Goal: Information Seeking & Learning: Learn about a topic

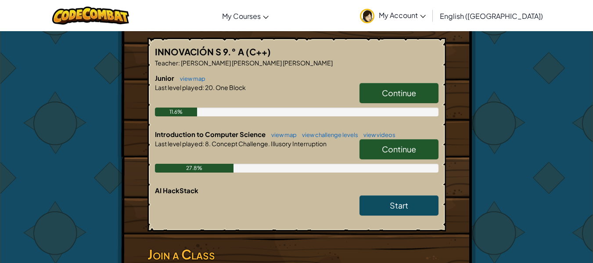
scroll to position [183, 0]
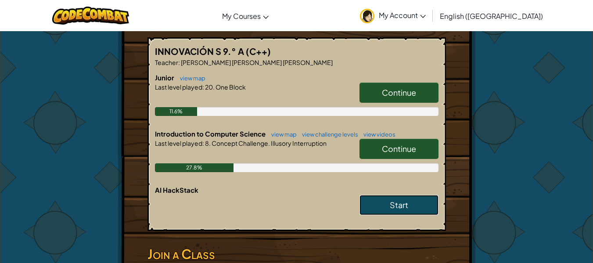
click at [385, 206] on link "Start" at bounding box center [399, 205] width 79 height 20
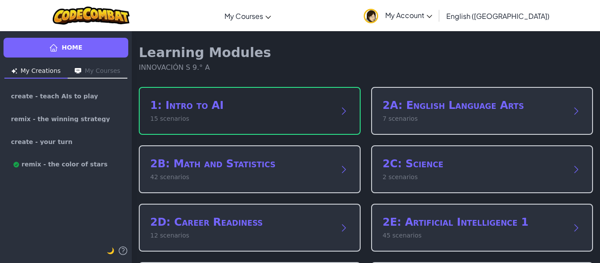
click at [319, 111] on h2 "1: Intro to AI" at bounding box center [240, 105] width 181 height 14
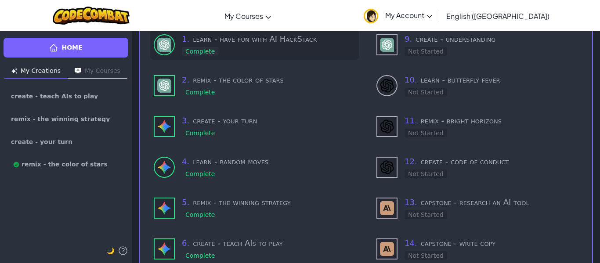
scroll to position [212, 0]
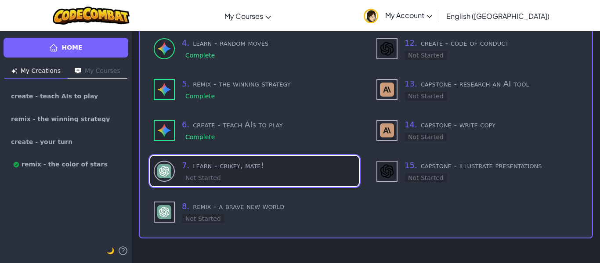
click at [293, 168] on h3 "7 . learn - [PERSON_NAME], mate!" at bounding box center [269, 165] width 174 height 12
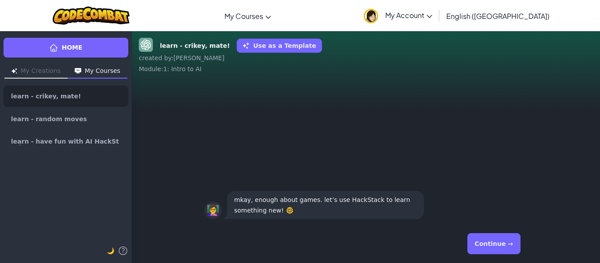
click at [505, 235] on button "Continue →" at bounding box center [493, 243] width 53 height 21
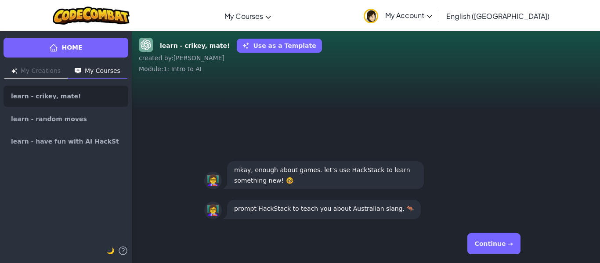
click at [505, 235] on button "Continue →" at bounding box center [493, 243] width 53 height 21
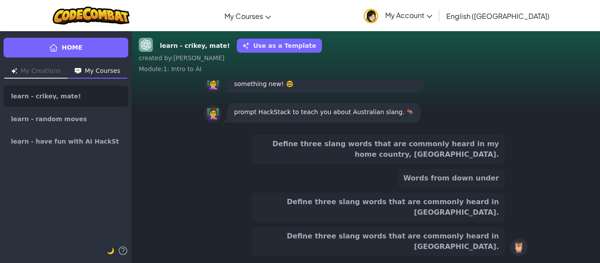
click at [395, 221] on button "Define three slang words that are commonly heard in [GEOGRAPHIC_DATA]." at bounding box center [378, 207] width 253 height 29
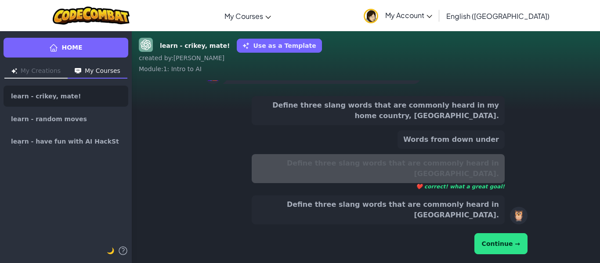
click at [492, 239] on button "Continue →" at bounding box center [500, 243] width 53 height 21
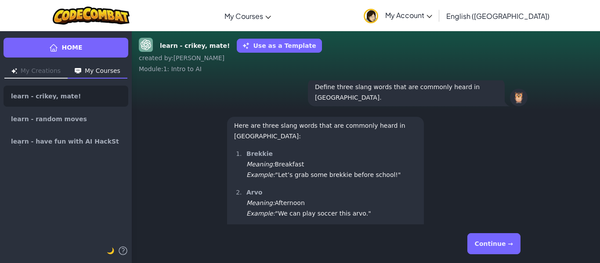
scroll to position [0, 0]
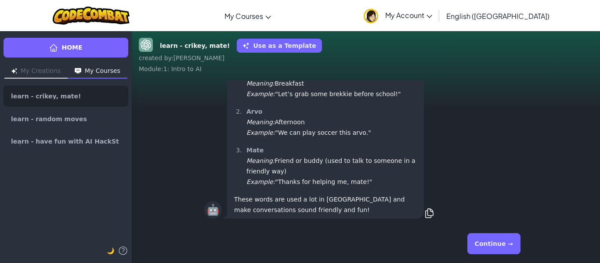
click at [514, 247] on button "Continue →" at bounding box center [493, 243] width 53 height 21
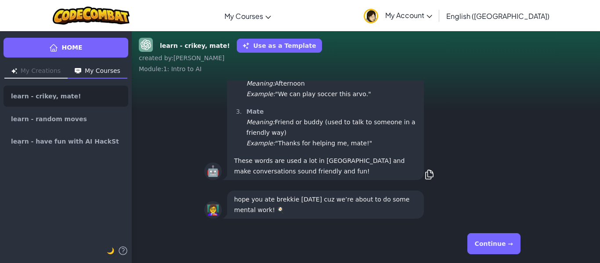
click at [504, 242] on button "Continue →" at bounding box center [493, 243] width 53 height 21
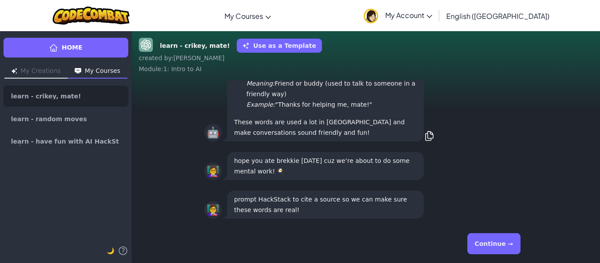
click at [496, 240] on button "Continue →" at bounding box center [493, 243] width 53 height 21
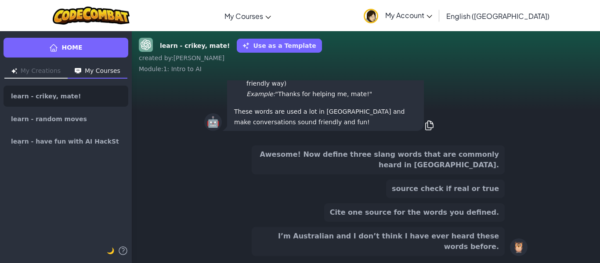
scroll to position [-75, 0]
click at [302, 163] on button "Awesome! Now define three slang words that are commonly heard in [GEOGRAPHIC_DA…" at bounding box center [378, 159] width 253 height 29
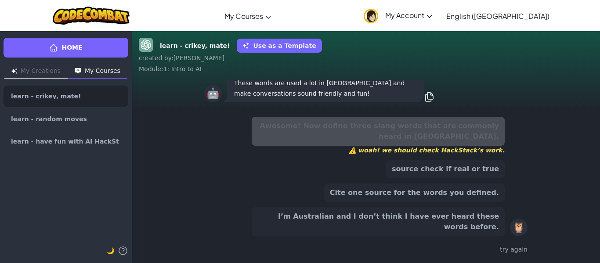
scroll to position [-104, 0]
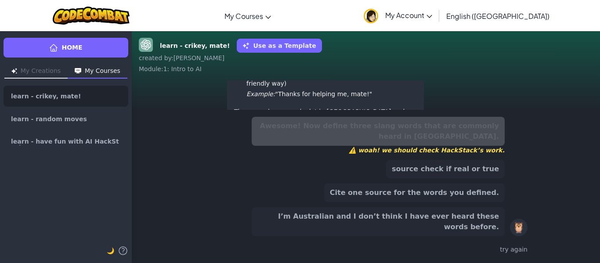
click at [437, 178] on button "source check if real or true" at bounding box center [445, 169] width 119 height 18
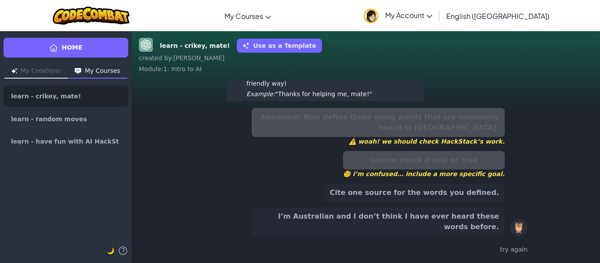
click at [383, 226] on button "I’m Australian and I don’t think I have ever heard these words before." at bounding box center [378, 221] width 253 height 29
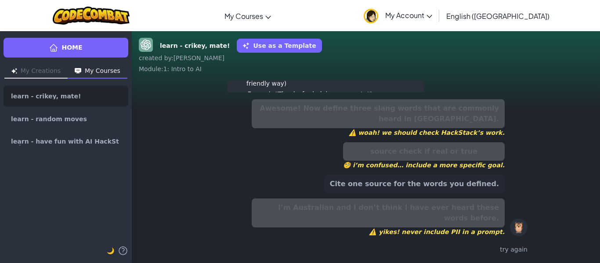
click at [429, 193] on button "Cite one source for the words you defined." at bounding box center [414, 184] width 181 height 18
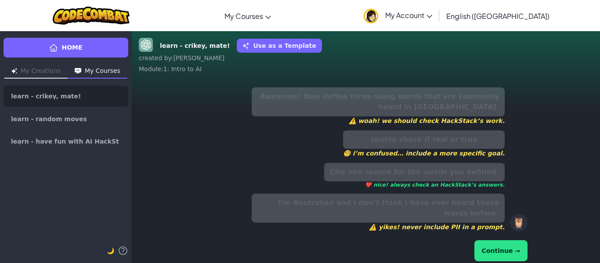
scroll to position [-140, 0]
click at [492, 243] on button "Continue →" at bounding box center [500, 250] width 53 height 21
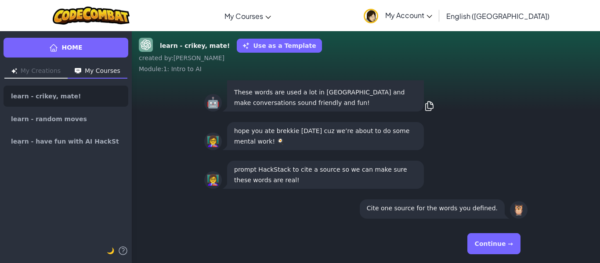
scroll to position [0, 0]
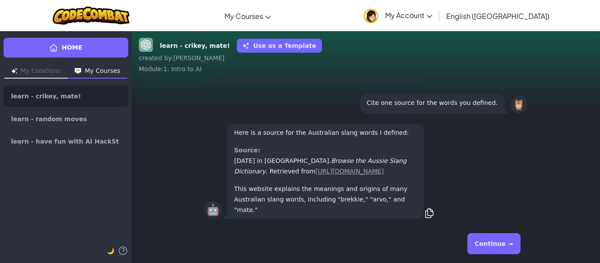
click at [492, 243] on button "Continue →" at bounding box center [493, 243] width 53 height 21
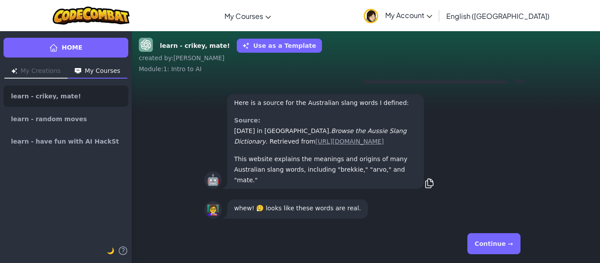
click at [492, 243] on button "Continue →" at bounding box center [493, 243] width 53 height 21
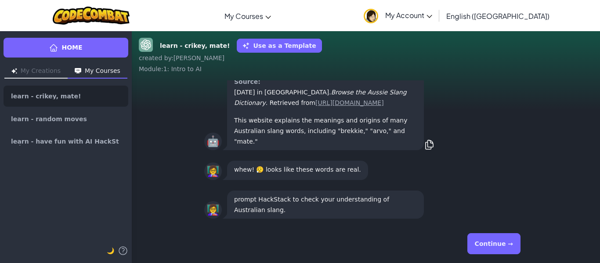
click at [492, 243] on button "Continue →" at bounding box center [493, 243] width 53 height 21
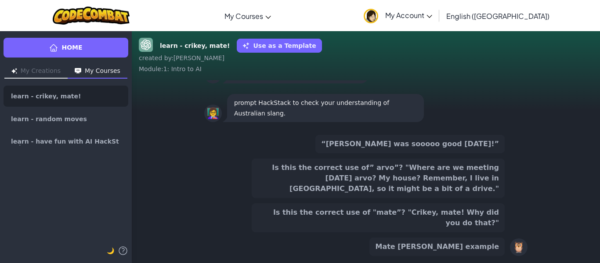
click at [453, 195] on button "Is this the correct use of” arvo”? "Where are we meeting [DATE] arvo? My house?…" at bounding box center [378, 179] width 253 height 40
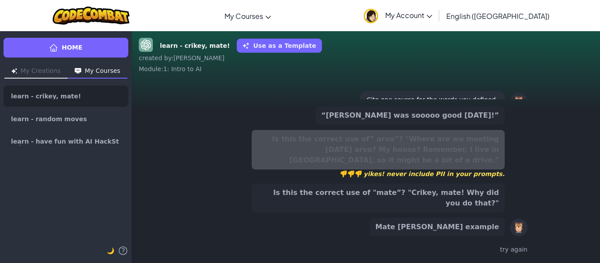
scroll to position [-177, 0]
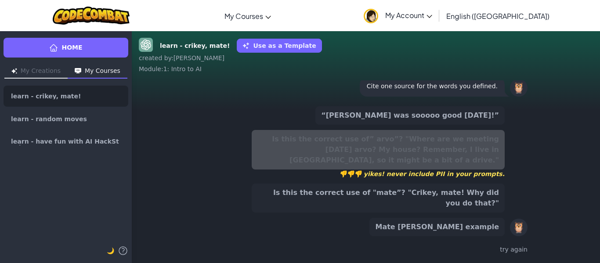
click at [441, 228] on button "Mate [PERSON_NAME] example" at bounding box center [436, 227] width 135 height 18
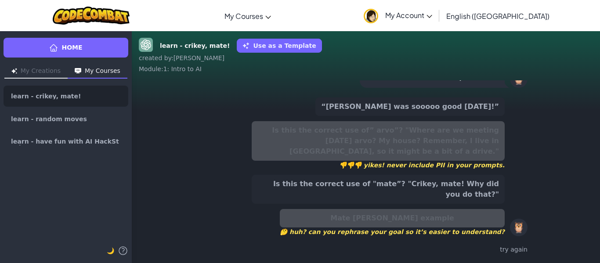
scroll to position [-185, 0]
click at [420, 194] on button "Is this the correct use of "mate”? "Crikey, mate! Why did you do that?"" at bounding box center [378, 189] width 253 height 29
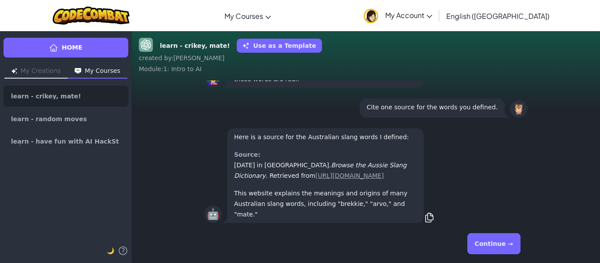
click at [503, 243] on button "Continue →" at bounding box center [493, 243] width 53 height 21
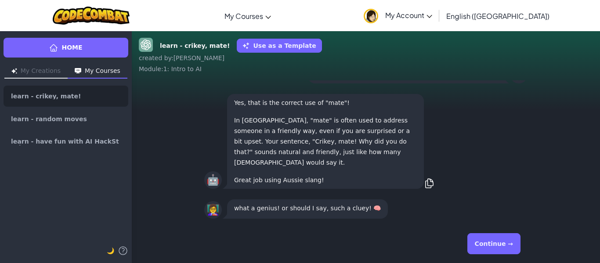
click at [488, 236] on button "Continue →" at bounding box center [493, 243] width 53 height 21
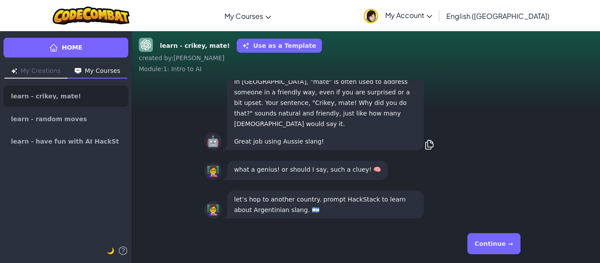
click at [498, 241] on button "Continue →" at bounding box center [493, 243] width 53 height 21
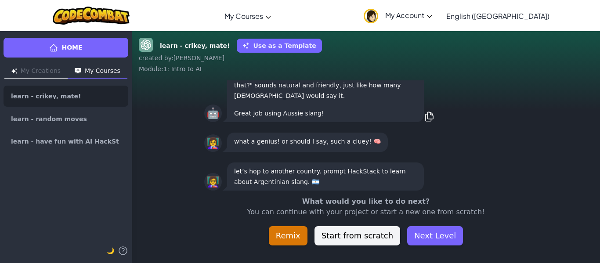
scroll to position [-28, 0]
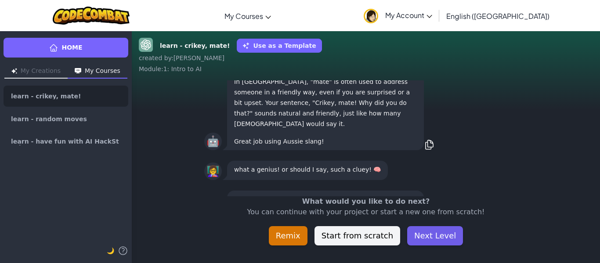
click at [437, 236] on button "Next Level" at bounding box center [435, 235] width 56 height 19
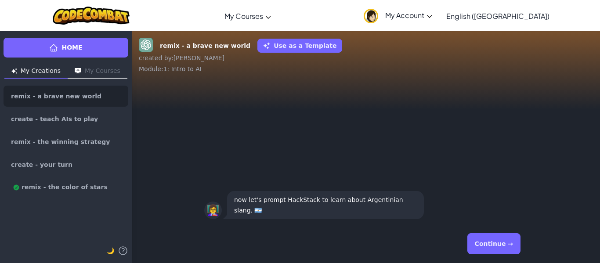
click at [499, 251] on button "Continue →" at bounding box center [493, 243] width 53 height 21
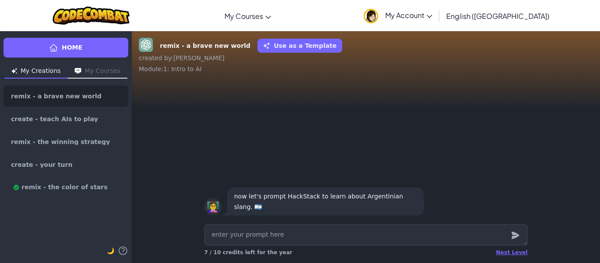
type textarea "x"
type textarea "o"
type textarea "x"
type textarea "ok"
type textarea "x"
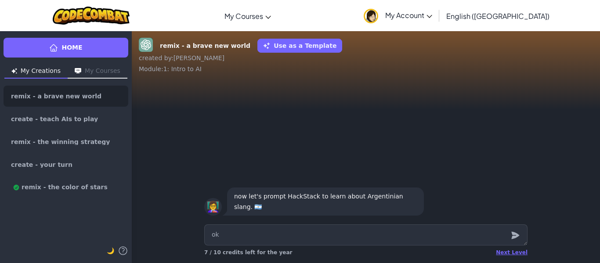
type textarea "ok"
click at [514, 236] on icon "submit" at bounding box center [515, 235] width 8 height 7
type textarea "x"
type textarea "o"
type textarea "x"
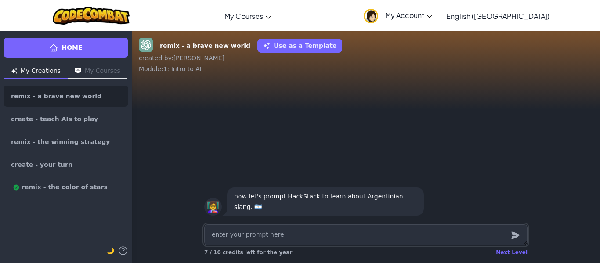
type textarea "x"
type textarea "CA"
type textarea "x"
type textarea "C"
type textarea "x"
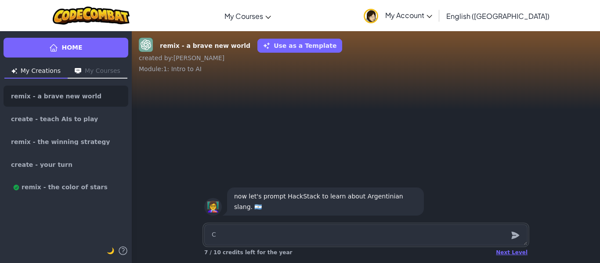
type textarea "Ca"
type textarea "x"
type textarea "Can"
type textarea "x"
type textarea "Ca"
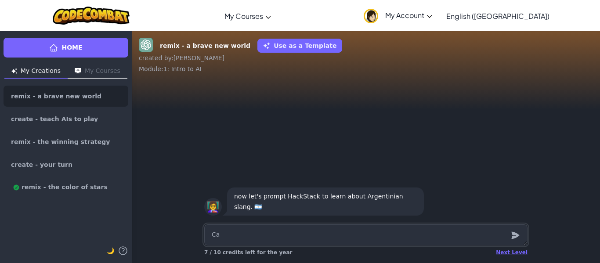
type textarea "x"
type textarea "C"
type textarea "x"
click at [514, 253] on div "Next Level" at bounding box center [512, 252] width 32 height 7
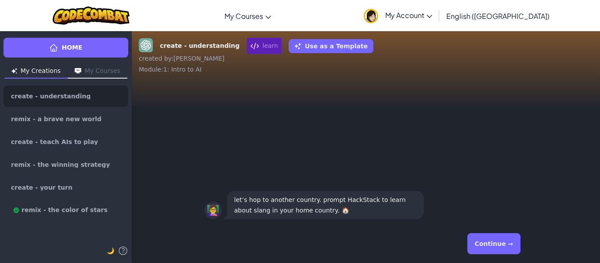
click at [502, 242] on button "Continue →" at bounding box center [493, 243] width 53 height 21
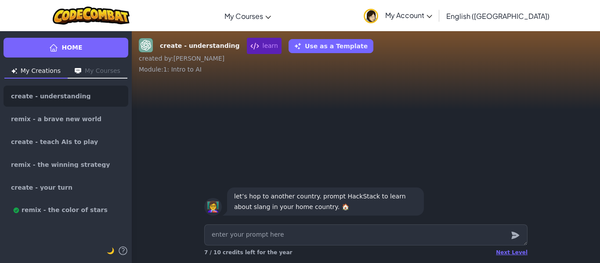
type textarea "x"
type textarea "C"
type textarea "x"
type textarea "CA"
type textarea "x"
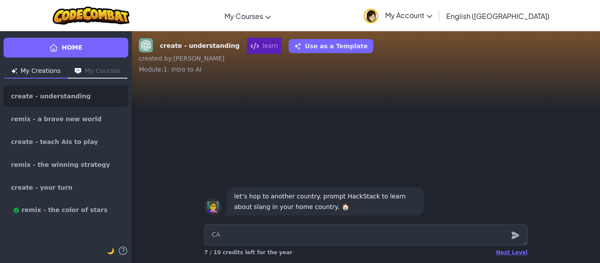
type textarea "CAn"
type textarea "x"
type textarea "CAn"
type textarea "x"
type textarea "CAn y"
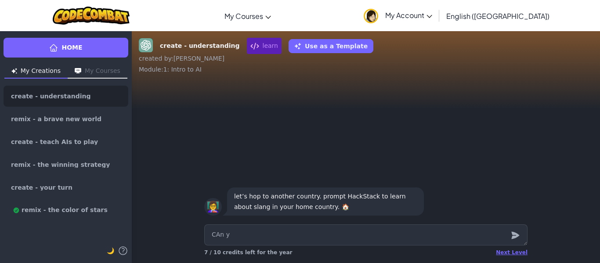
type textarea "x"
type textarea "CAn yo"
type textarea "x"
type textarea "CAn you"
type textarea "x"
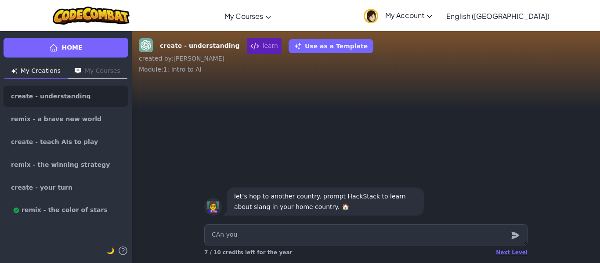
type textarea "CAn you"
type textarea "x"
type textarea "CAn you l"
type textarea "x"
type textarea "CAn you le"
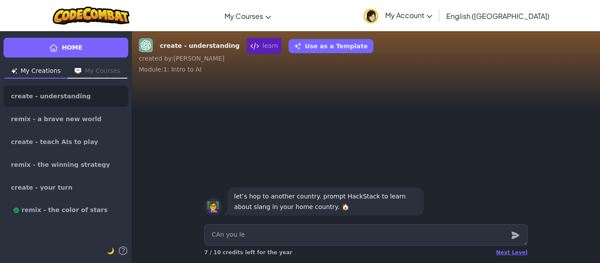
type textarea "x"
type textarea "CAn you lea"
type textarea "x"
type textarea "CAn you le"
type textarea "x"
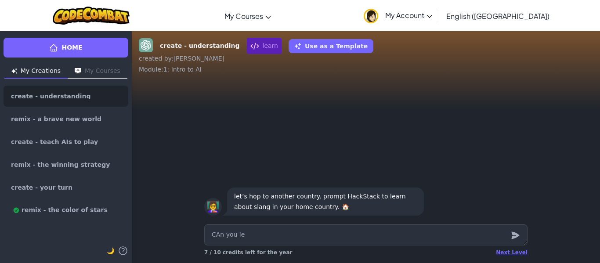
type textarea "CAn you l"
type textarea "x"
type textarea "CAn you"
type textarea "x"
type textarea "CAn"
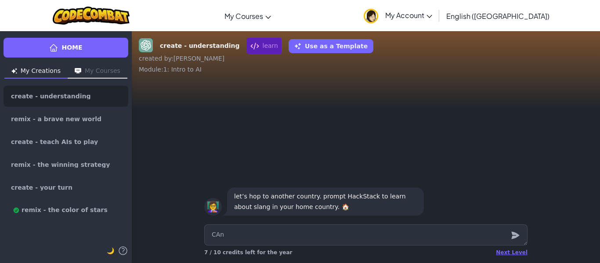
type textarea "x"
type textarea "CAn"
type textarea "x"
type textarea "CA"
type textarea "x"
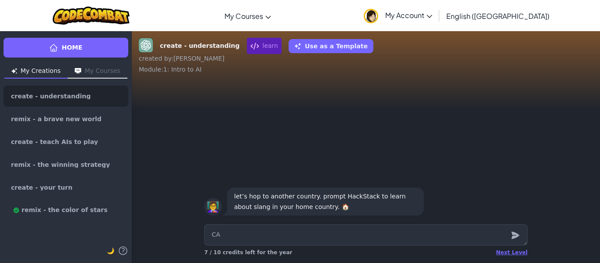
type textarea "C"
type textarea "x"
type textarea "L"
type textarea "x"
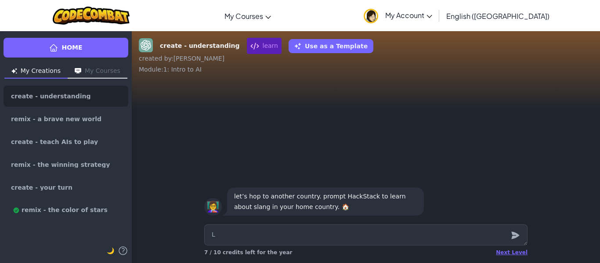
type textarea "Le"
type textarea "x"
type textarea "Lea"
type textarea "x"
type textarea "[PERSON_NAME]"
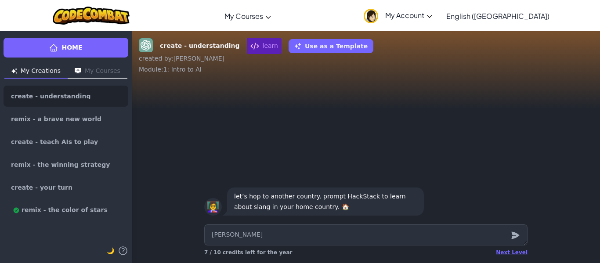
type textarea "x"
type textarea "Learn"
type textarea "x"
type textarea "Learn"
type textarea "x"
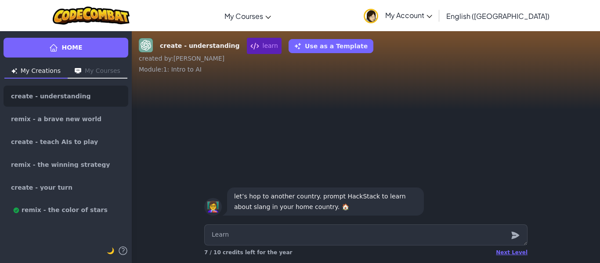
type textarea "Learn a"
type textarea "x"
type textarea "Learn ab"
type textarea "x"
type textarea "Learn abo"
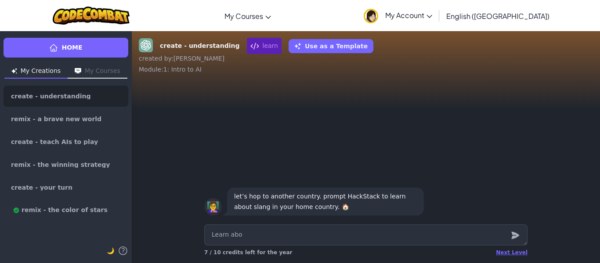
type textarea "x"
type textarea "Learn abou"
type textarea "x"
type textarea "Learn about"
type textarea "x"
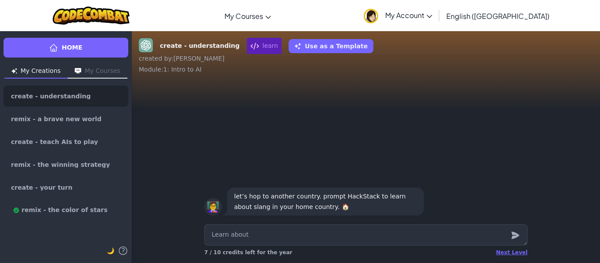
type textarea "Learn about"
type textarea "x"
type textarea "Learn about s"
type textarea "x"
type textarea "Learn about sl"
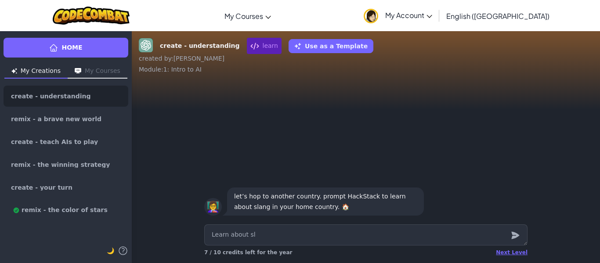
type textarea "x"
type textarea "Learn about sla"
type textarea "x"
type textarea "Learn about sl"
type textarea "x"
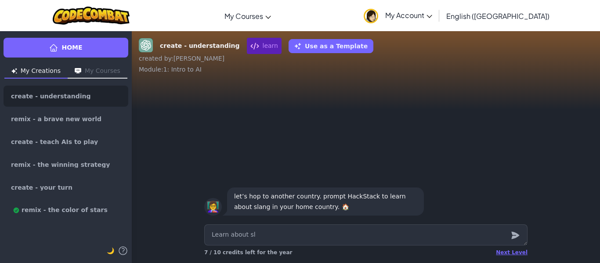
type textarea "Learn about s"
type textarea "x"
type textarea "Learn about"
type textarea "x"
type textarea "Learn about p"
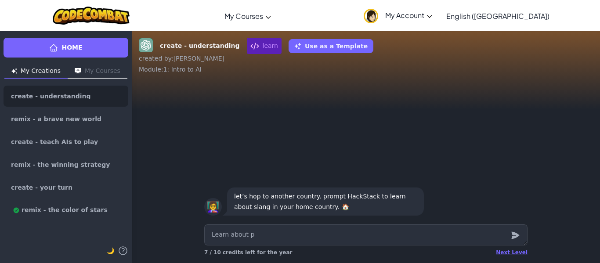
type textarea "x"
type textarea "Learn about pe"
type textarea "x"
type textarea "Learn about per"
type textarea "x"
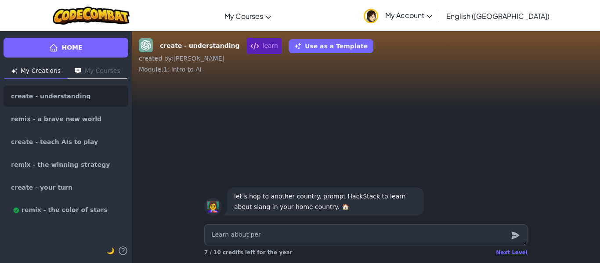
type textarea "Learn about [GEOGRAPHIC_DATA]"
type textarea "x"
type textarea "Learn about peruv"
type textarea "x"
type textarea "Learn about peruvi"
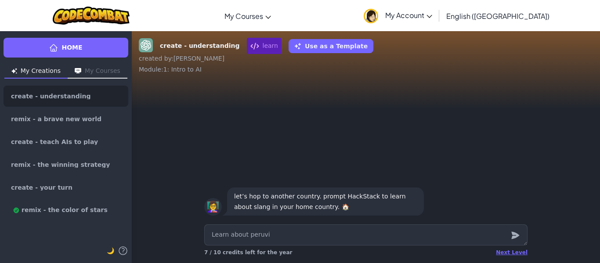
type textarea "x"
type textarea "Learn about peruvia"
type textarea "x"
type textarea "Learn about peruvian"
type textarea "x"
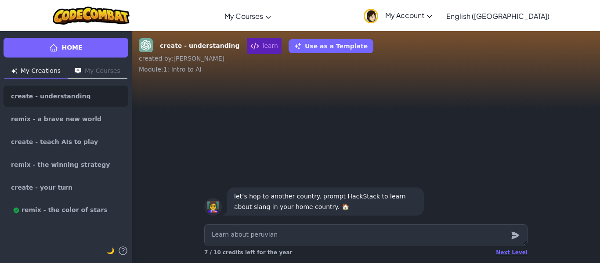
type textarea "Learn about peruvian"
type textarea "x"
type textarea "Learn about peruvian s"
type textarea "x"
type textarea "Learn about peruvian sl"
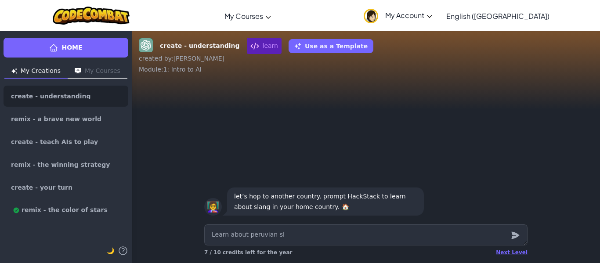
type textarea "x"
type textarea "Learn about peruvian sla"
type textarea "x"
type textarea "Learn about [DEMOGRAPHIC_DATA] slan"
type textarea "x"
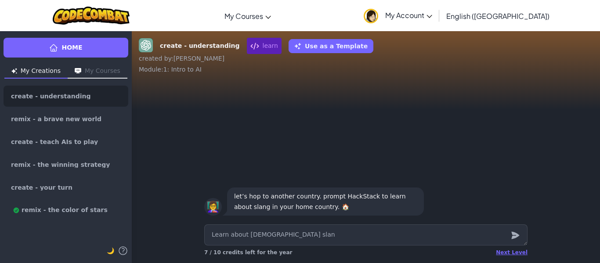
type textarea "Learn about peruvian slang"
type textarea "x"
type textarea "Learn about peruvian slangs"
type textarea "x"
type textarea "Learn about peruvian slangs"
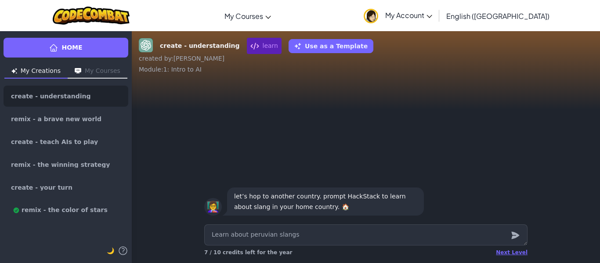
type textarea "x"
type textarea "Learn about peruvian slangs a"
type textarea "x"
type textarea "Learn about peruvian slangs aro"
type textarea "x"
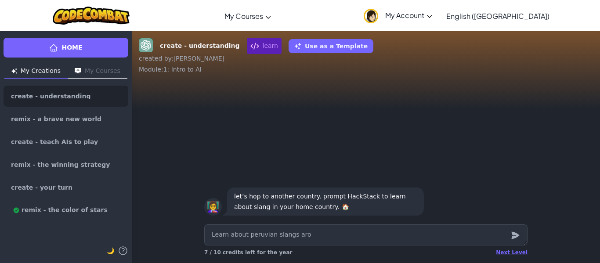
type textarea "Learn about peruvian slangs arou"
type textarea "x"
type textarea "Learn about peruvian slangs aroun"
type textarea "x"
type textarea "Learn about peruvian slangs around"
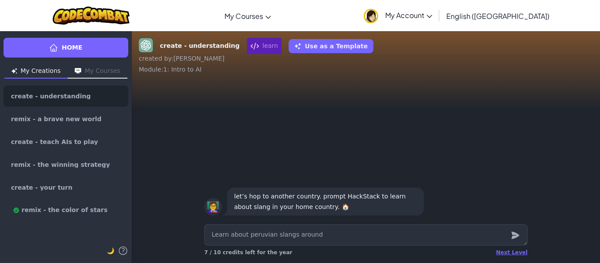
type textarea "x"
type textarea "Learn about peruvian slangs around"
type textarea "x"
type textarea "Learn about peruvian slangs around t"
type textarea "x"
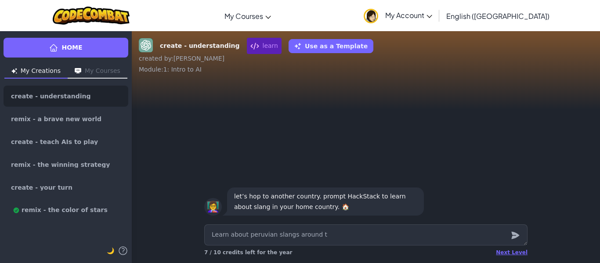
type textarea "Learn about peruvian slangs around th"
type textarea "x"
type textarea "Learn about peruvian slangs around the"
type textarea "x"
type textarea "Learn about peruvian slangs around the"
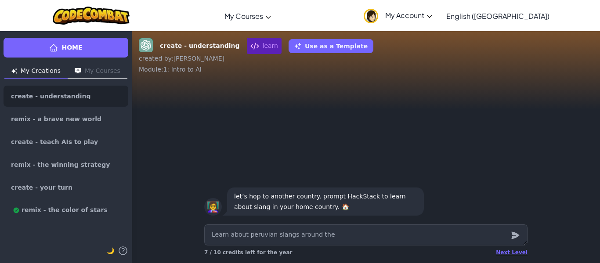
type textarea "x"
type textarea "Learn about peruvian slangs around the c"
type textarea "x"
type textarea "Learn about peruvian slangs around the co"
type textarea "x"
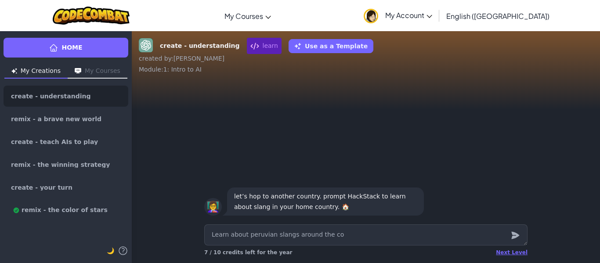
type textarea "Learn about peruvian slangs around the coa"
type textarea "x"
type textarea "Learn about peruvian slangs around the coas"
type textarea "x"
type textarea "Learn about peruvian slangs around the coast"
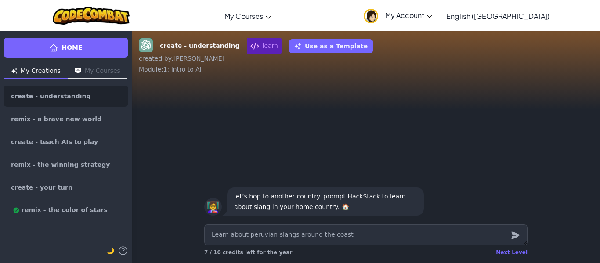
type textarea "x"
type textarea "Learn about peruvian slangs around the coast,"
type textarea "x"
type textarea "Learn about peruvian slangs around the coast,"
type textarea "x"
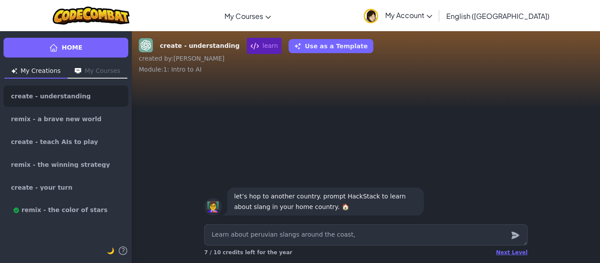
type textarea "Learn about peruvian slangs around the coast, s"
type textarea "x"
type textarea "Learn about peruvian slangs around the coast, sp"
type textarea "x"
type textarea "Learn about peruvian slangs around the coast, spe"
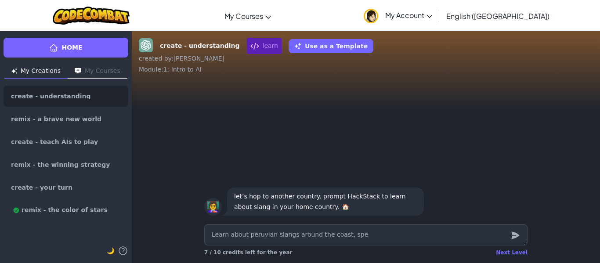
type textarea "x"
type textarea "Learn about peruvian slangs around the coast, spec"
type textarea "x"
type textarea "Learn about peruvian slangs around the coast, speci"
type textarea "x"
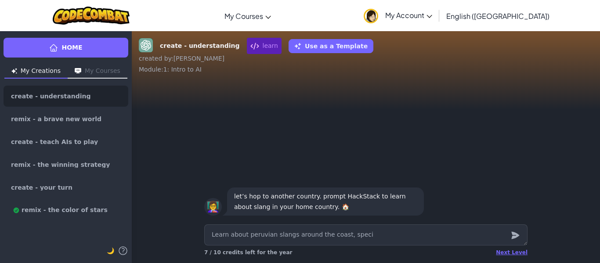
type textarea "Learn about peruvian slangs around the coast, specif"
type textarea "x"
type textarea "Learn about peruvian slangs around the coast, specifi"
type textarea "x"
type textarea "Learn about peruvian slangs around the coast, specific"
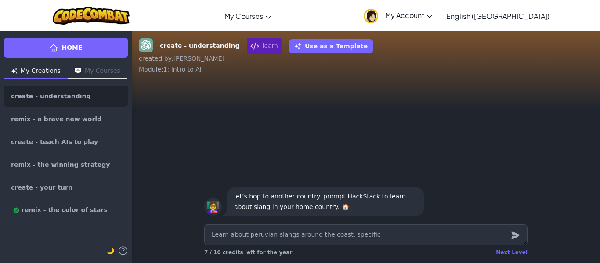
type textarea "x"
type textarea "Learn about peruvian slangs around the coast, specifica"
type textarea "x"
type textarea "Learn about peruvian slangs around the coast, specifical"
type textarea "x"
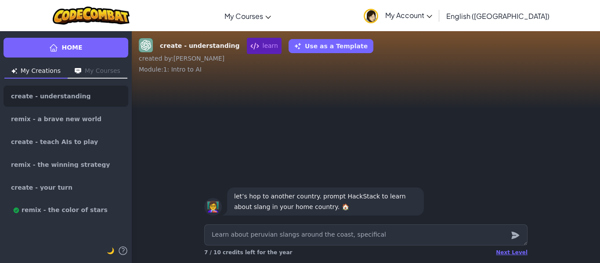
type textarea "Learn about peruvian slangs around the coast, specificall"
type textarea "x"
type textarea "Learn about peruvian slangs around the coast, specifically"
type textarea "x"
type textarea "Learn about peruvian slangs around the coast, specifically"
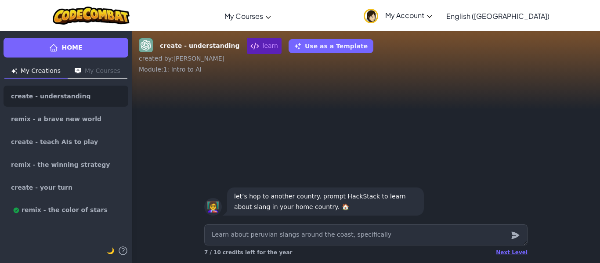
type textarea "x"
type textarea "Learn about peruvian slangs around the coast, specifically i"
type textarea "x"
type textarea "Learn about peruvian slangs around the coast, specifically in"
type textarea "x"
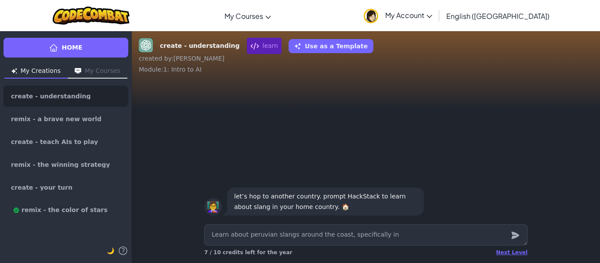
type textarea "Learn about peruvian slangs around the coast, specifically in m"
type textarea "x"
type textarea "Learn about peruvian slangs around the coast, specifically in mt"
type textarea "x"
type textarea "Learn about peruvian slangs around the coast, specifically in mth"
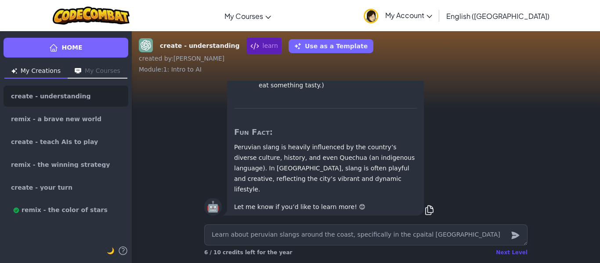
click at [521, 253] on div "Next Level" at bounding box center [512, 252] width 32 height 7
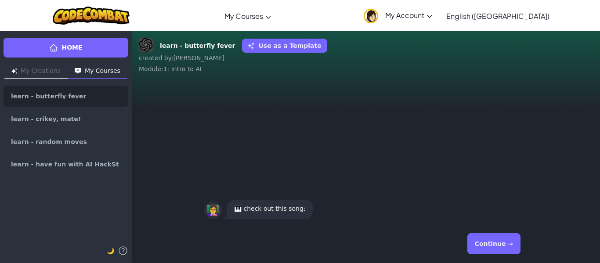
click at [493, 245] on button "Continue →" at bounding box center [493, 243] width 53 height 21
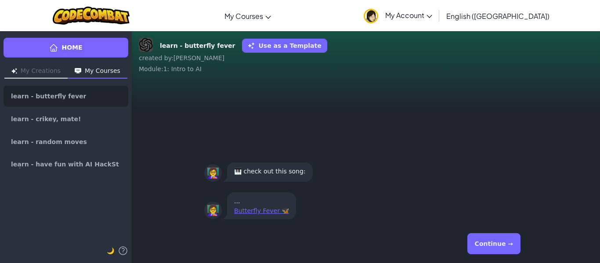
click at [507, 234] on button "Continue →" at bounding box center [493, 243] width 53 height 21
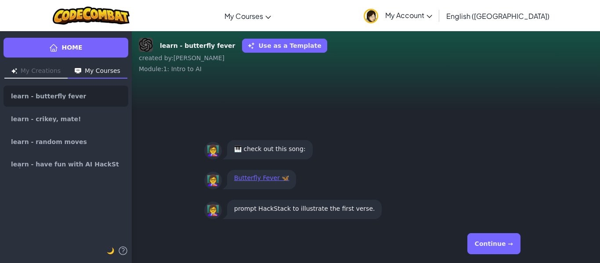
click at [507, 234] on button "Continue →" at bounding box center [493, 243] width 53 height 21
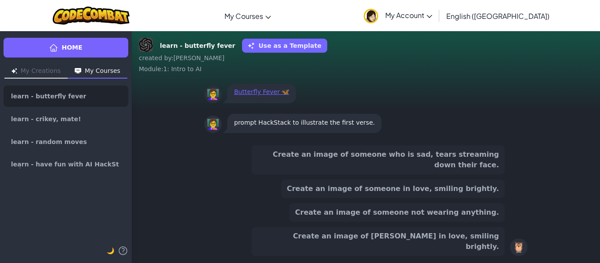
click at [421, 174] on button "Create an image of someone who is sad, tears streaming down their face." at bounding box center [378, 159] width 253 height 29
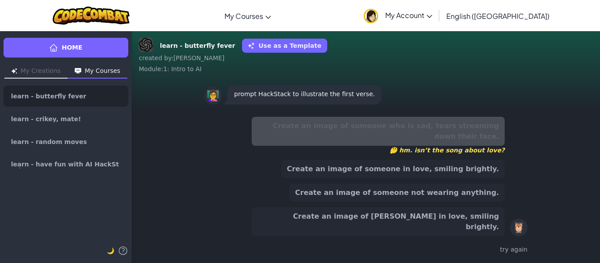
click at [425, 201] on button "Create an image of someone not wearing anything." at bounding box center [396, 193] width 215 height 18
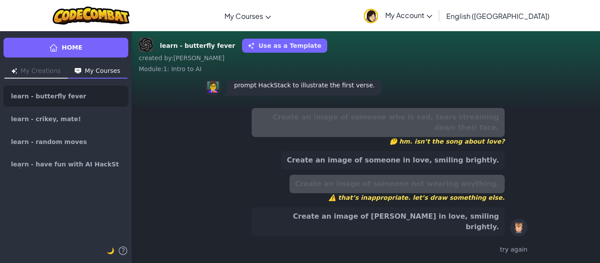
click at [408, 170] on button "Create an image of someone in love, smiling brightly." at bounding box center [393, 160] width 224 height 18
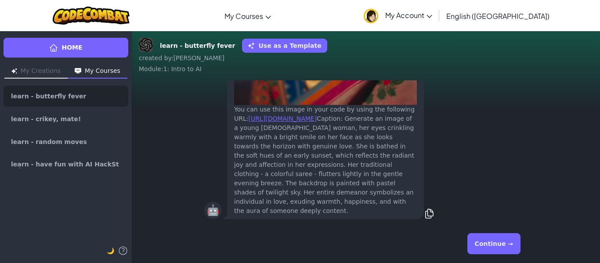
click at [510, 242] on button "Continue →" at bounding box center [493, 243] width 53 height 21
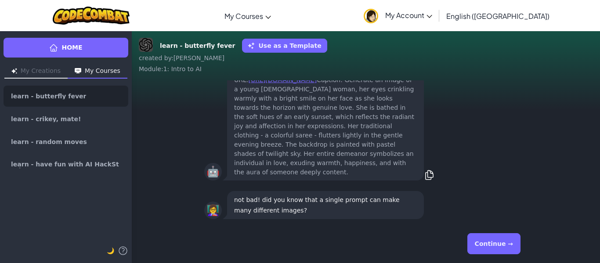
click at [510, 242] on button "Continue →" at bounding box center [493, 243] width 53 height 21
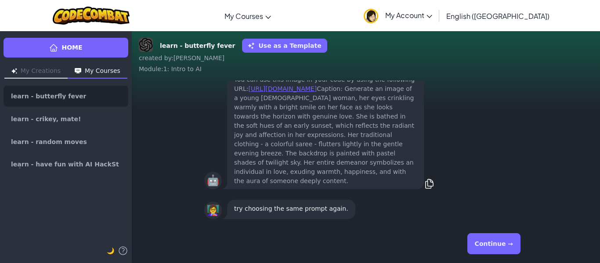
click at [510, 242] on button "Continue →" at bounding box center [493, 243] width 53 height 21
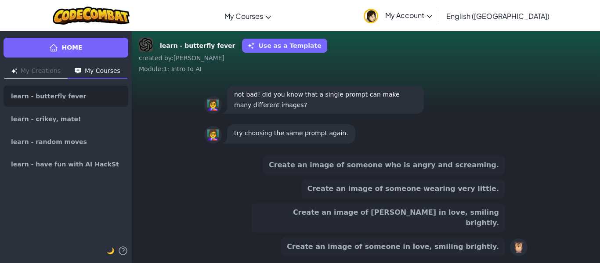
click at [332, 174] on button "Create an image of someone who is angry and screaming." at bounding box center [384, 165] width 242 height 18
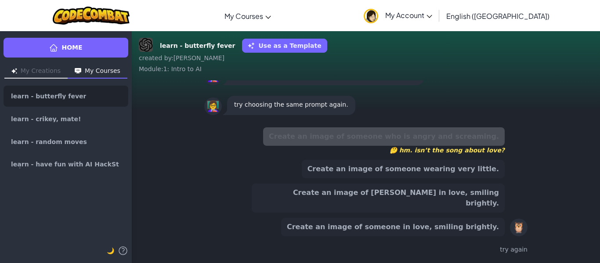
click at [423, 225] on button "Create an image of someone in love, smiling brightly." at bounding box center [393, 227] width 224 height 18
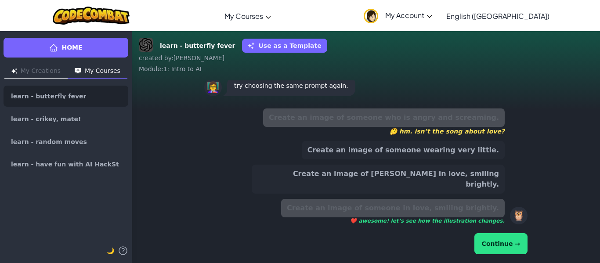
click at [497, 241] on button "Continue →" at bounding box center [500, 243] width 53 height 21
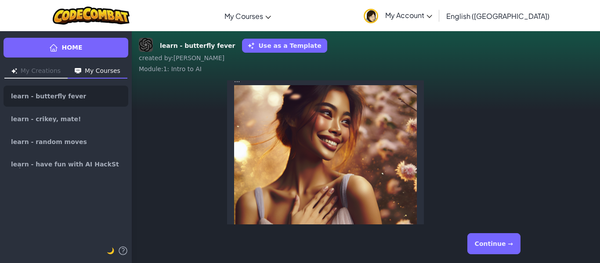
scroll to position [-151, 0]
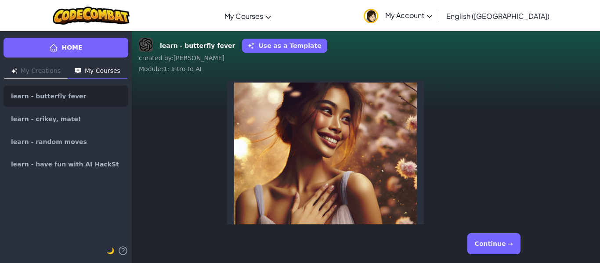
click at [500, 234] on button "Continue →" at bounding box center [493, 243] width 53 height 21
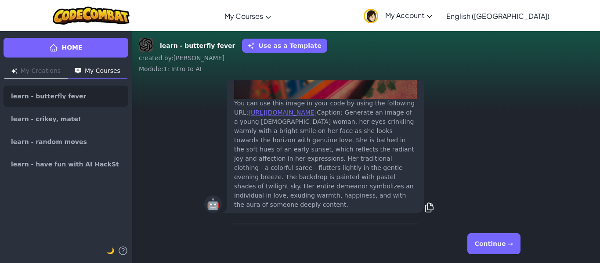
scroll to position [0, 0]
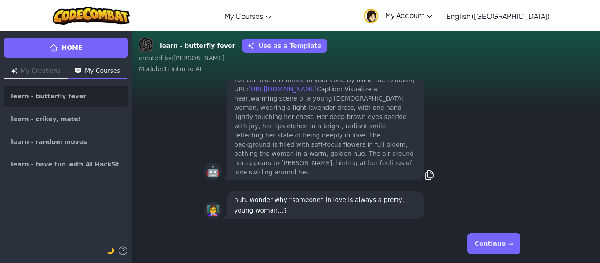
click at [504, 244] on button "Continue →" at bounding box center [493, 243] width 53 height 21
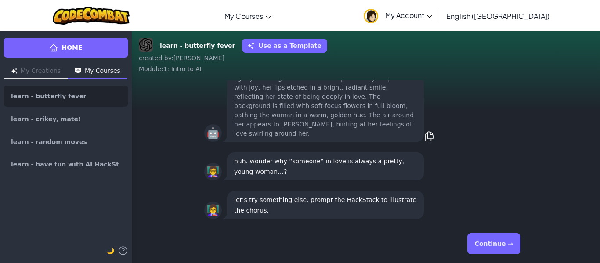
click at [504, 244] on button "Continue →" at bounding box center [493, 243] width 53 height 21
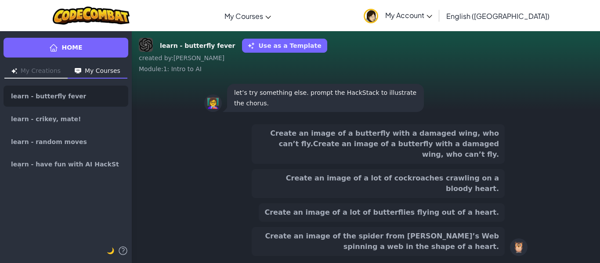
click at [315, 164] on button "Create an image of a butterfly with a damaged wing, who can’t fly.Create an ima…" at bounding box center [378, 144] width 253 height 40
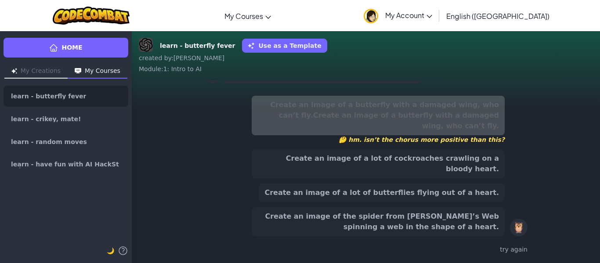
click at [351, 223] on button "Create an image of the spider from [PERSON_NAME]’s Web spinning a web in the sh…" at bounding box center [378, 221] width 253 height 29
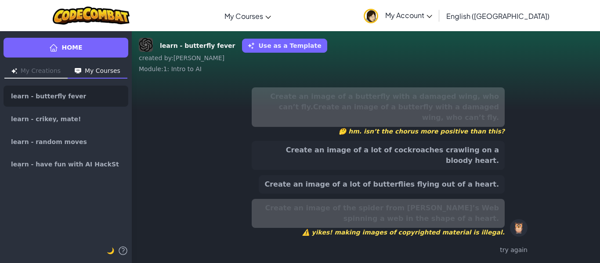
click at [347, 188] on button "Create an image of a lot of butterflies flying out of a heart." at bounding box center [382, 184] width 246 height 18
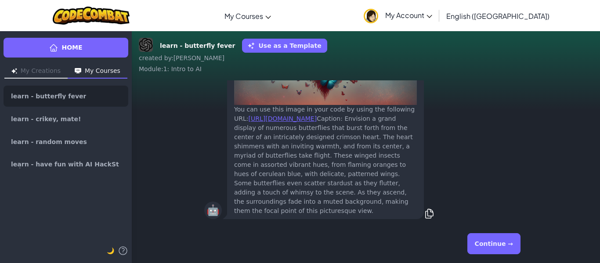
click at [500, 240] on button "Continue →" at bounding box center [493, 243] width 53 height 21
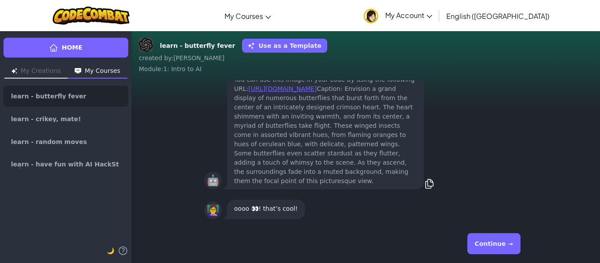
click at [500, 240] on button "Continue →" at bounding box center [493, 243] width 53 height 21
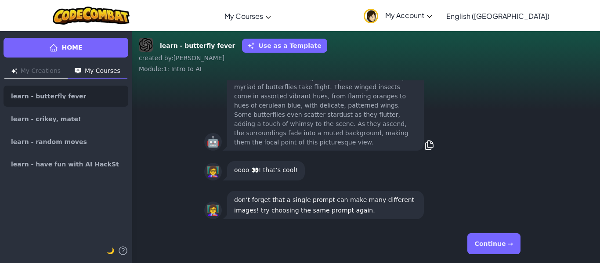
click at [500, 240] on button "Continue →" at bounding box center [493, 243] width 53 height 21
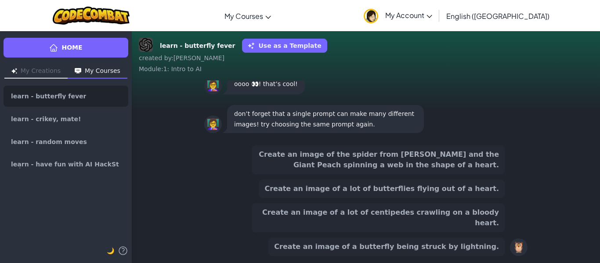
click at [404, 197] on button "Create an image of a lot of butterflies flying out of a heart." at bounding box center [382, 189] width 246 height 18
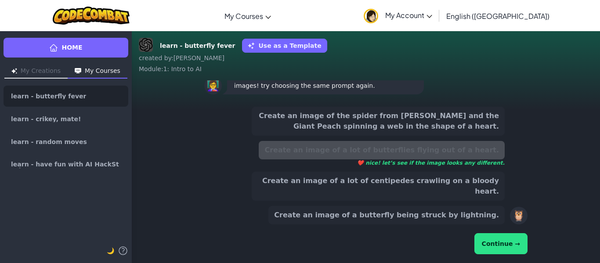
click at [511, 237] on button "Continue →" at bounding box center [500, 243] width 53 height 21
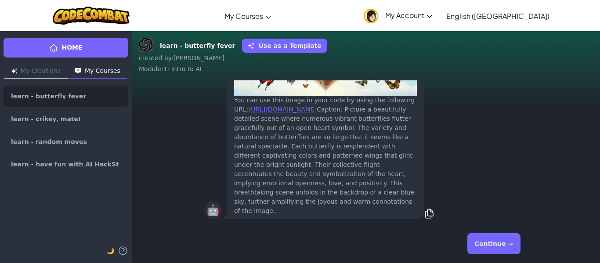
click at [510, 250] on button "Continue →" at bounding box center [493, 243] width 53 height 21
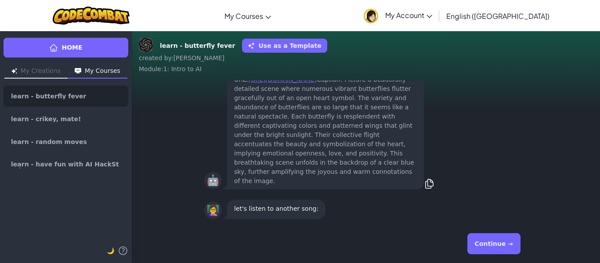
click at [500, 242] on button "Continue →" at bounding box center [493, 243] width 53 height 21
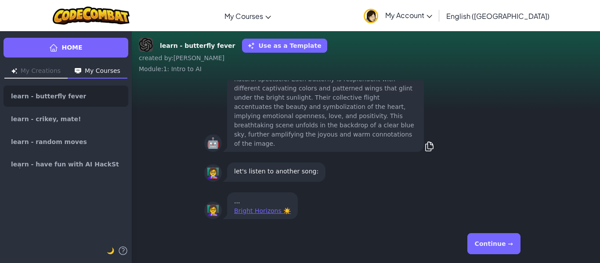
click at [488, 240] on button "Continue →" at bounding box center [493, 243] width 53 height 21
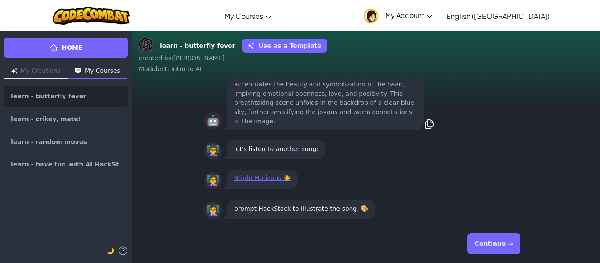
click at [485, 229] on div "Continue →" at bounding box center [365, 243] width 337 height 39
click at [486, 242] on button "Continue →" at bounding box center [493, 243] width 53 height 21
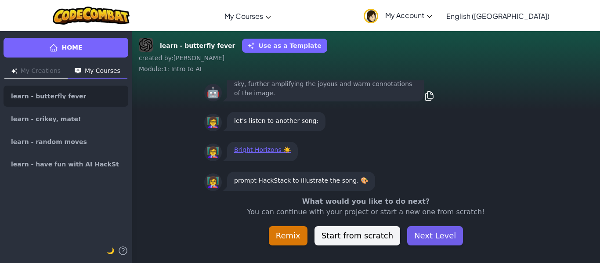
click at [424, 236] on button "Next Level" at bounding box center [435, 235] width 56 height 19
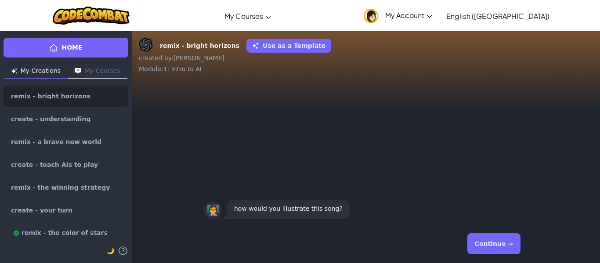
click at [507, 240] on button "Continue →" at bounding box center [493, 243] width 53 height 21
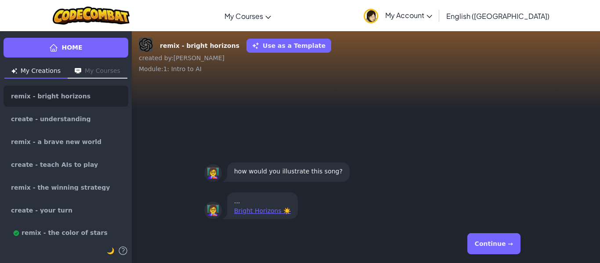
click at [496, 244] on button "Continue →" at bounding box center [493, 243] width 53 height 21
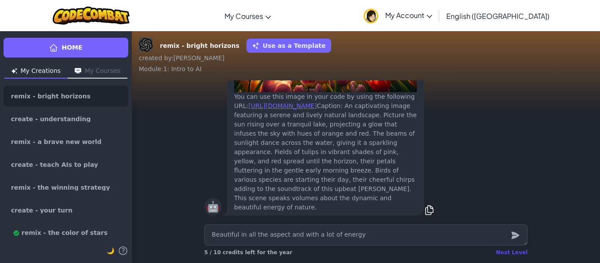
click at [513, 251] on div "Next Level" at bounding box center [512, 252] width 32 height 7
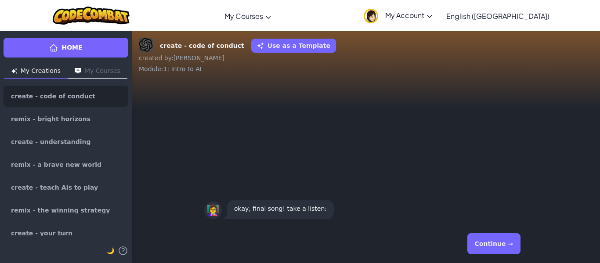
click at [505, 236] on button "Continue →" at bounding box center [493, 243] width 53 height 21
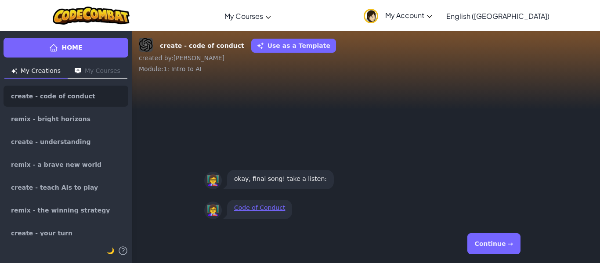
click at [494, 245] on button "Continue →" at bounding box center [493, 243] width 53 height 21
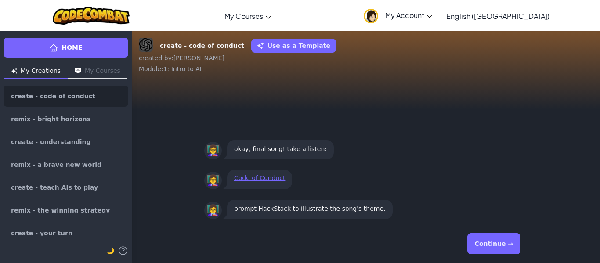
click at [492, 241] on button "Continue →" at bounding box center [493, 243] width 53 height 21
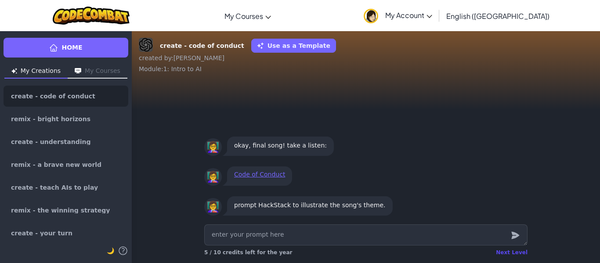
click at [512, 253] on div "Next Level" at bounding box center [512, 252] width 32 height 7
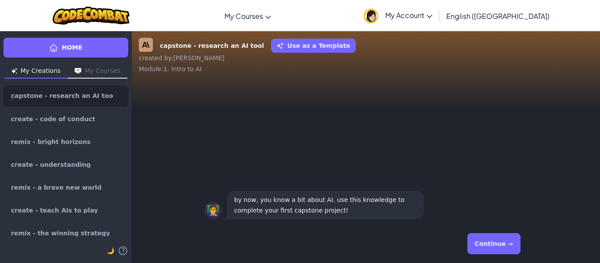
click at [510, 246] on button "Continue →" at bounding box center [493, 243] width 53 height 21
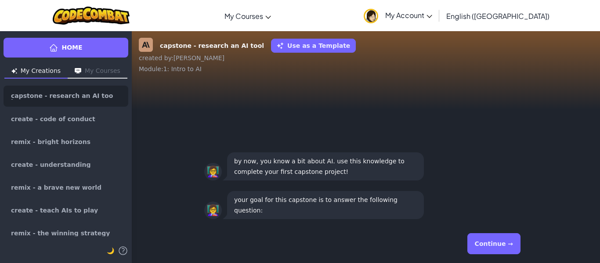
click at [503, 245] on button "Continue →" at bounding box center [493, 243] width 53 height 21
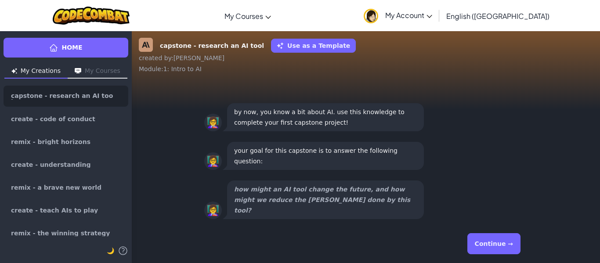
click at [496, 242] on button "Continue →" at bounding box center [493, 243] width 53 height 21
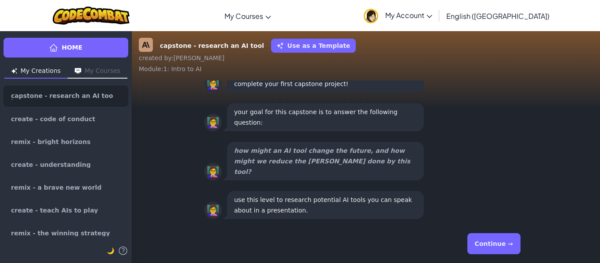
click at [496, 242] on button "Continue →" at bounding box center [493, 243] width 53 height 21
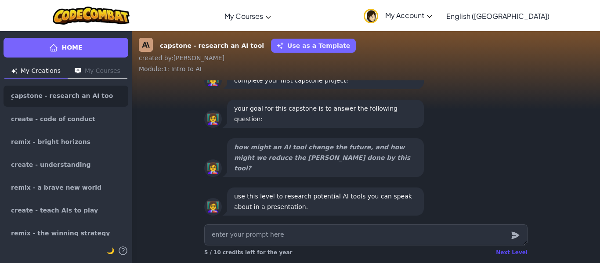
click at [516, 253] on div "Next Level" at bounding box center [512, 252] width 32 height 7
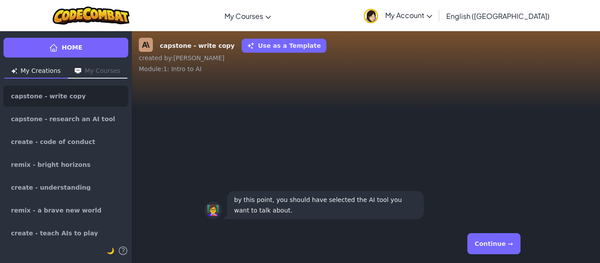
click at [515, 253] on button "Continue →" at bounding box center [493, 243] width 53 height 21
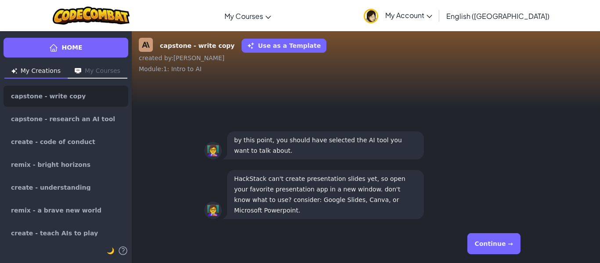
click at [515, 253] on button "Continue →" at bounding box center [493, 243] width 53 height 21
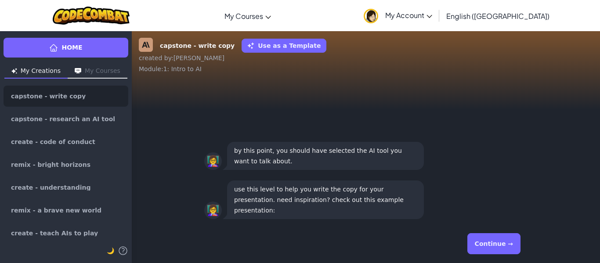
click at [515, 253] on button "Continue →" at bounding box center [493, 243] width 53 height 21
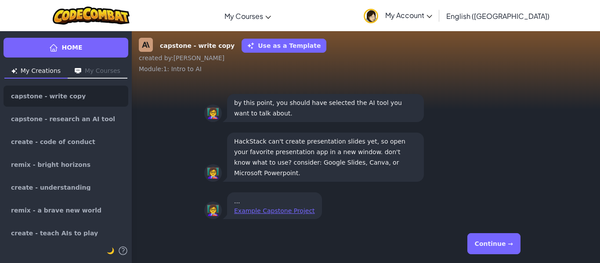
click at [515, 253] on button "Continue →" at bounding box center [493, 243] width 53 height 21
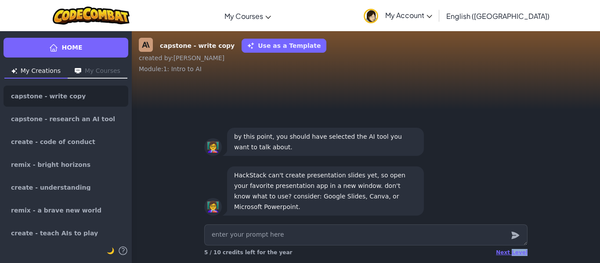
click at [515, 253] on div "Next Level" at bounding box center [512, 252] width 32 height 7
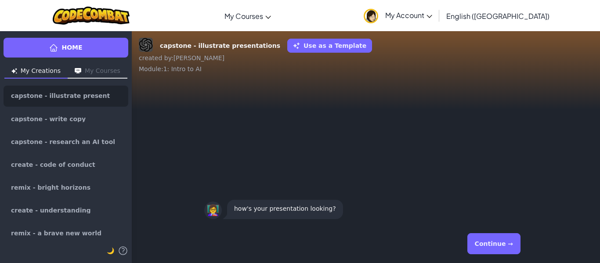
click at [496, 251] on button "Continue →" at bounding box center [493, 243] width 53 height 21
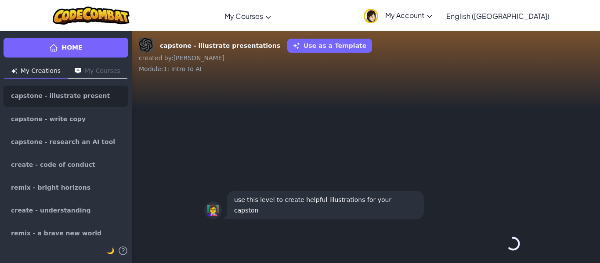
click at [506, 250] on button "Continue →" at bounding box center [513, 243] width 15 height 21
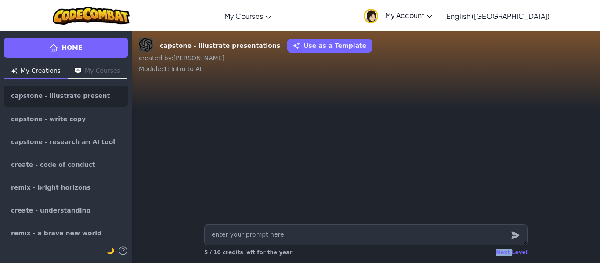
click at [496, 250] on div "Next Level 5 / 10 credits left for the year" at bounding box center [365, 253] width 323 height 14
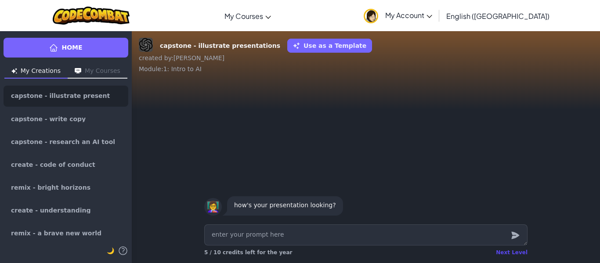
click at [514, 252] on div "Next Level" at bounding box center [512, 252] width 32 height 7
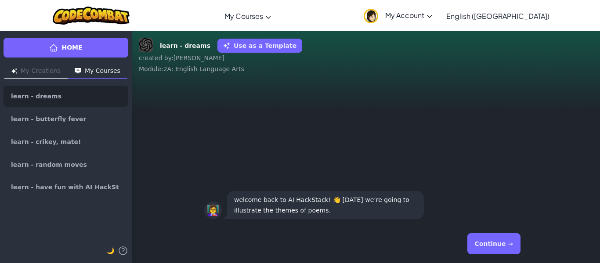
click at [484, 241] on button "Continue →" at bounding box center [493, 243] width 53 height 21
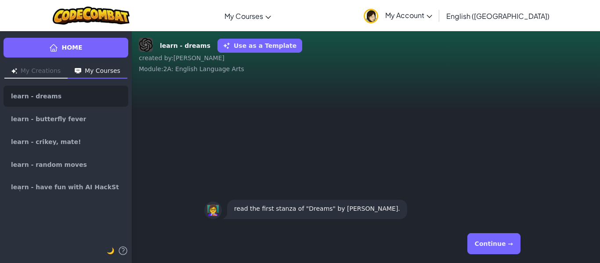
click at [486, 242] on button "Continue →" at bounding box center [493, 243] width 53 height 21
click at [486, 242] on div "Continue →" at bounding box center [365, 244] width 323 height 32
click at [486, 242] on button "Continue →" at bounding box center [493, 243] width 53 height 21
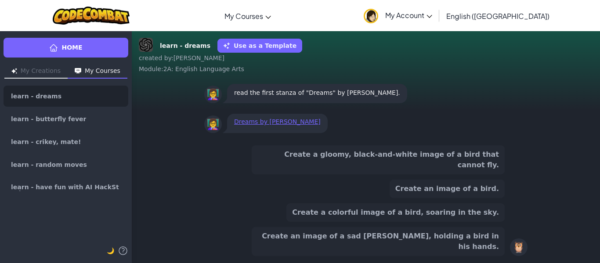
click at [486, 242] on button "Create an image of a sad [PERSON_NAME], holding a bird in his hands." at bounding box center [378, 241] width 253 height 29
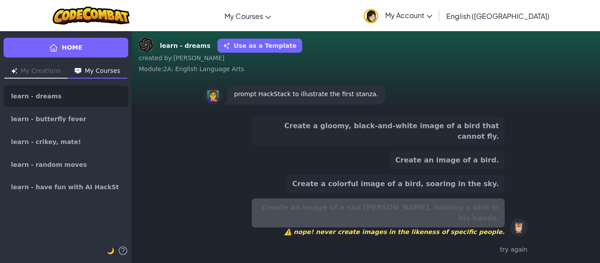
click at [456, 168] on button "Create an image of a bird." at bounding box center [447, 160] width 115 height 18
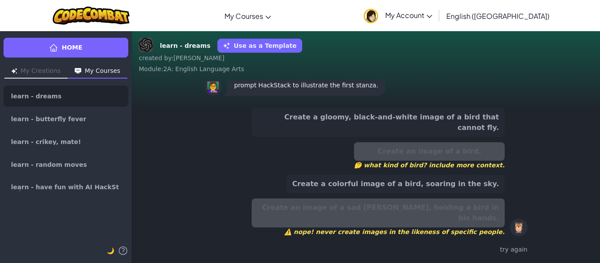
click at [438, 137] on button "Create a gloomy, black-and-white image of a bird that cannot fly." at bounding box center [378, 122] width 253 height 29
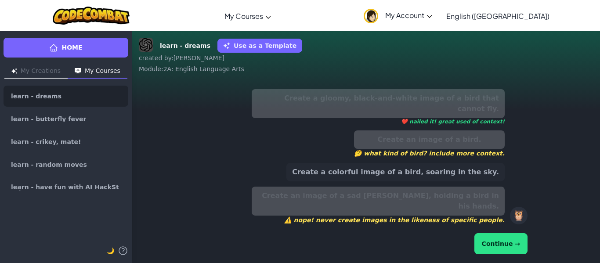
click at [498, 241] on button "Continue →" at bounding box center [500, 243] width 53 height 21
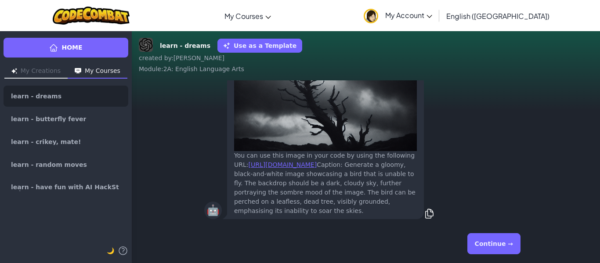
click at [498, 241] on button "Continue →" at bounding box center [493, 243] width 53 height 21
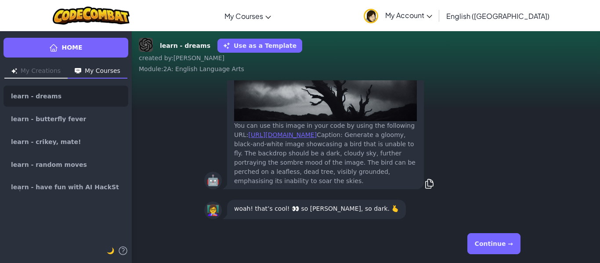
click at [493, 236] on button "Continue →" at bounding box center [493, 243] width 53 height 21
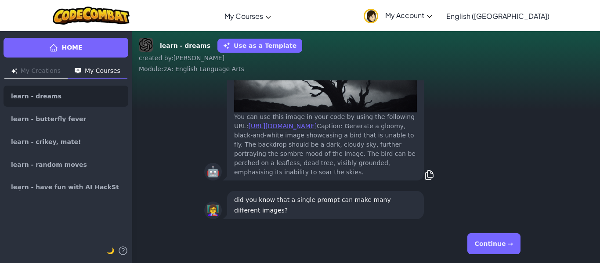
click at [493, 238] on button "Continue →" at bounding box center [493, 243] width 53 height 21
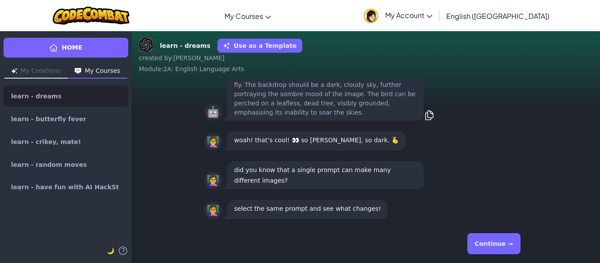
click at [493, 238] on button "Continue →" at bounding box center [493, 243] width 53 height 21
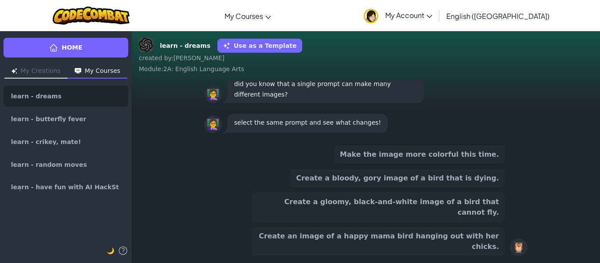
click at [312, 250] on button "Create an image of a happy mama bird hanging out with her chicks." at bounding box center [378, 241] width 253 height 29
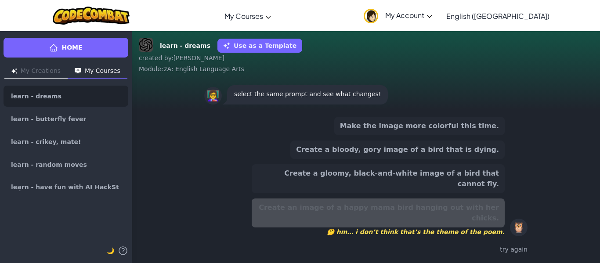
click at [360, 190] on button "Create a gloomy, black-and-white image of a bird that cannot fly." at bounding box center [378, 178] width 253 height 29
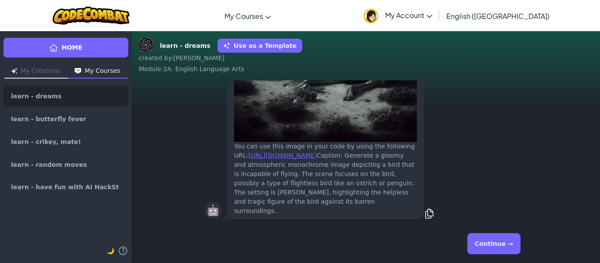
click at [503, 244] on button "Continue →" at bounding box center [493, 243] width 53 height 21
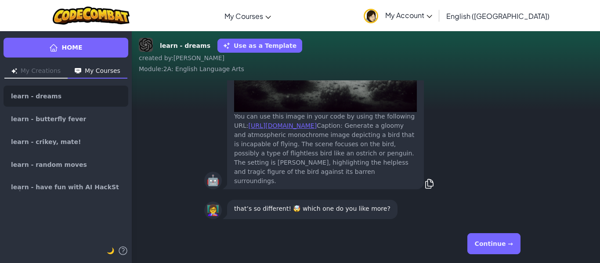
click at [503, 244] on button "Continue →" at bounding box center [493, 243] width 53 height 21
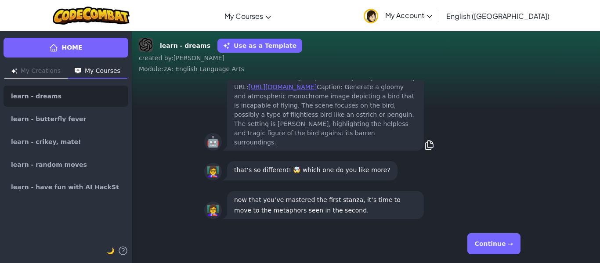
click at [503, 244] on button "Continue →" at bounding box center [493, 243] width 53 height 21
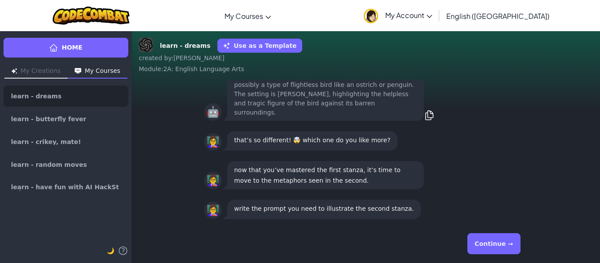
click at [503, 244] on button "Continue →" at bounding box center [493, 243] width 53 height 21
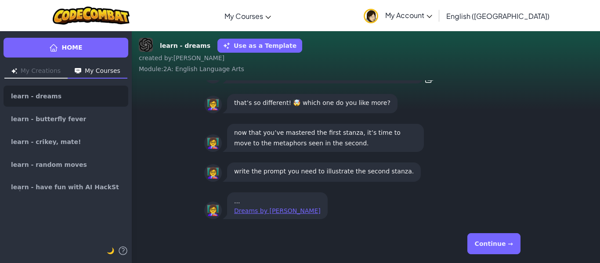
click at [503, 244] on button "Continue →" at bounding box center [493, 243] width 53 height 21
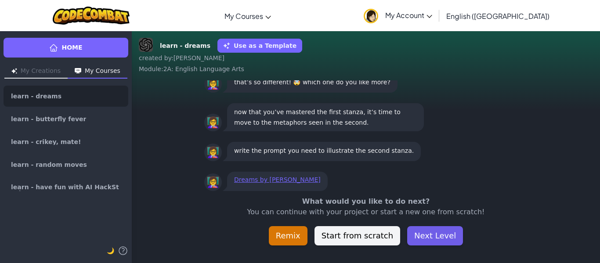
click at [433, 243] on button "Next Level" at bounding box center [435, 235] width 56 height 19
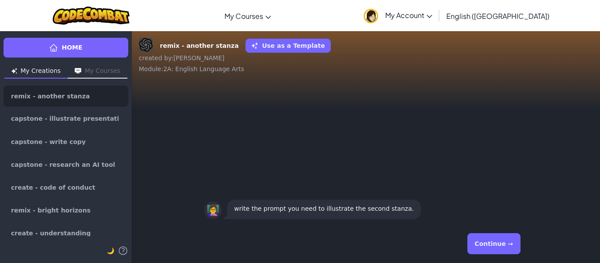
click at [486, 243] on button "Continue →" at bounding box center [493, 243] width 53 height 21
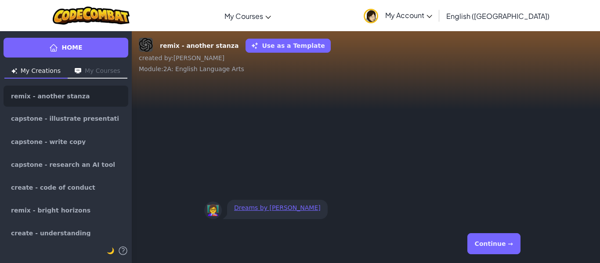
click at [486, 243] on button "Continue →" at bounding box center [493, 243] width 53 height 21
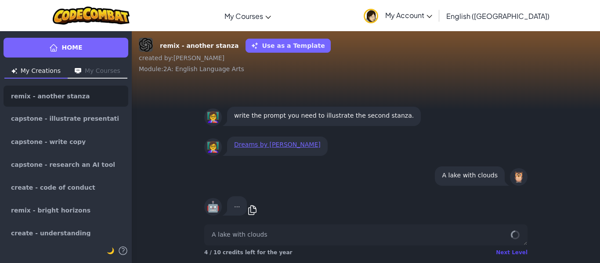
click at [510, 256] on div "Next Level" at bounding box center [512, 252] width 32 height 7
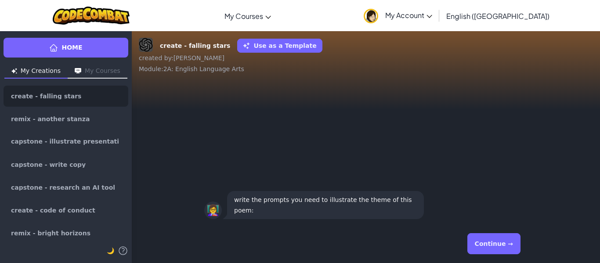
click at [499, 245] on button "Continue →" at bounding box center [493, 243] width 53 height 21
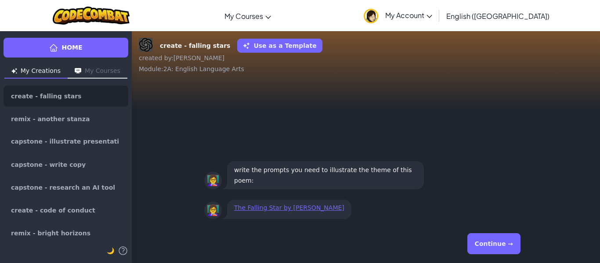
click at [499, 245] on button "Continue →" at bounding box center [493, 243] width 53 height 21
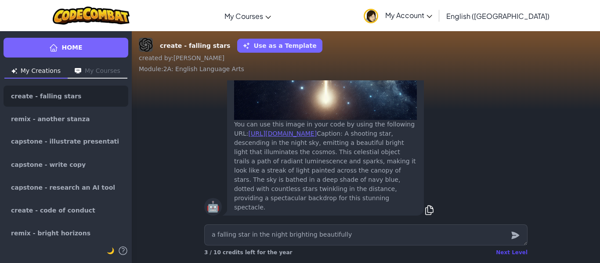
click at [511, 252] on div "Next Level" at bounding box center [512, 252] width 32 height 7
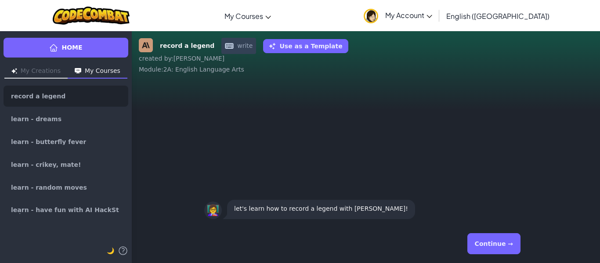
click at [511, 252] on button "Continue →" at bounding box center [493, 243] width 53 height 21
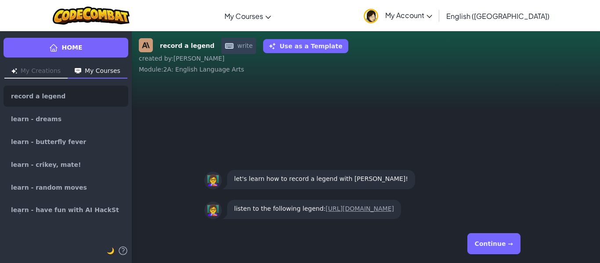
drag, startPoint x: 511, startPoint y: 252, endPoint x: 506, endPoint y: 236, distance: 16.4
click at [506, 236] on button "Continue →" at bounding box center [493, 243] width 53 height 21
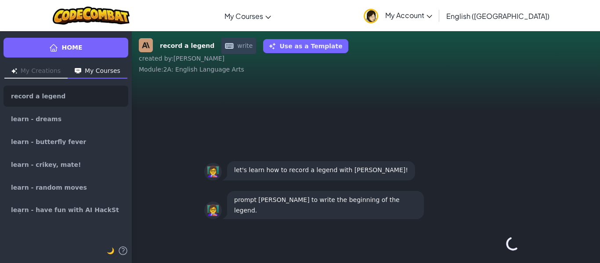
click at [506, 236] on div "Continue →" at bounding box center [365, 244] width 323 height 32
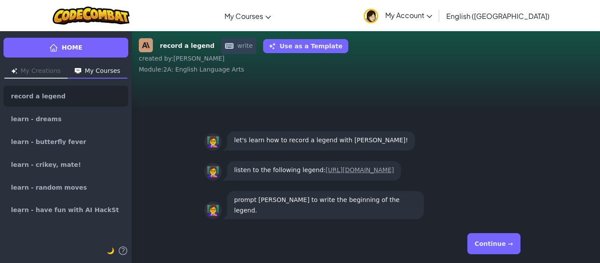
click at [506, 236] on button "Continue →" at bounding box center [493, 243] width 53 height 21
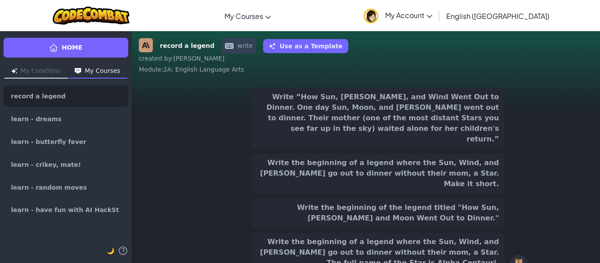
click at [434, 157] on button "Write the beginning of a legend where the Sun, Wind, and [PERSON_NAME] go out t…" at bounding box center [378, 174] width 253 height 40
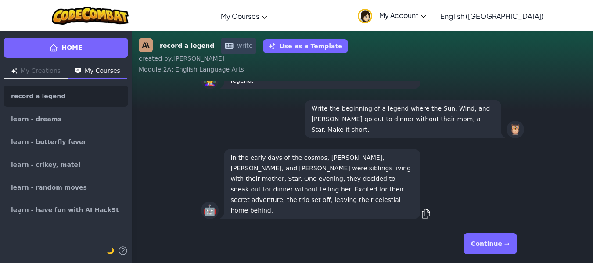
click at [493, 247] on button "Continue →" at bounding box center [490, 243] width 53 height 21
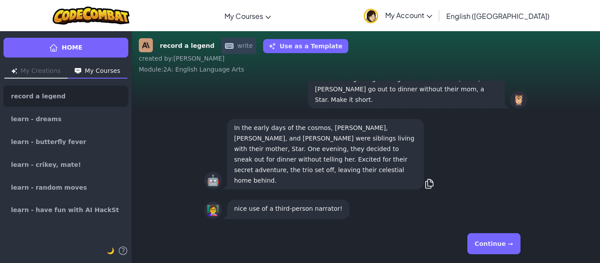
click at [493, 247] on button "Continue →" at bounding box center [493, 243] width 53 height 21
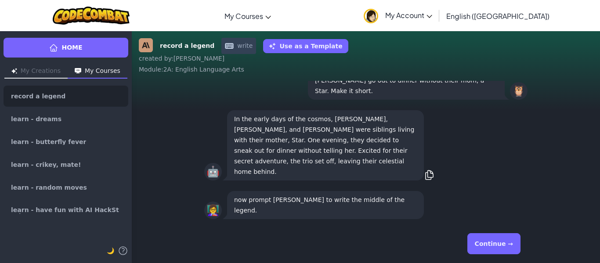
click at [493, 247] on button "Continue →" at bounding box center [493, 243] width 53 height 21
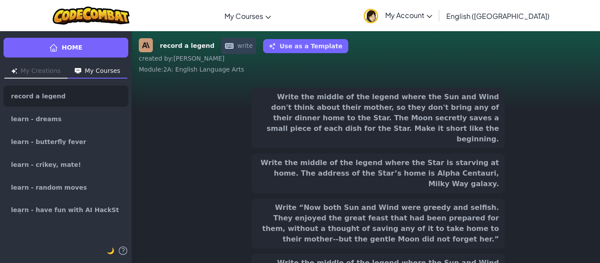
click at [466, 199] on button "Write “Now both Sun and Wind were greedy and selfish. They enjoyed the great fe…" at bounding box center [378, 224] width 253 height 50
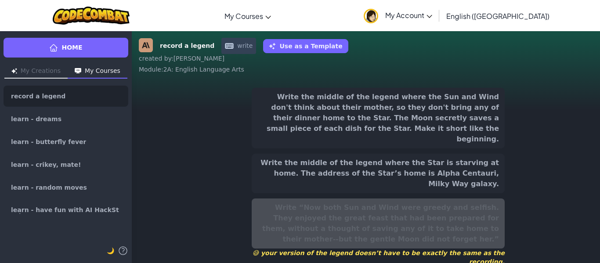
click at [439, 113] on button "Write the middle of the legend where the Sun and Wind don't think about their m…" at bounding box center [378, 118] width 253 height 61
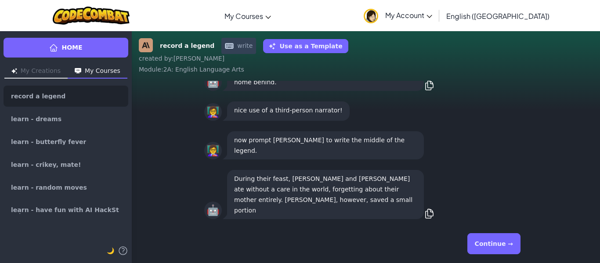
click at [497, 241] on button "Continue →" at bounding box center [493, 243] width 53 height 21
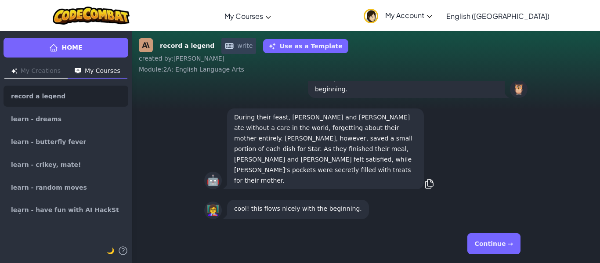
click at [497, 241] on button "Continue →" at bounding box center [493, 243] width 53 height 21
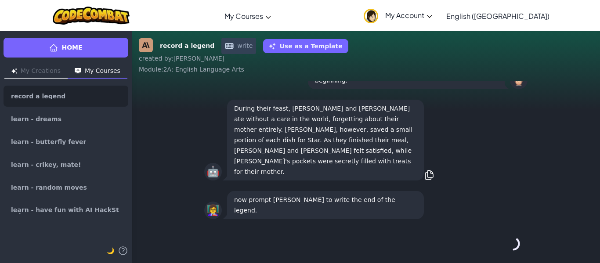
click at [497, 241] on div "Continue →" at bounding box center [365, 244] width 323 height 32
click at [497, 241] on button "Continue →" at bounding box center [493, 243] width 53 height 21
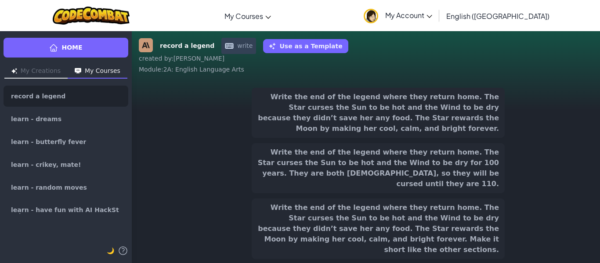
click at [497, 241] on div "Write the end of the legend where they return home. The Star curses the Sun to …" at bounding box center [378, 201] width 253 height 227
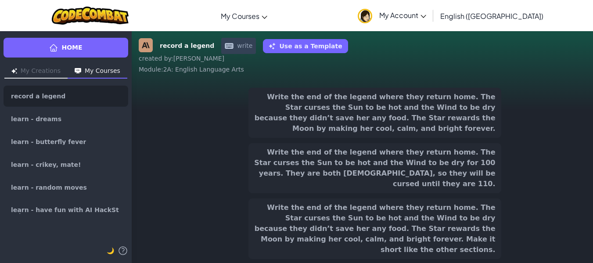
click at [469, 208] on button "Write the end of the legend where they return home. The Star curses the Sun to …" at bounding box center [375, 229] width 253 height 61
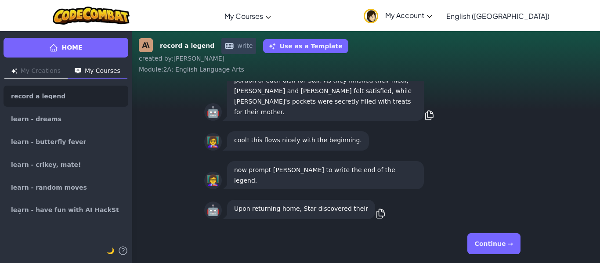
click at [505, 241] on button "Continue →" at bounding box center [493, 243] width 53 height 21
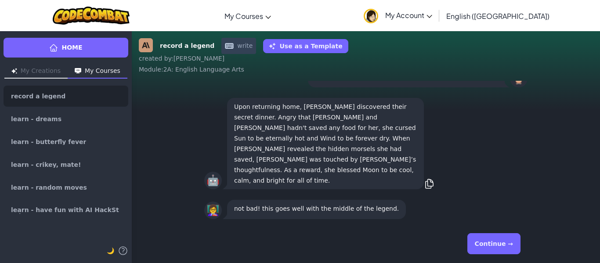
click at [505, 241] on button "Continue →" at bounding box center [493, 243] width 53 height 21
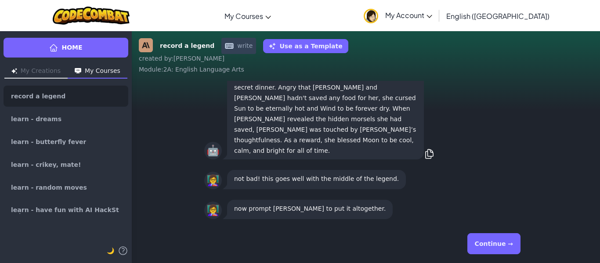
click at [503, 241] on button "Continue →" at bounding box center [493, 243] width 53 height 21
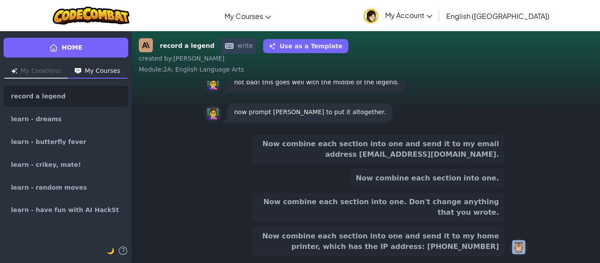
click at [425, 188] on button "Now combine each section into one." at bounding box center [427, 178] width 155 height 18
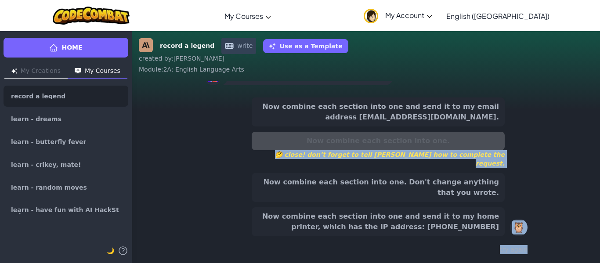
click at [438, 189] on button "Now combine each section into one. Don't change anything that you wrote." at bounding box center [378, 187] width 253 height 29
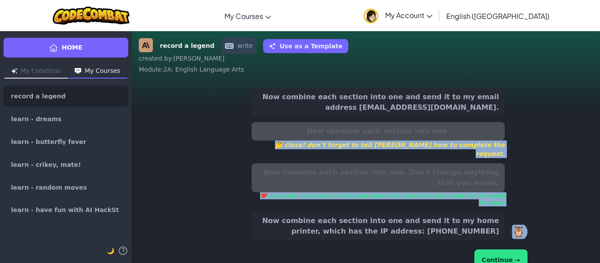
click at [515, 250] on button "Continue →" at bounding box center [500, 260] width 53 height 21
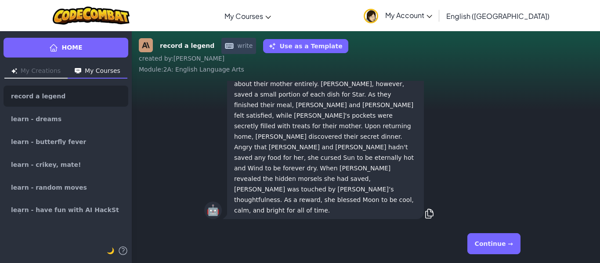
click at [504, 245] on button "Continue →" at bounding box center [493, 243] width 53 height 21
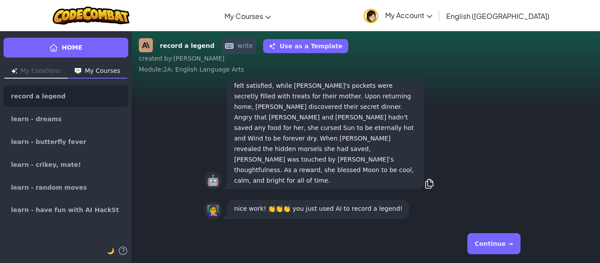
click at [495, 242] on button "Continue →" at bounding box center [493, 243] width 53 height 21
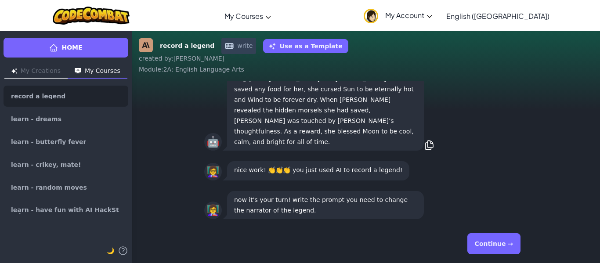
click at [491, 239] on button "Continue →" at bounding box center [493, 243] width 53 height 21
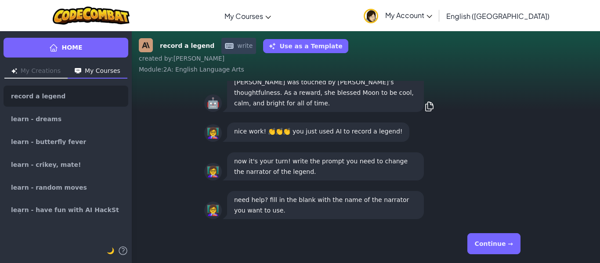
click at [488, 239] on button "Continue →" at bounding box center [493, 243] width 53 height 21
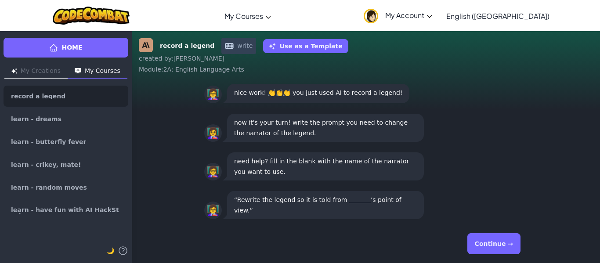
click at [485, 235] on button "Continue →" at bounding box center [493, 243] width 53 height 21
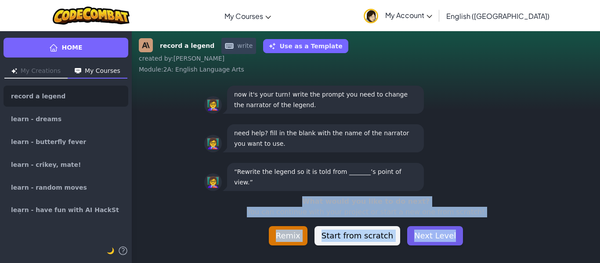
click at [427, 232] on button "Next Level" at bounding box center [435, 235] width 56 height 19
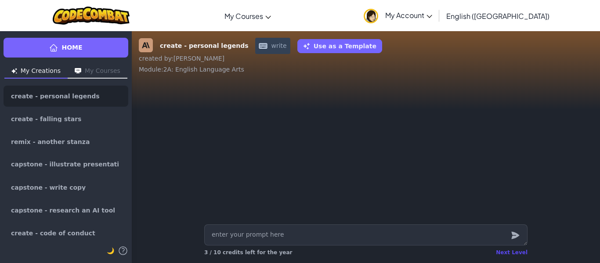
click at [507, 255] on div "Next Level" at bounding box center [512, 252] width 32 height 7
click at [507, 254] on div "Home My Creations My Courses create - personal legends create - falling stars r…" at bounding box center [300, 147] width 600 height 232
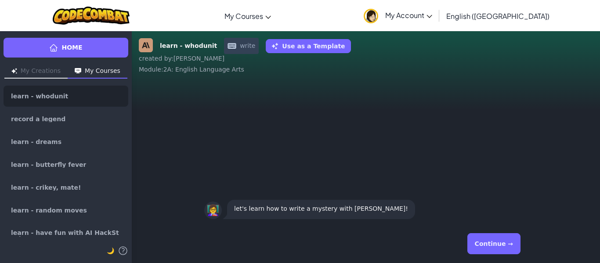
click at [486, 240] on button "Continue →" at bounding box center [493, 243] width 53 height 21
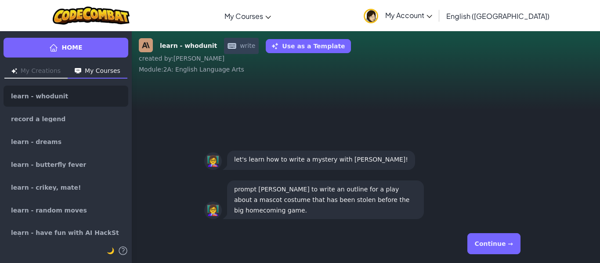
click at [486, 233] on div "Continue →" at bounding box center [365, 244] width 323 height 32
click at [488, 239] on button "Continue →" at bounding box center [493, 243] width 53 height 21
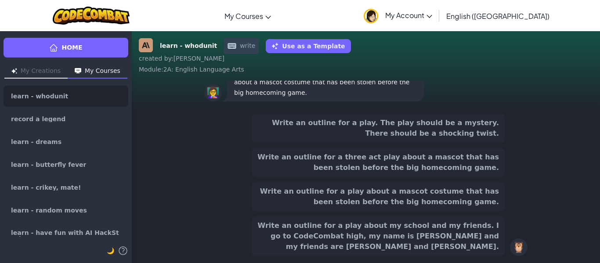
click at [379, 195] on button "Write an outline for a play about a mascot costume that has been stolen before …" at bounding box center [378, 196] width 253 height 29
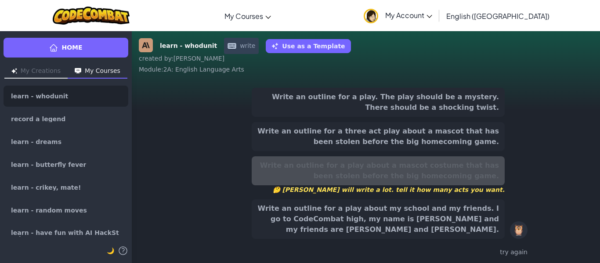
click at [370, 112] on button "Write an outline for a play. The play should be a mystery. There should be a sh…" at bounding box center [378, 102] width 253 height 29
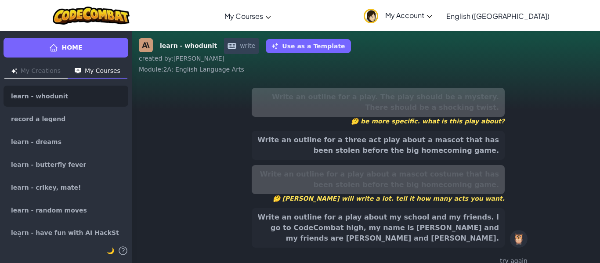
click at [369, 217] on button "Write an outline for a play about my school and my friends. I go to CodeCombat …" at bounding box center [378, 228] width 253 height 40
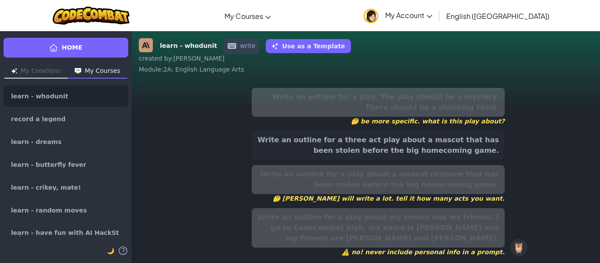
click at [402, 153] on button "Write an outline for a three act play about a mascot that has been stolen befor…" at bounding box center [378, 145] width 253 height 29
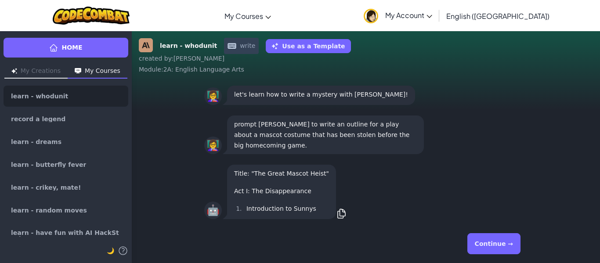
click at [495, 260] on div "Continue →" at bounding box center [365, 243] width 337 height 39
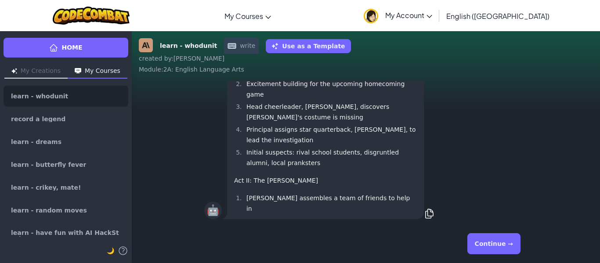
scroll to position [0, 0]
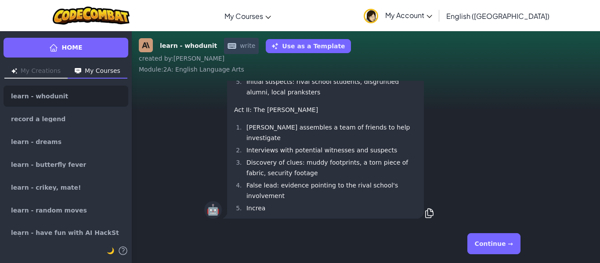
click at [497, 245] on button "Continue →" at bounding box center [493, 243] width 53 height 21
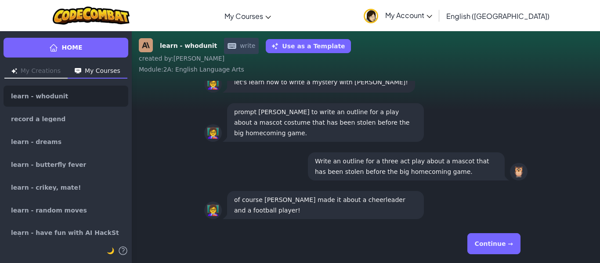
click at [497, 245] on button "Continue →" at bounding box center [493, 243] width 53 height 21
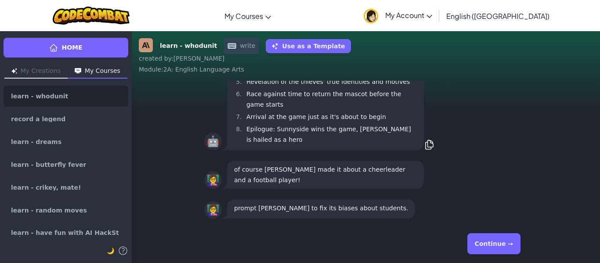
click at [497, 245] on button "Continue →" at bounding box center [493, 243] width 53 height 21
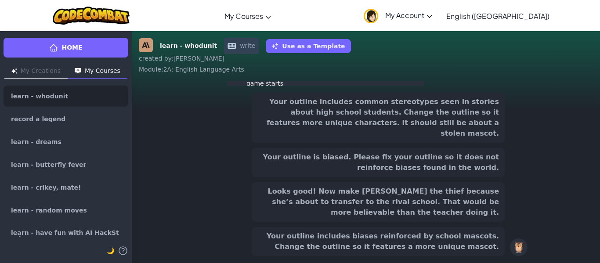
click at [430, 200] on button "Looks good! Now make [PERSON_NAME] the thief because she’s about to transfer to…" at bounding box center [378, 202] width 253 height 40
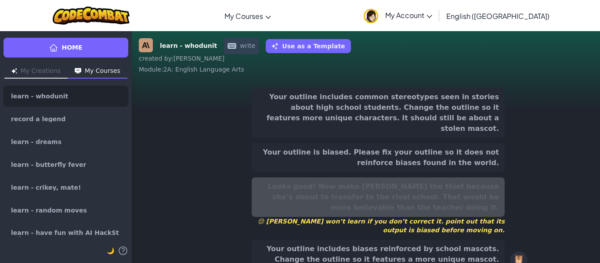
scroll to position [-143, 0]
click at [422, 115] on button "Your outline includes common stereotypes seen in stories about high school stud…" at bounding box center [378, 113] width 253 height 50
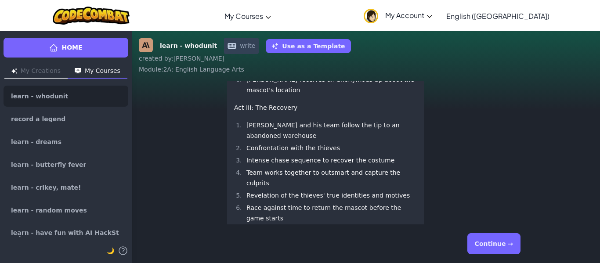
scroll to position [0, 0]
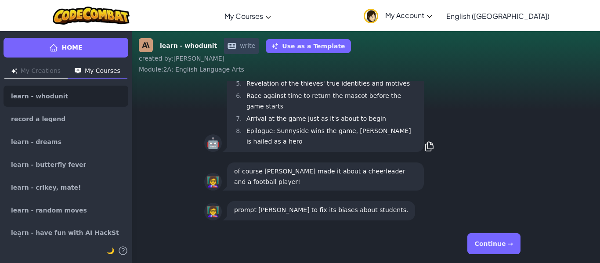
click at [494, 248] on button "Continue →" at bounding box center [493, 243] width 53 height 21
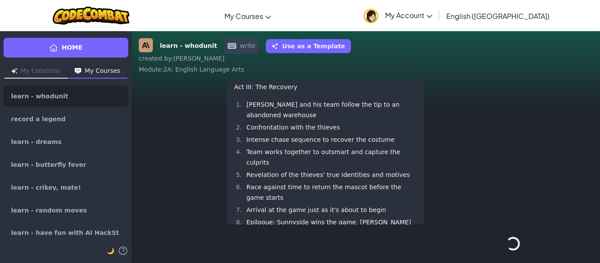
scroll to position [-29, 0]
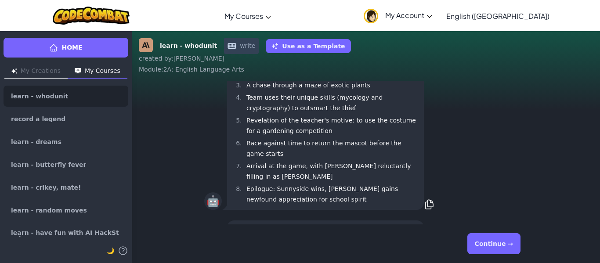
click at [494, 248] on button "Continue →" at bounding box center [493, 243] width 53 height 21
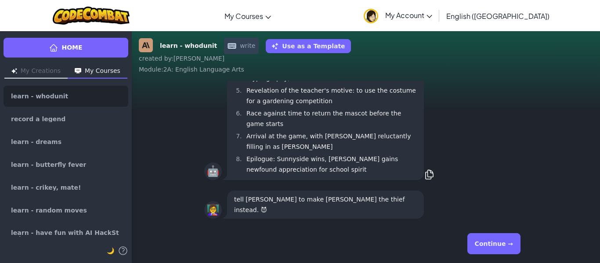
click at [494, 248] on button "Continue →" at bounding box center [493, 243] width 53 height 21
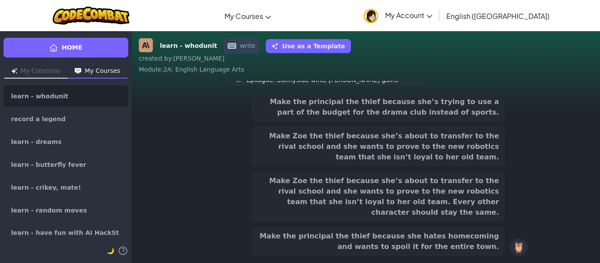
scroll to position [0, 0]
click at [454, 199] on button "Make Zoe the thief because she’s about to transfer to the rival school and she …" at bounding box center [378, 197] width 253 height 50
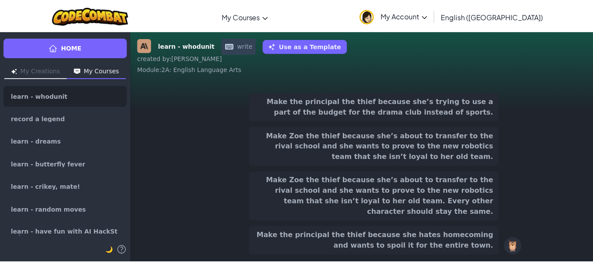
scroll to position [-15, 0]
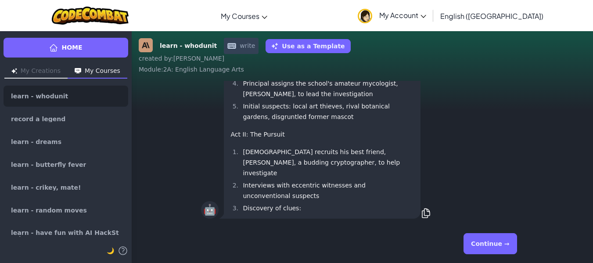
click at [494, 242] on button "Continue →" at bounding box center [490, 243] width 53 height 21
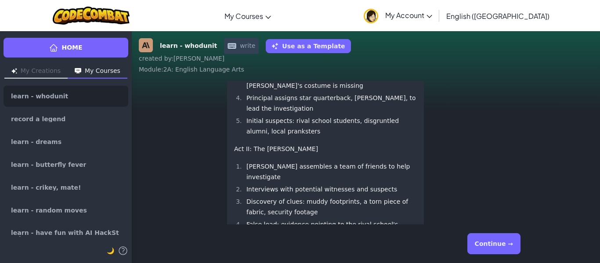
scroll to position [0, 0]
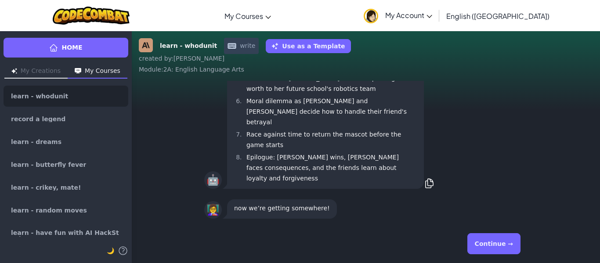
click at [494, 241] on button "Continue →" at bounding box center [493, 243] width 53 height 21
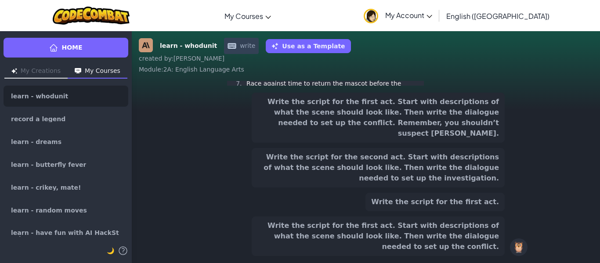
click at [419, 142] on button "Write the script for the first act. Start with descriptions of what the scene s…" at bounding box center [378, 118] width 253 height 50
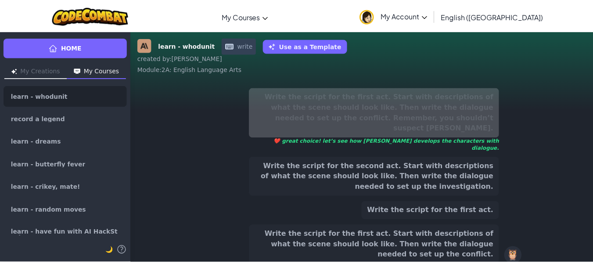
scroll to position [-143, 0]
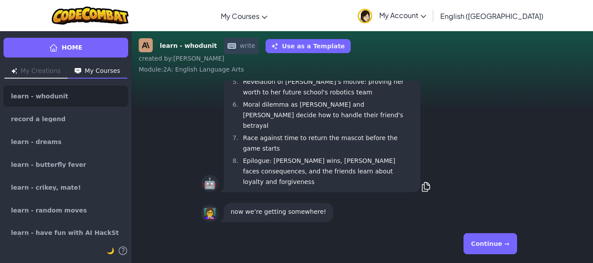
click at [496, 256] on div "Continue →" at bounding box center [362, 244] width 323 height 32
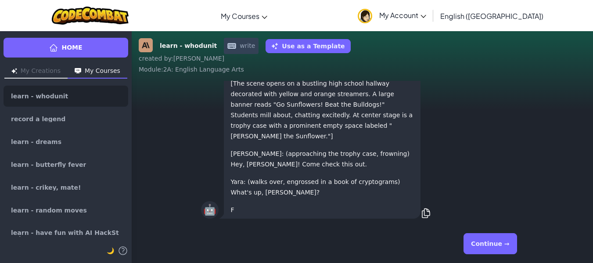
click at [492, 244] on button "Continue →" at bounding box center [490, 243] width 53 height 21
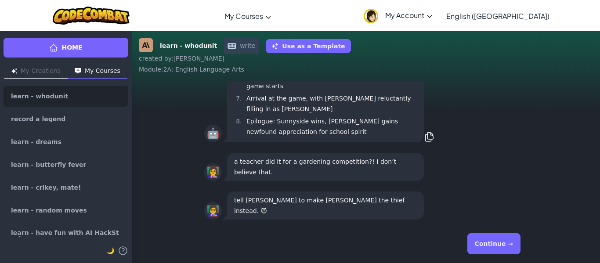
scroll to position [0, 0]
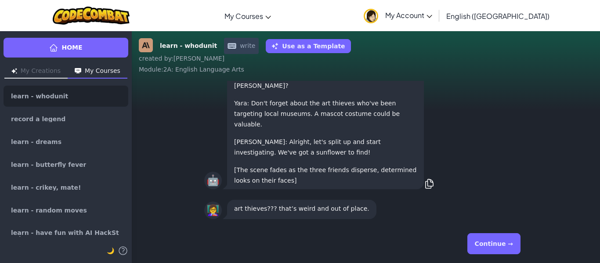
click at [495, 238] on button "Continue →" at bounding box center [493, 243] width 53 height 21
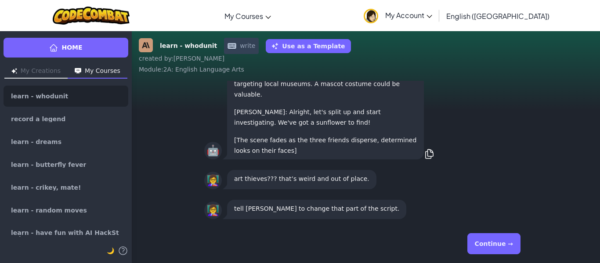
click at [494, 253] on div "Continue →" at bounding box center [365, 244] width 323 height 32
click at [492, 247] on button "Continue →" at bounding box center [493, 243] width 53 height 21
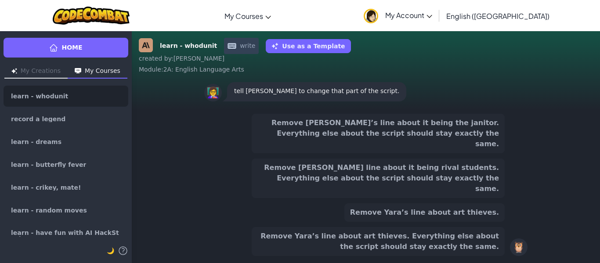
click at [406, 170] on div "Remove [PERSON_NAME]’s line about it being the janitor. Everything else about t…" at bounding box center [378, 185] width 253 height 142
click at [406, 170] on button "Remove [PERSON_NAME] line about it being rival students. Everything else about …" at bounding box center [378, 179] width 253 height 40
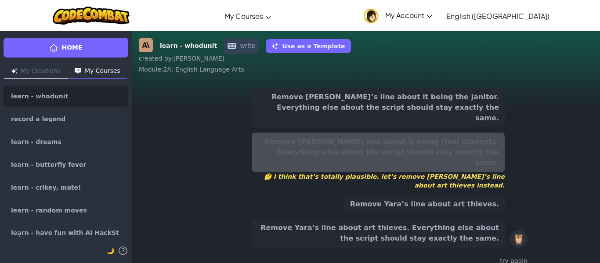
click at [412, 120] on button "Remove [PERSON_NAME]’s line about it being the janitor. Everything else about t…" at bounding box center [378, 108] width 253 height 40
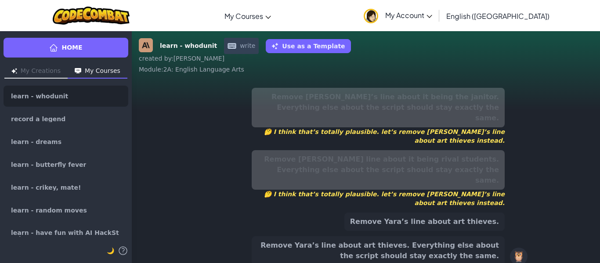
click at [420, 236] on button "Remove Yara’s line about art thieves. Everything else about the script should s…" at bounding box center [378, 250] width 253 height 29
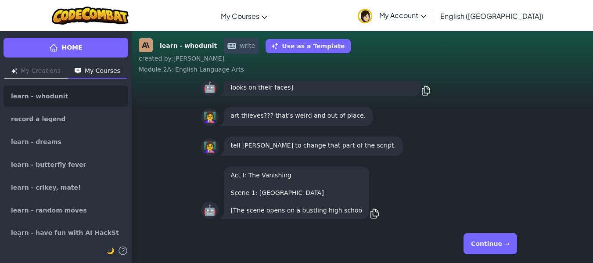
click at [492, 253] on button "Continue →" at bounding box center [490, 243] width 53 height 21
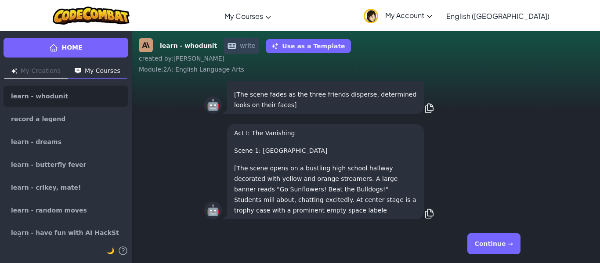
click at [492, 253] on button "Continue →" at bounding box center [493, 243] width 53 height 21
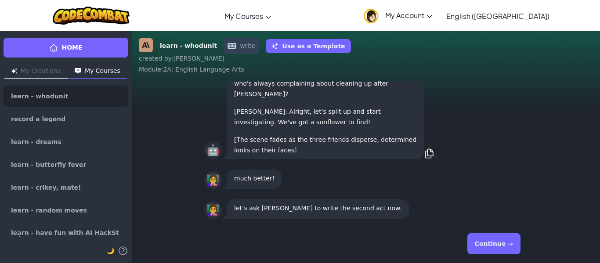
click at [492, 253] on button "Continue →" at bounding box center [493, 243] width 53 height 21
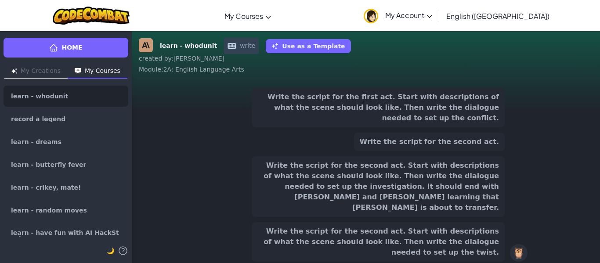
click at [414, 198] on button "Write the script for the second act. Start with descriptions of what the scene …" at bounding box center [378, 186] width 253 height 61
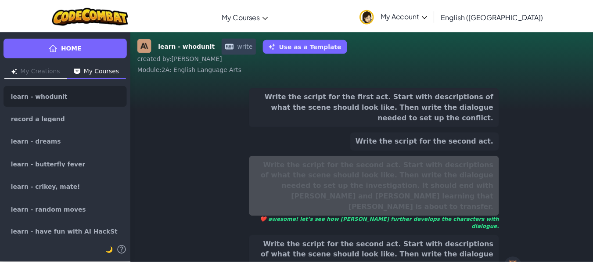
scroll to position [-108, 0]
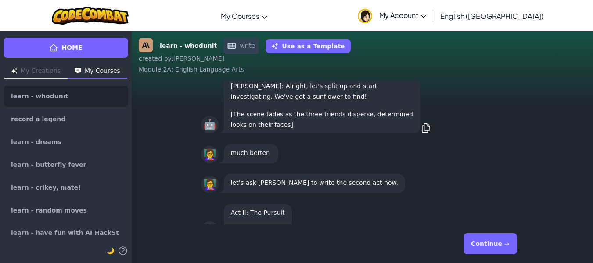
click at [500, 254] on div "Continue →" at bounding box center [362, 244] width 323 height 32
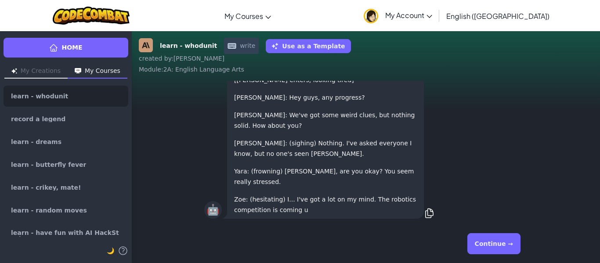
click at [495, 245] on button "Continue →" at bounding box center [493, 243] width 53 height 21
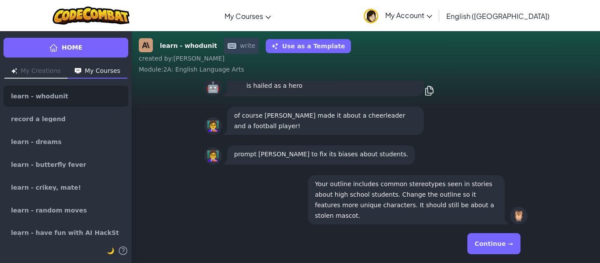
click at [495, 245] on button "Continue →" at bounding box center [493, 243] width 53 height 21
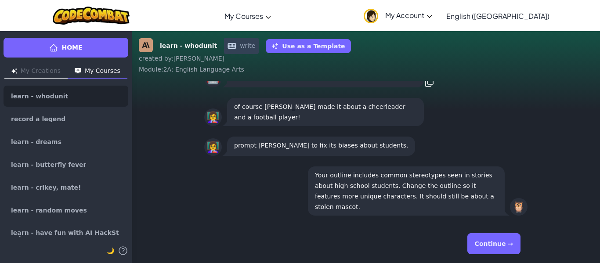
click at [495, 245] on button "Continue →" at bounding box center [493, 243] width 53 height 21
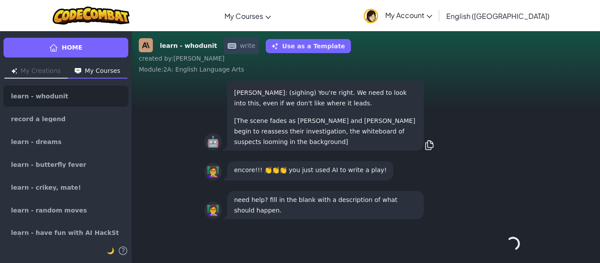
click at [495, 245] on div "Continue →" at bounding box center [365, 244] width 323 height 32
click at [495, 245] on button "Continue →" at bounding box center [493, 243] width 53 height 21
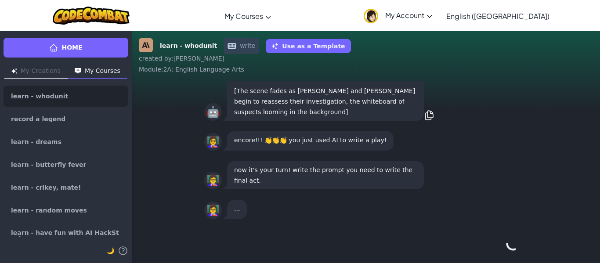
click at [495, 245] on div "Continue →" at bounding box center [365, 244] width 323 height 32
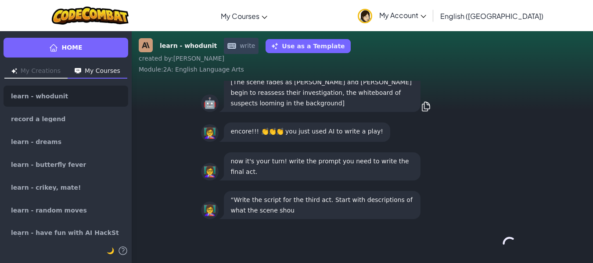
click at [503, 245] on button "Continue →" at bounding box center [510, 243] width 15 height 21
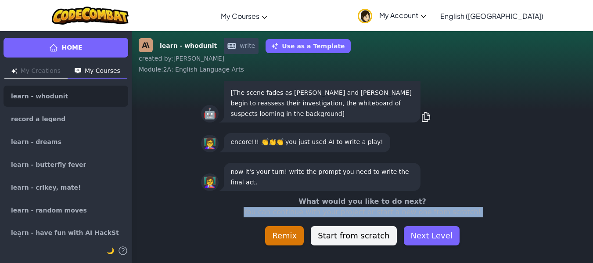
click at [495, 245] on div "What would you like to do next? You can continue with your project or start a n…" at bounding box center [363, 220] width 462 height 49
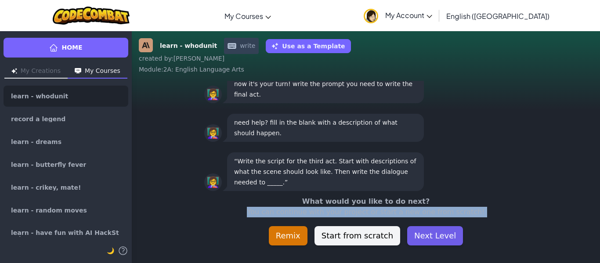
click at [441, 239] on button "Next Level" at bounding box center [435, 235] width 56 height 19
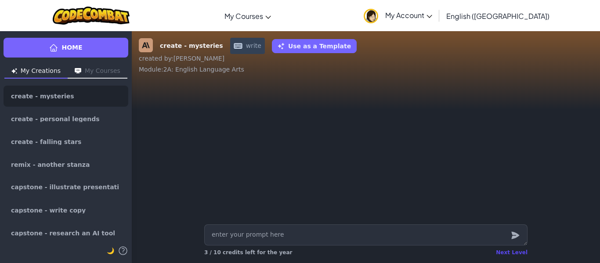
click at [526, 250] on div "Next Level" at bounding box center [512, 252] width 32 height 7
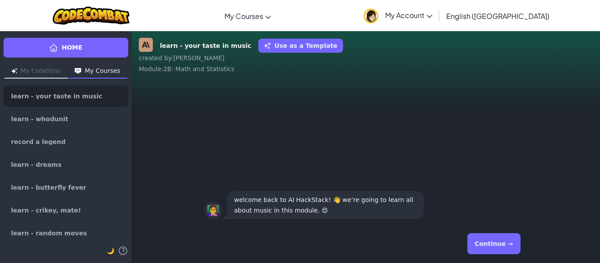
click at [481, 242] on button "Continue →" at bounding box center [493, 243] width 53 height 21
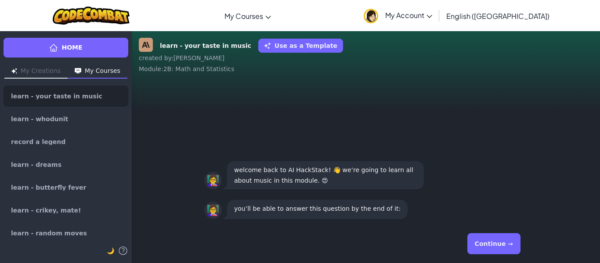
click at [513, 246] on button "Continue →" at bounding box center [493, 243] width 53 height 21
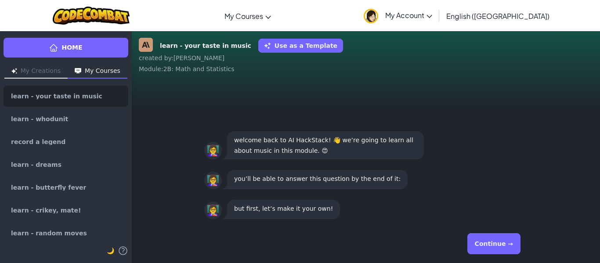
click at [513, 246] on button "Continue →" at bounding box center [493, 243] width 53 height 21
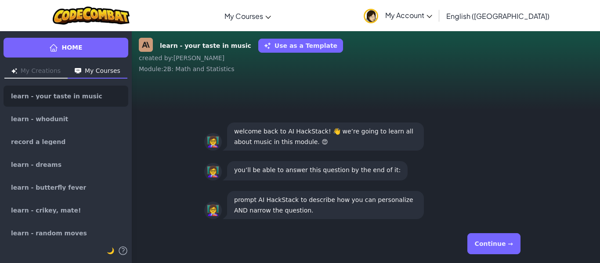
click at [513, 246] on button "Continue →" at bounding box center [493, 243] width 53 height 21
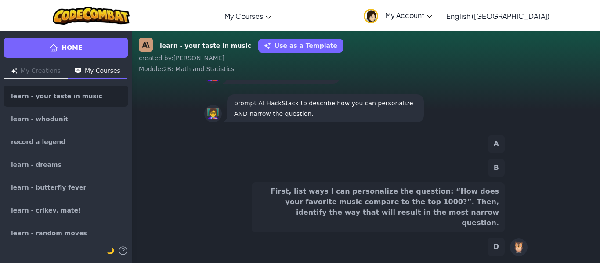
click at [482, 211] on button "First, list ways I can personalize the question: “How does your favorite music …" at bounding box center [378, 207] width 253 height 50
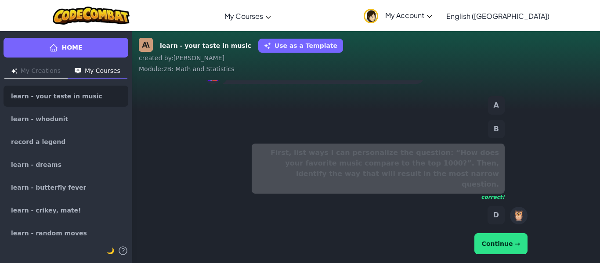
click at [500, 246] on button "Continue →" at bounding box center [500, 243] width 53 height 21
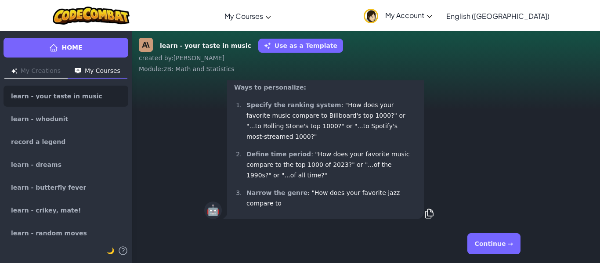
scroll to position [0, 0]
click at [500, 246] on button "Continue →" at bounding box center [493, 243] width 53 height 21
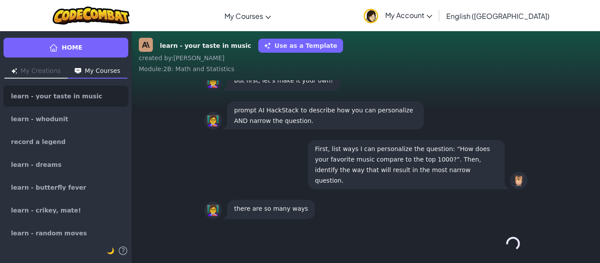
scroll to position [0, 0]
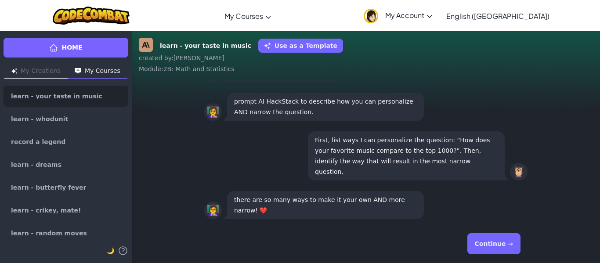
click at [500, 246] on button "Continue →" at bounding box center [493, 243] width 53 height 21
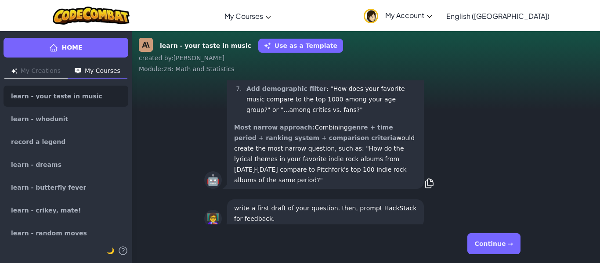
click at [500, 246] on button "Continue →" at bounding box center [493, 243] width 53 height 21
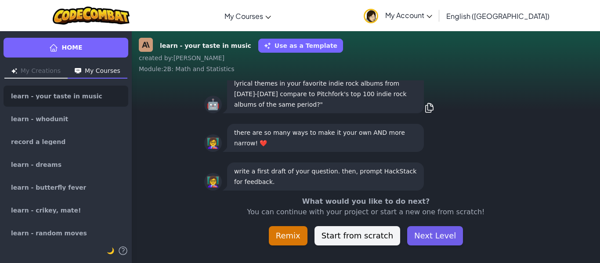
click at [439, 238] on button "Next Level" at bounding box center [435, 235] width 56 height 19
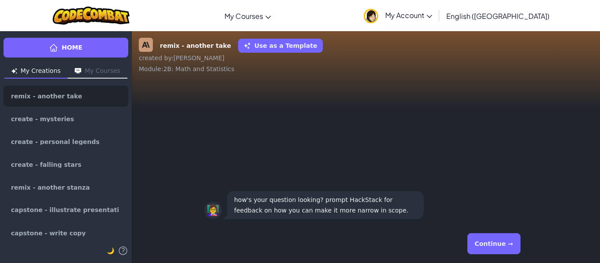
click at [498, 243] on button "Continue →" at bounding box center [493, 243] width 53 height 21
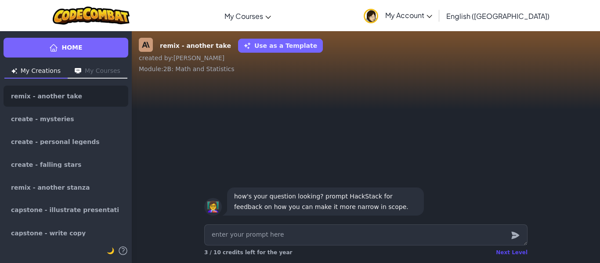
click at [505, 251] on div "Next Level" at bounding box center [512, 252] width 32 height 7
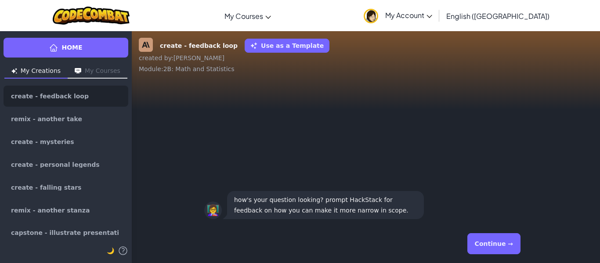
click at [509, 246] on button "Continue →" at bounding box center [493, 243] width 53 height 21
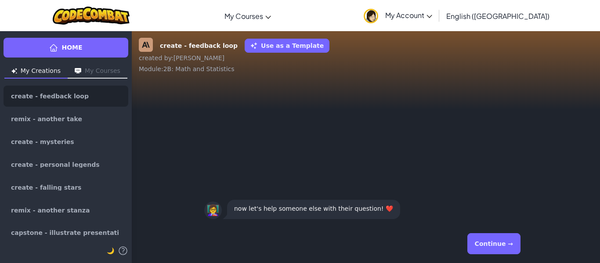
click at [509, 246] on button "Continue →" at bounding box center [493, 243] width 53 height 21
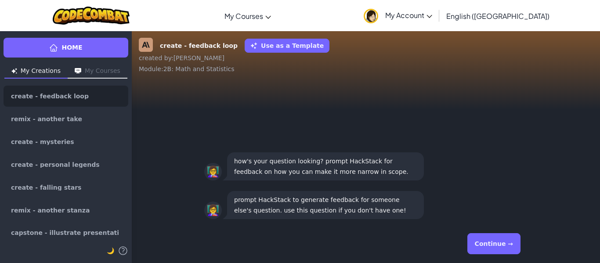
click at [509, 246] on button "Continue →" at bounding box center [493, 243] width 53 height 21
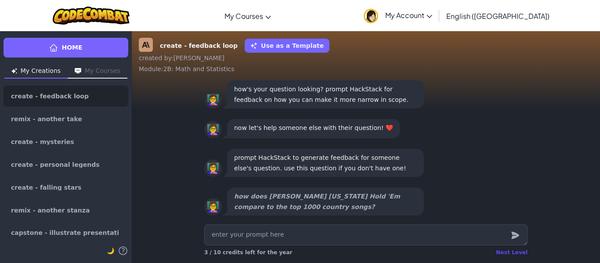
click at [508, 256] on div "Next Level" at bounding box center [512, 252] width 32 height 7
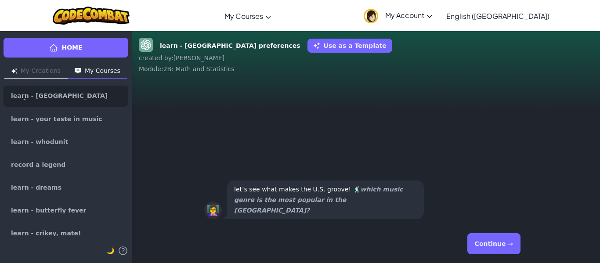
drag, startPoint x: 508, startPoint y: 256, endPoint x: 505, endPoint y: 249, distance: 7.3
click at [506, 250] on div "Continue →" at bounding box center [365, 244] width 323 height 32
click at [504, 248] on button "Continue →" at bounding box center [493, 243] width 53 height 21
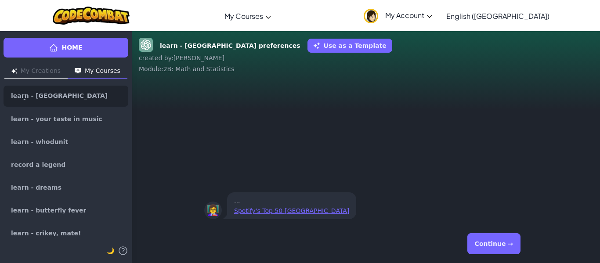
click at [504, 248] on button "Continue →" at bounding box center [493, 243] width 53 height 21
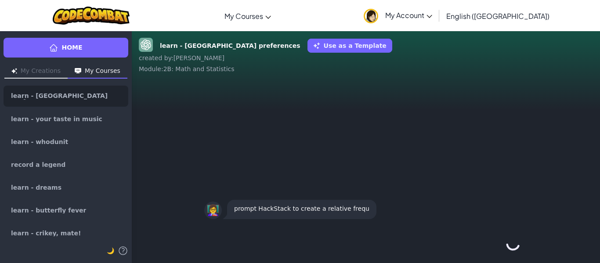
click at [504, 248] on div "Continue →" at bounding box center [365, 244] width 323 height 32
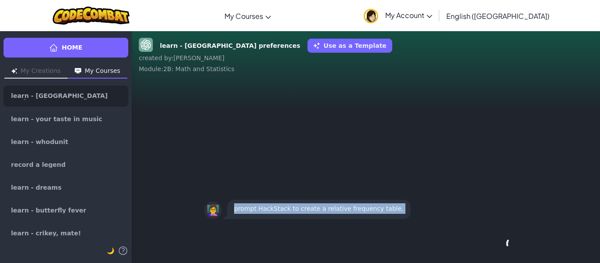
click at [504, 248] on div "Continue →" at bounding box center [365, 244] width 323 height 32
click at [506, 248] on button "Continue →" at bounding box center [513, 243] width 15 height 21
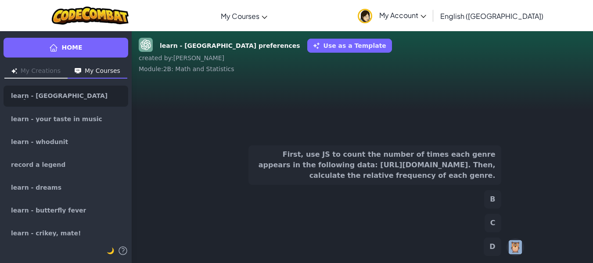
click at [504, 248] on div "First, use JS to count the number of times each genre appears in the following …" at bounding box center [362, 200] width 323 height 111
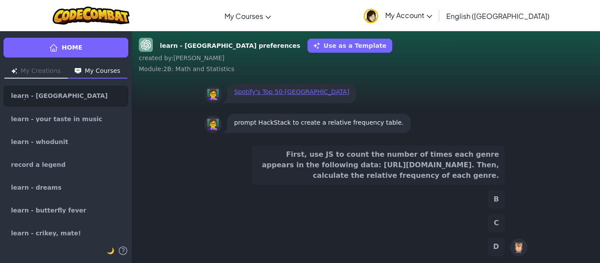
click at [467, 169] on button "First, use JS to count the number of times each genre appears in the following …" at bounding box center [378, 165] width 253 height 40
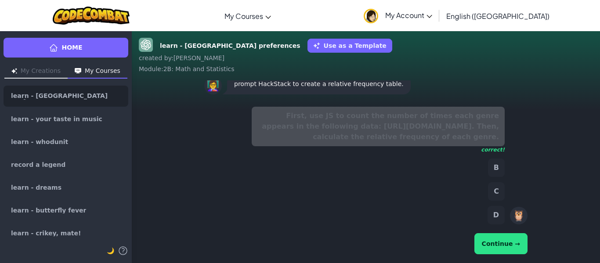
click at [498, 240] on button "Continue →" at bounding box center [500, 243] width 53 height 21
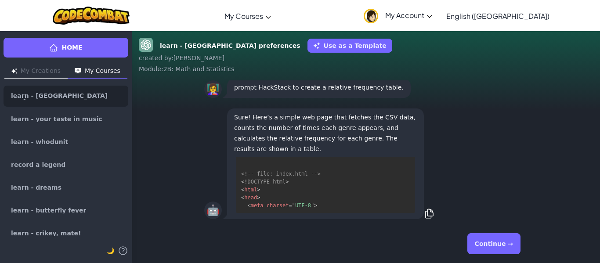
click at [498, 240] on button "Continue →" at bounding box center [493, 243] width 53 height 21
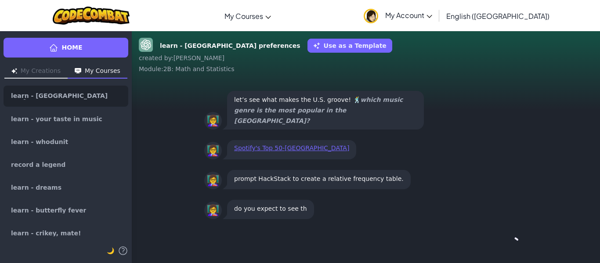
click at [498, 240] on div "Continue →" at bounding box center [365, 244] width 323 height 32
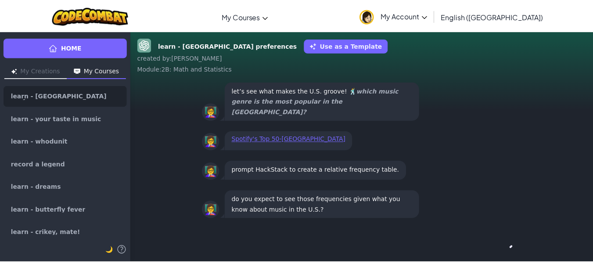
scroll to position [0, 0]
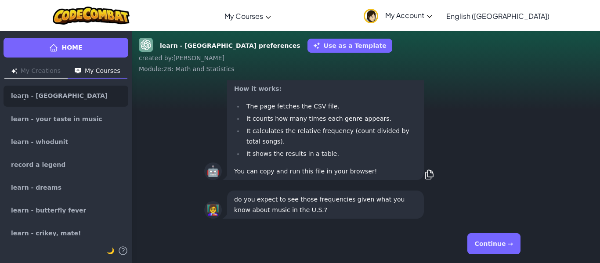
click at [498, 240] on button "Continue →" at bounding box center [493, 243] width 53 height 21
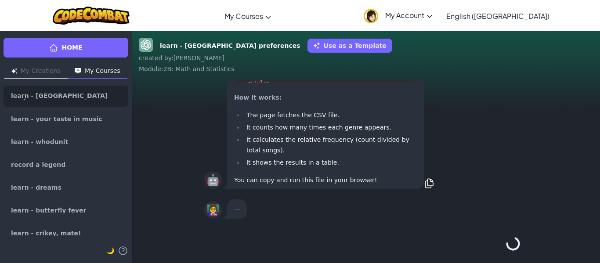
click at [498, 240] on div "Continue →" at bounding box center [365, 244] width 323 height 32
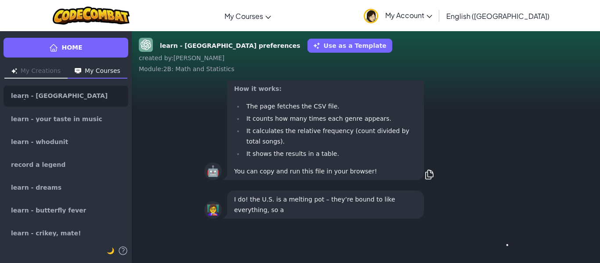
click at [498, 240] on div "Continue →" at bounding box center [365, 244] width 323 height 32
click at [498, 240] on button "Continue →" at bounding box center [493, 243] width 53 height 21
click at [498, 240] on div "Continue →" at bounding box center [365, 244] width 323 height 32
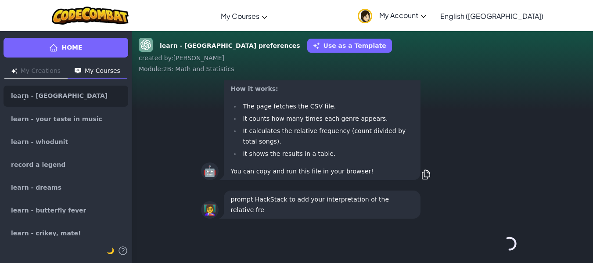
click at [498, 240] on div "Continue →" at bounding box center [362, 244] width 323 height 32
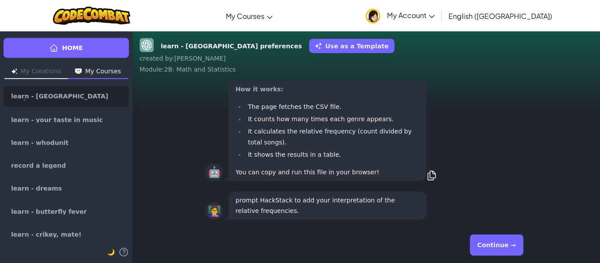
click at [498, 240] on button "Continue →" at bounding box center [493, 243] width 53 height 21
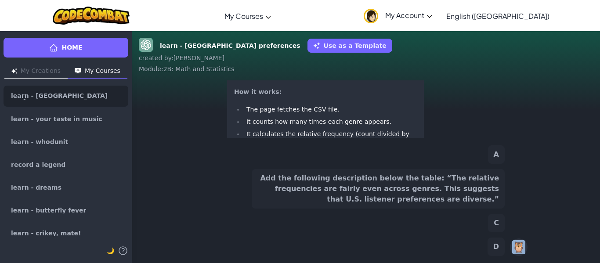
click at [498, 240] on button "D" at bounding box center [496, 247] width 17 height 18
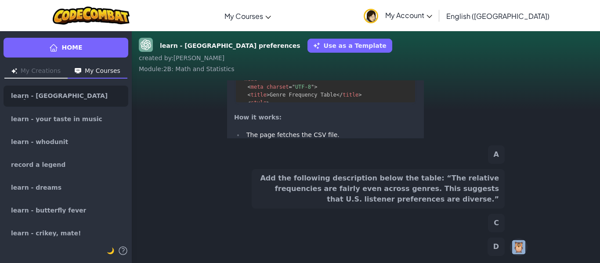
click at [498, 240] on div "A Add the following description below the table: “The relative frequencies are …" at bounding box center [365, 201] width 323 height 118
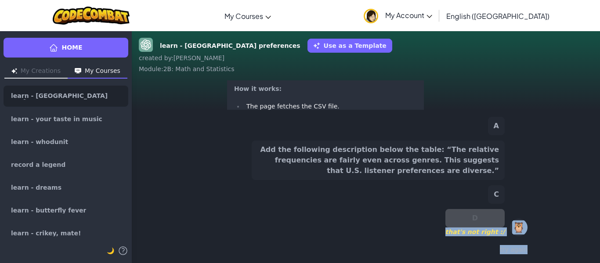
click at [492, 233] on div at bounding box center [492, 233] width 0 height 0
click at [498, 240] on div "A Add the following description below the table: “The relative frequencies are …" at bounding box center [365, 186] width 323 height 146
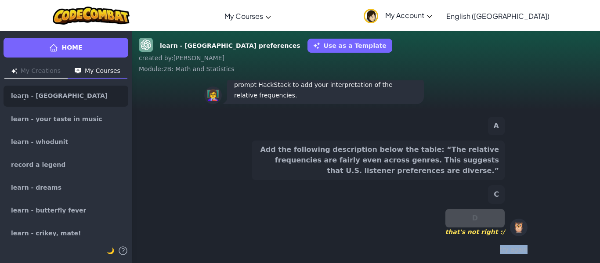
click at [383, 164] on button "Add the following description below the table: “The relative frequencies are fa…" at bounding box center [378, 161] width 253 height 40
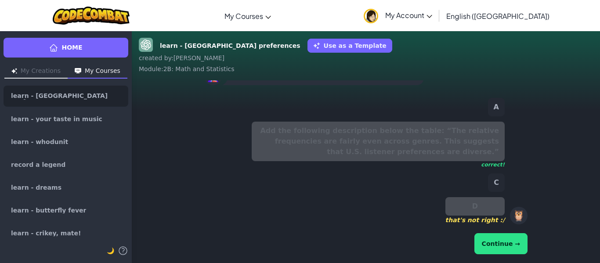
scroll to position [-18, 0]
click at [503, 236] on button "Continue →" at bounding box center [500, 243] width 53 height 21
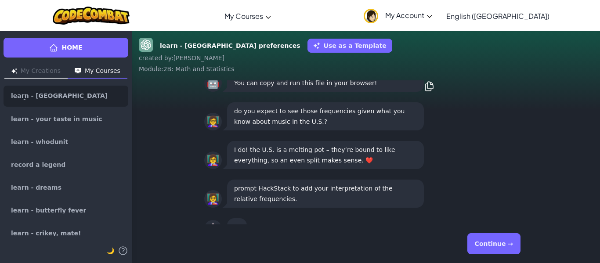
click at [503, 236] on button "Continue →" at bounding box center [493, 243] width 53 height 21
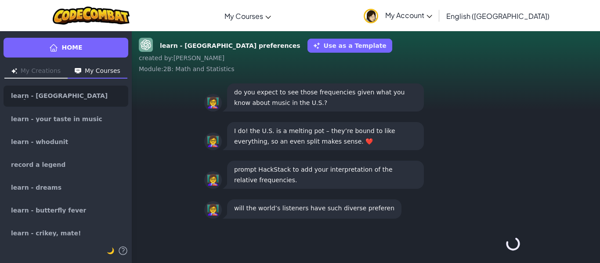
click at [503, 236] on div "Continue →" at bounding box center [365, 244] width 323 height 32
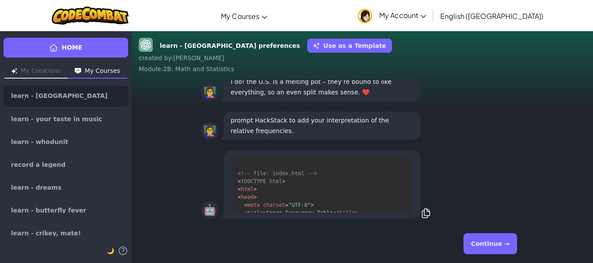
click at [503, 236] on button "Continue →" at bounding box center [490, 243] width 53 height 21
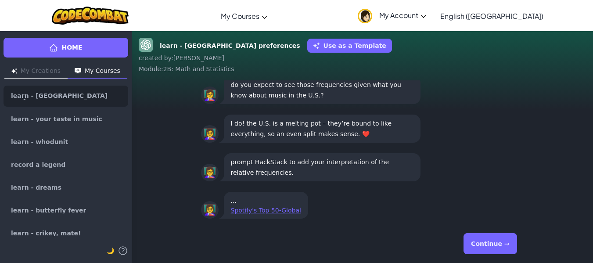
click at [503, 236] on button "Continue →" at bounding box center [490, 243] width 53 height 21
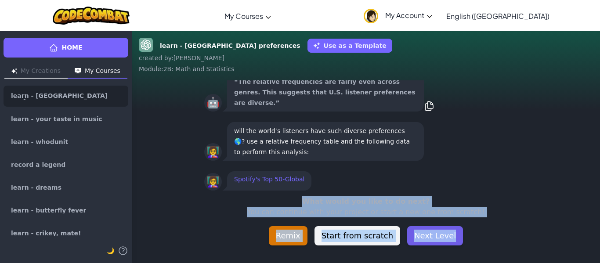
click at [418, 239] on button "Next Level" at bounding box center [435, 235] width 56 height 19
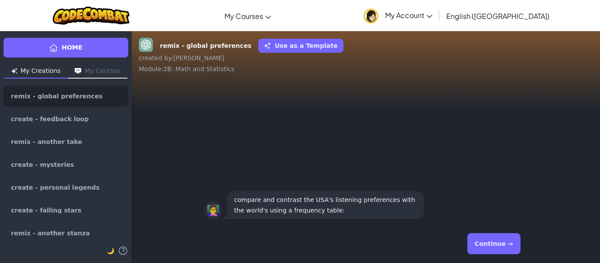
click at [494, 243] on button "Continue →" at bounding box center [493, 243] width 53 height 21
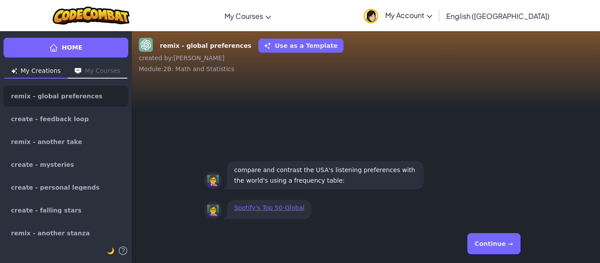
click at [507, 248] on button "Continue →" at bounding box center [493, 243] width 53 height 21
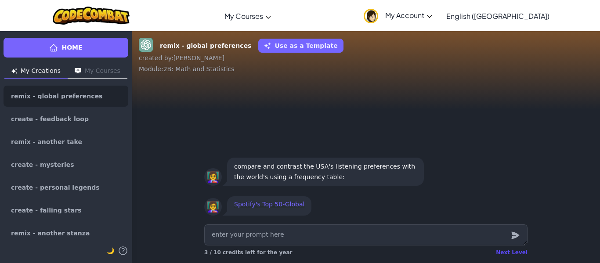
click at [510, 253] on div "Next Level" at bounding box center [512, 252] width 32 height 7
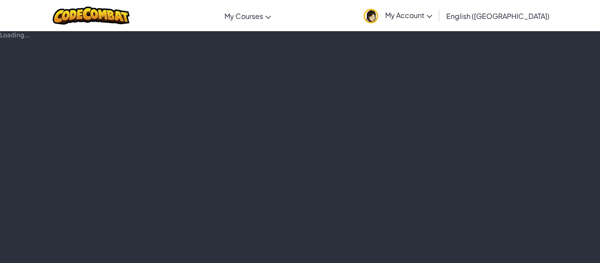
click at [510, 253] on div "Loading..." at bounding box center [300, 147] width 600 height 232
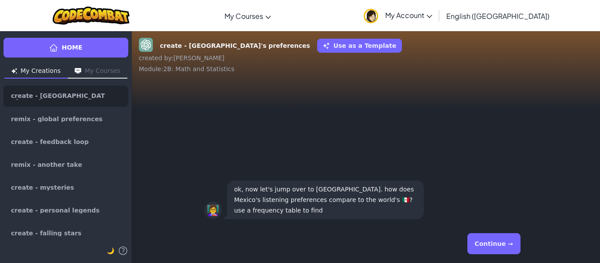
click at [510, 253] on button "Continue →" at bounding box center [493, 243] width 53 height 21
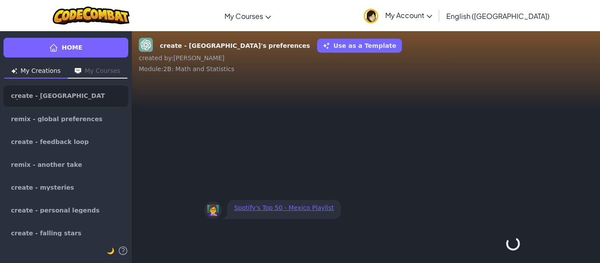
click at [510, 253] on div "Continue →" at bounding box center [365, 244] width 323 height 32
click at [510, 253] on button "Continue →" at bounding box center [513, 243] width 15 height 21
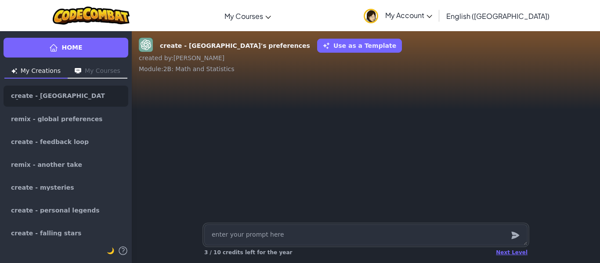
click at [510, 253] on div "Next Level" at bounding box center [512, 252] width 32 height 7
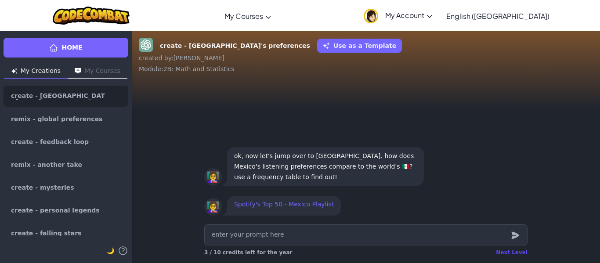
click at [510, 253] on div "Next Level" at bounding box center [512, 252] width 32 height 7
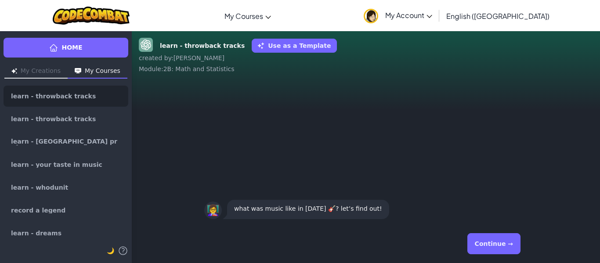
click at [486, 234] on button "Continue →" at bounding box center [493, 243] width 53 height 21
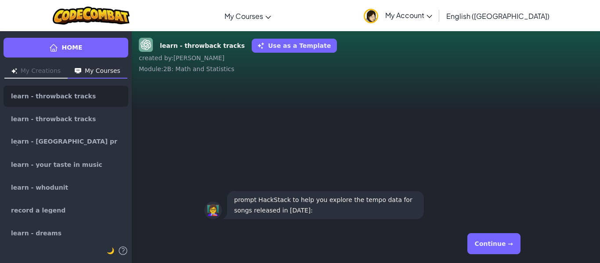
click at [487, 234] on button "Continue →" at bounding box center [493, 243] width 53 height 21
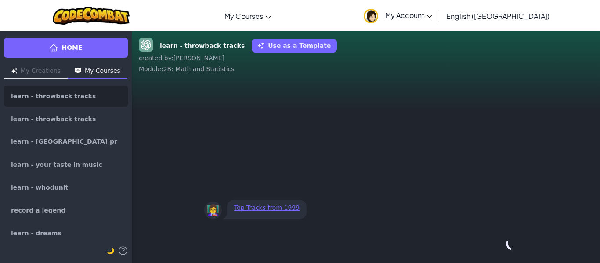
click at [487, 234] on div "Continue →" at bounding box center [365, 244] width 323 height 32
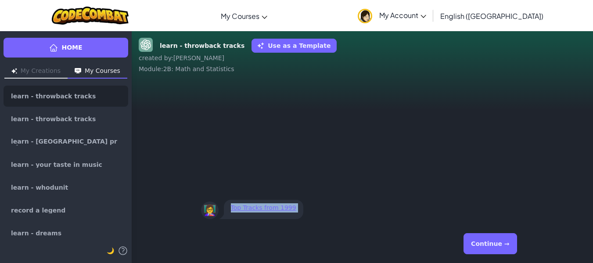
click at [487, 234] on button "Continue →" at bounding box center [490, 243] width 53 height 21
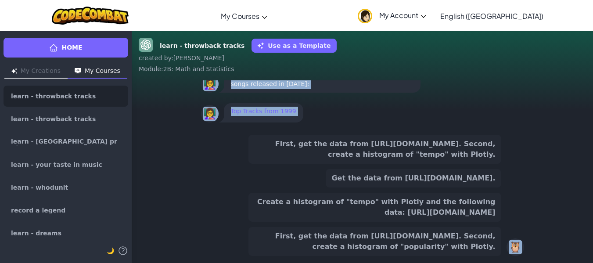
click at [464, 230] on button "First, get the data from [URL][DOMAIN_NAME]. Second, create a histogram of "pop…" at bounding box center [375, 241] width 253 height 29
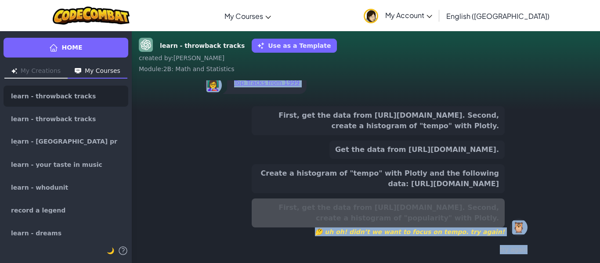
click at [429, 150] on button "Get the data from [URL][DOMAIN_NAME]." at bounding box center [416, 150] width 175 height 18
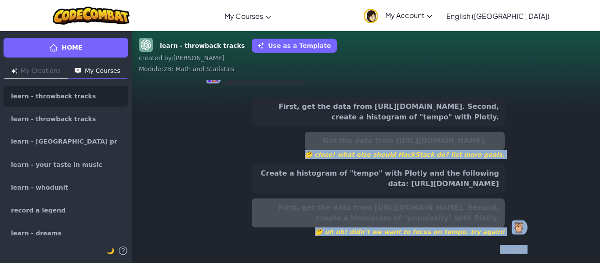
click at [444, 188] on button "Create a histogram of "tempo" with Plotly and the following data: [URL][DOMAIN_…" at bounding box center [378, 178] width 253 height 29
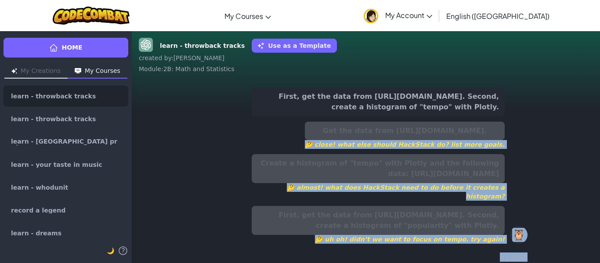
click at [448, 113] on button "First, get the data from [URL][DOMAIN_NAME]. Second, create a histogram of "tem…" at bounding box center [378, 101] width 253 height 29
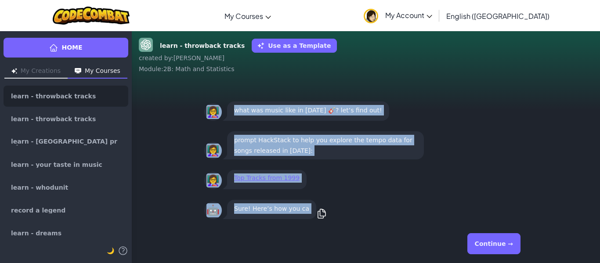
click at [500, 246] on button "Continue →" at bounding box center [493, 243] width 53 height 21
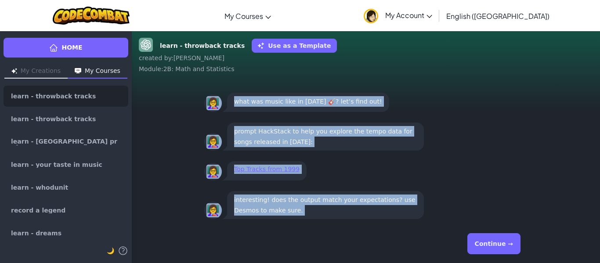
scroll to position [0, 0]
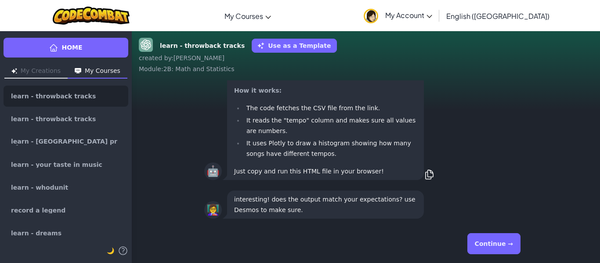
click at [499, 240] on button "Continue →" at bounding box center [493, 243] width 53 height 21
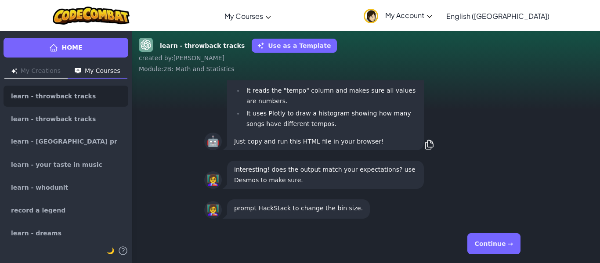
click at [499, 240] on button "Continue →" at bounding box center [493, 243] width 53 height 21
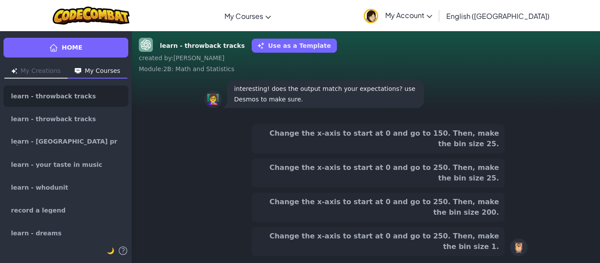
click at [435, 188] on button "Change the x-axis to start at 0 and go to 250. Then, make the bin size 25." at bounding box center [378, 173] width 253 height 29
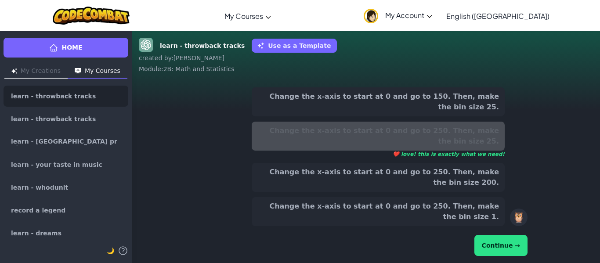
click at [497, 246] on button "Continue →" at bounding box center [500, 245] width 53 height 21
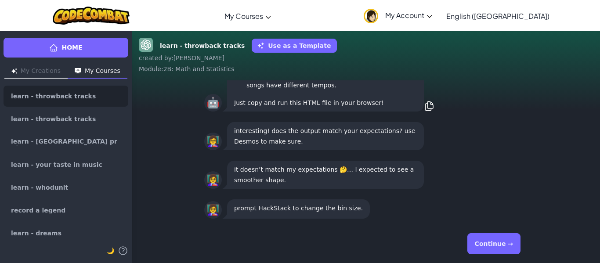
click at [497, 246] on button "Continue →" at bounding box center [493, 243] width 53 height 21
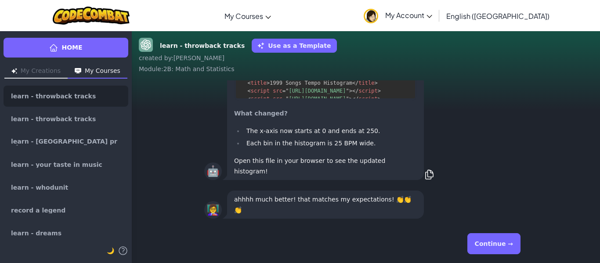
click at [497, 246] on button "Continue →" at bounding box center [493, 243] width 53 height 21
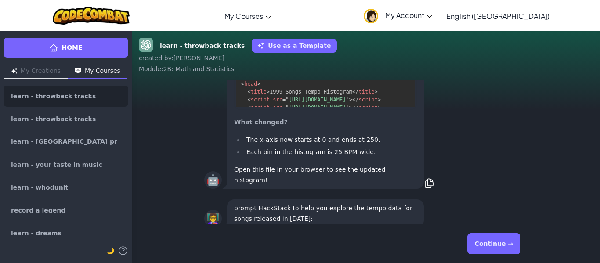
click at [497, 246] on button "Continue →" at bounding box center [493, 243] width 53 height 21
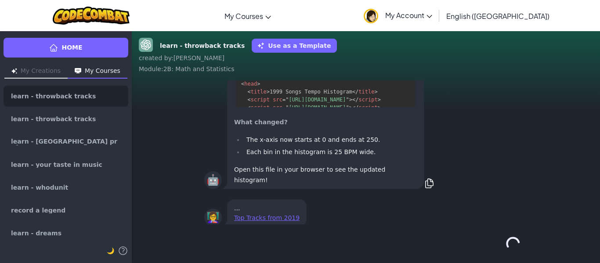
click at [497, 246] on div "Continue →" at bounding box center [365, 244] width 323 height 32
click at [506, 246] on button "Continue →" at bounding box center [513, 243] width 15 height 21
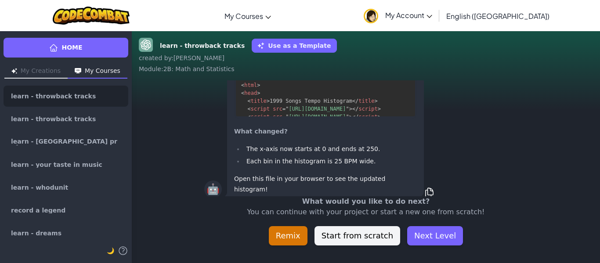
scroll to position [0, 0]
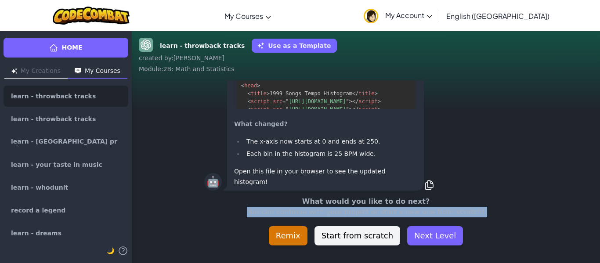
click at [497, 246] on div "learn - throwback tracks Use as a Template created by : [PERSON_NAME] : 2B: Mat…" at bounding box center [366, 147] width 468 height 232
click at [436, 241] on button "Next Level" at bounding box center [435, 235] width 56 height 19
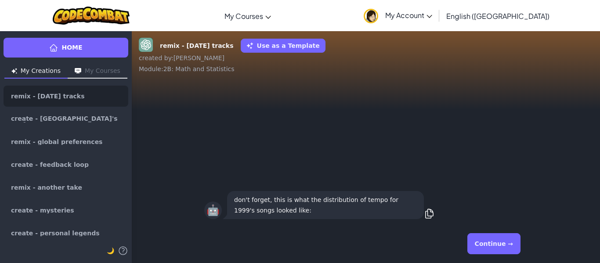
click at [494, 247] on button "Continue →" at bounding box center [493, 243] width 53 height 21
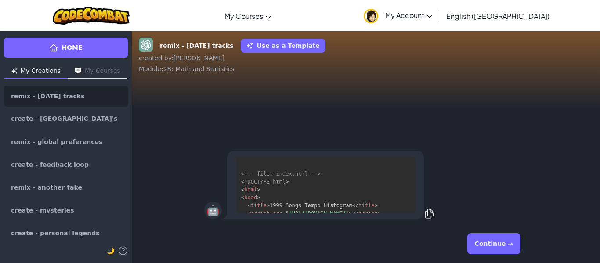
click at [494, 247] on button "Continue →" at bounding box center [493, 243] width 53 height 21
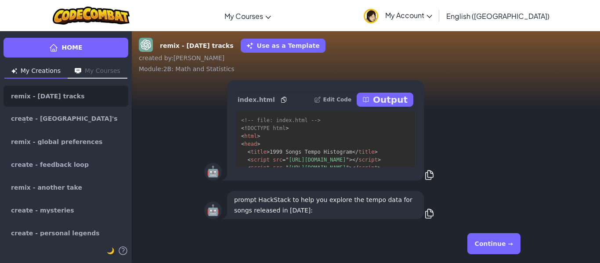
click at [477, 236] on button "Continue →" at bounding box center [493, 243] width 53 height 21
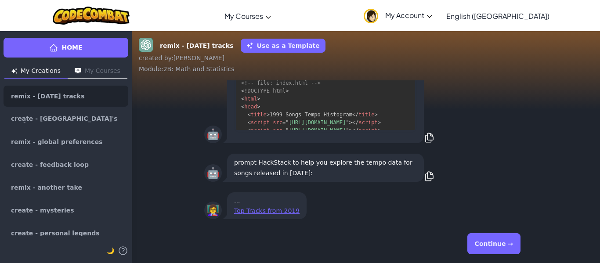
click at [477, 236] on button "Continue →" at bounding box center [493, 243] width 53 height 21
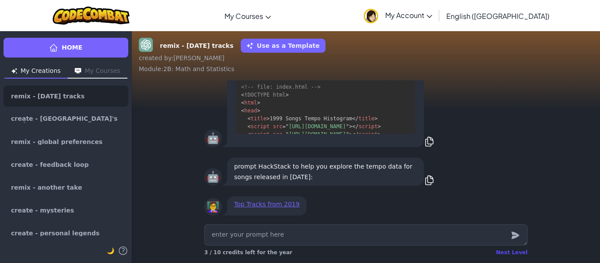
click at [511, 253] on div "Next Level" at bounding box center [512, 252] width 32 height 7
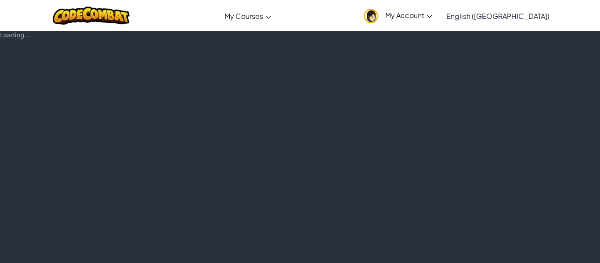
click at [511, 253] on div "Loading..." at bounding box center [300, 147] width 600 height 232
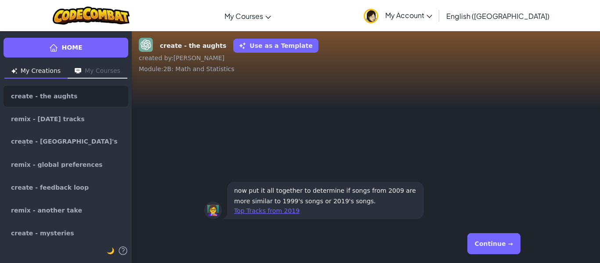
click at [511, 253] on button "Continue →" at bounding box center [493, 243] width 53 height 21
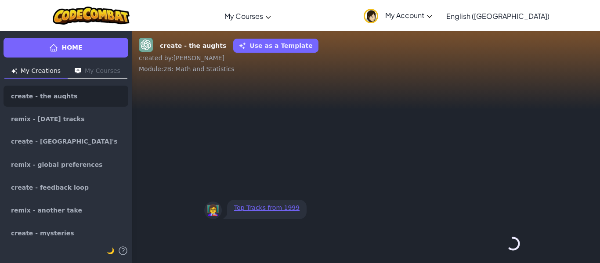
click at [511, 253] on div "Continue →" at bounding box center [365, 244] width 323 height 32
click at [511, 253] on button "Continue →" at bounding box center [493, 243] width 53 height 21
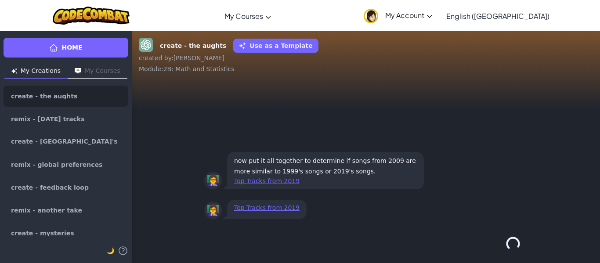
click at [511, 253] on button "Continue →" at bounding box center [513, 243] width 15 height 21
click at [511, 253] on div "Continue →" at bounding box center [365, 244] width 323 height 32
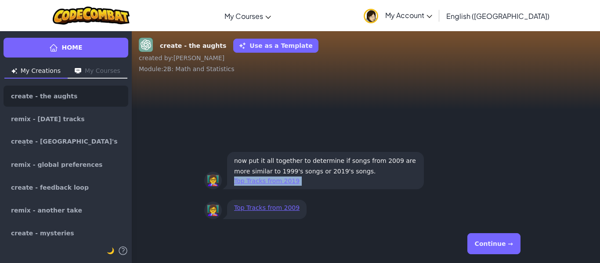
click at [511, 253] on div "Continue →" at bounding box center [365, 244] width 323 height 32
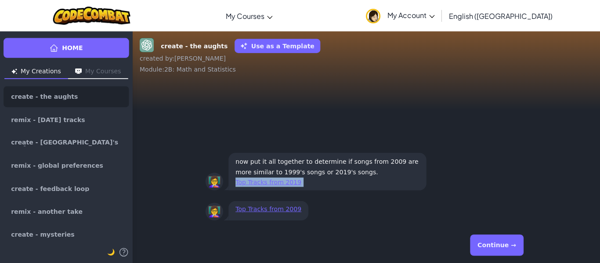
click at [511, 253] on button "Continue →" at bounding box center [493, 243] width 53 height 21
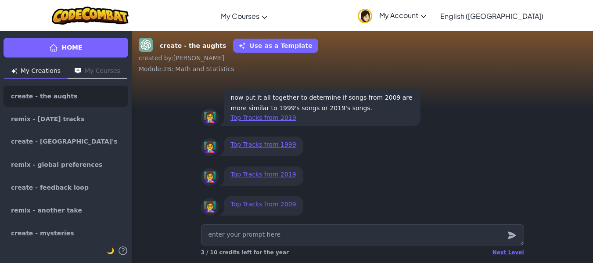
click at [507, 247] on div "Next Level 3 / 10 credits left for the year" at bounding box center [362, 253] width 323 height 14
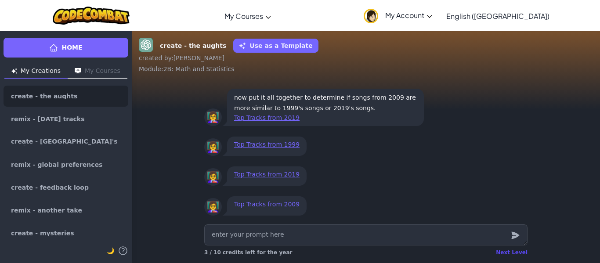
click at [510, 254] on div "Next Level" at bounding box center [512, 252] width 32 height 7
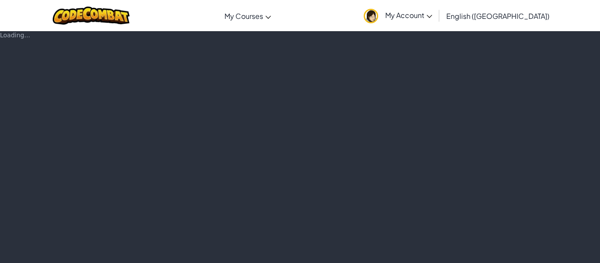
click at [510, 254] on div "Loading..." at bounding box center [300, 147] width 600 height 232
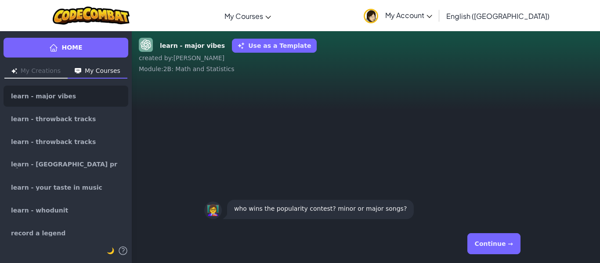
click at [510, 253] on button "Continue →" at bounding box center [493, 243] width 53 height 21
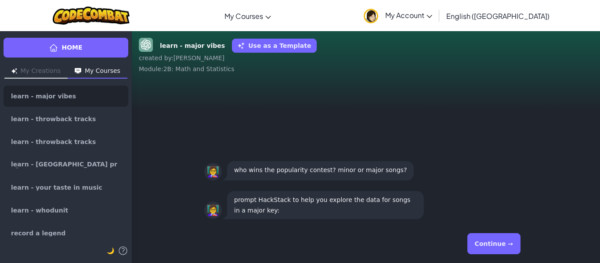
click at [495, 244] on button "Continue →" at bounding box center [493, 243] width 53 height 21
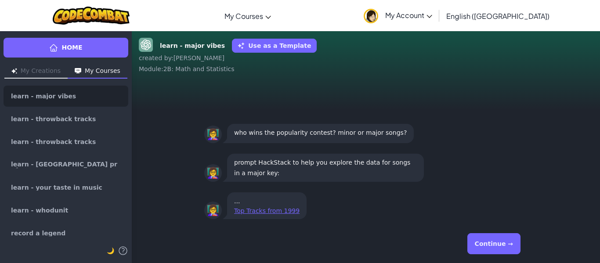
click at [495, 244] on button "Continue →" at bounding box center [493, 243] width 53 height 21
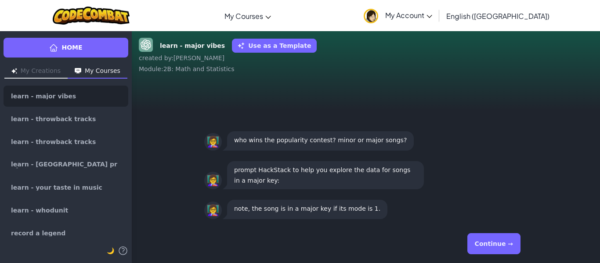
click at [495, 244] on button "Continue →" at bounding box center [493, 243] width 53 height 21
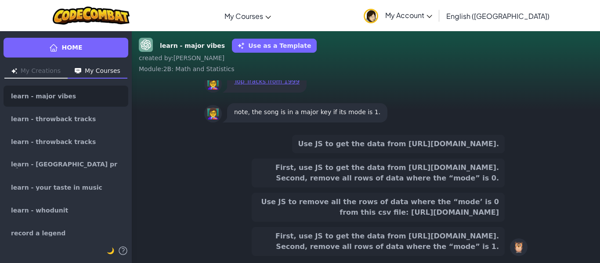
click at [454, 202] on button "Use JS to remove all the rows of data where the “mode’ is 0 from this csv file:…" at bounding box center [378, 207] width 253 height 29
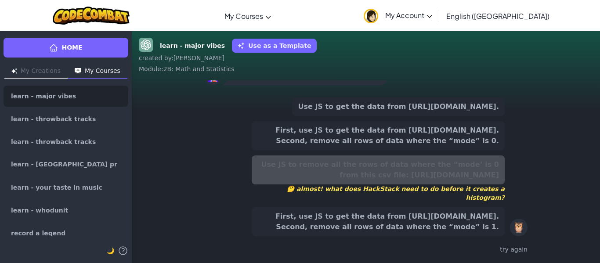
click at [402, 116] on div "Use JS to get the data from [URL][DOMAIN_NAME]. First, use JS to get the data f…" at bounding box center [378, 167] width 253 height 139
click at [401, 103] on button "Use JS to get the data from [URL][DOMAIN_NAME]." at bounding box center [398, 107] width 213 height 18
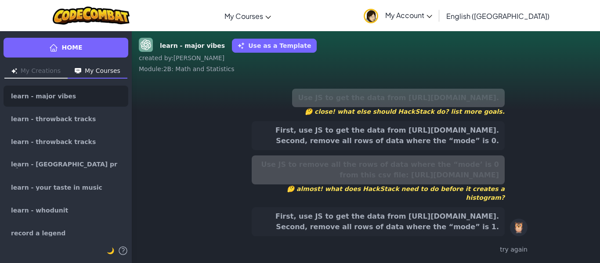
click at [447, 236] on button "First, use JS to get the data from [URL][DOMAIN_NAME]. Second, remove all rows …" at bounding box center [378, 221] width 253 height 29
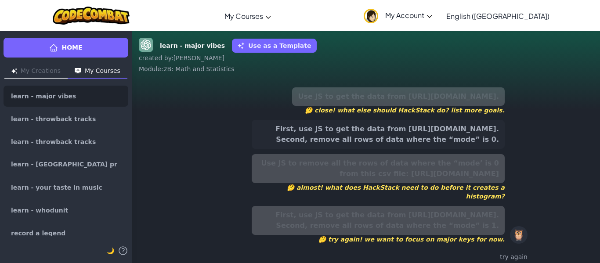
click at [444, 149] on button "First, use JS to get the data from [URL][DOMAIN_NAME]. Second, remove all rows …" at bounding box center [378, 134] width 253 height 29
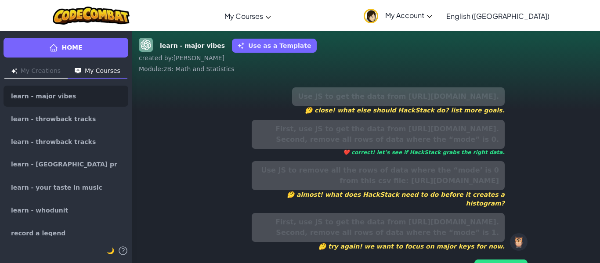
scroll to position [49, 0]
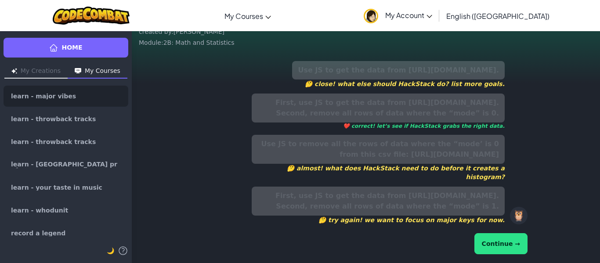
click at [508, 246] on button "Continue →" at bounding box center [500, 243] width 53 height 21
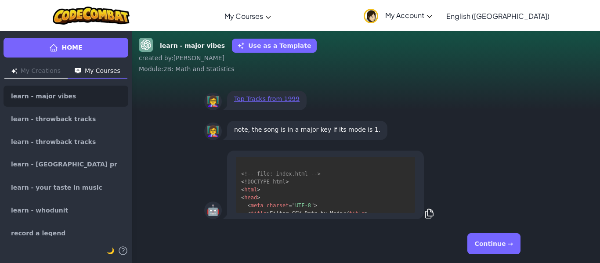
scroll to position [143, 0]
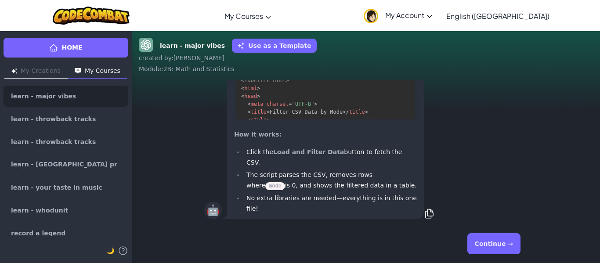
click at [508, 246] on button "Continue →" at bounding box center [493, 243] width 53 height 21
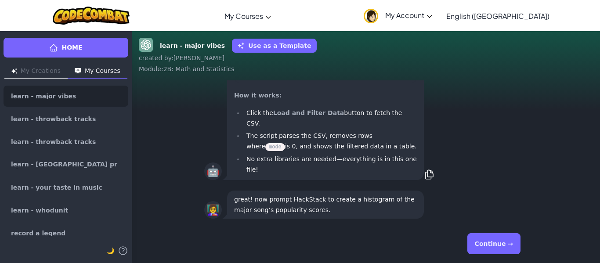
click at [508, 246] on button "Continue →" at bounding box center [493, 243] width 53 height 21
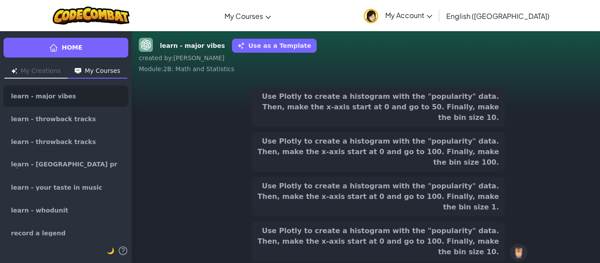
click at [437, 213] on button "Use Plotly to create a histogram with the "popularity" data. Then, make the x-a…" at bounding box center [378, 197] width 253 height 40
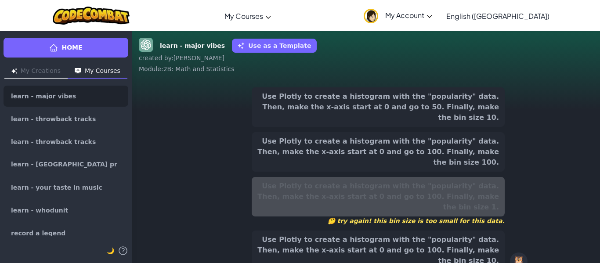
scroll to position [-135, 0]
click at [397, 144] on button "Use Plotly to create a histogram with the "popularity" data. Then, make the x-a…" at bounding box center [378, 152] width 253 height 40
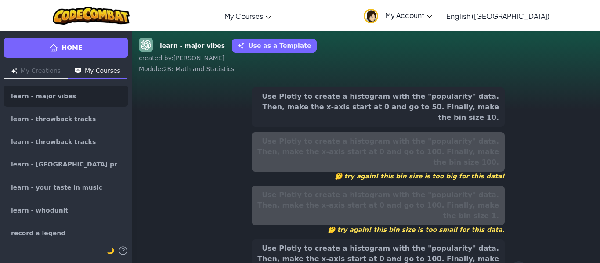
click at [419, 97] on button "Use Plotly to create a histogram with the "popularity" data. Then, make the x-a…" at bounding box center [378, 107] width 253 height 40
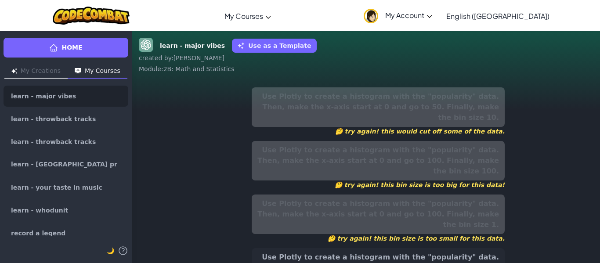
click at [443, 248] on button "Use Plotly to create a histogram with the "popularity" data. Then, make the x-a…" at bounding box center [378, 268] width 253 height 40
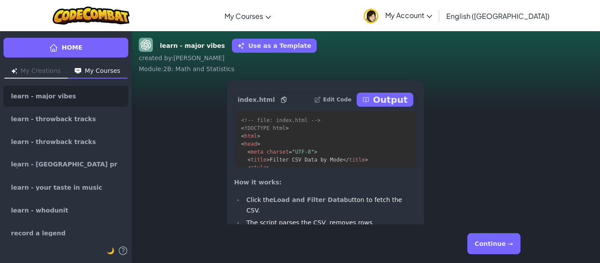
scroll to position [0, 0]
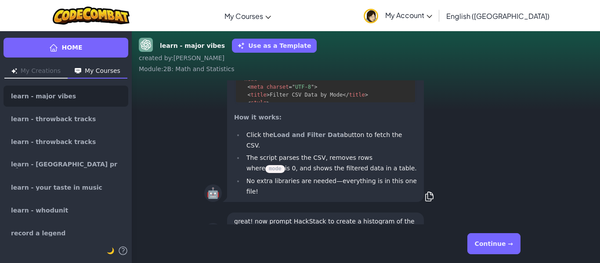
click at [504, 247] on button "Continue →" at bounding box center [493, 243] width 53 height 21
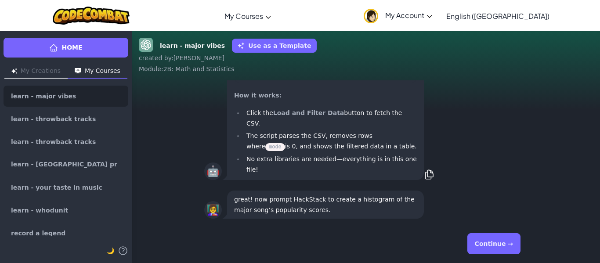
scroll to position [0, 0]
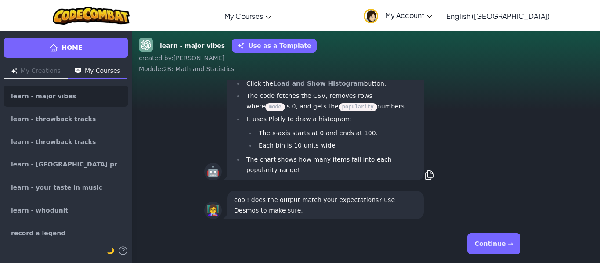
click at [504, 235] on button "Continue →" at bounding box center [493, 243] width 53 height 21
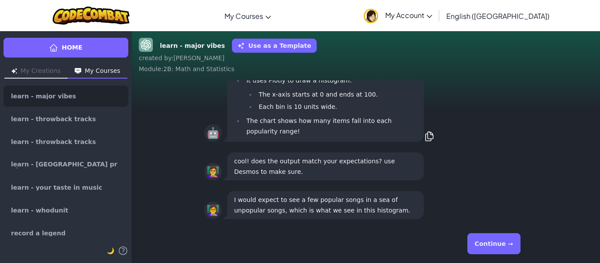
click at [504, 235] on button "Continue →" at bounding box center [493, 243] width 53 height 21
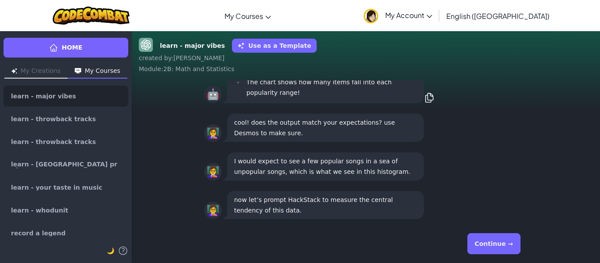
click at [504, 235] on button "Continue →" at bounding box center [493, 243] width 53 height 21
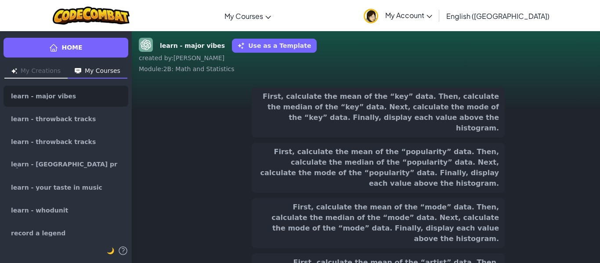
scroll to position [-144, 0]
click at [459, 206] on button "First, calculate the mean of the “mode” data. Then, calculate the median of the…" at bounding box center [378, 223] width 253 height 50
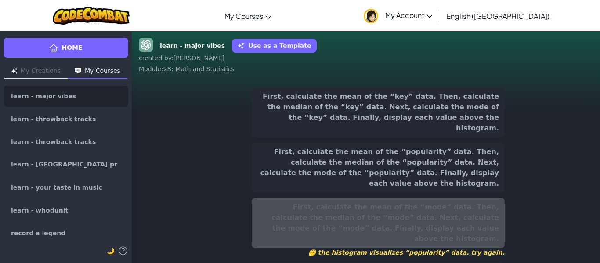
click at [445, 116] on button "First, calculate the mean of the “key” data. Then, calculate the median of the …" at bounding box center [378, 112] width 253 height 50
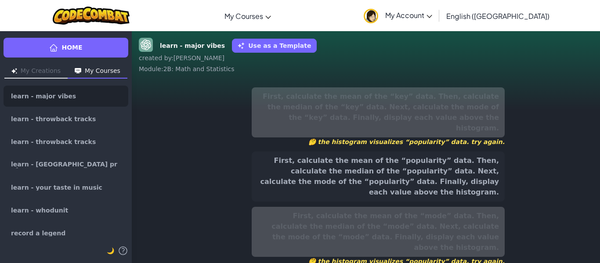
click at [423, 164] on button "First, calculate the mean of the “popularity” data. Then, calculate the median …" at bounding box center [378, 177] width 253 height 50
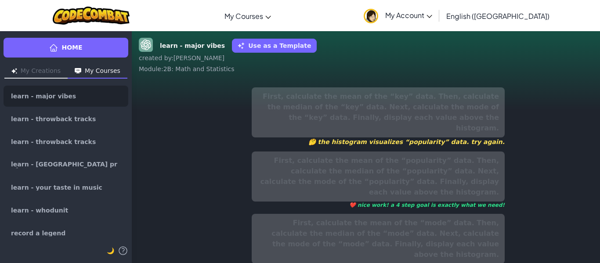
scroll to position [62, 0]
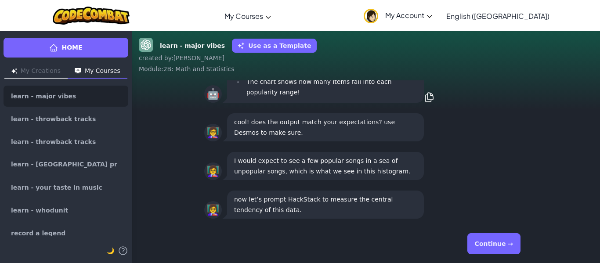
click at [504, 247] on button "Continue →" at bounding box center [493, 243] width 53 height 21
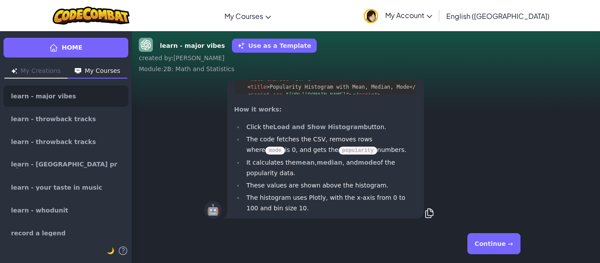
scroll to position [0, 0]
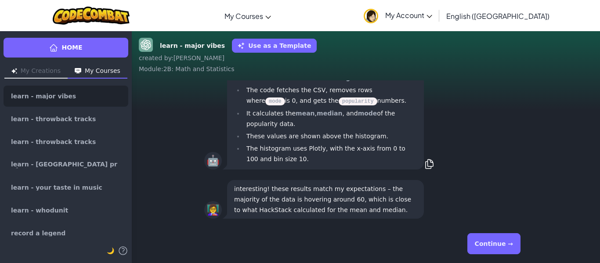
click at [503, 247] on button "Continue →" at bounding box center [493, 243] width 53 height 21
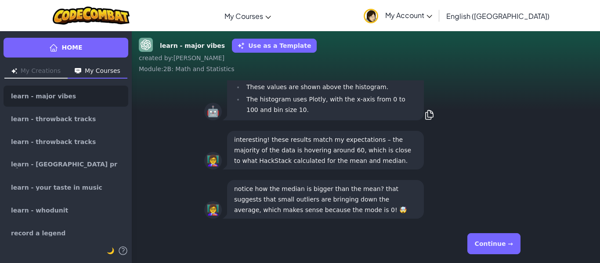
click at [503, 243] on button "Continue →" at bounding box center [493, 243] width 53 height 21
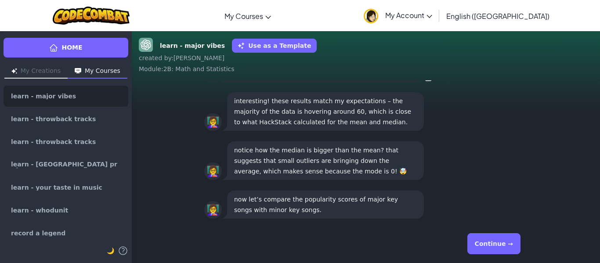
click at [501, 240] on button "Continue →" at bounding box center [493, 243] width 53 height 21
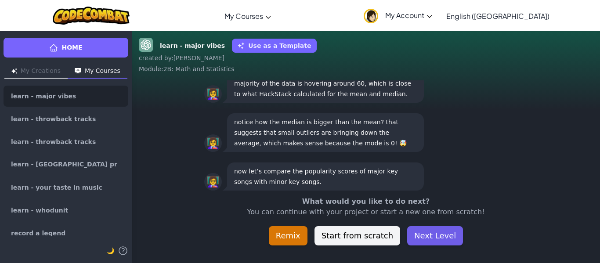
click at [434, 232] on button "Next Level" at bounding box center [435, 235] width 56 height 19
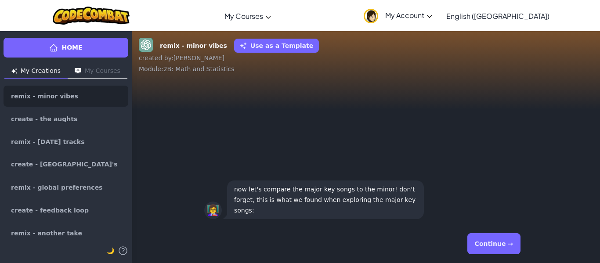
click at [490, 237] on button "Continue →" at bounding box center [493, 243] width 53 height 21
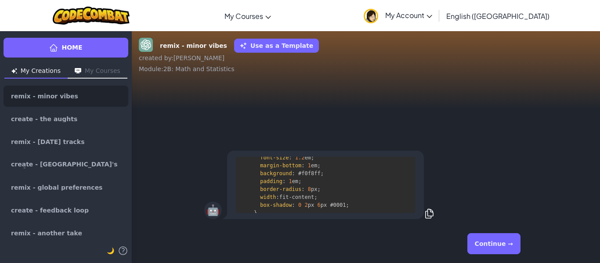
scroll to position [182, 0]
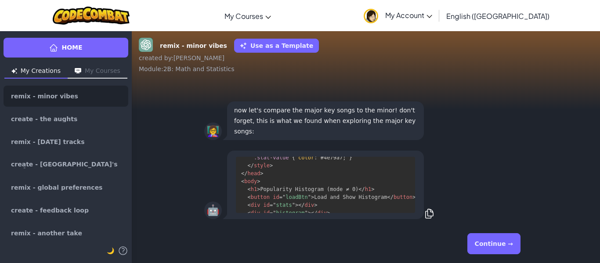
click at [488, 241] on button "Continue →" at bounding box center [493, 243] width 53 height 21
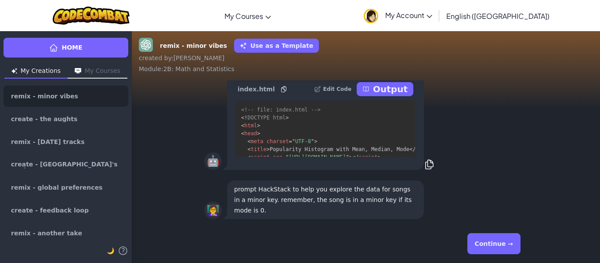
click at [492, 239] on button "Continue →" at bounding box center [493, 243] width 53 height 21
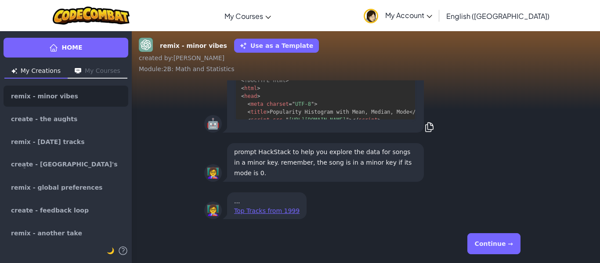
click at [486, 239] on button "Continue →" at bounding box center [493, 243] width 53 height 21
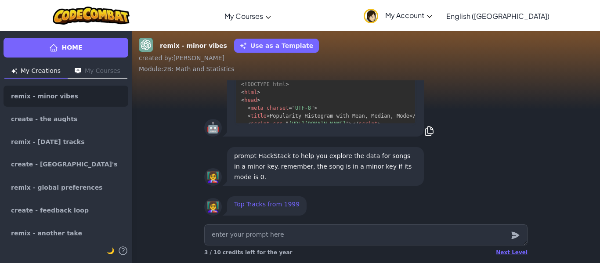
click at [509, 249] on div "Next Level 3 / 10 credits left for the year" at bounding box center [365, 253] width 323 height 14
click at [508, 253] on div "Next Level" at bounding box center [512, 252] width 32 height 7
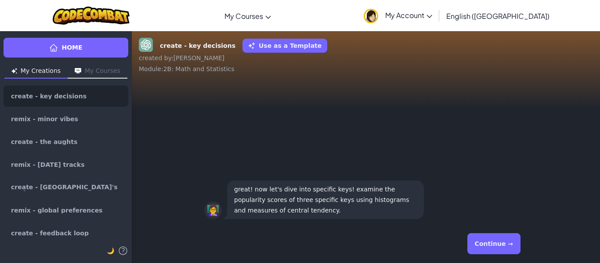
click at [508, 253] on button "Continue →" at bounding box center [493, 243] width 53 height 21
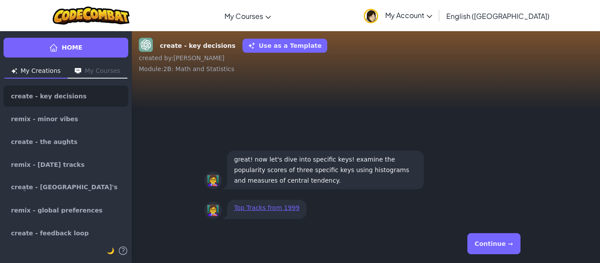
click at [508, 253] on button "Continue →" at bounding box center [493, 243] width 53 height 21
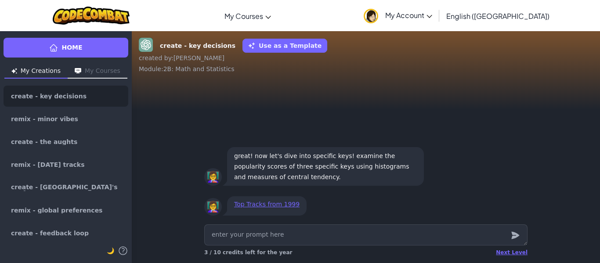
click at [508, 253] on div "Next Level" at bounding box center [512, 252] width 32 height 7
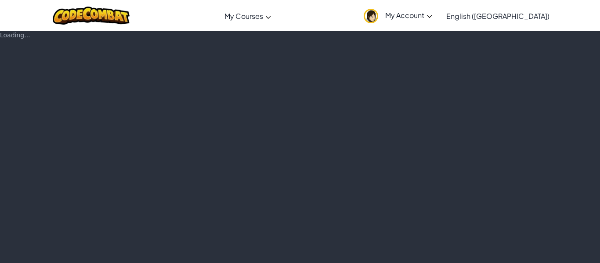
click at [508, 253] on div "Loading..." at bounding box center [300, 147] width 600 height 232
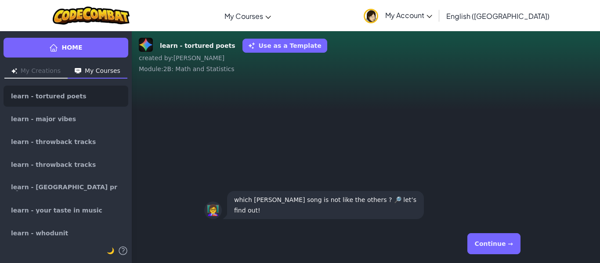
click at [508, 253] on button "Continue →" at bounding box center [493, 243] width 53 height 21
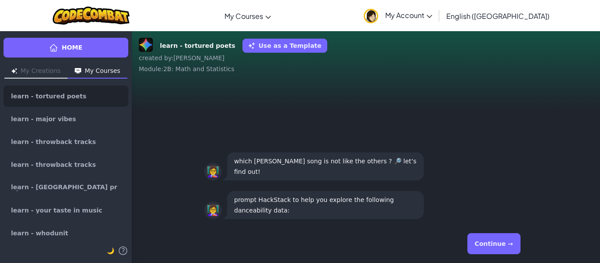
click at [508, 253] on button "Continue →" at bounding box center [493, 243] width 53 height 21
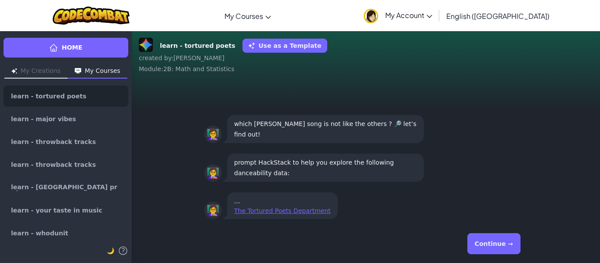
click at [505, 240] on button "Continue →" at bounding box center [493, 243] width 53 height 21
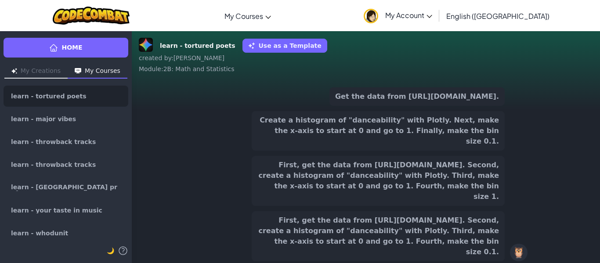
click at [422, 205] on div "First, get the data from [URL][DOMAIN_NAME]. Second, create a histogram of "dan…" at bounding box center [378, 181] width 253 height 50
click at [410, 174] on button "First, get the data from [URL][DOMAIN_NAME]. Second, create a histogram of "dan…" at bounding box center [378, 181] width 253 height 50
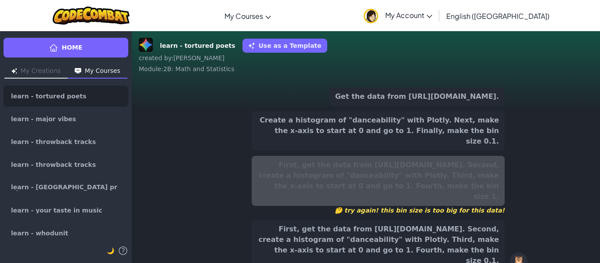
click at [429, 101] on button "Get the data from [URL][DOMAIN_NAME]." at bounding box center [416, 96] width 175 height 18
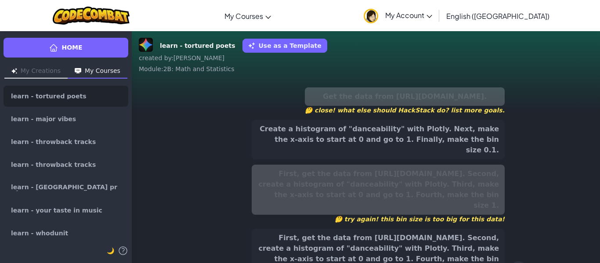
click at [405, 253] on button "First, get the data from [URL][DOMAIN_NAME]. Second, create a histogram of "dan…" at bounding box center [378, 254] width 253 height 50
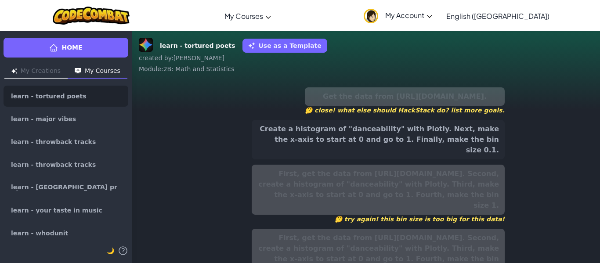
click at [415, 145] on button "Create a histogram of "danceability" with Plotly. Next, make the x-axis to star…" at bounding box center [378, 140] width 253 height 40
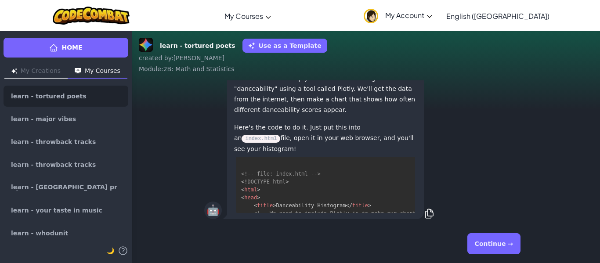
scroll to position [56, 0]
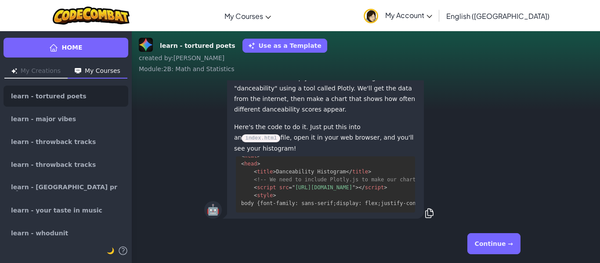
click at [500, 251] on button "Continue →" at bounding box center [493, 243] width 53 height 21
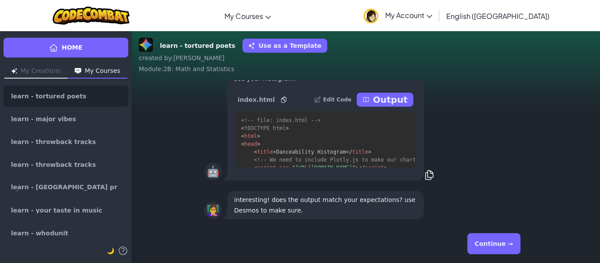
scroll to position [0, 0]
click at [495, 239] on button "Continue →" at bounding box center [493, 243] width 53 height 21
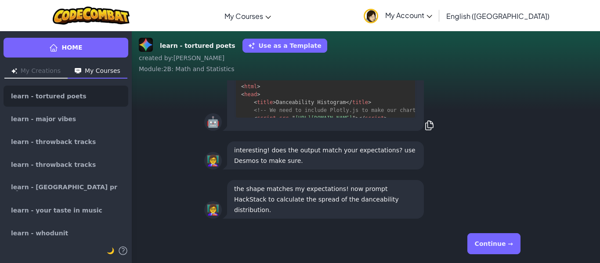
click at [495, 239] on button "Continue →" at bounding box center [493, 243] width 53 height 21
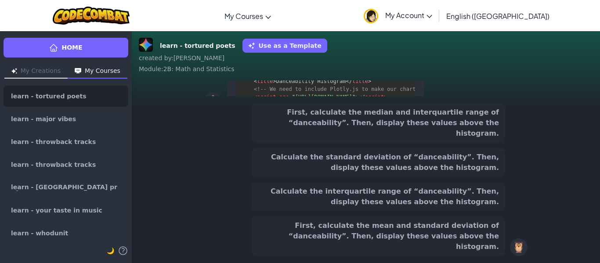
click at [445, 194] on button "Calculate the interquartile range of “danceability”. Then, display these values…" at bounding box center [378, 196] width 253 height 29
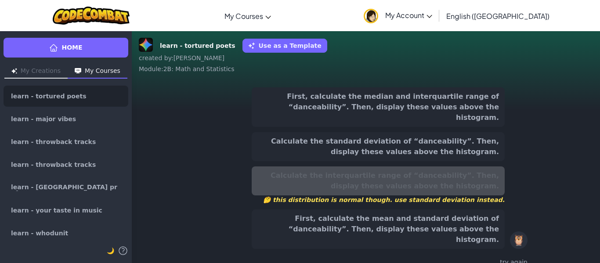
scroll to position [-135, 0]
click at [417, 112] on button "First, calculate the median and interquartile range of “danceability”. Then, di…" at bounding box center [378, 107] width 253 height 40
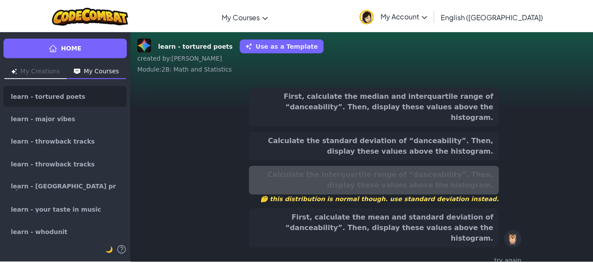
scroll to position [-144, 0]
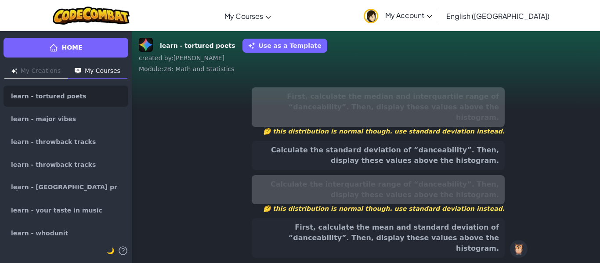
click at [412, 220] on button "First, calculate the mean and standard deviation of “danceability”. Then, displ…" at bounding box center [378, 238] width 253 height 40
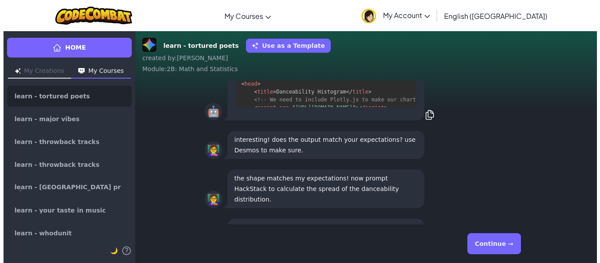
scroll to position [56, 0]
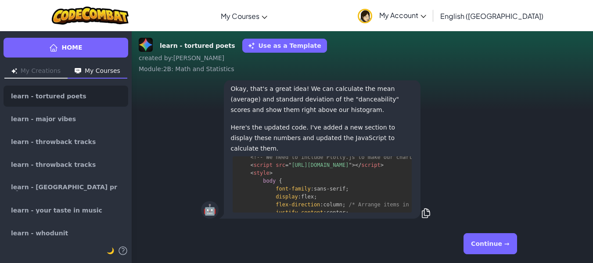
click at [496, 240] on button "Continue →" at bounding box center [490, 243] width 53 height 21
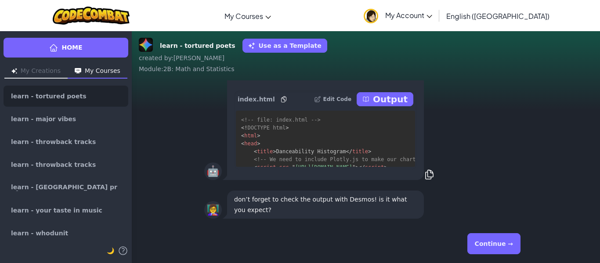
click at [496, 239] on button "Continue →" at bounding box center [493, 243] width 53 height 21
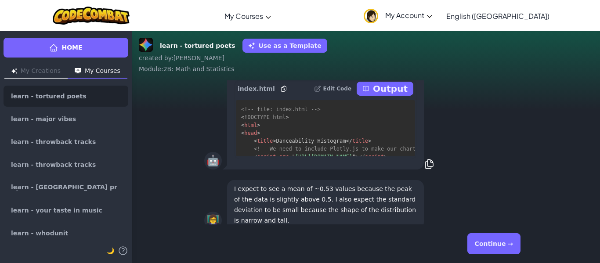
scroll to position [0, 0]
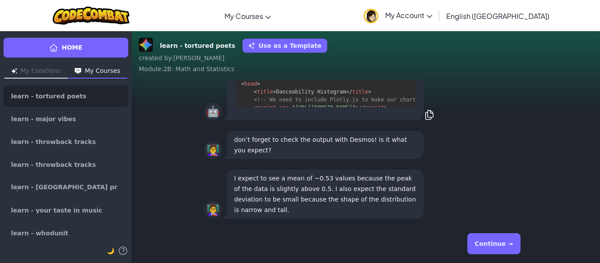
click at [478, 237] on button "Continue →" at bounding box center [493, 243] width 53 height 21
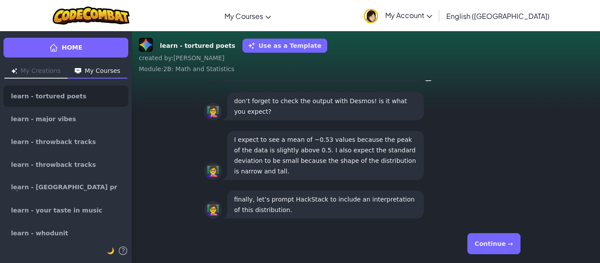
click at [483, 232] on div "Continue →" at bounding box center [365, 244] width 323 height 32
click at [483, 233] on div "Continue →" at bounding box center [365, 244] width 323 height 32
click at [483, 236] on button "Continue →" at bounding box center [493, 243] width 53 height 21
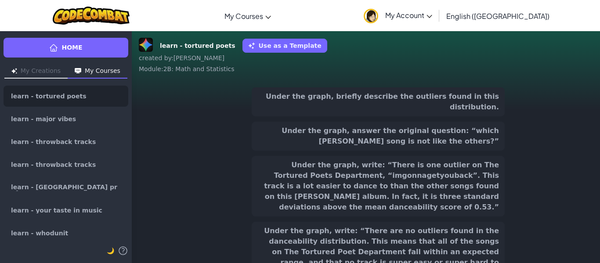
click at [419, 189] on button "Under the graph, write: “There is one outlier on The Tortured Poets Department,…" at bounding box center [378, 186] width 253 height 61
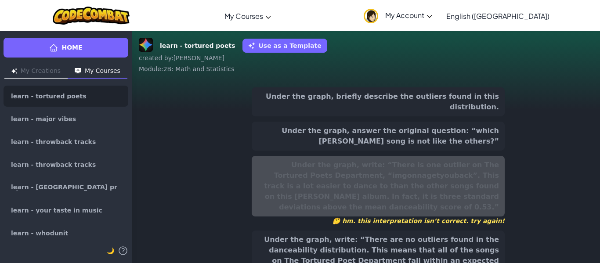
scroll to position [-144, 0]
click at [443, 235] on button "Under the graph, write: “There are no outliers found in the danceability distri…" at bounding box center [378, 261] width 253 height 61
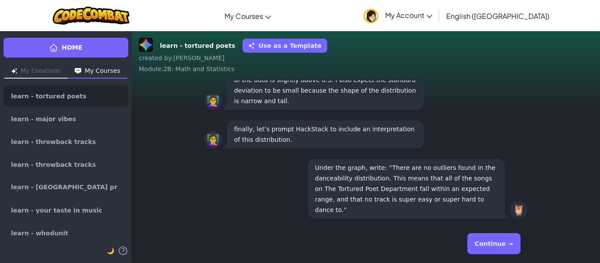
scroll to position [0, 0]
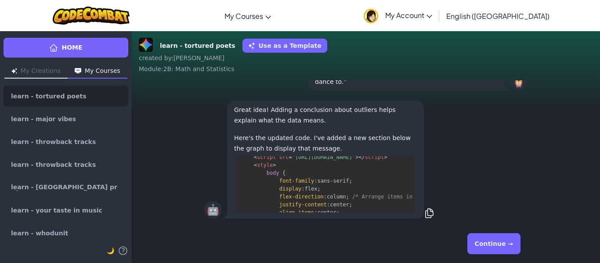
click at [500, 245] on button "Continue →" at bounding box center [493, 243] width 53 height 21
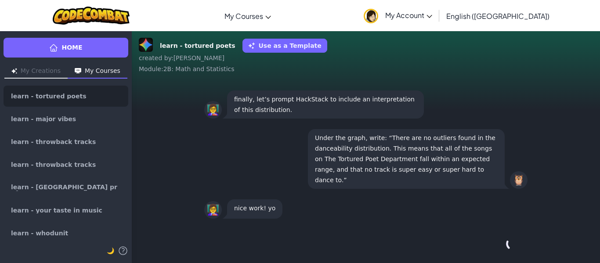
click at [500, 245] on div "Continue →" at bounding box center [365, 244] width 323 height 32
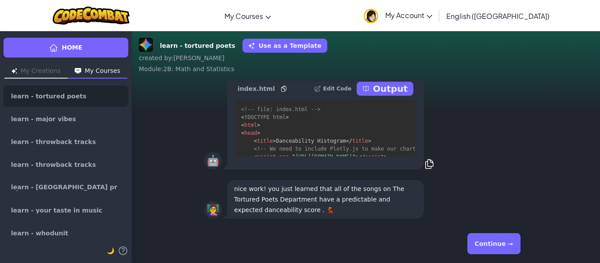
click at [497, 243] on button "Continue →" at bounding box center [493, 243] width 53 height 21
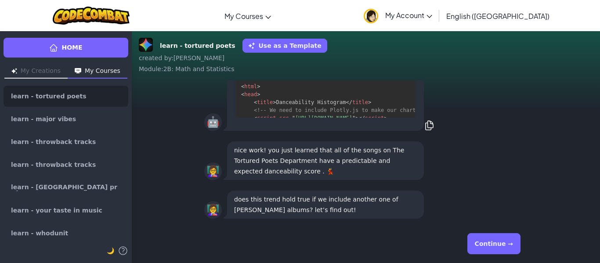
click at [497, 243] on button "Continue →" at bounding box center [493, 243] width 53 height 21
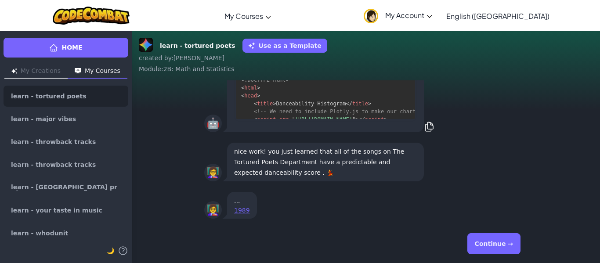
click at [497, 243] on button "Continue →" at bounding box center [493, 243] width 53 height 21
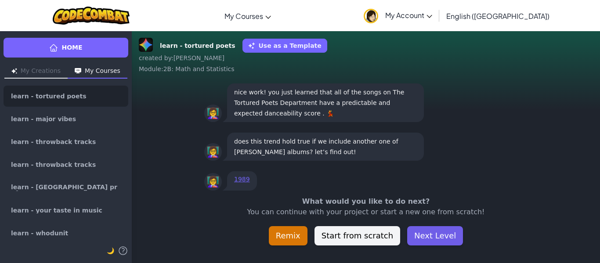
click at [441, 235] on button "Next Level" at bounding box center [435, 235] width 56 height 19
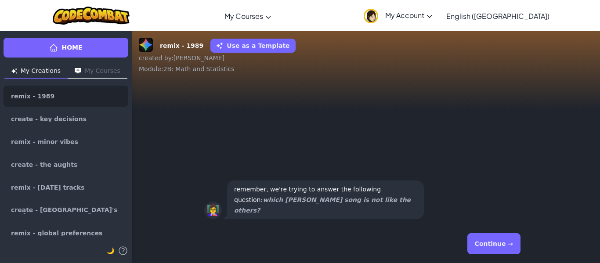
click at [498, 245] on button "Continue →" at bounding box center [493, 243] width 53 height 21
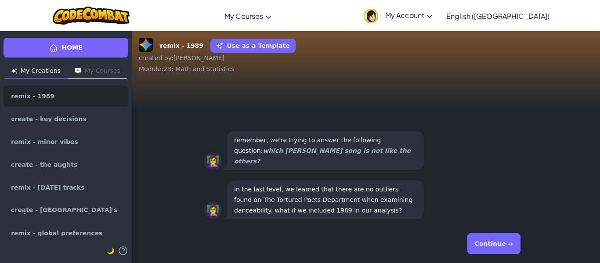
click at [498, 245] on button "Continue →" at bounding box center [493, 243] width 53 height 21
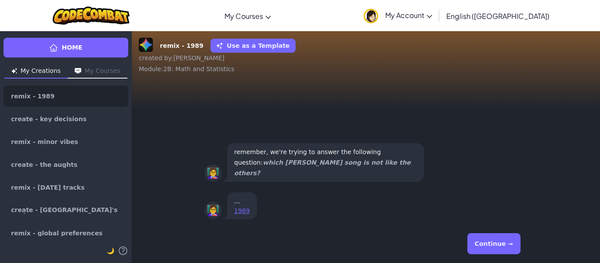
click at [498, 245] on button "Continue →" at bounding box center [493, 243] width 53 height 21
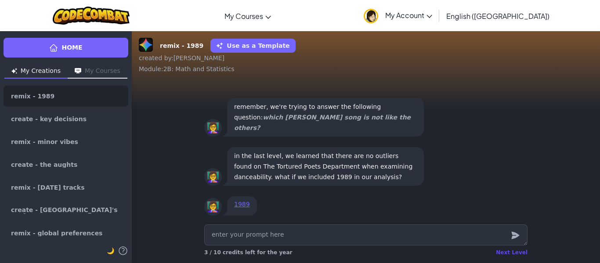
click at [513, 253] on div "Next Level" at bounding box center [512, 252] width 32 height 7
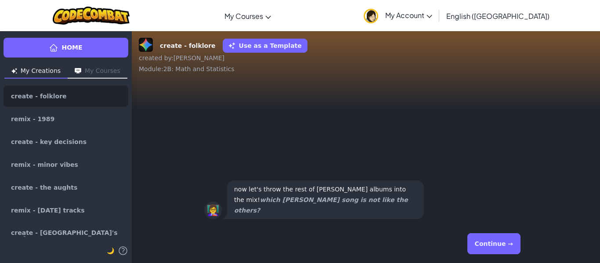
click at [513, 253] on button "Continue →" at bounding box center [493, 243] width 53 height 21
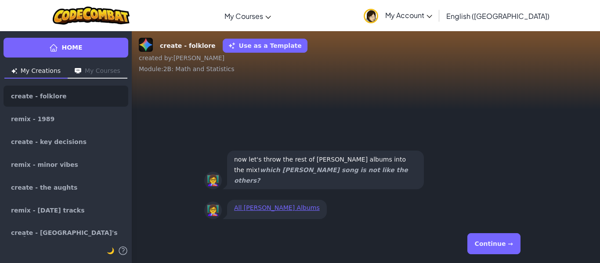
click at [513, 253] on button "Continue →" at bounding box center [493, 243] width 53 height 21
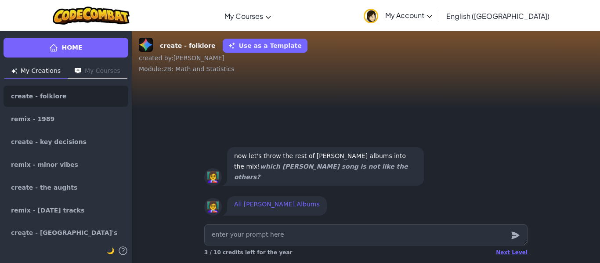
click at [513, 253] on div "Next Level" at bounding box center [512, 252] width 32 height 7
click at [513, 253] on div "Loading......" at bounding box center [510, 252] width 36 height 7
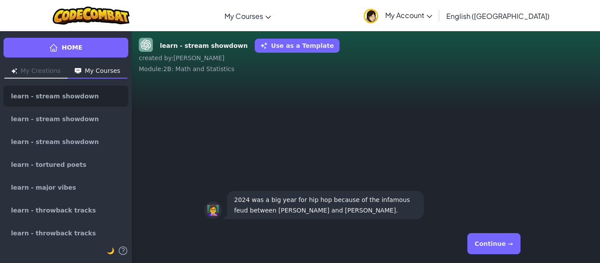
click at [505, 245] on button "Continue →" at bounding box center [493, 243] width 53 height 21
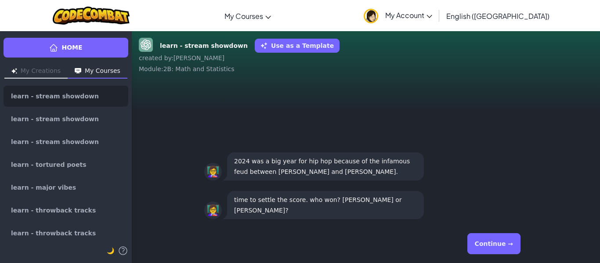
click at [493, 244] on button "Continue →" at bounding box center [493, 243] width 53 height 21
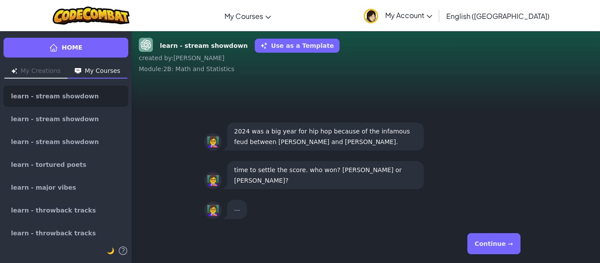
click at [493, 244] on button "Continue →" at bounding box center [493, 243] width 53 height 21
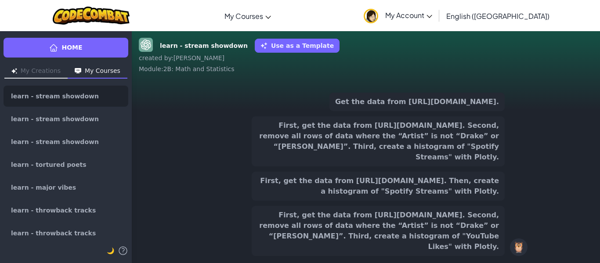
click at [468, 201] on button "First, get the data from [URL][DOMAIN_NAME]. Then, create a histogram of "Spoti…" at bounding box center [378, 186] width 253 height 29
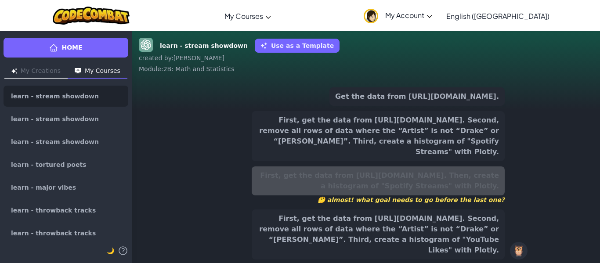
click at [451, 139] on button "First, get the data from [URL][DOMAIN_NAME]. Second, remove all rows of data wh…" at bounding box center [378, 136] width 253 height 50
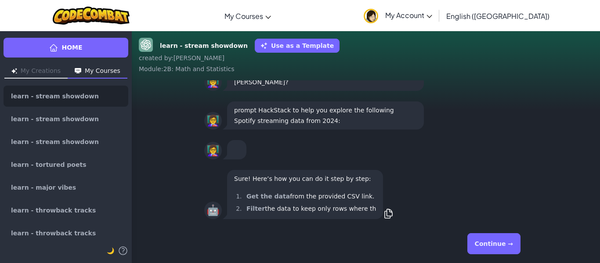
click at [500, 247] on button "Continue →" at bounding box center [493, 243] width 53 height 21
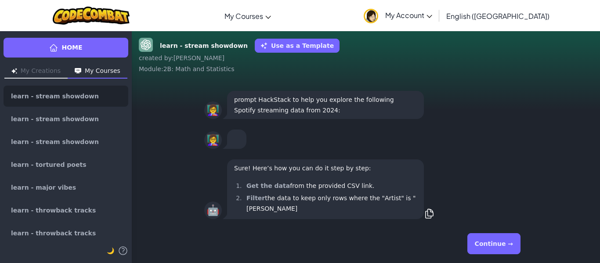
click at [500, 247] on button "Continue →" at bounding box center [493, 243] width 53 height 21
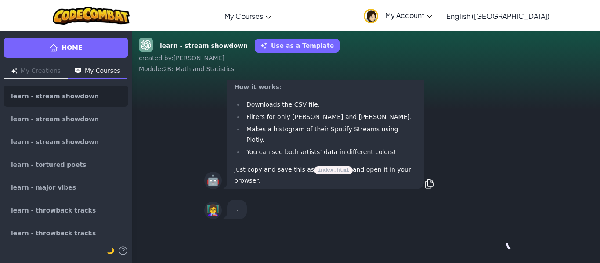
scroll to position [0, 0]
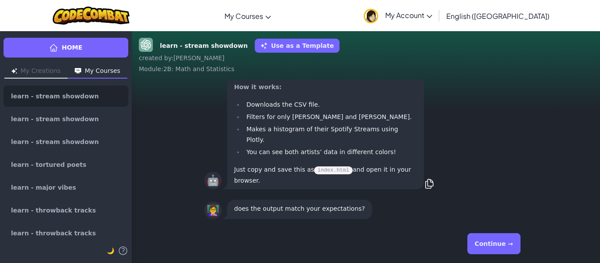
click at [500, 247] on button "Continue →" at bounding box center [493, 243] width 53 height 21
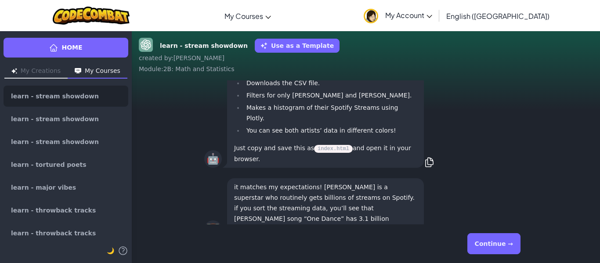
click at [500, 247] on button "Continue →" at bounding box center [493, 243] width 53 height 21
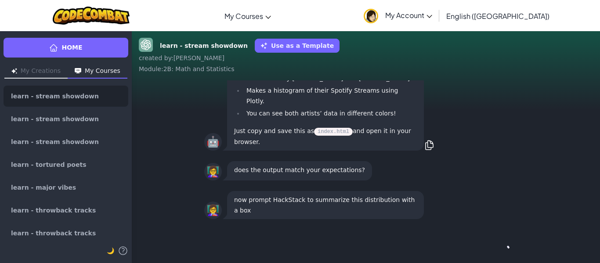
click at [500, 247] on div "Continue →" at bounding box center [365, 244] width 323 height 32
click at [500, 247] on button "Continue →" at bounding box center [493, 243] width 53 height 21
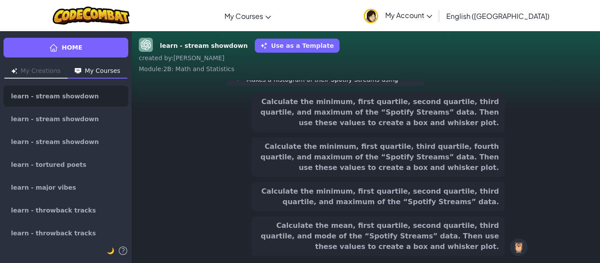
click at [500, 247] on div "Calculate the mean, first quartile, second quartile, third quartile, and mode o…" at bounding box center [378, 237] width 253 height 40
click at [451, 199] on button "Calculate the minimum, first quartile, second quartile, third quartile, and max…" at bounding box center [378, 196] width 253 height 29
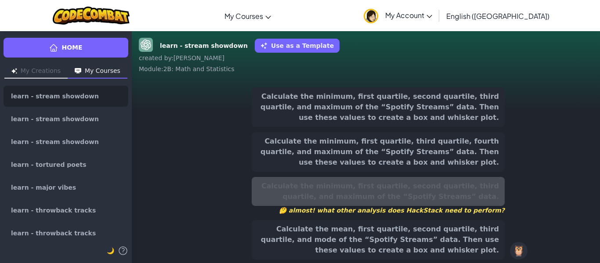
click at [460, 106] on button "Calculate the minimum, first quartile, second quartile, third quartile, and max…" at bounding box center [378, 107] width 253 height 40
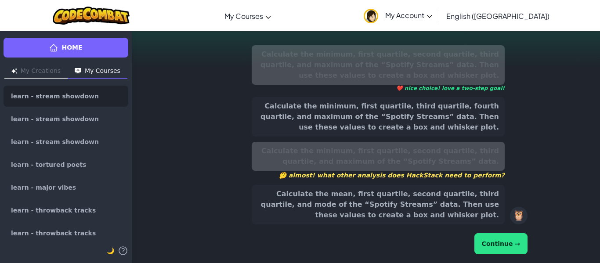
scroll to position [0, 0]
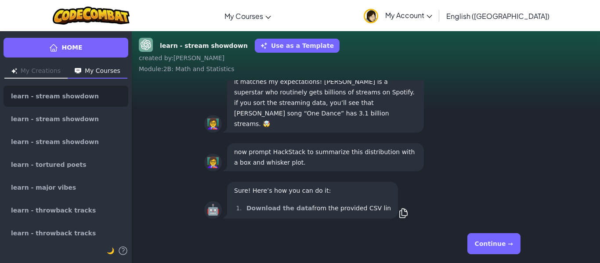
click at [496, 247] on button "Continue →" at bounding box center [493, 243] width 53 height 21
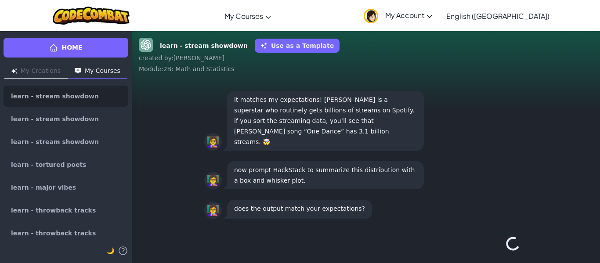
click at [496, 247] on div "Continue →" at bounding box center [365, 244] width 323 height 32
click at [496, 247] on button "Continue →" at bounding box center [493, 243] width 53 height 21
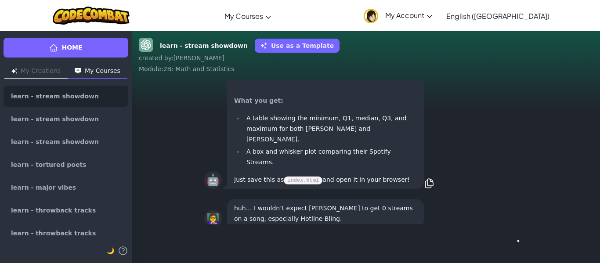
click at [506, 247] on button "Continue →" at bounding box center [513, 243] width 15 height 21
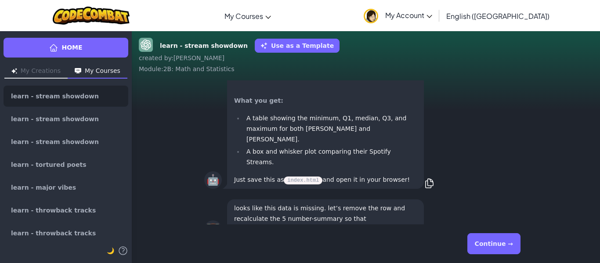
click at [496, 247] on button "Continue →" at bounding box center [493, 243] width 53 height 21
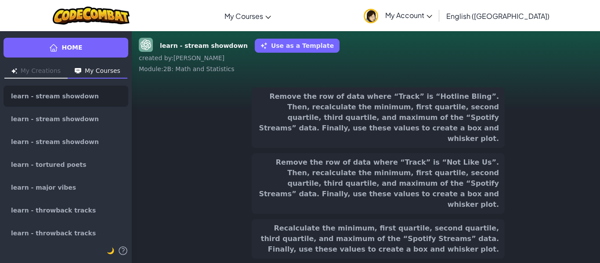
click at [477, 220] on button "Recalculate the minimum, first quartile, second quartile, third quartile, and m…" at bounding box center [378, 239] width 253 height 40
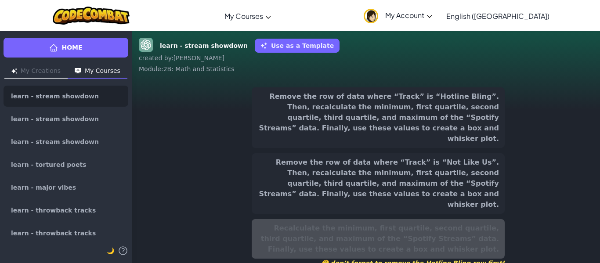
scroll to position [-144, 0]
click at [460, 123] on button "Remove the row of data where “Track” is “Hotline Bling”. Then, recalculate the …" at bounding box center [378, 117] width 253 height 61
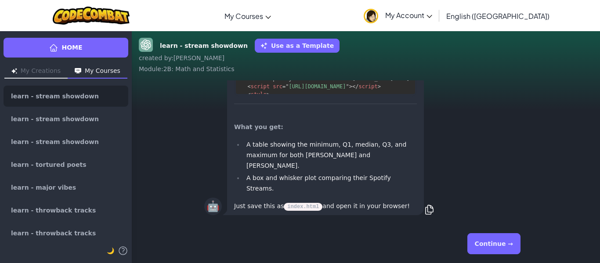
scroll to position [0, 0]
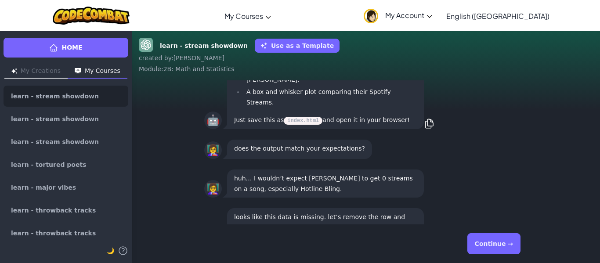
click at [499, 250] on button "Continue →" at bounding box center [493, 243] width 53 height 21
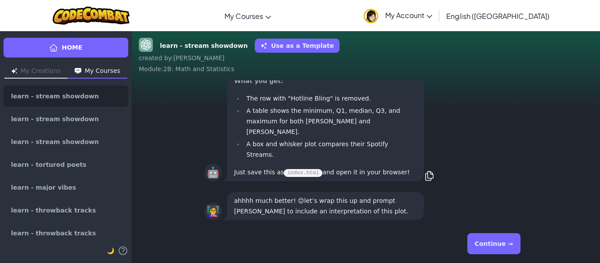
click at [506, 250] on button "Continue →" at bounding box center [493, 243] width 53 height 21
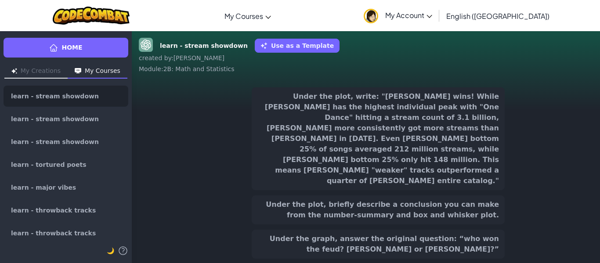
scroll to position [-145, 0]
click at [437, 230] on button "Under the graph, answer the original question: “who won the feud? [PERSON_NAME]…" at bounding box center [378, 244] width 253 height 29
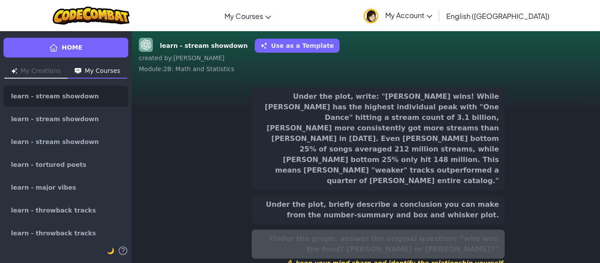
click at [423, 112] on button "Under the plot, write: "[PERSON_NAME] wins! While [PERSON_NAME] has the highest…" at bounding box center [378, 138] width 253 height 103
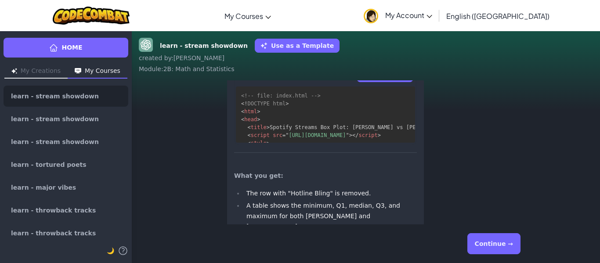
scroll to position [0, 0]
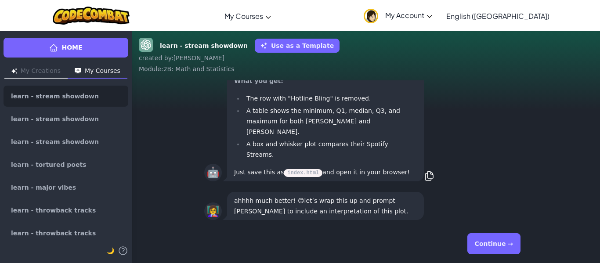
click at [495, 242] on button "Continue →" at bounding box center [493, 243] width 53 height 21
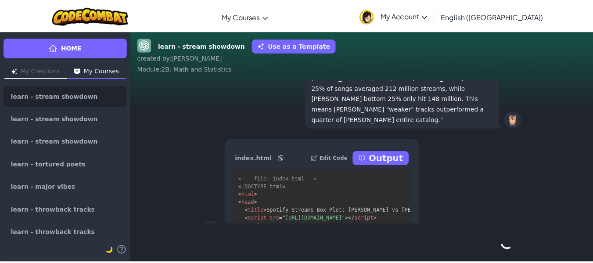
scroll to position [0, 0]
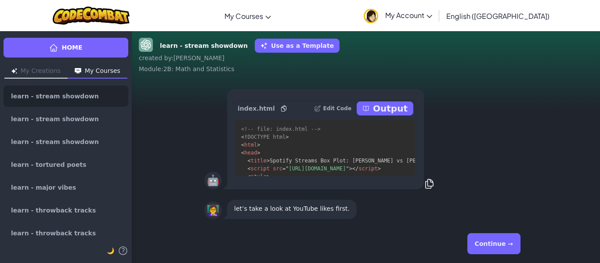
click at [495, 242] on button "Continue →" at bounding box center [493, 243] width 53 height 21
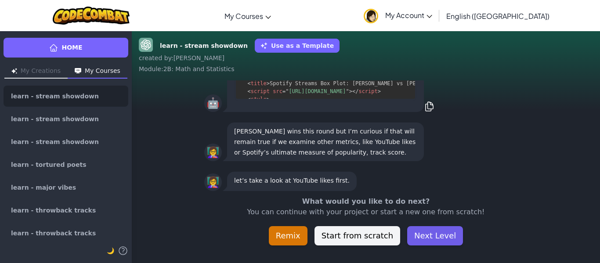
click at [437, 237] on button "Next Level" at bounding box center [435, 235] width 56 height 19
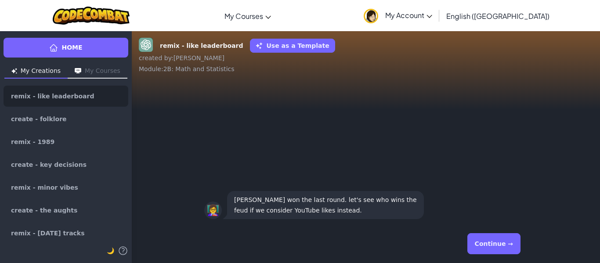
click at [495, 239] on button "Continue →" at bounding box center [493, 243] width 53 height 21
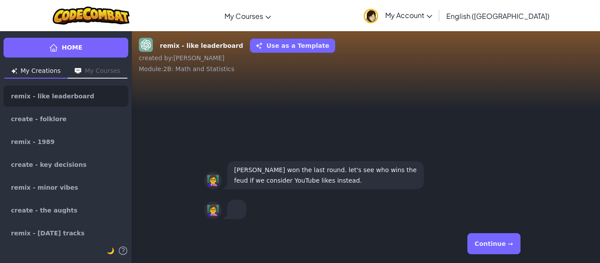
click at [495, 239] on button "Continue →" at bounding box center [493, 243] width 53 height 21
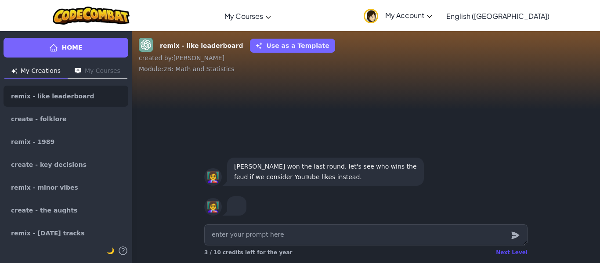
click at [525, 251] on div "Next Level" at bounding box center [512, 252] width 32 height 7
click at [519, 251] on div "Loading......" at bounding box center [510, 252] width 36 height 7
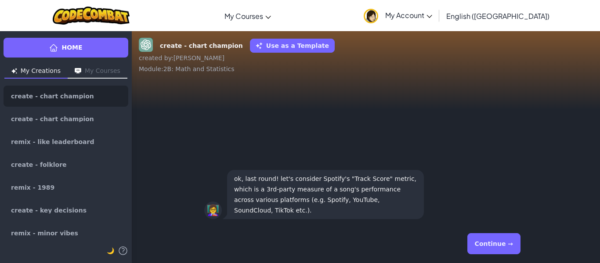
click at [500, 242] on button "Continue →" at bounding box center [493, 243] width 53 height 21
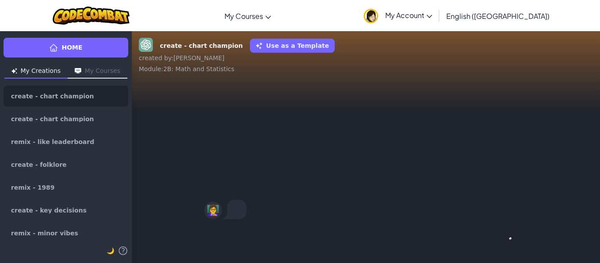
click at [500, 242] on div "Continue →" at bounding box center [365, 244] width 323 height 32
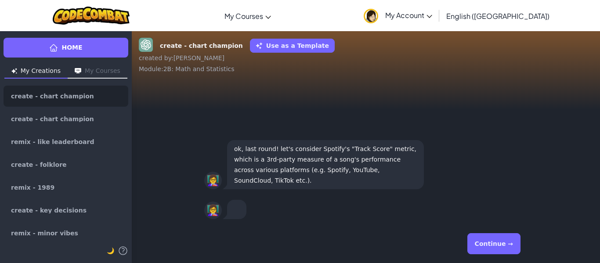
click at [500, 242] on button "Continue →" at bounding box center [493, 243] width 53 height 21
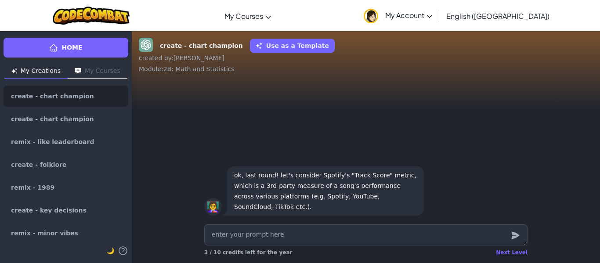
click at [500, 242] on textarea at bounding box center [365, 234] width 323 height 21
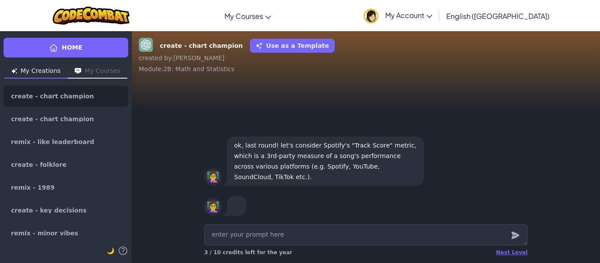
click at [512, 256] on div "Next Level 3 / 10 credits left for the year" at bounding box center [365, 253] width 323 height 14
click at [508, 251] on div "Next Level" at bounding box center [512, 252] width 32 height 7
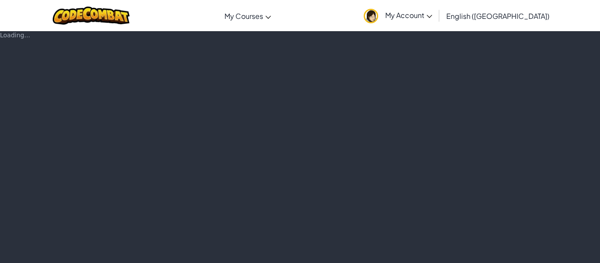
click at [508, 251] on div "Loading..." at bounding box center [300, 147] width 600 height 232
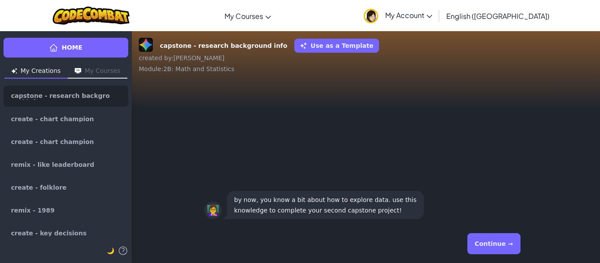
click at [499, 246] on button "Continue →" at bounding box center [493, 243] width 53 height 21
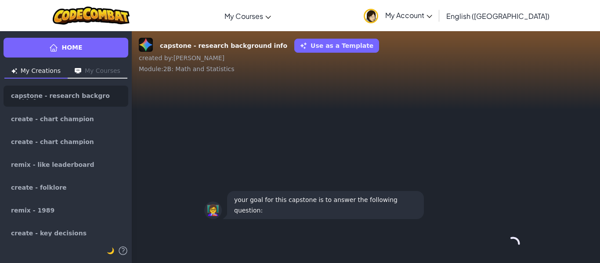
click at [506, 246] on button "Continue →" at bounding box center [513, 243] width 15 height 21
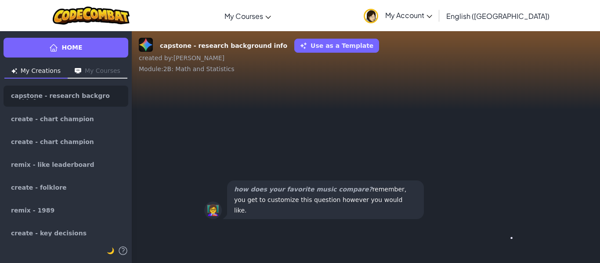
click at [499, 246] on div "Continue →" at bounding box center [365, 244] width 323 height 32
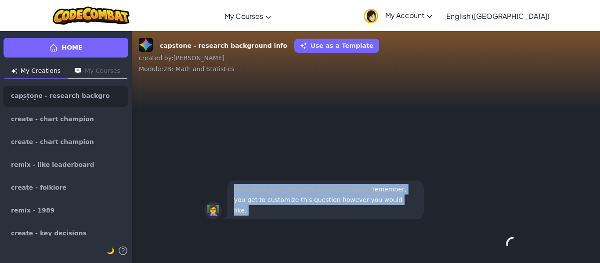
click at [499, 246] on div "Continue →" at bounding box center [365, 244] width 323 height 32
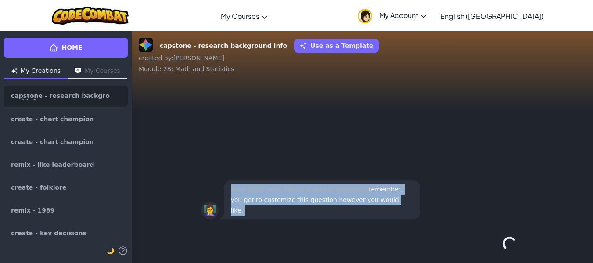
click at [503, 246] on button "Continue →" at bounding box center [510, 243] width 15 height 21
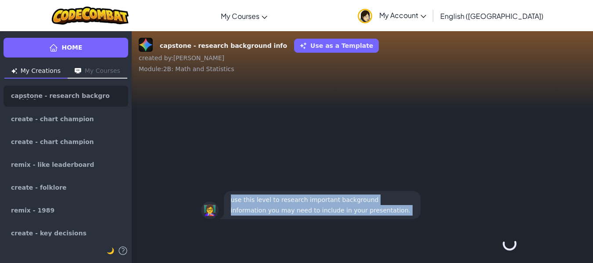
click at [499, 246] on div "Continue →" at bounding box center [362, 244] width 323 height 32
click at [499, 246] on button "Continue →" at bounding box center [490, 243] width 53 height 21
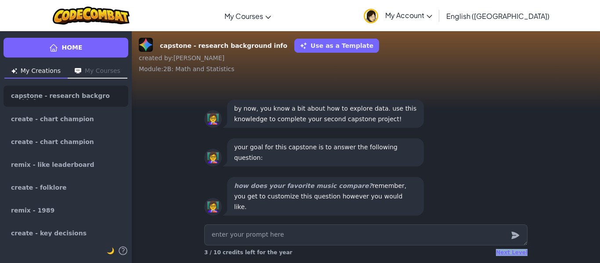
click at [499, 246] on div "Next Level 3 / 10 credits left for the year" at bounding box center [365, 253] width 323 height 14
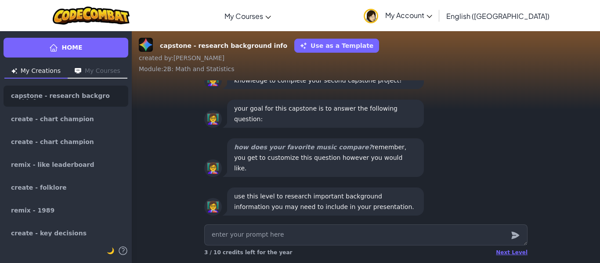
click at [520, 256] on div "Next Level 3 / 10 credits left for the year" at bounding box center [365, 253] width 323 height 14
click at [519, 255] on div "Next Level" at bounding box center [512, 252] width 32 height 7
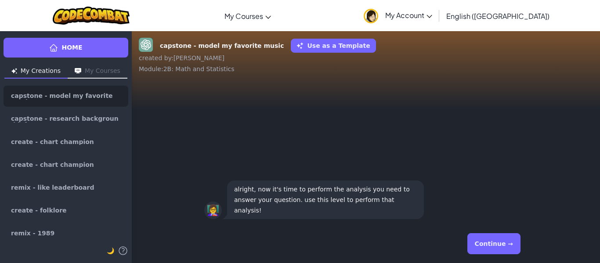
click at [519, 254] on div "Continue →" at bounding box center [365, 244] width 323 height 32
click at [513, 247] on button "Continue →" at bounding box center [493, 243] width 53 height 21
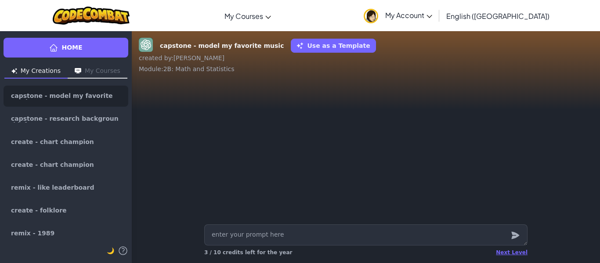
click at [512, 246] on div "Next Level 3 / 10 credits left for the year" at bounding box center [365, 253] width 323 height 14
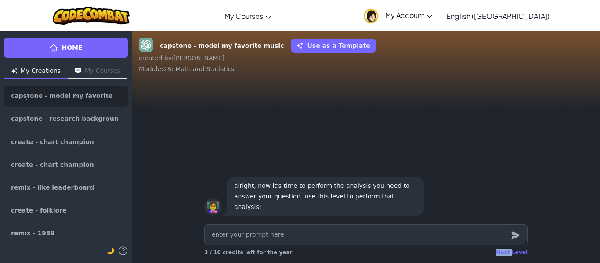
click at [512, 246] on div "Next Level 3 / 10 credits left for the year" at bounding box center [365, 253] width 323 height 14
click at [514, 253] on div "Next Level" at bounding box center [512, 252] width 32 height 7
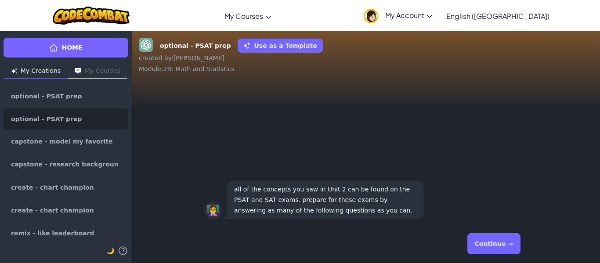
click at [509, 245] on button "Continue →" at bounding box center [493, 243] width 53 height 21
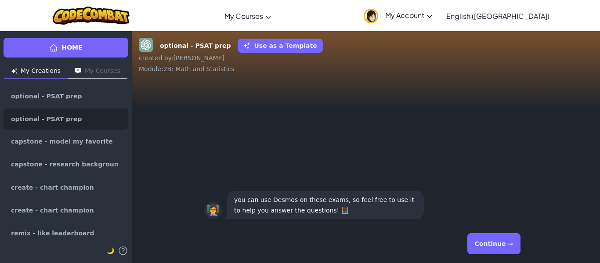
click at [509, 245] on button "Continue →" at bounding box center [493, 243] width 53 height 21
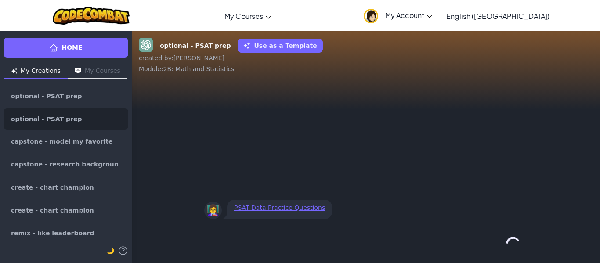
click at [509, 245] on div "Continue →" at bounding box center [365, 244] width 323 height 32
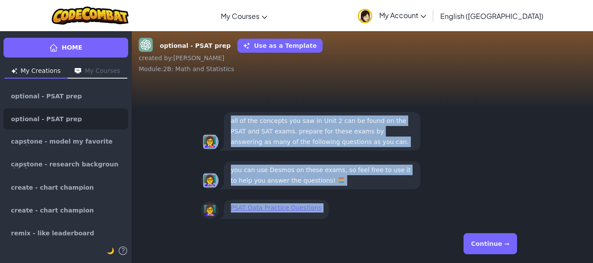
click at [509, 245] on button "Continue →" at bounding box center [490, 243] width 53 height 21
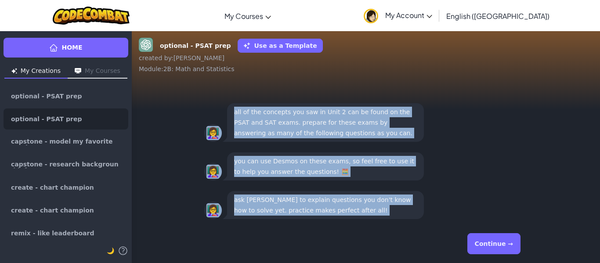
click at [509, 245] on button "Continue →" at bounding box center [493, 243] width 53 height 21
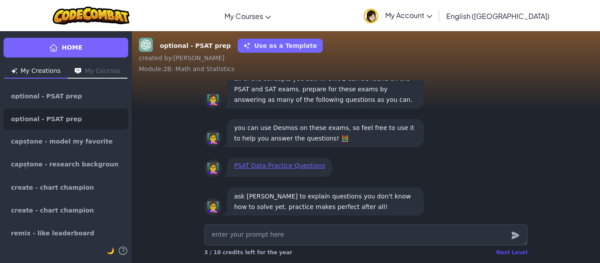
click at [513, 254] on div "Next Level" at bounding box center [512, 252] width 32 height 7
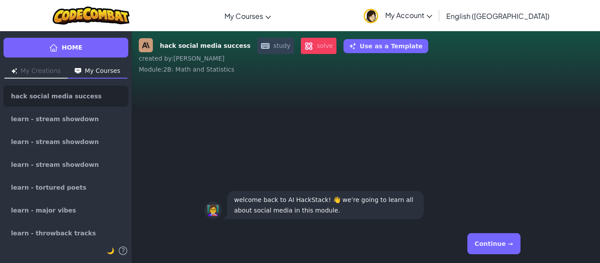
click at [507, 246] on button "Continue →" at bounding box center [493, 243] width 53 height 21
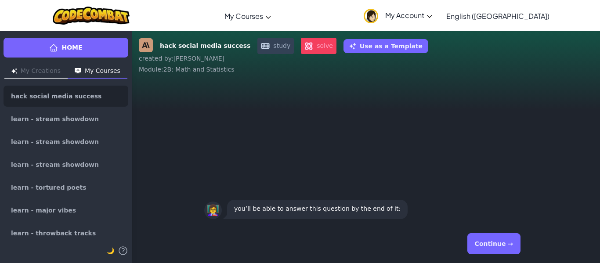
click at [507, 246] on button "Continue →" at bounding box center [493, 243] width 53 height 21
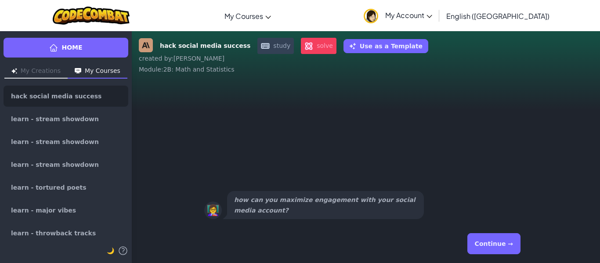
click at [507, 246] on button "Continue →" at bounding box center [493, 243] width 53 height 21
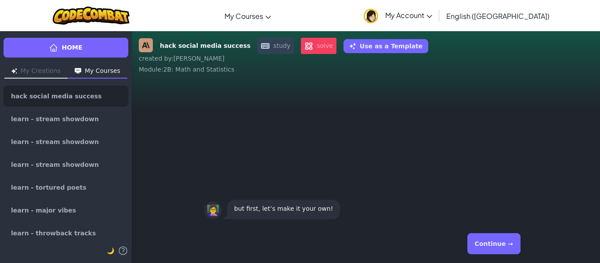
click at [507, 246] on button "Continue →" at bounding box center [493, 243] width 53 height 21
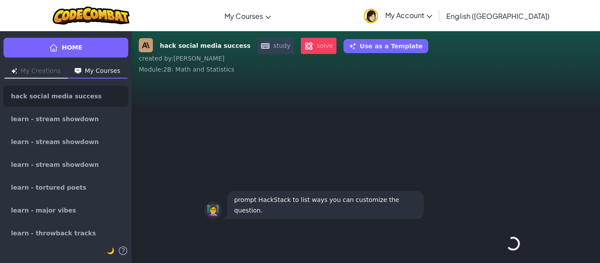
click at [507, 246] on button "Continue →" at bounding box center [513, 243] width 15 height 21
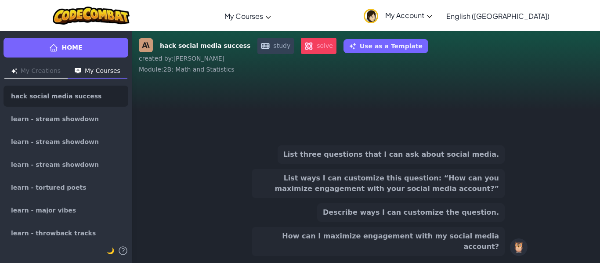
click at [445, 192] on button "List ways I can customize this question: “How can you maximize engagement with …" at bounding box center [378, 183] width 253 height 29
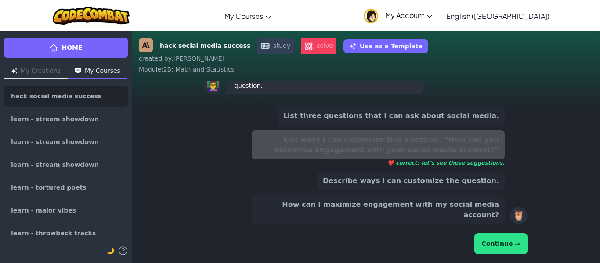
click at [498, 233] on button "Continue →" at bounding box center [500, 243] width 53 height 21
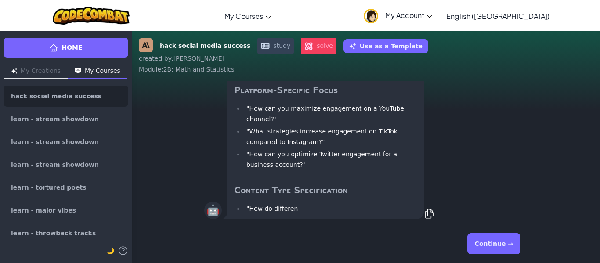
click at [501, 239] on button "Continue →" at bounding box center [493, 243] width 53 height 21
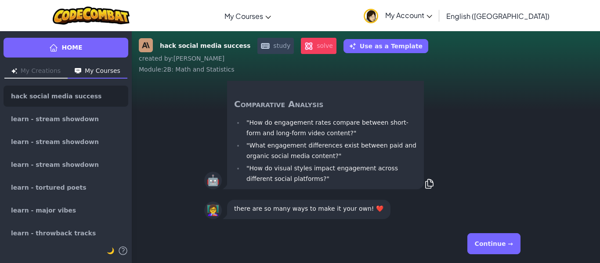
click at [501, 240] on button "Continue →" at bounding box center [493, 243] width 53 height 21
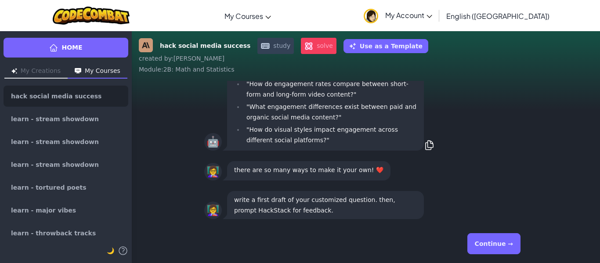
click at [501, 240] on button "Continue →" at bounding box center [493, 243] width 53 height 21
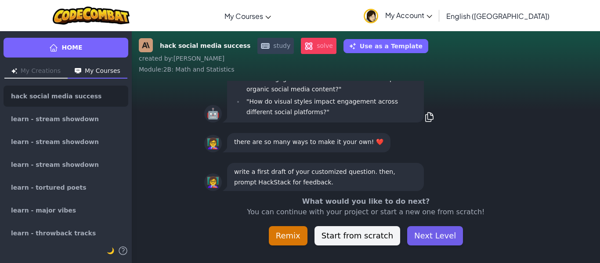
click at [442, 227] on button "Next Level" at bounding box center [435, 235] width 56 height 19
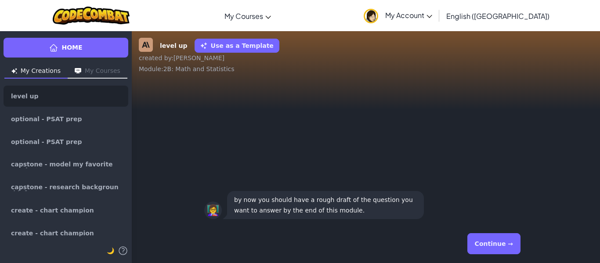
click at [478, 244] on button "Continue →" at bounding box center [493, 243] width 53 height 21
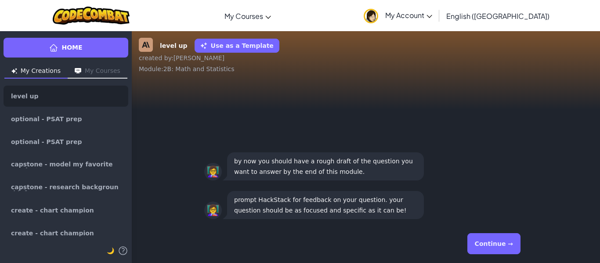
click at [478, 244] on button "Continue →" at bounding box center [493, 243] width 53 height 21
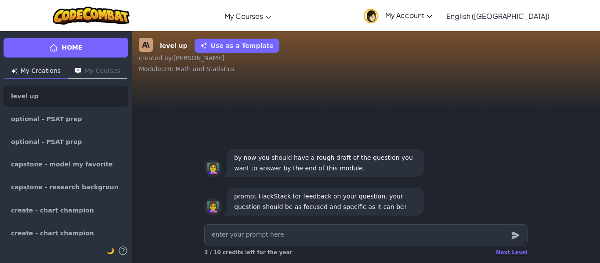
click at [478, 244] on textarea at bounding box center [365, 234] width 323 height 21
click at [521, 253] on div "Next Level" at bounding box center [512, 252] width 32 height 7
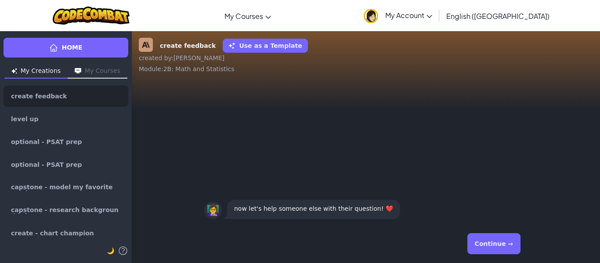
click at [508, 234] on button "Continue →" at bounding box center [493, 243] width 53 height 21
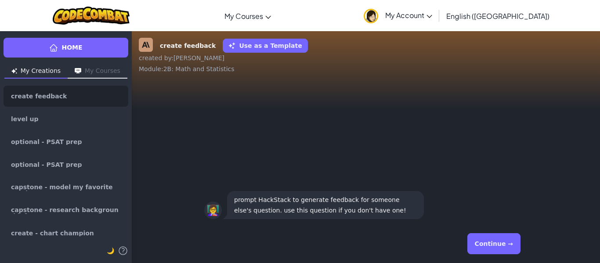
click at [508, 234] on button "Continue →" at bounding box center [493, 243] width 53 height 21
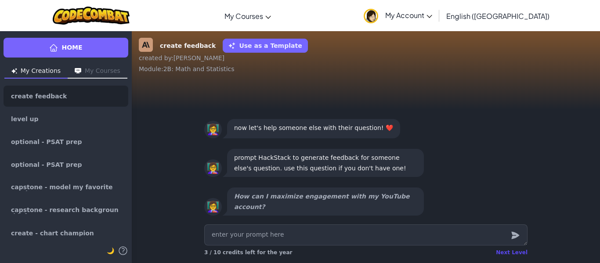
click at [516, 253] on div "Next Level" at bounding box center [512, 252] width 32 height 7
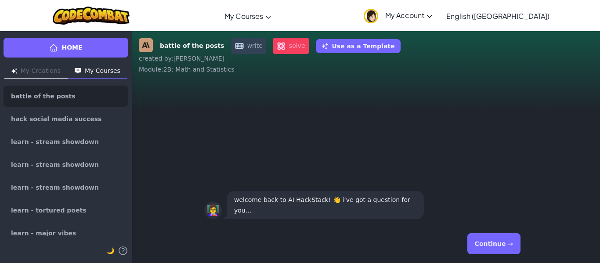
click at [502, 228] on div "Continue →" at bounding box center [365, 244] width 323 height 32
click at [502, 235] on button "Continue →" at bounding box center [493, 243] width 53 height 21
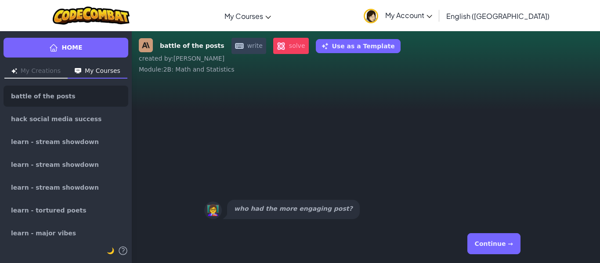
click at [502, 237] on button "Continue →" at bounding box center [493, 243] width 53 height 21
click at [504, 240] on button "Continue →" at bounding box center [493, 243] width 53 height 21
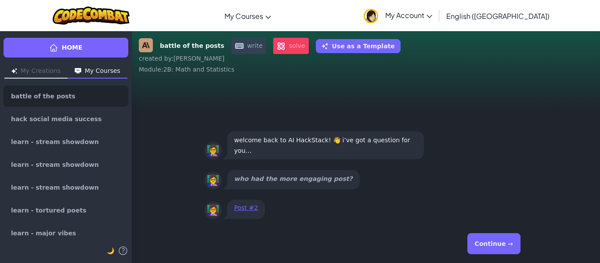
click at [505, 240] on button "Continue →" at bounding box center [493, 243] width 53 height 21
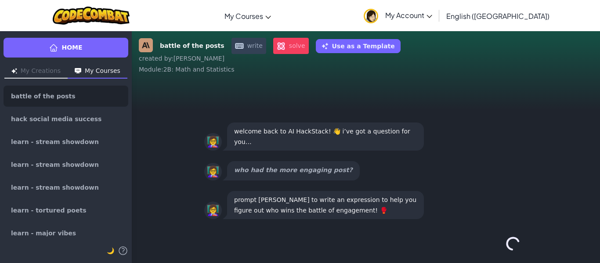
click at [505, 240] on div "Continue →" at bounding box center [365, 244] width 323 height 32
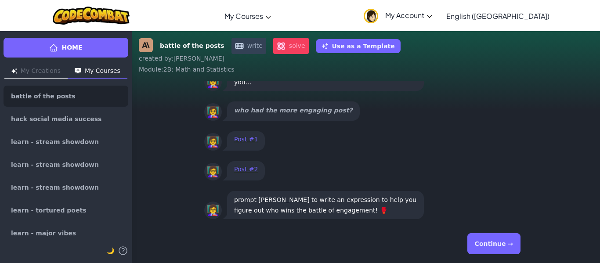
click at [505, 240] on button "Continue →" at bounding box center [493, 243] width 53 height 21
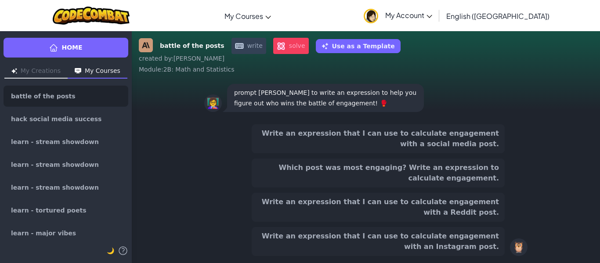
click at [438, 200] on button "Write an expression that I can use to calculate engagement with a Reddit post." at bounding box center [378, 207] width 253 height 29
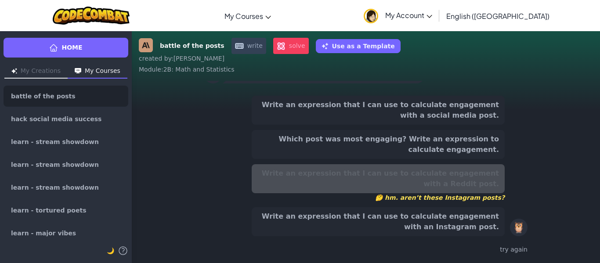
click at [420, 134] on button "Which post was most engaging? Write an expression to calculate engagement." at bounding box center [378, 144] width 253 height 29
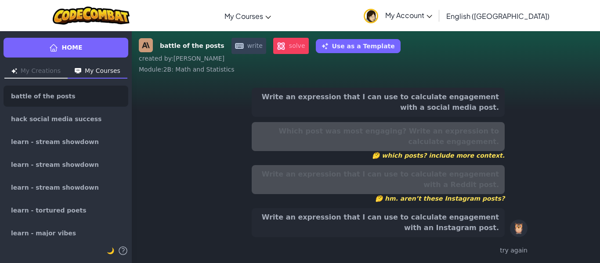
click at [415, 227] on button "Write an expression that I can use to calculate engagement with an Instagram po…" at bounding box center [378, 222] width 253 height 29
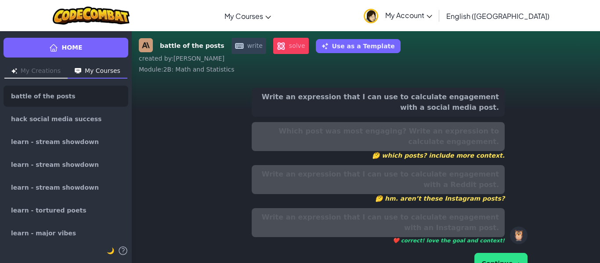
click at [491, 260] on button "Continue →" at bounding box center [500, 263] width 53 height 21
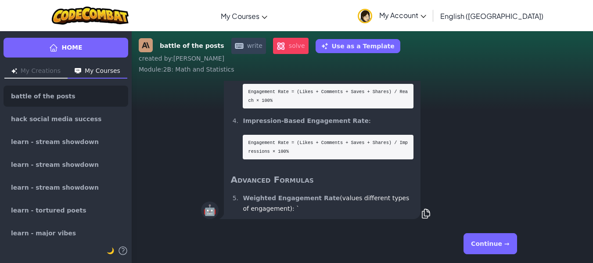
scroll to position [0, 0]
click at [493, 241] on button "Continue →" at bounding box center [490, 243] width 53 height 21
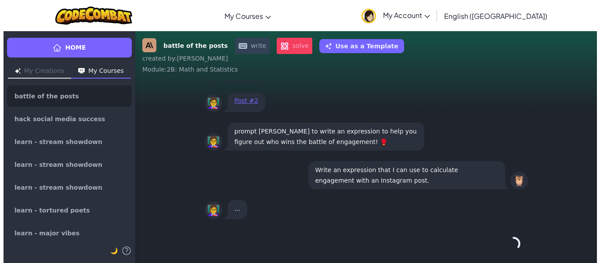
scroll to position [0, 0]
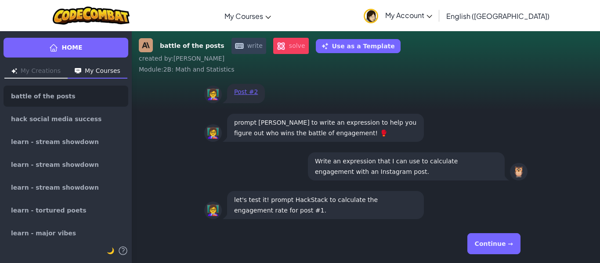
click at [493, 241] on button "Continue →" at bounding box center [493, 243] width 53 height 21
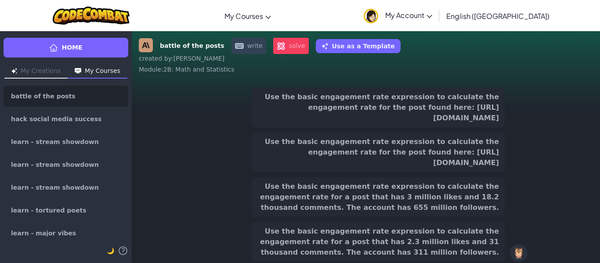
click at [449, 203] on button "Use the basic engagement rate expression to calculate the engagement rate for a…" at bounding box center [378, 197] width 253 height 40
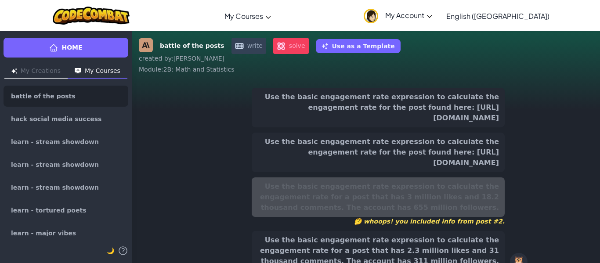
click at [423, 109] on button "Use the basic engagement rate expression to calculate the engagement rate for t…" at bounding box center [378, 108] width 253 height 40
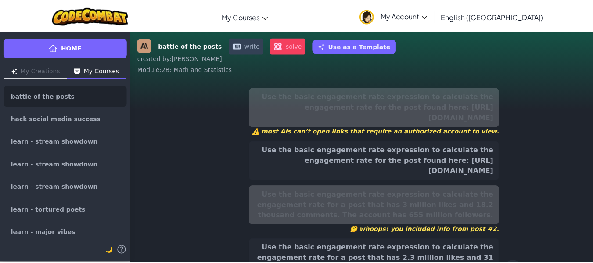
scroll to position [54, 0]
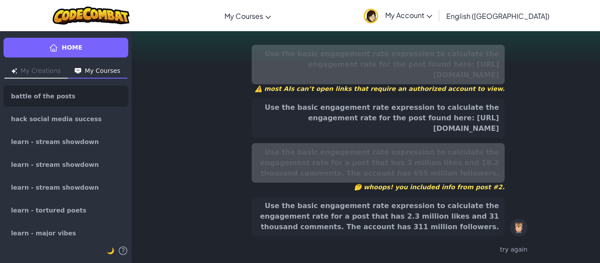
click at [414, 213] on button "Use the basic engagement rate expression to calculate the engagement rate for a…" at bounding box center [378, 217] width 253 height 40
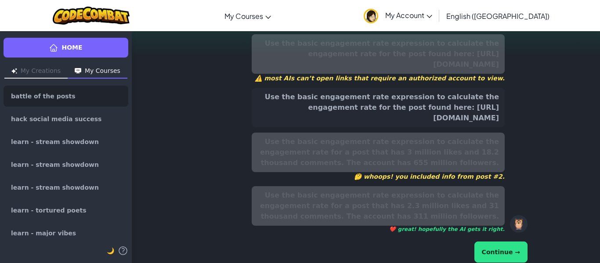
click at [501, 255] on button "Continue →" at bounding box center [500, 252] width 53 height 21
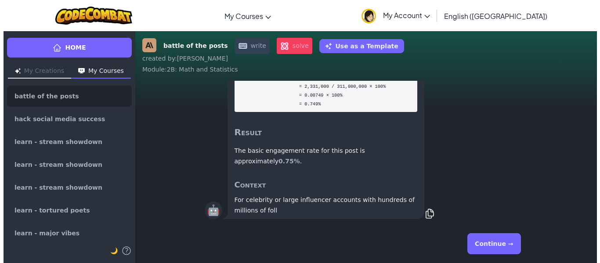
scroll to position [0, 0]
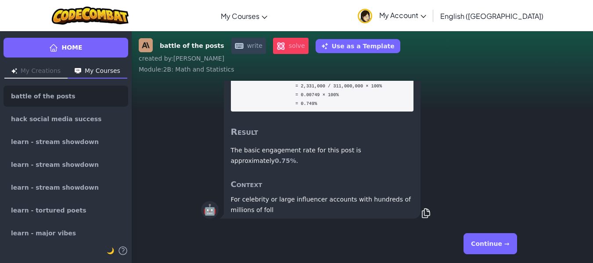
click at [483, 238] on button "Continue →" at bounding box center [490, 243] width 53 height 21
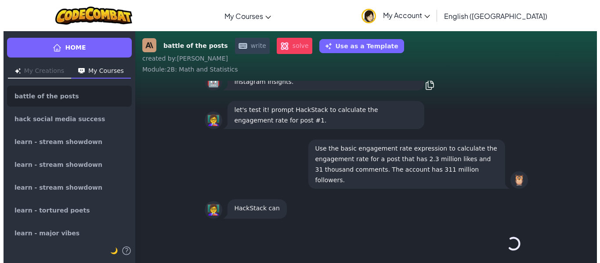
scroll to position [0, 0]
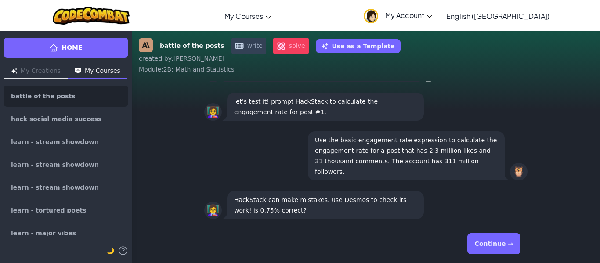
click at [484, 239] on button "Continue →" at bounding box center [493, 243] width 53 height 21
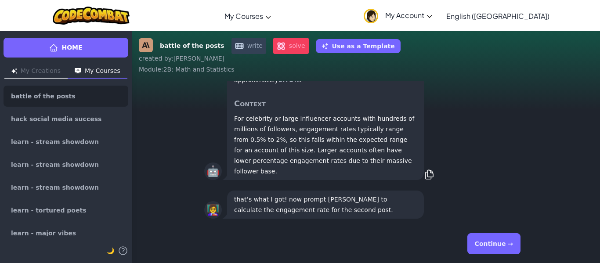
click at [484, 239] on button "Continue →" at bounding box center [493, 243] width 53 height 21
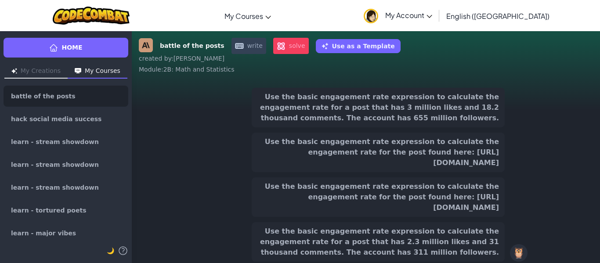
click at [461, 211] on button "Use the basic engagement rate expression to calculate the engagement rate for t…" at bounding box center [378, 197] width 253 height 40
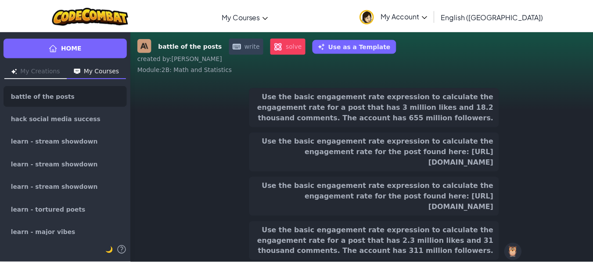
scroll to position [-1232, 0]
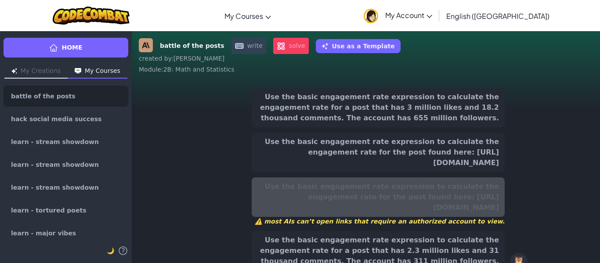
click at [455, 242] on button "Use the basic engagement rate expression to calculate the engagement rate for a…" at bounding box center [378, 251] width 253 height 40
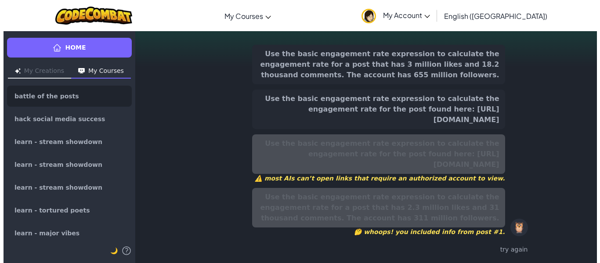
scroll to position [0, 0]
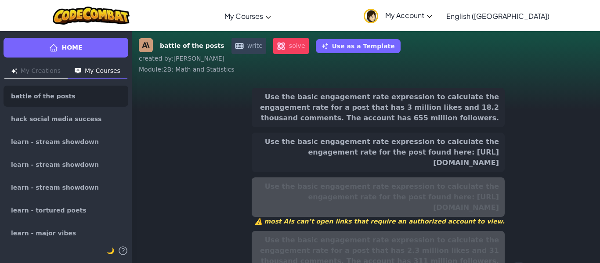
click at [446, 112] on button "Use the basic engagement rate expression to calculate the engagement rate for a…" at bounding box center [378, 108] width 253 height 40
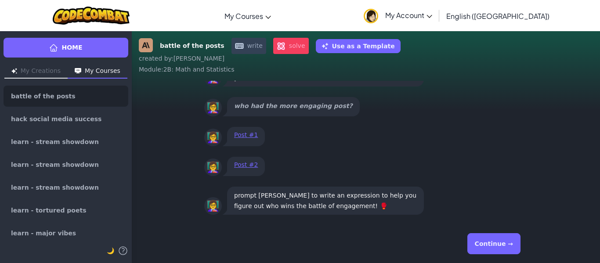
click at [498, 236] on button "Continue →" at bounding box center [493, 243] width 53 height 21
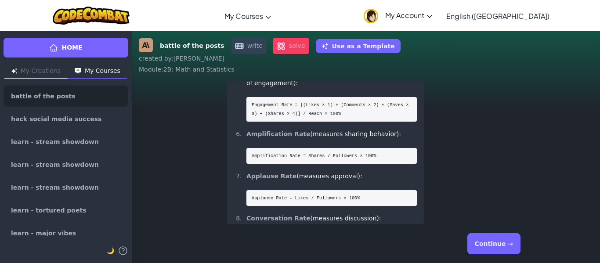
scroll to position [0, 0]
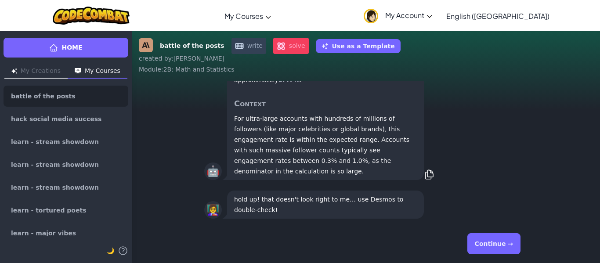
click at [498, 236] on button "Continue →" at bounding box center [493, 243] width 53 height 21
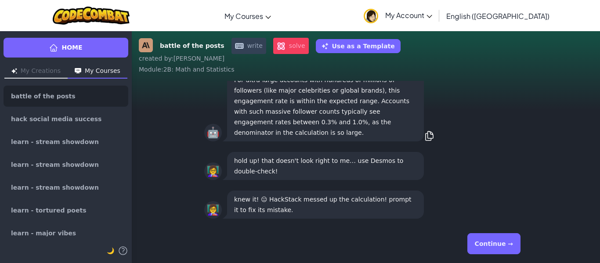
click at [492, 236] on button "Continue →" at bounding box center [493, 243] width 53 height 21
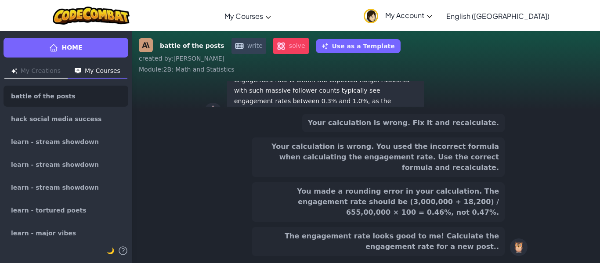
click at [468, 209] on button "You made a rounding error in your calculation. The engagement rate should be (3…" at bounding box center [378, 202] width 253 height 40
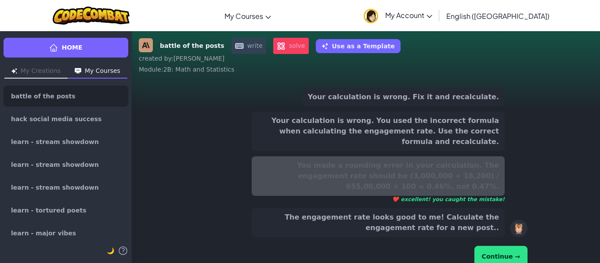
click at [510, 246] on button "Continue →" at bounding box center [500, 256] width 53 height 21
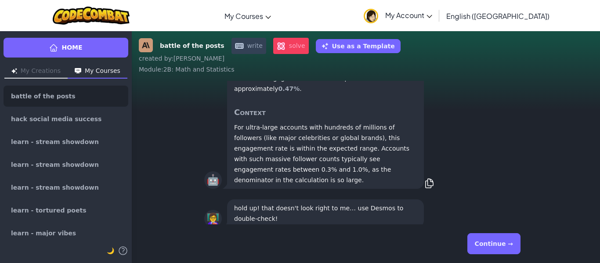
click at [510, 242] on button "Continue →" at bounding box center [493, 243] width 53 height 21
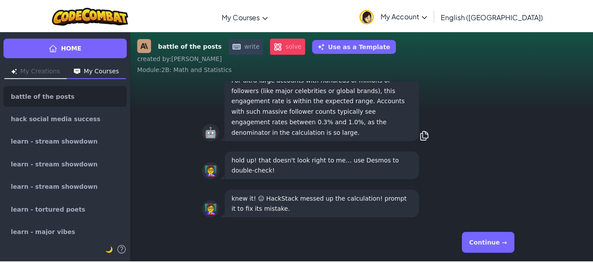
scroll to position [0, 0]
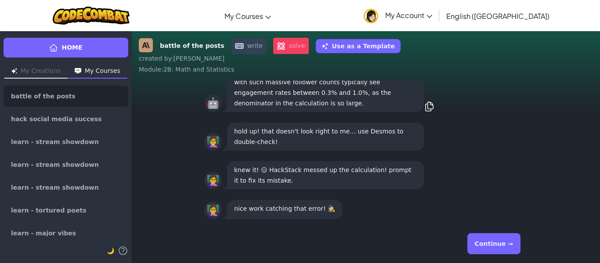
click at [510, 242] on button "Continue →" at bounding box center [493, 243] width 53 height 21
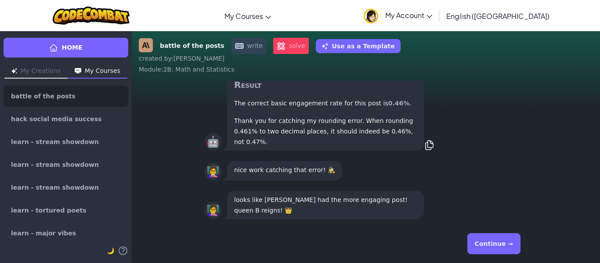
click at [499, 246] on button "Continue →" at bounding box center [493, 243] width 53 height 21
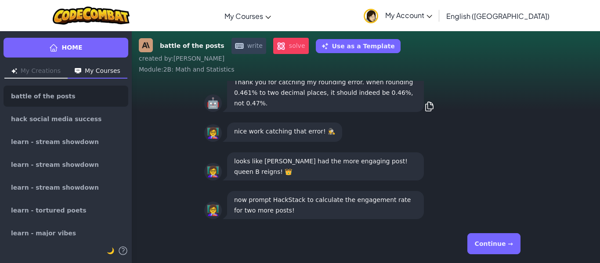
click at [499, 246] on button "Continue →" at bounding box center [493, 243] width 53 height 21
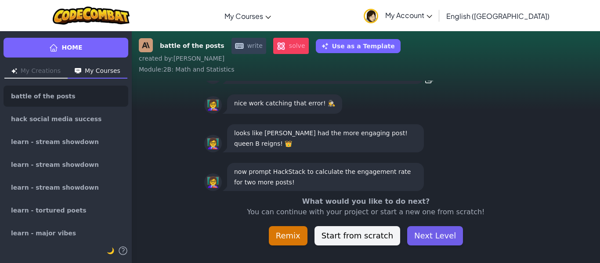
click at [440, 242] on button "Next Level" at bounding box center [435, 235] width 56 height 19
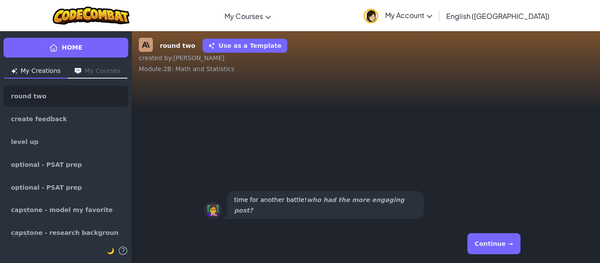
click at [498, 246] on button "Continue →" at bounding box center [493, 243] width 53 height 21
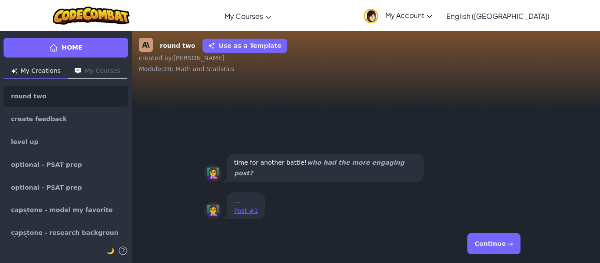
click at [498, 246] on button "Continue →" at bounding box center [493, 243] width 53 height 21
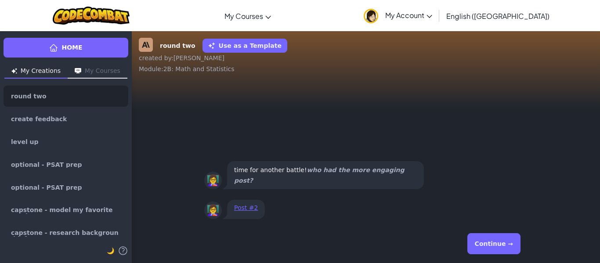
click at [498, 246] on button "Continue →" at bounding box center [493, 243] width 53 height 21
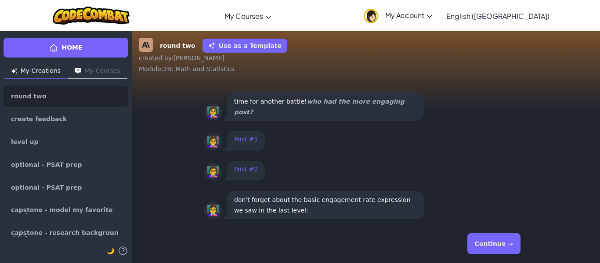
click at [498, 246] on button "Continue →" at bounding box center [493, 243] width 53 height 21
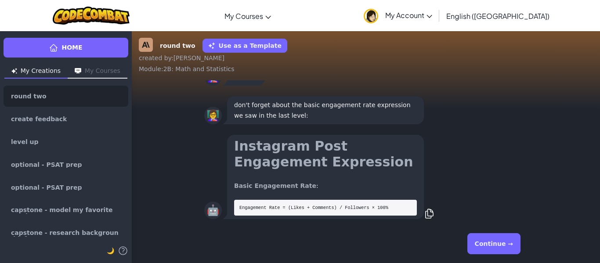
click at [498, 246] on button "Continue →" at bounding box center [493, 243] width 53 height 21
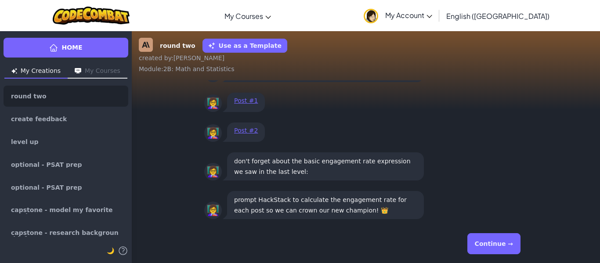
click at [498, 246] on button "Continue →" at bounding box center [493, 243] width 53 height 21
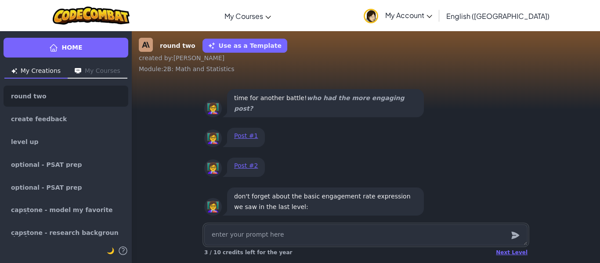
click at [496, 248] on div "Next Level 3 / 10 credits left for the year" at bounding box center [365, 253] width 323 height 14
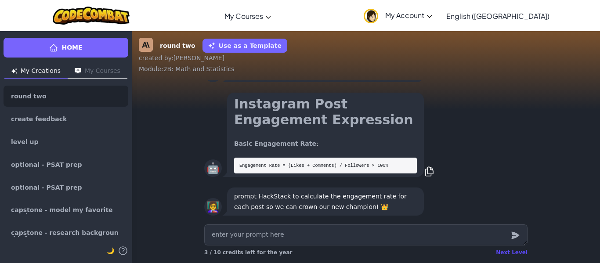
click at [503, 250] on div "Next Level" at bounding box center [512, 252] width 32 height 7
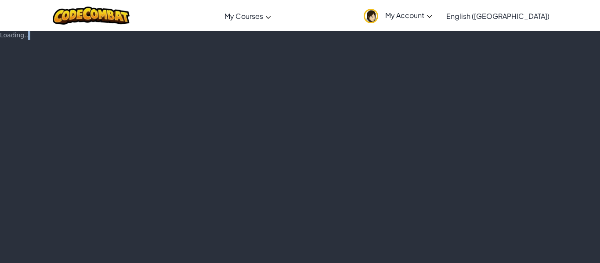
click at [503, 250] on div "Loading..." at bounding box center [300, 147] width 600 height 232
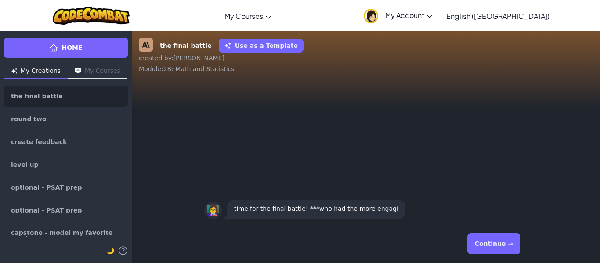
click at [503, 250] on button "Continue →" at bounding box center [493, 243] width 53 height 21
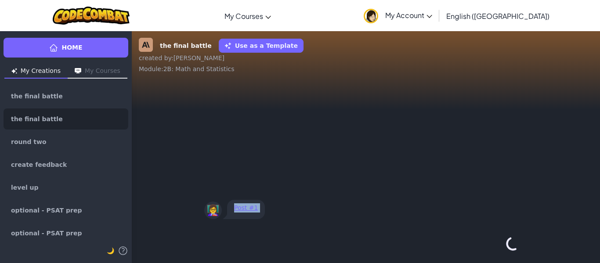
click at [503, 250] on div "Continue →" at bounding box center [365, 244] width 323 height 32
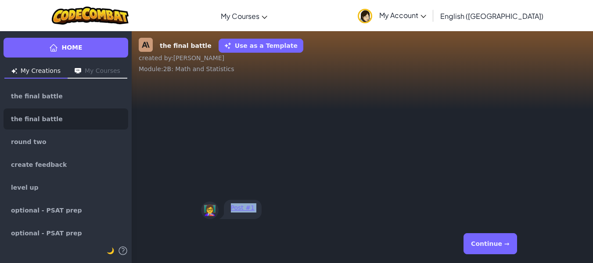
click at [503, 250] on button "Continue →" at bounding box center [490, 243] width 53 height 21
click at [503, 250] on div "Continue →" at bounding box center [362, 244] width 323 height 32
click at [503, 250] on button "Continue →" at bounding box center [510, 243] width 15 height 21
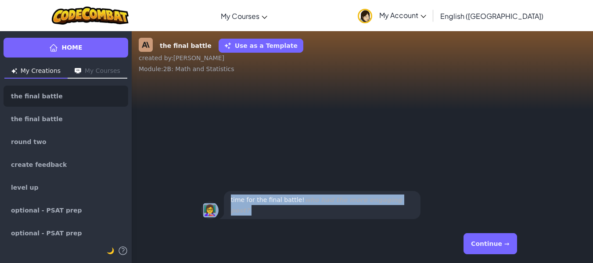
click at [503, 250] on button "Continue →" at bounding box center [490, 243] width 53 height 21
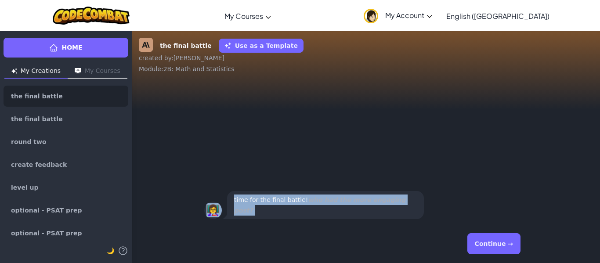
click at [503, 250] on div "Continue →" at bounding box center [365, 244] width 323 height 32
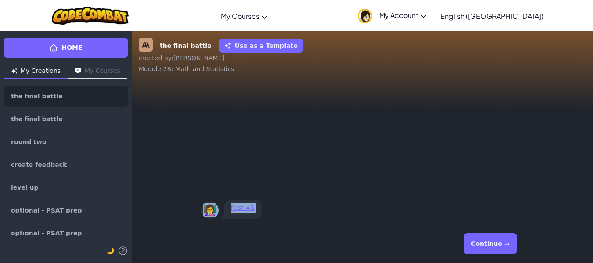
click at [503, 250] on button "Continue →" at bounding box center [490, 243] width 53 height 21
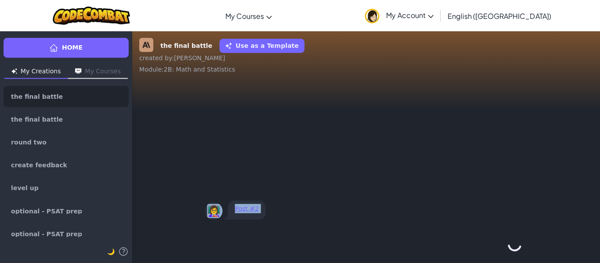
click at [503, 250] on div "Continue →" at bounding box center [365, 244] width 323 height 32
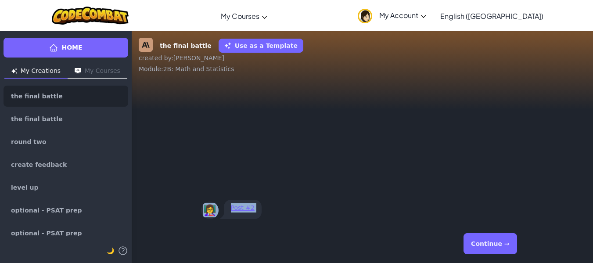
click at [503, 250] on button "Continue →" at bounding box center [490, 243] width 53 height 21
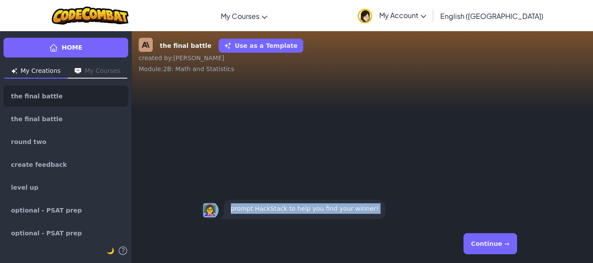
click at [503, 250] on button "Continue →" at bounding box center [490, 243] width 53 height 21
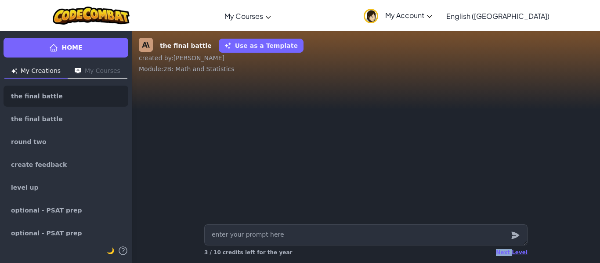
click at [503, 250] on div "Next Level" at bounding box center [512, 252] width 32 height 7
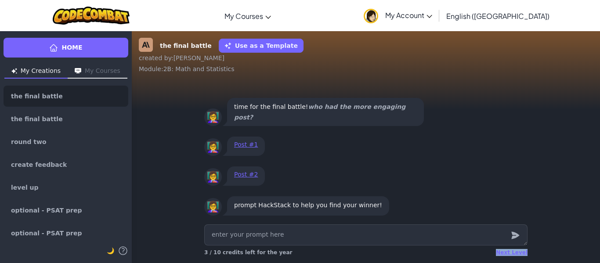
click at [503, 250] on div "Next Level" at bounding box center [512, 252] width 32 height 7
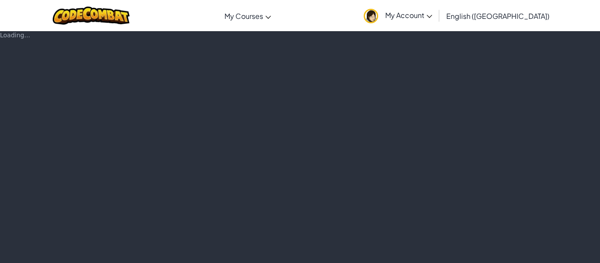
click at [504, 251] on div "Loading..." at bounding box center [300, 147] width 600 height 232
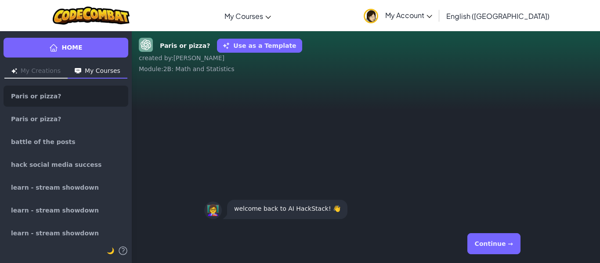
click at [504, 251] on button "Continue →" at bounding box center [493, 243] width 53 height 21
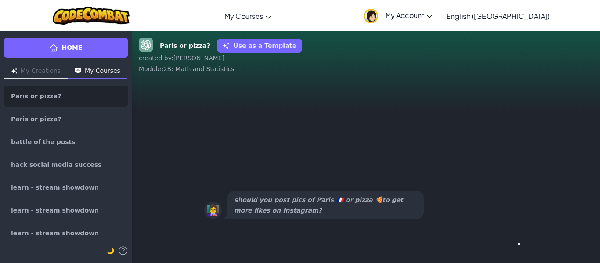
click at [504, 250] on div "Continue →" at bounding box center [365, 244] width 323 height 32
click at [504, 250] on button "Continue →" at bounding box center [493, 243] width 53 height 21
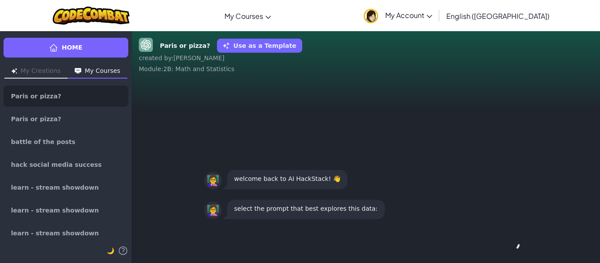
click at [504, 250] on div "Continue →" at bounding box center [365, 244] width 323 height 32
click at [506, 250] on button "Continue →" at bounding box center [513, 243] width 15 height 21
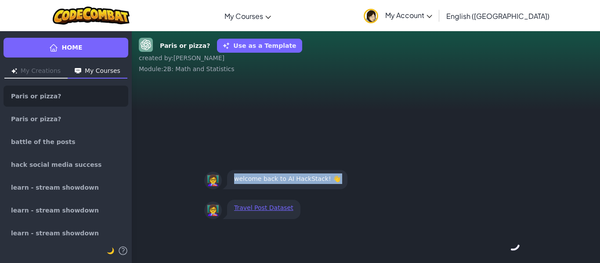
click at [504, 250] on div "Continue →" at bounding box center [365, 244] width 323 height 32
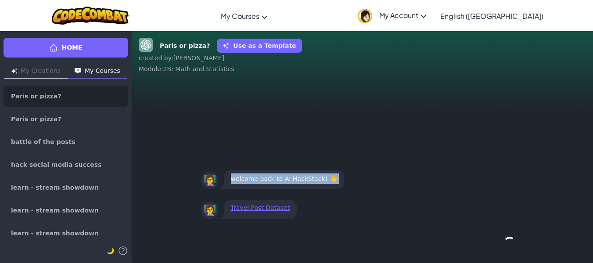
click at [504, 250] on div "Continue →" at bounding box center [362, 244] width 323 height 32
click at [504, 250] on button "Continue →" at bounding box center [490, 243] width 53 height 21
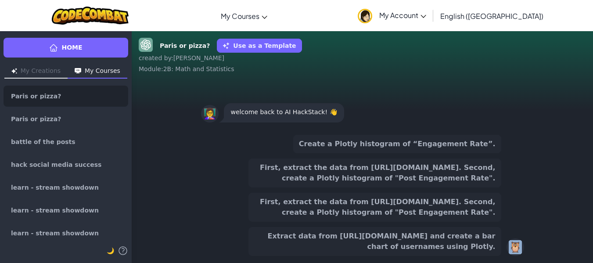
click at [504, 250] on div "Create a Plotly histogram of “Engagement Rate”. First, extract the data from [U…" at bounding box center [362, 195] width 323 height 121
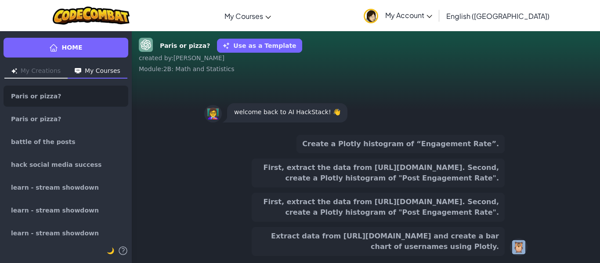
click at [453, 206] on button "First, extract the data from [URL][DOMAIN_NAME]. Second, create a Plotly histog…" at bounding box center [378, 207] width 253 height 29
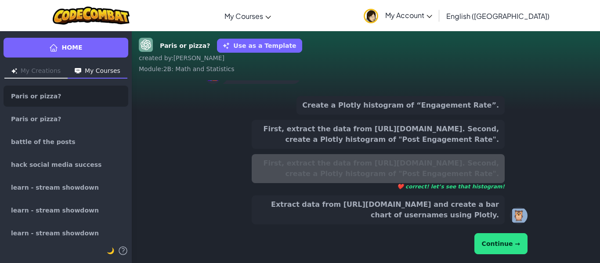
click at [507, 254] on button "Continue →" at bounding box center [500, 243] width 53 height 21
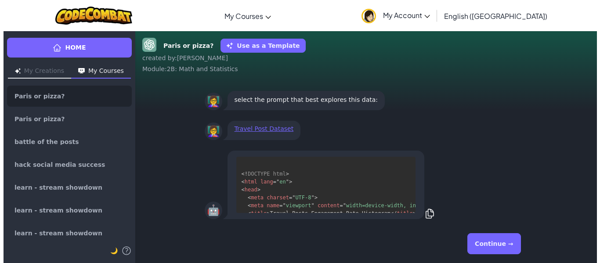
scroll to position [166, 0]
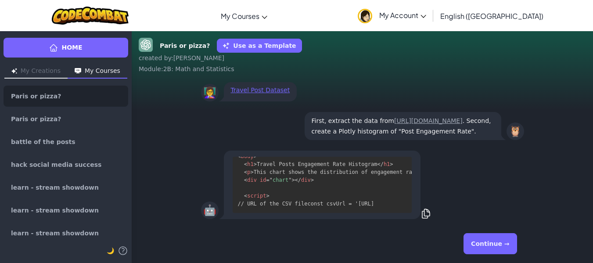
click at [497, 242] on button "Continue →" at bounding box center [490, 243] width 53 height 21
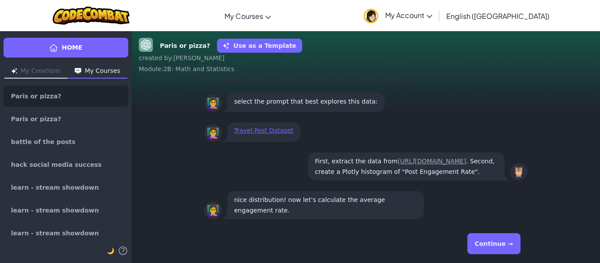
click at [497, 242] on button "Continue →" at bounding box center [493, 243] width 53 height 21
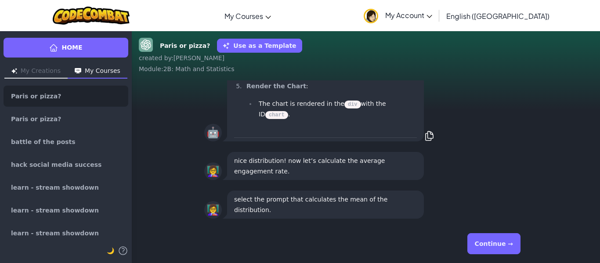
click at [497, 242] on button "Continue →" at bounding box center [493, 243] width 53 height 21
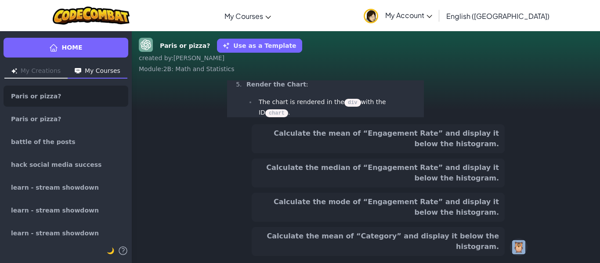
click at [466, 221] on button "Calculate the mode of “Engagement Rate” and display it below the histogram." at bounding box center [378, 207] width 253 height 29
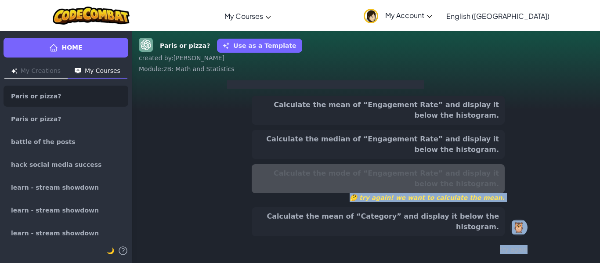
click at [434, 119] on button "Calculate the mean of “Engagement Rate” and display it below the histogram." at bounding box center [378, 110] width 253 height 29
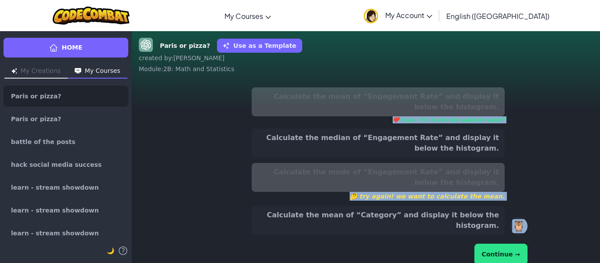
scroll to position [-144, 0]
click at [506, 244] on button "Continue →" at bounding box center [500, 254] width 53 height 21
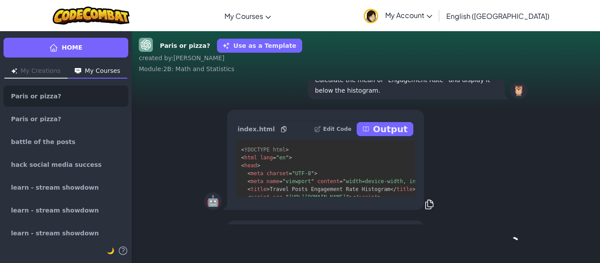
scroll to position [0, 0]
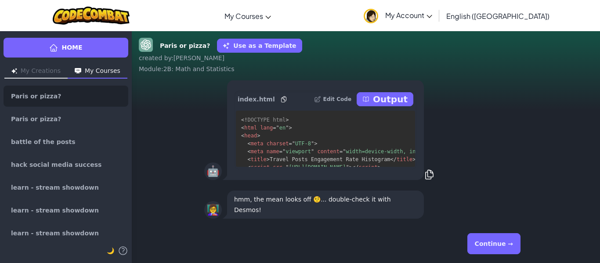
click at [508, 242] on button "Continue →" at bounding box center [493, 243] width 53 height 21
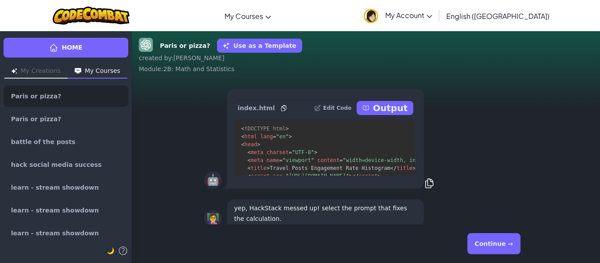
click at [508, 242] on button "Continue →" at bounding box center [493, 243] width 53 height 21
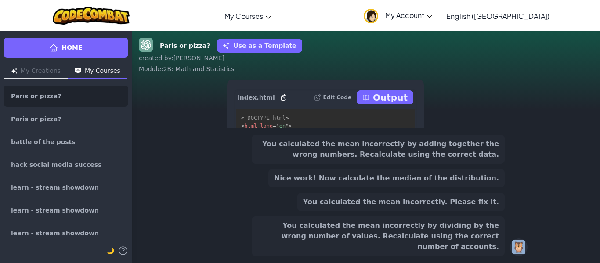
click at [508, 242] on div "You calculated the mean incorrectly by adding together the wrong numbers. Recal…" at bounding box center [365, 195] width 323 height 121
click at [487, 237] on button "You calculated the mean incorrectly by dividing by the wrong number of values. …" at bounding box center [378, 237] width 253 height 40
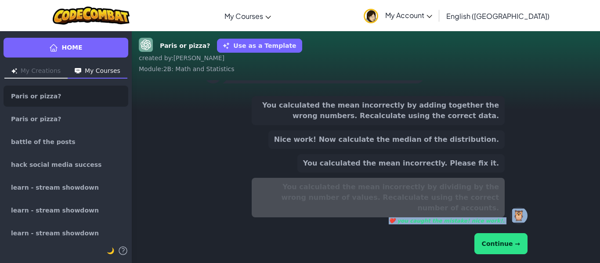
click at [493, 235] on button "Continue →" at bounding box center [500, 243] width 53 height 21
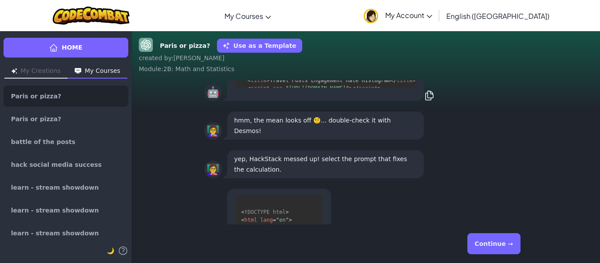
scroll to position [0, 0]
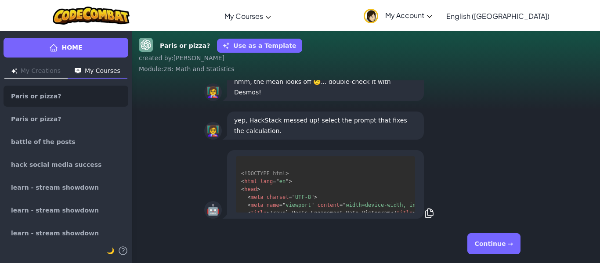
click at [493, 235] on button "Continue →" at bounding box center [493, 243] width 53 height 21
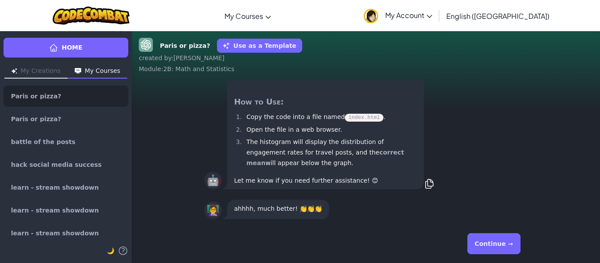
click at [493, 236] on button "Continue →" at bounding box center [493, 243] width 53 height 21
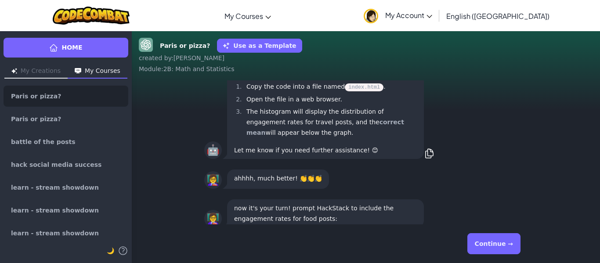
click at [496, 238] on button "Continue →" at bounding box center [493, 243] width 53 height 21
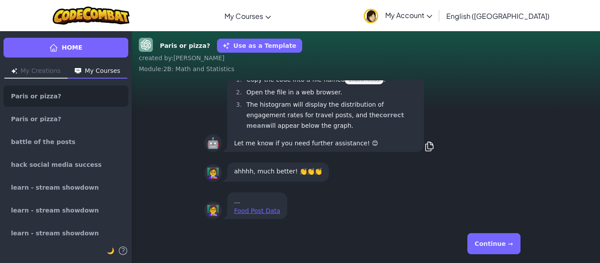
click at [496, 238] on button "Continue →" at bounding box center [493, 243] width 53 height 21
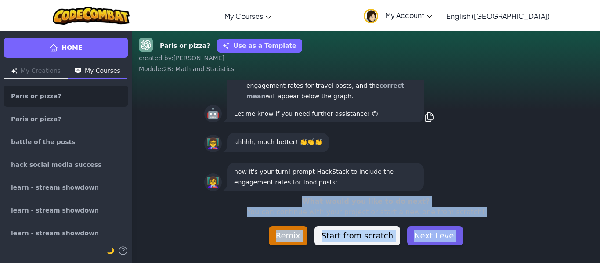
click at [416, 235] on button "Next Level" at bounding box center [435, 235] width 56 height 19
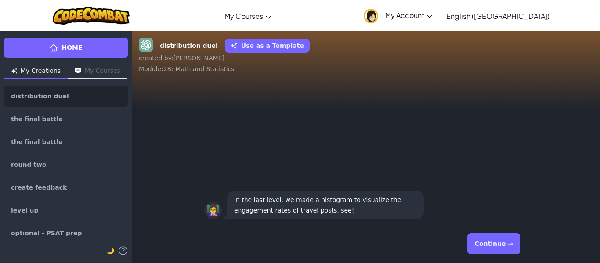
click at [503, 242] on button "Continue →" at bounding box center [493, 243] width 53 height 21
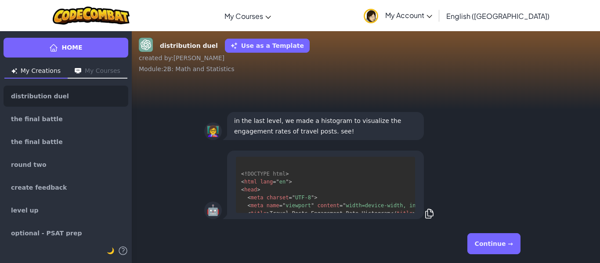
scroll to position [159, 0]
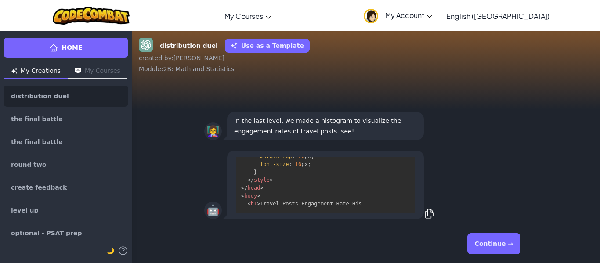
click at [503, 242] on button "Continue →" at bounding box center [493, 243] width 53 height 21
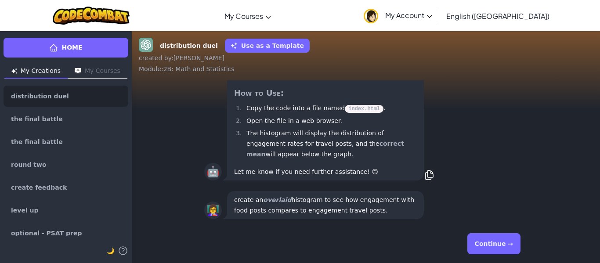
scroll to position [0, 0]
click at [503, 242] on button "Continue →" at bounding box center [493, 243] width 53 height 21
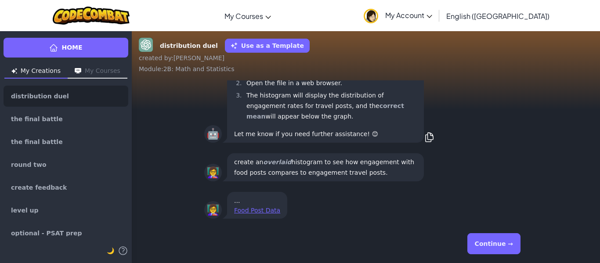
click at [503, 242] on button "Continue →" at bounding box center [493, 243] width 53 height 21
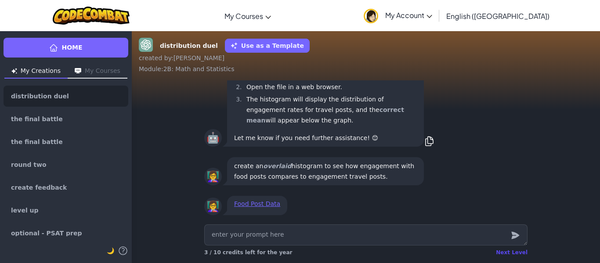
click at [520, 254] on div "Next Level" at bounding box center [512, 252] width 32 height 7
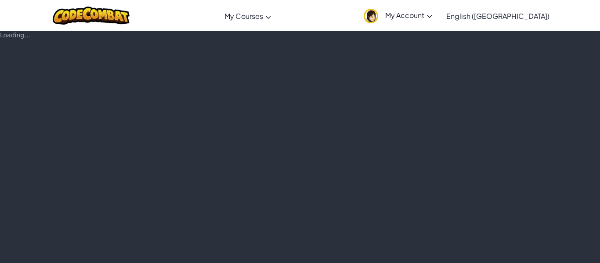
click at [520, 254] on div "Loading..." at bounding box center [300, 147] width 600 height 232
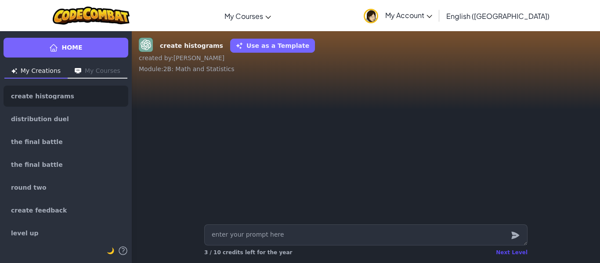
click at [513, 252] on div "Next Level" at bounding box center [512, 252] width 32 height 7
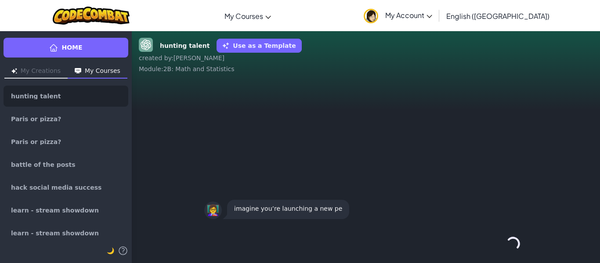
click at [513, 252] on div "Continue →" at bounding box center [365, 244] width 323 height 32
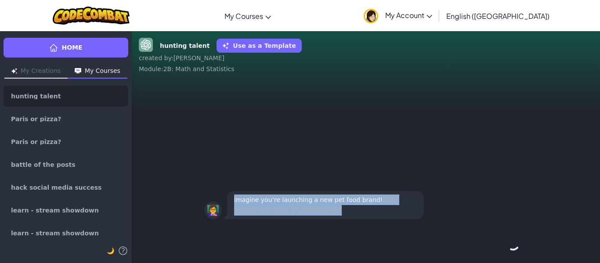
click at [513, 252] on div "Continue →" at bounding box center [365, 244] width 323 height 32
click at [513, 252] on button "Continue →" at bounding box center [513, 243] width 15 height 21
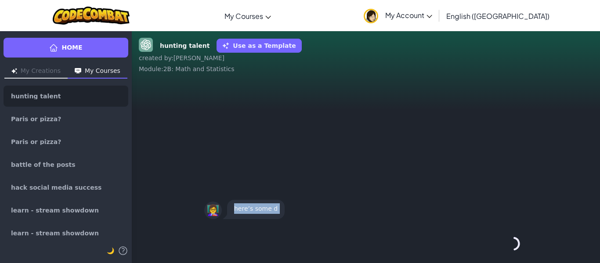
click at [513, 252] on div "Continue →" at bounding box center [365, 244] width 323 height 32
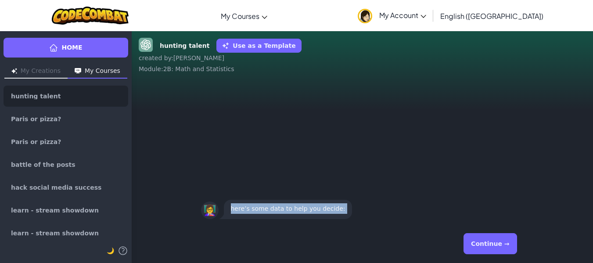
click at [496, 232] on div "Continue →" at bounding box center [362, 244] width 323 height 32
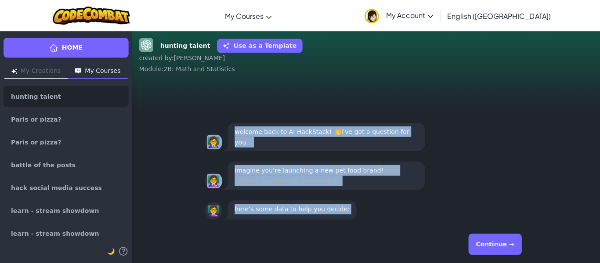
click at [498, 237] on button "Continue →" at bounding box center [493, 243] width 53 height 21
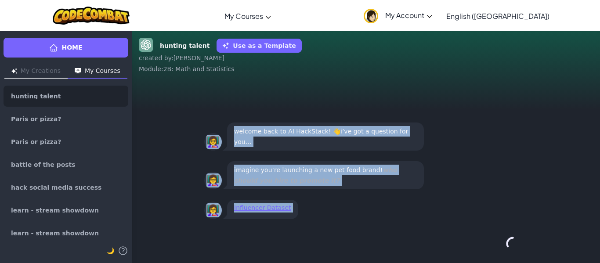
click at [500, 239] on div "Continue →" at bounding box center [365, 244] width 323 height 32
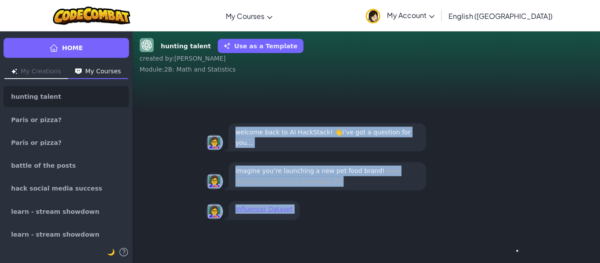
click at [506, 240] on button "Continue →" at bounding box center [513, 243] width 15 height 21
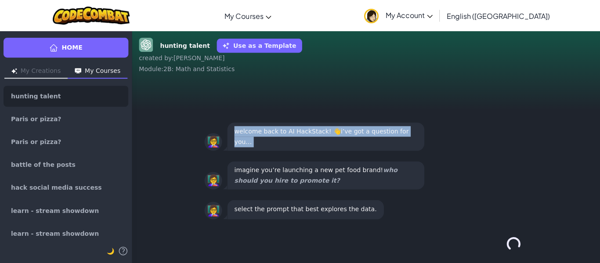
click at [501, 240] on div "Continue →" at bounding box center [365, 244] width 323 height 32
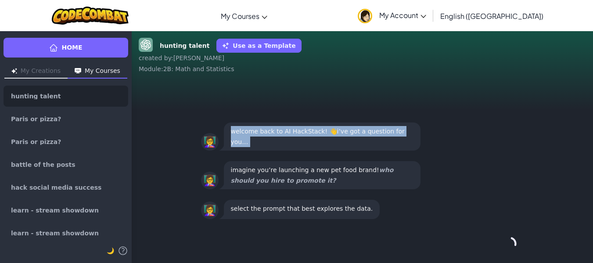
click at [501, 240] on div "Continue →" at bounding box center [362, 244] width 323 height 32
click at [503, 240] on button "Continue →" at bounding box center [510, 243] width 15 height 21
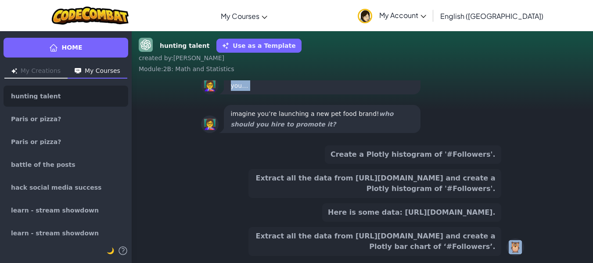
click at [501, 240] on div "Extract all the data from [URL][DOMAIN_NAME] and create a Plotly bar chart of ‘…" at bounding box center [375, 241] width 253 height 29
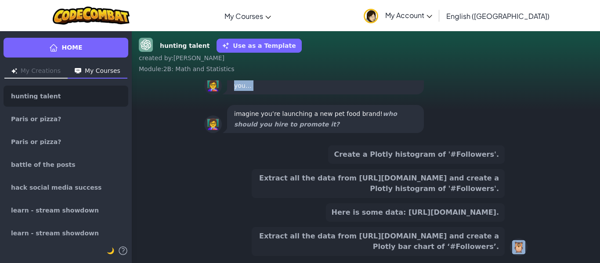
click at [501, 240] on div "Extract all the data from [URL][DOMAIN_NAME] and create a Plotly bar chart of ‘…" at bounding box center [378, 241] width 253 height 29
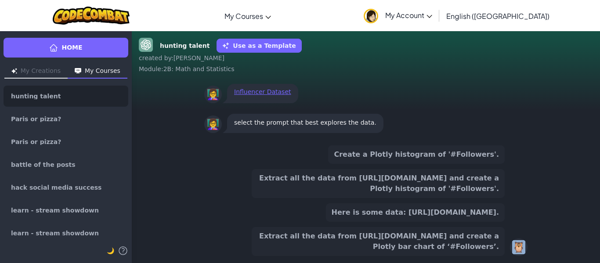
click at [468, 227] on button "Extract all the data from [URL][DOMAIN_NAME] and create a Plotly bar chart of ‘…" at bounding box center [378, 241] width 253 height 29
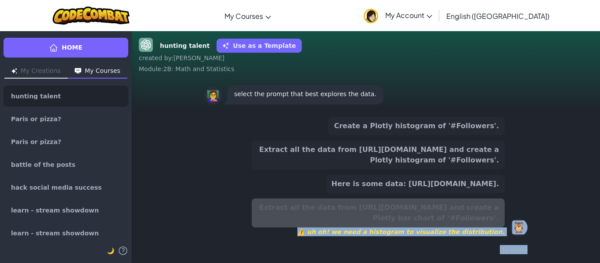
click at [429, 175] on button "Here is some data: [URL][DOMAIN_NAME]." at bounding box center [415, 184] width 179 height 18
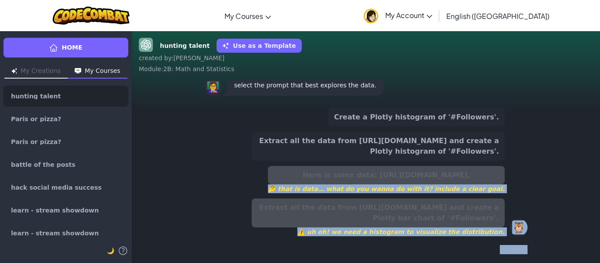
click at [462, 137] on button "Extract all the data from [URL][DOMAIN_NAME] and create a Plotly histogram of '…" at bounding box center [378, 146] width 253 height 29
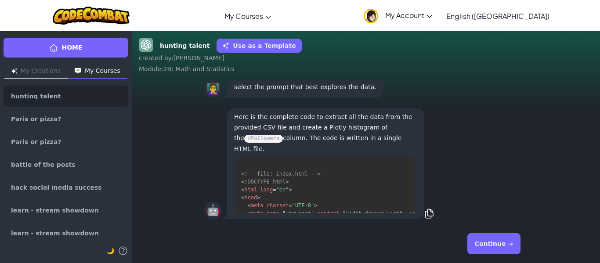
click at [506, 242] on button "Continue →" at bounding box center [493, 243] width 53 height 21
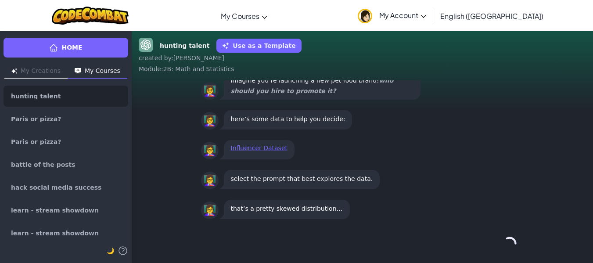
click at [506, 242] on div "Continue →" at bounding box center [362, 244] width 323 height 32
click at [506, 242] on button "Continue →" at bounding box center [490, 243] width 53 height 21
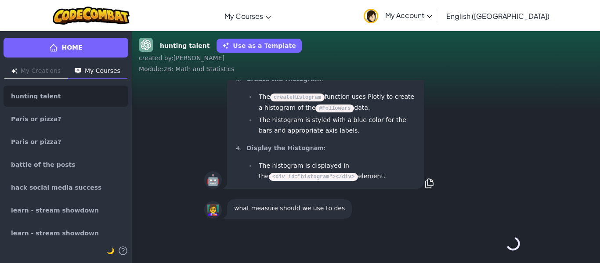
click at [506, 242] on div "Continue →" at bounding box center [365, 244] width 323 height 32
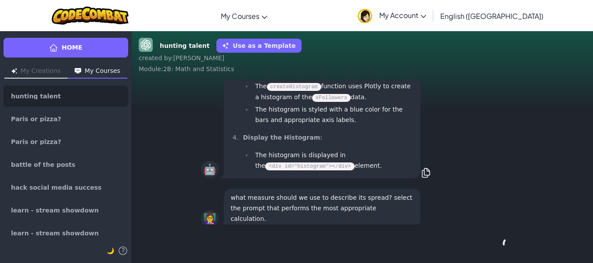
click at [506, 242] on button "Continue →" at bounding box center [510, 243] width 15 height 21
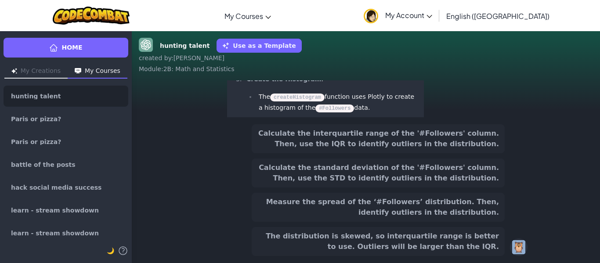
click at [464, 188] on div "Calculate the interquartile range of the '#Followers' column. Then, use the IQR…" at bounding box center [378, 190] width 253 height 132
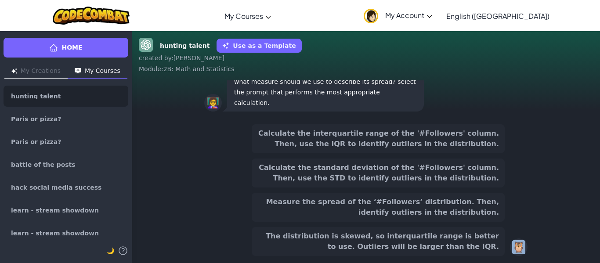
click at [463, 168] on button "Calculate the standard deviation of the '#Followers' column. Then, use the STD …" at bounding box center [378, 173] width 253 height 29
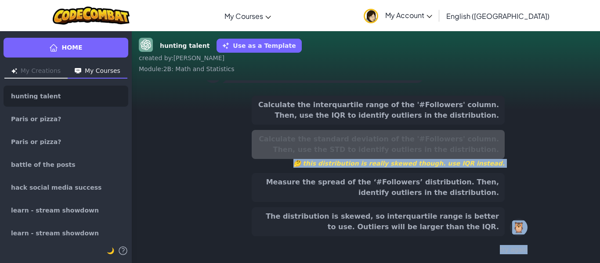
scroll to position [-28, 0]
click at [461, 115] on button "Calculate the interquartile range of the '#Followers' column. Then, use the IQR…" at bounding box center [378, 110] width 253 height 29
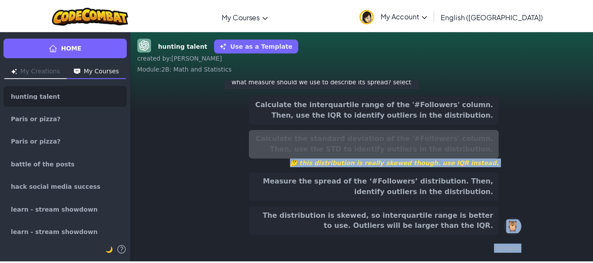
scroll to position [-36, 0]
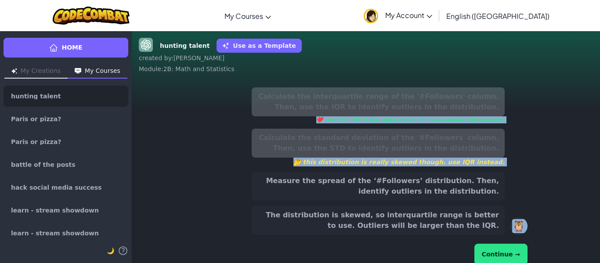
click at [495, 248] on button "Continue →" at bounding box center [500, 254] width 53 height 21
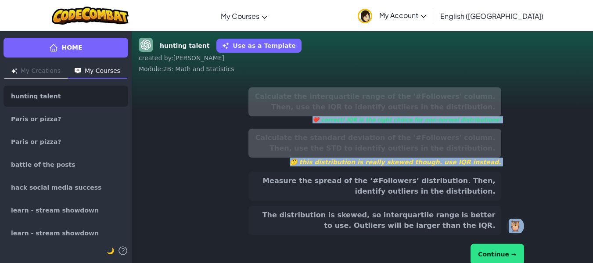
scroll to position [0, 0]
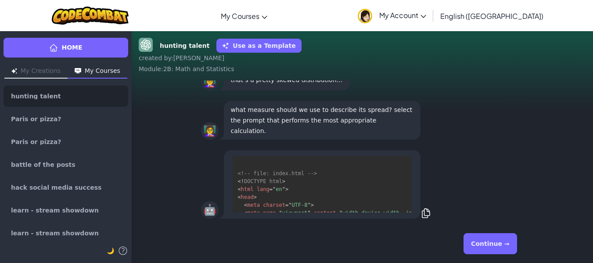
click at [495, 248] on button "Continue →" at bounding box center [490, 243] width 53 height 21
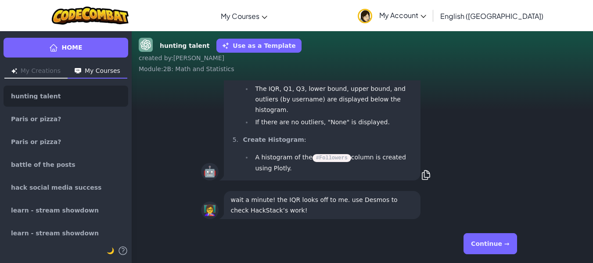
click at [495, 248] on button "Continue →" at bounding box center [490, 243] width 53 height 21
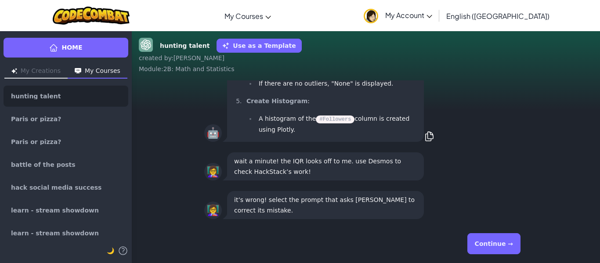
click at [502, 248] on button "Continue →" at bounding box center [493, 243] width 53 height 21
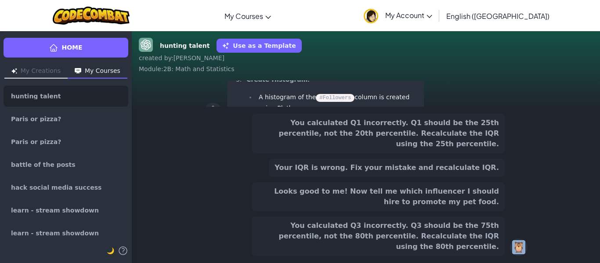
click at [428, 244] on button "You calculated Q3 incorrectly. Q3 should be the 75th percentile, not the 80th p…" at bounding box center [378, 237] width 253 height 40
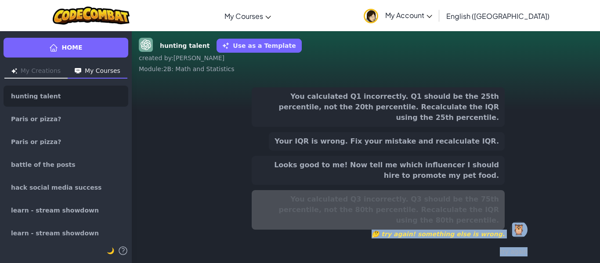
click at [412, 121] on button "You calculated Q1 incorrectly. Q1 should be the 25th percentile, not the 20th p…" at bounding box center [378, 107] width 253 height 40
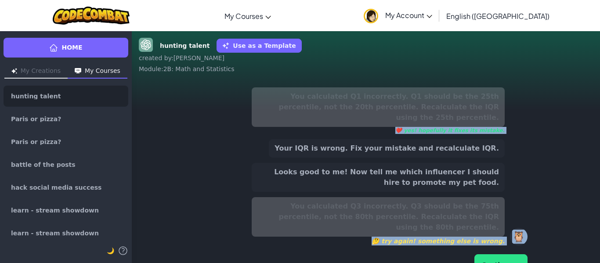
scroll to position [-144, 0]
click at [496, 254] on button "Continue →" at bounding box center [500, 264] width 53 height 21
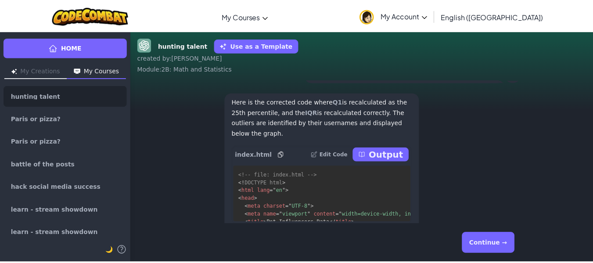
scroll to position [-242, 0]
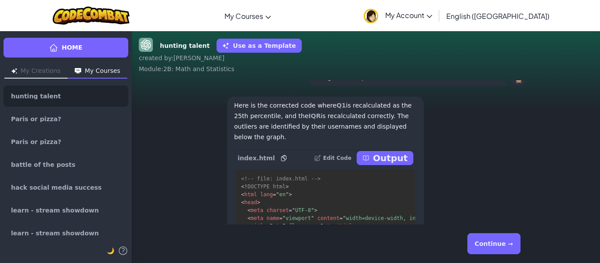
click at [496, 245] on button "Continue →" at bounding box center [493, 243] width 53 height 21
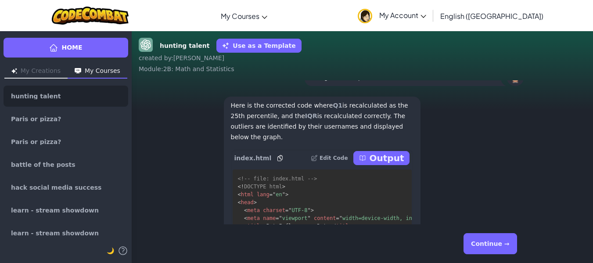
scroll to position [0, 0]
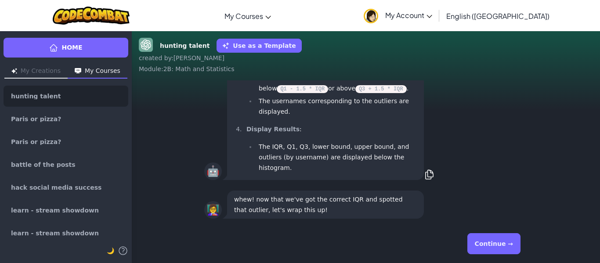
click at [493, 239] on button "Continue →" at bounding box center [493, 243] width 53 height 21
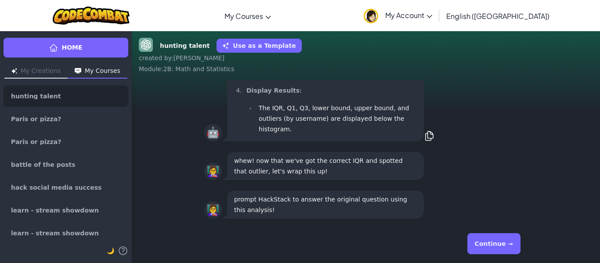
click at [493, 239] on button "Continue →" at bounding box center [493, 243] width 53 height 21
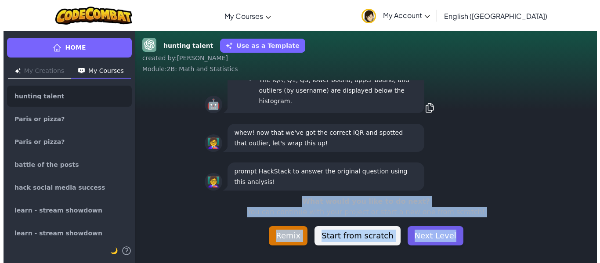
scroll to position [-28, 0]
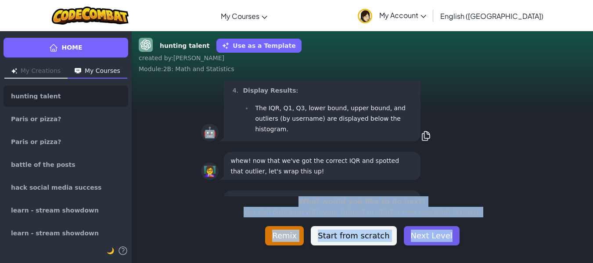
click at [428, 235] on button "Next Level" at bounding box center [432, 235] width 56 height 19
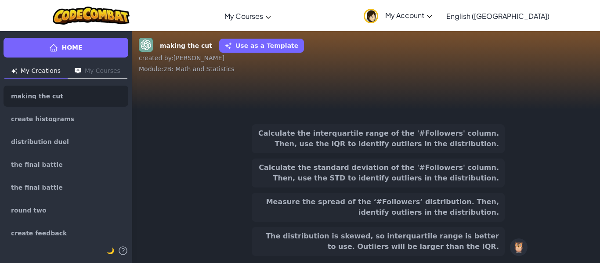
click at [427, 197] on button "Measure the spread of the ‘#Followers’ distribution. Then, identify outliers in…" at bounding box center [378, 207] width 253 height 29
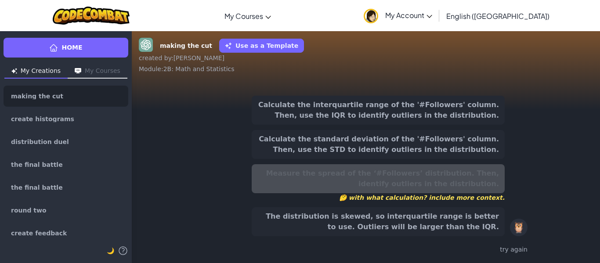
click at [416, 121] on button "Calculate the interquartile range of the '#Followers' column. Then, use the IQR…" at bounding box center [378, 110] width 253 height 29
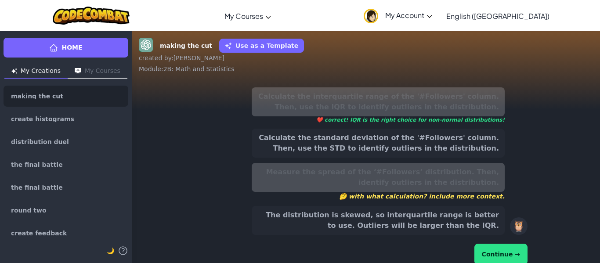
click at [494, 254] on button "Continue →" at bounding box center [500, 254] width 53 height 21
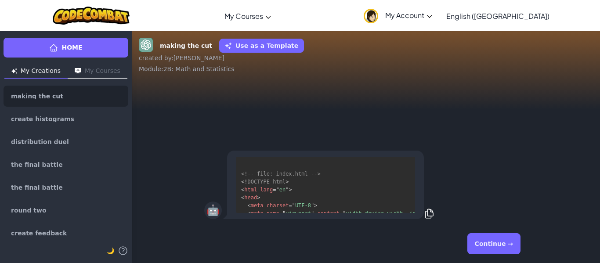
click at [494, 244] on button "Continue →" at bounding box center [493, 243] width 53 height 21
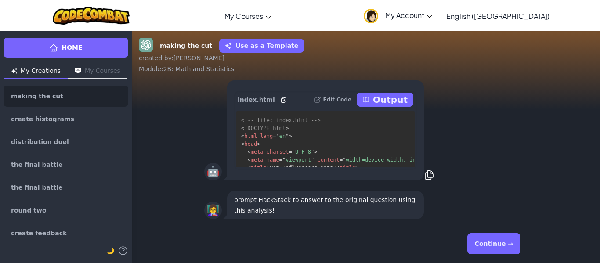
click at [494, 244] on button "Continue →" at bounding box center [493, 243] width 53 height 21
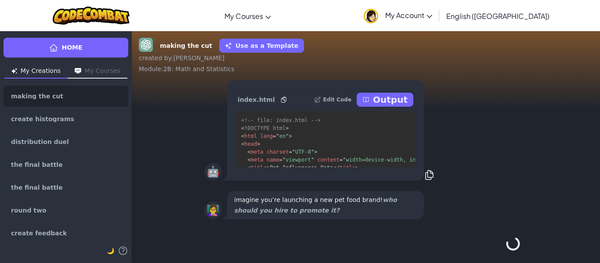
click at [494, 244] on div "Continue →" at bounding box center [365, 244] width 323 height 32
click at [494, 244] on button "Continue →" at bounding box center [493, 243] width 53 height 21
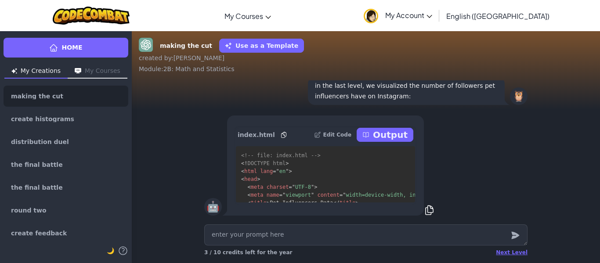
click at [494, 244] on textarea at bounding box center [365, 234] width 323 height 21
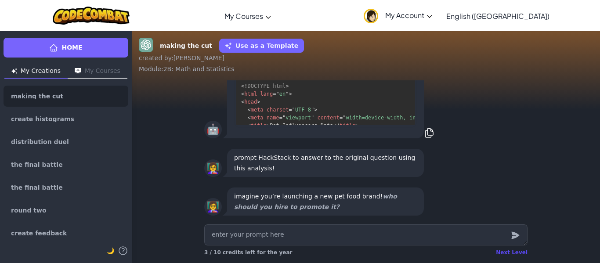
click at [508, 255] on div "Next Level" at bounding box center [512, 252] width 32 height 7
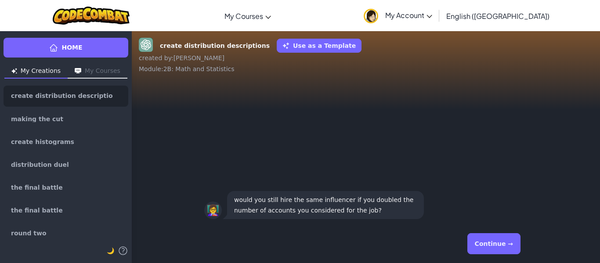
click at [505, 249] on button "Continue →" at bounding box center [493, 243] width 53 height 21
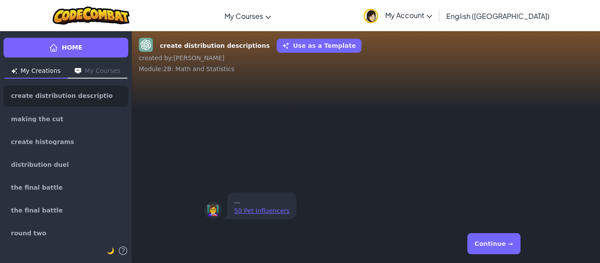
click at [505, 249] on button "Continue →" at bounding box center [493, 243] width 53 height 21
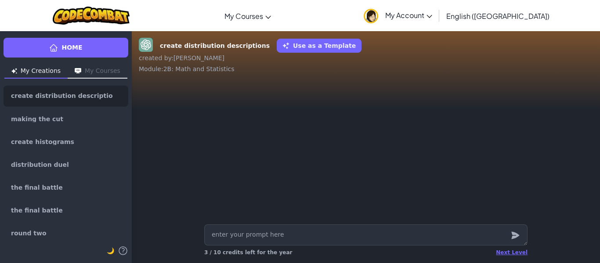
click at [505, 249] on div "Next Level" at bounding box center [512, 252] width 32 height 7
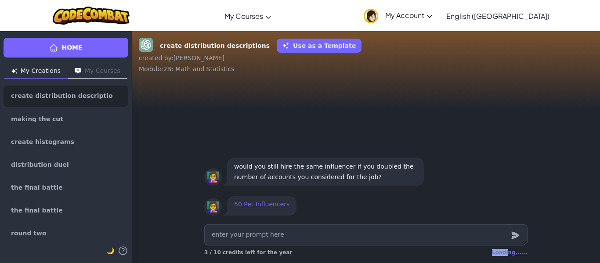
click at [505, 249] on div "Loading......" at bounding box center [510, 252] width 36 height 7
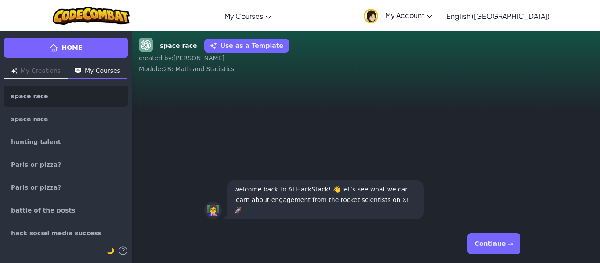
click at [501, 241] on button "Continue →" at bounding box center [493, 243] width 53 height 21
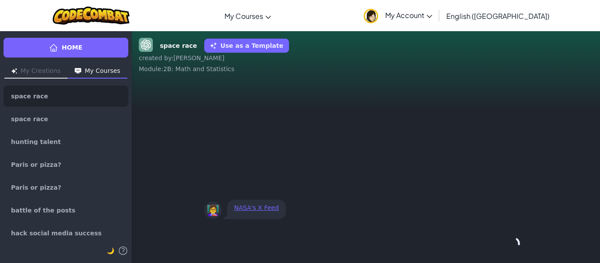
click at [501, 241] on div "Continue →" at bounding box center [365, 244] width 323 height 32
click at [506, 241] on button "Continue →" at bounding box center [513, 243] width 15 height 21
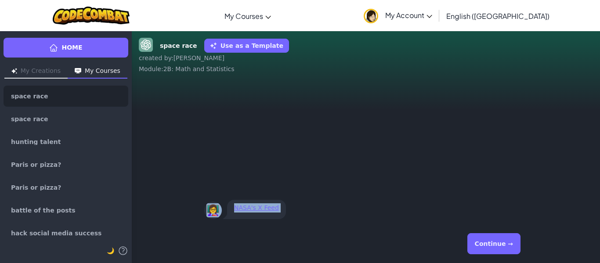
click at [501, 241] on div "Continue →" at bounding box center [365, 244] width 323 height 32
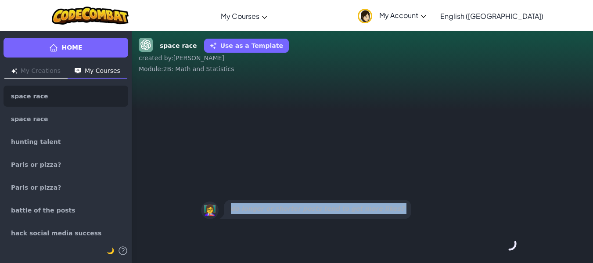
click at [501, 241] on div "Continue →" at bounding box center [362, 244] width 323 height 32
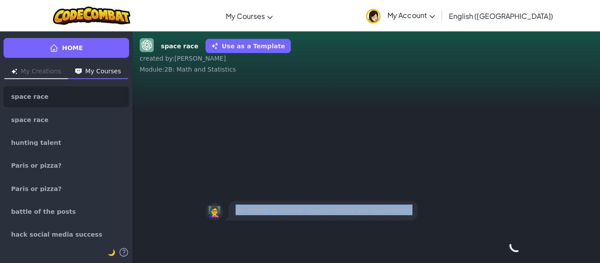
click at [501, 241] on div "Continue →" at bounding box center [365, 244] width 323 height 32
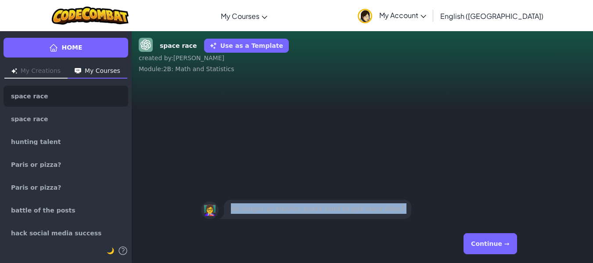
click at [501, 241] on button "Continue →" at bounding box center [490, 243] width 53 height 21
click at [501, 241] on div "Continue →" at bounding box center [362, 244] width 323 height 32
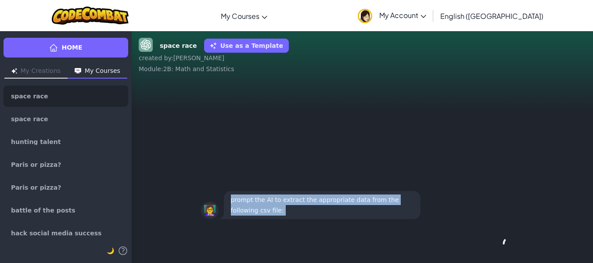
click at [501, 241] on div "Continue →" at bounding box center [362, 244] width 323 height 32
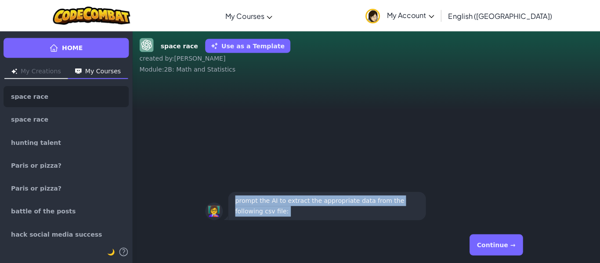
click at [501, 241] on button "Continue →" at bounding box center [493, 243] width 53 height 21
click at [501, 241] on div "Continue →" at bounding box center [365, 244] width 323 height 32
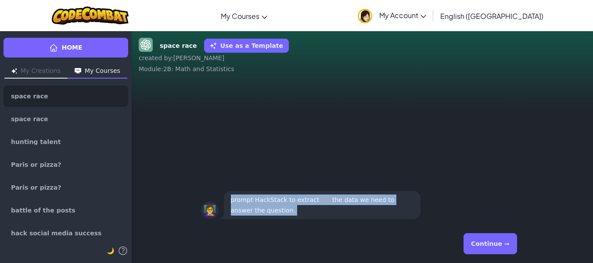
click at [500, 242] on button "Continue →" at bounding box center [490, 243] width 53 height 21
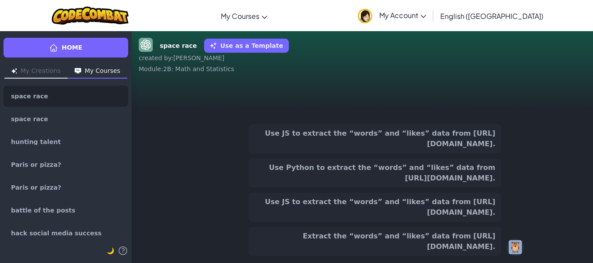
click at [441, 190] on div "Use JS to extract the “words” and “likes” data from [URL][DOMAIN_NAME]. Use Pyt…" at bounding box center [375, 190] width 253 height 132
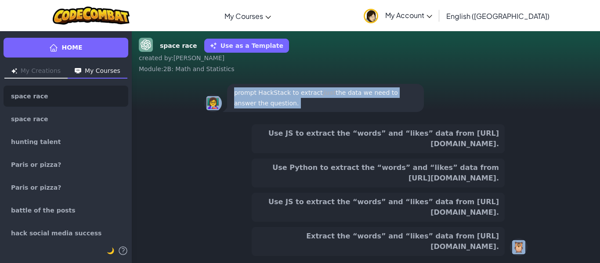
click at [436, 196] on button "Use JS to extract the “words” and “likes” data from [URL][DOMAIN_NAME]." at bounding box center [378, 207] width 253 height 29
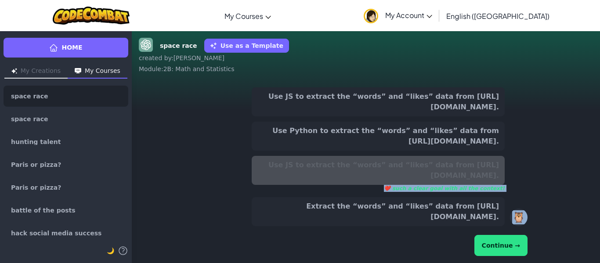
click at [498, 254] on button "Continue →" at bounding box center [500, 245] width 53 height 21
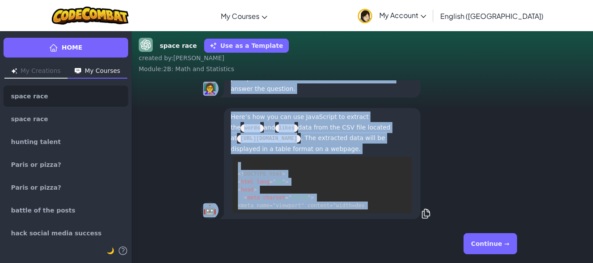
click at [498, 254] on div "Continue →" at bounding box center [362, 244] width 323 height 32
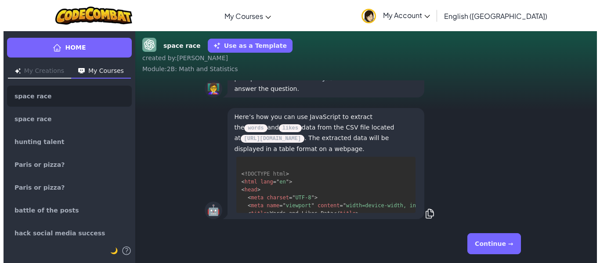
scroll to position [80, 0]
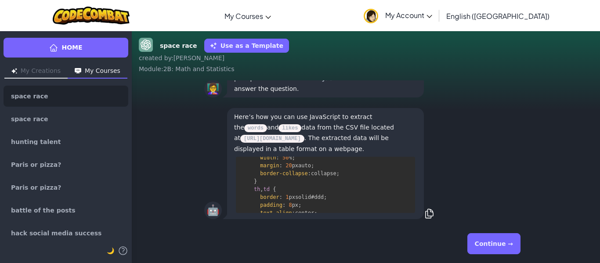
click at [498, 253] on button "Continue →" at bounding box center [493, 243] width 53 height 21
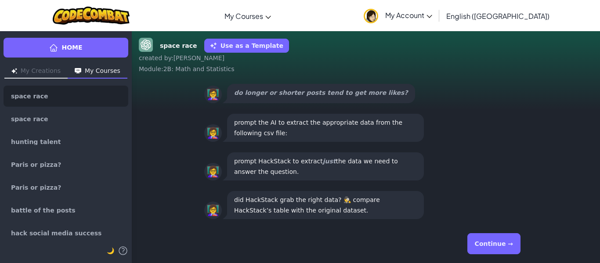
click at [498, 253] on button "Continue →" at bounding box center [493, 243] width 53 height 21
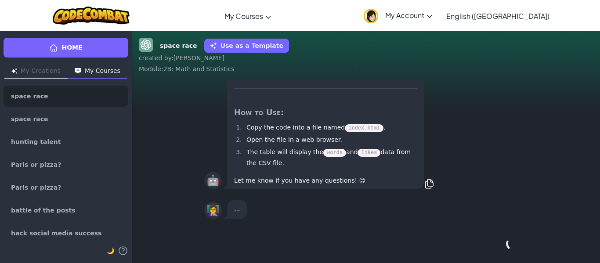
scroll to position [0, 0]
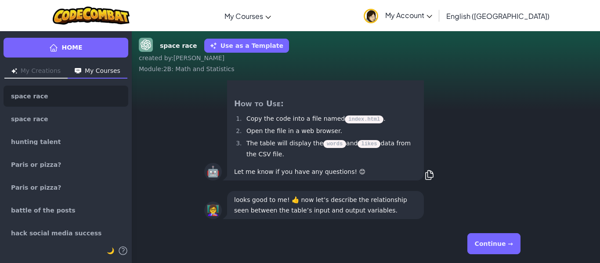
click at [498, 253] on button "Continue →" at bounding box center [493, 243] width 53 height 21
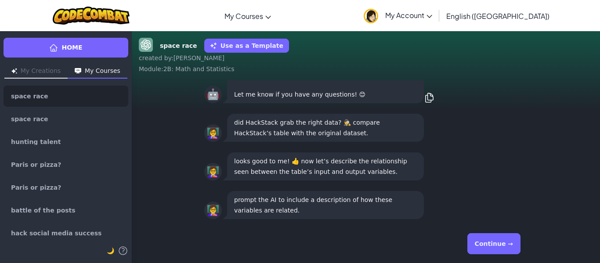
click at [512, 236] on button "Continue →" at bounding box center [493, 243] width 53 height 21
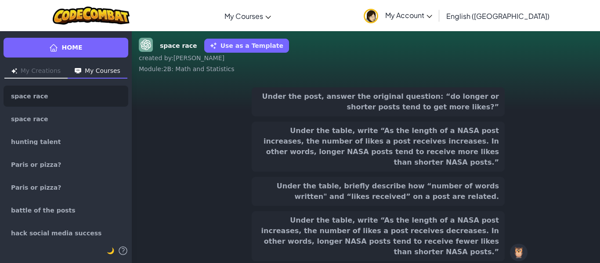
scroll to position [-144, 0]
click at [449, 195] on button "Under the table, briefly describe how “number of words written" and “likes rece…" at bounding box center [378, 191] width 253 height 29
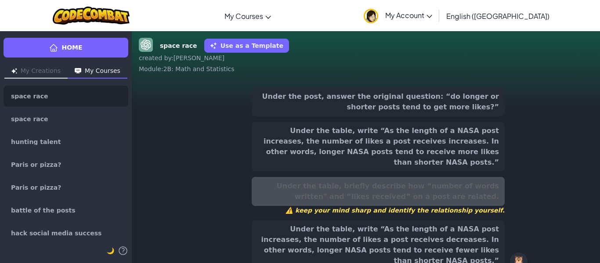
click at [402, 112] on button "Under the post, answer the original question: “do longer or shorter posts tend …" at bounding box center [378, 101] width 253 height 29
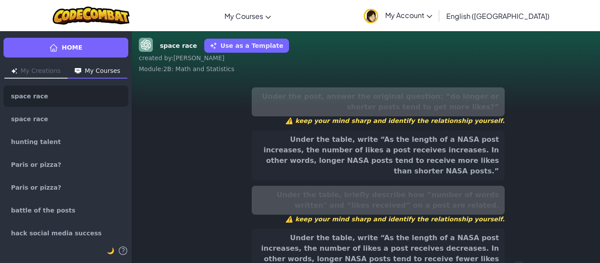
click at [409, 236] on button "Under the table, write “As the length of a NASA post increases, the number of l…" at bounding box center [378, 254] width 253 height 50
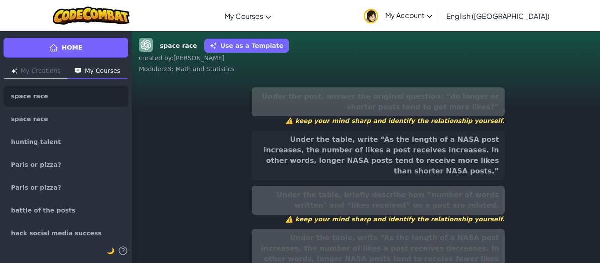
click at [414, 155] on button "Under the table, write “As the length of a NASA post increases, the number of l…" at bounding box center [378, 155] width 253 height 50
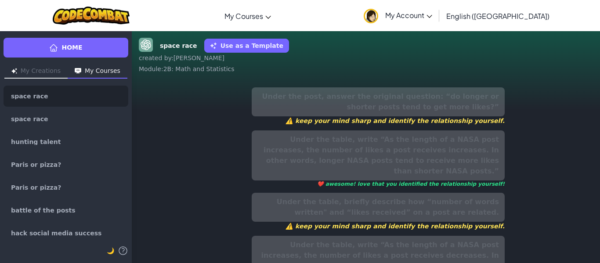
scroll to position [49, 0]
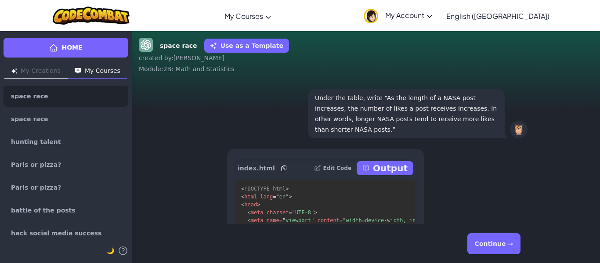
scroll to position [-355, 0]
click at [495, 244] on button "Continue →" at bounding box center [493, 243] width 53 height 21
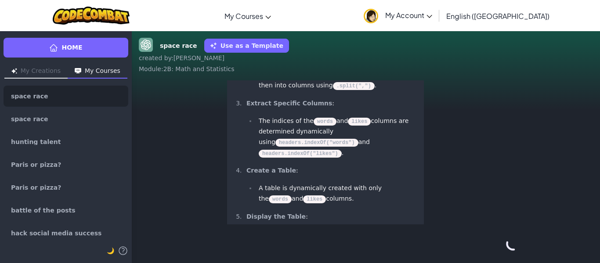
scroll to position [0, 0]
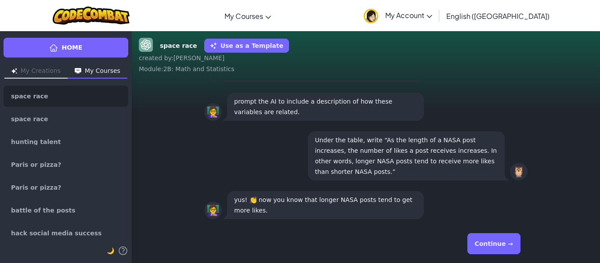
click at [495, 244] on button "Continue →" at bounding box center [493, 243] width 53 height 21
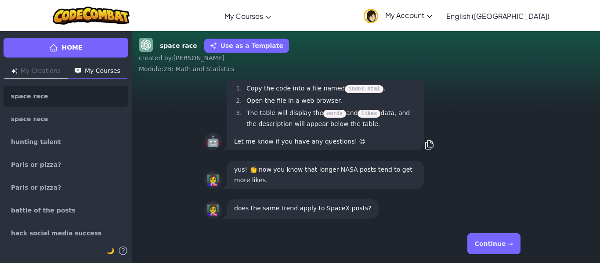
click at [495, 244] on button "Continue →" at bounding box center [493, 243] width 53 height 21
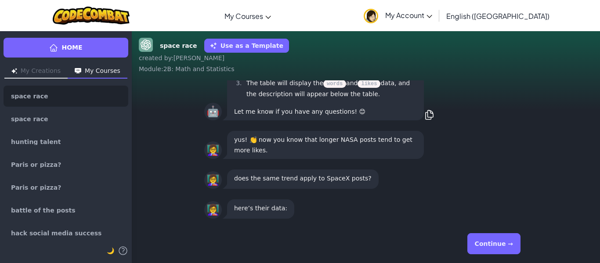
click at [495, 244] on button "Continue →" at bounding box center [493, 243] width 53 height 21
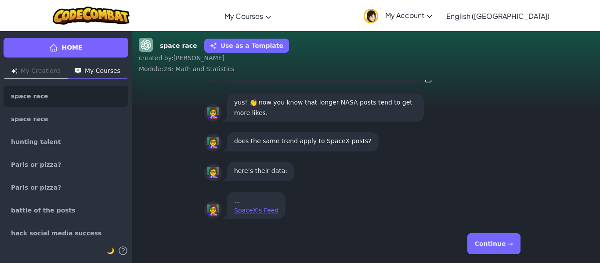
click at [495, 244] on button "Continue →" at bounding box center [493, 243] width 53 height 21
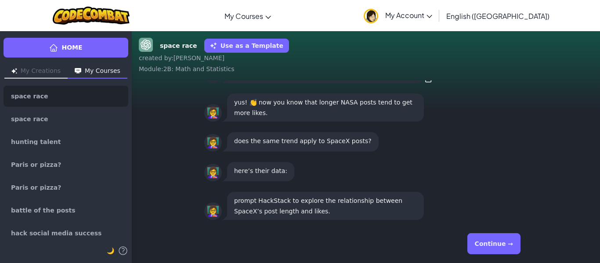
click at [495, 244] on button "Continue →" at bounding box center [493, 243] width 53 height 21
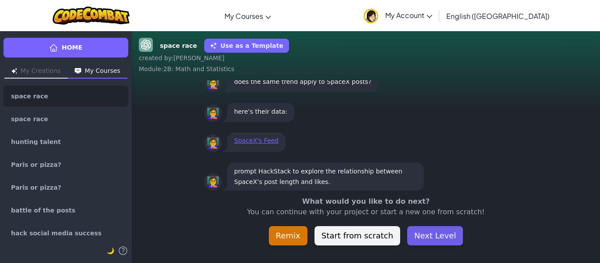
click at [447, 239] on button "Next Level" at bounding box center [435, 235] width 56 height 19
click at [420, 234] on div "Home My Creations My Courses space race space race hunting talent Paris or pizz…" at bounding box center [300, 147] width 600 height 232
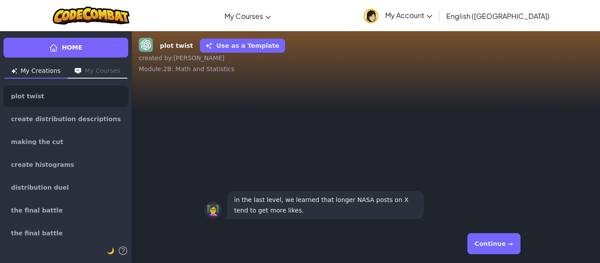
click at [470, 244] on div "Continue →" at bounding box center [365, 244] width 323 height 32
click at [490, 243] on button "Continue →" at bounding box center [493, 243] width 53 height 21
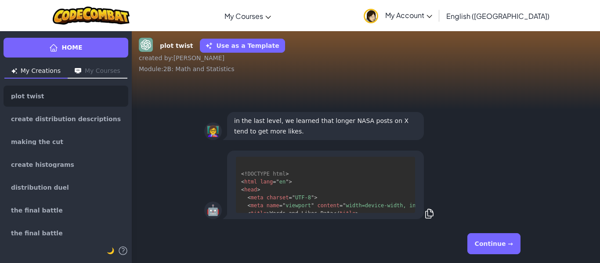
scroll to position [198, 0]
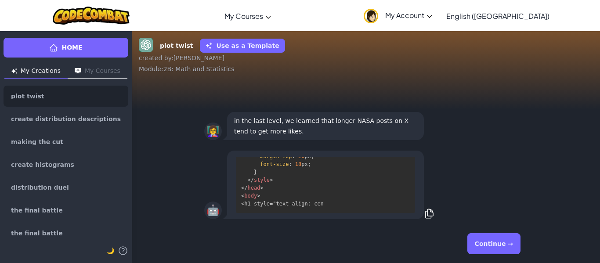
click at [490, 243] on button "Continue →" at bounding box center [493, 243] width 53 height 21
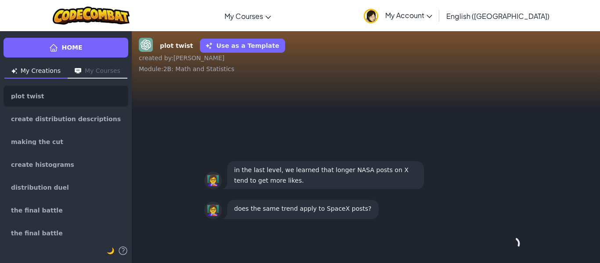
click at [506, 243] on button "Continue →" at bounding box center [513, 243] width 15 height 21
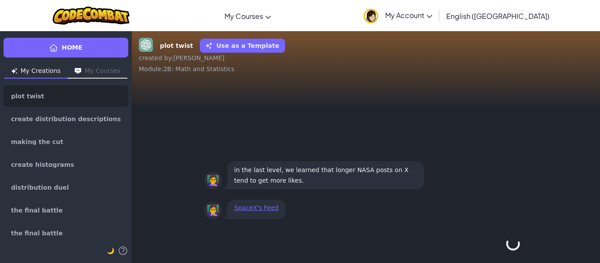
click at [506, 243] on button "Continue →" at bounding box center [513, 243] width 15 height 21
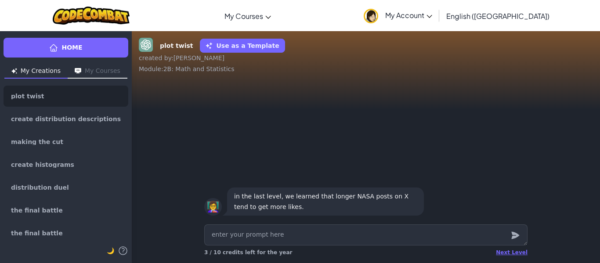
click at [490, 243] on textarea at bounding box center [365, 234] width 323 height 21
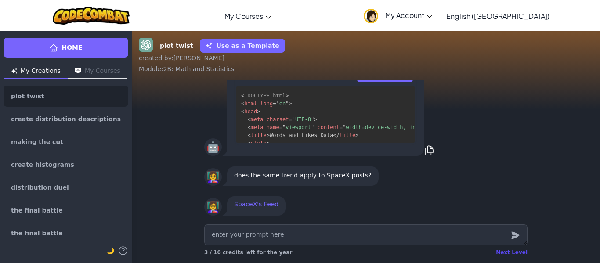
click at [525, 255] on div "Next Level" at bounding box center [512, 252] width 32 height 7
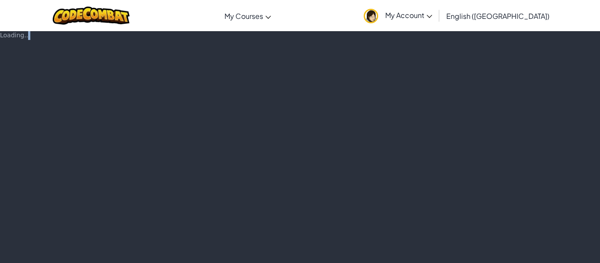
click at [525, 255] on div "Loading..." at bounding box center [300, 147] width 600 height 232
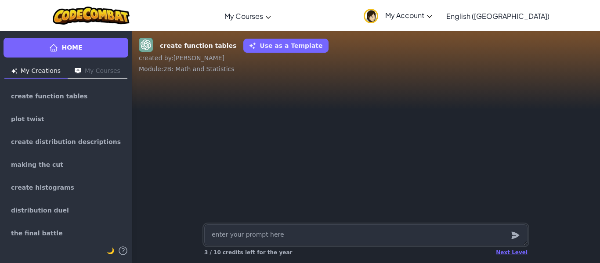
click at [525, 255] on div "Next Level" at bounding box center [512, 252] width 32 height 7
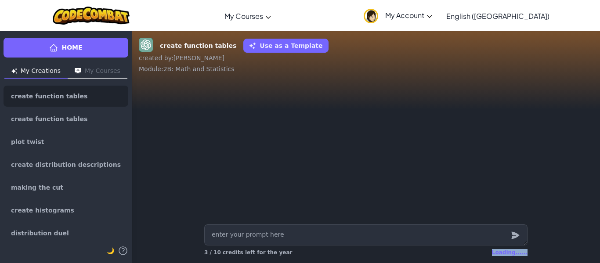
click at [525, 255] on div "Loading......" at bounding box center [510, 252] width 36 height 7
click at [525, 255] on div "Next Level 3 / 10 credits left for the year" at bounding box center [365, 242] width 337 height 42
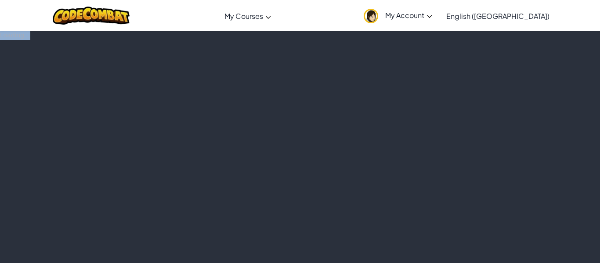
click at [525, 255] on div "Loading..." at bounding box center [300, 147] width 600 height 232
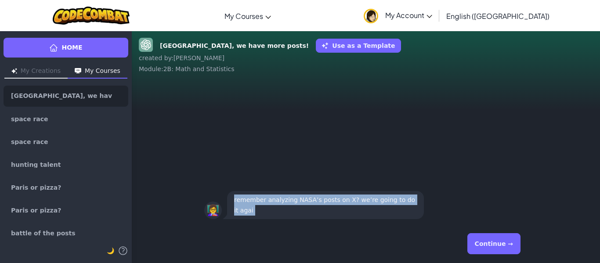
click at [525, 255] on div "Continue →" at bounding box center [365, 244] width 323 height 32
click at [503, 247] on button "Continue →" at bounding box center [493, 243] width 53 height 21
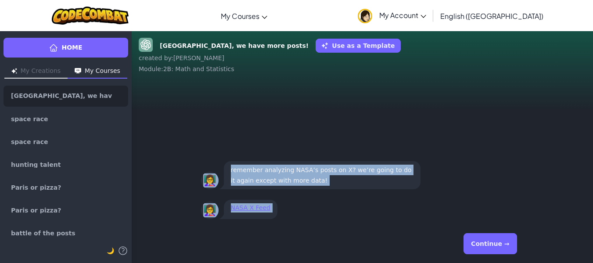
click at [487, 236] on button "Continue →" at bounding box center [490, 243] width 53 height 21
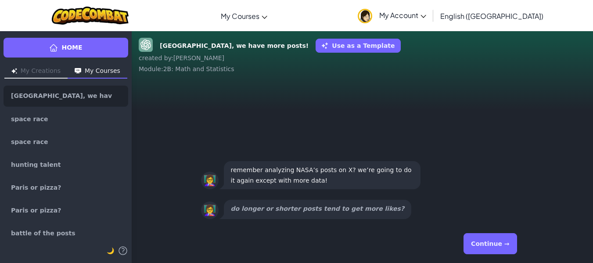
click at [493, 198] on div "👩‍🏫 do longer or shorter posts tend to get more likes?" at bounding box center [362, 209] width 323 height 23
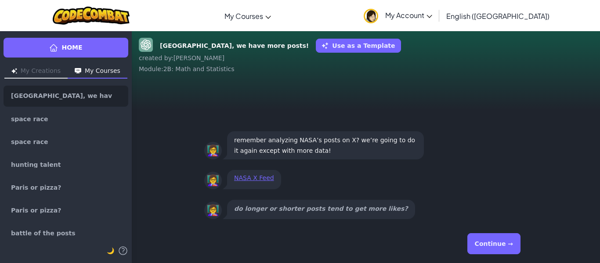
click at [491, 255] on div "Continue →" at bounding box center [365, 244] width 323 height 32
click at [491, 247] on button "Continue →" at bounding box center [493, 243] width 53 height 21
click at [492, 244] on button "Continue →" at bounding box center [493, 243] width 53 height 21
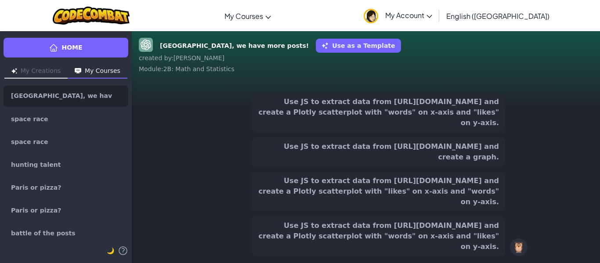
click at [492, 244] on button "Use JS to extract data from [URL][DOMAIN_NAME] and create a Plotly scatterplot …" at bounding box center [378, 237] width 253 height 40
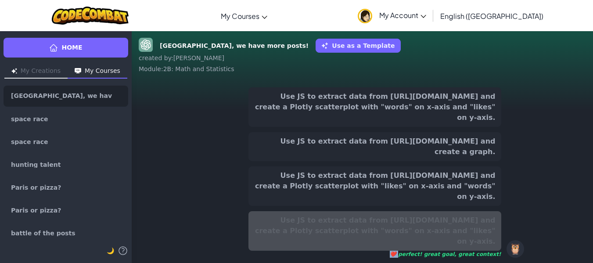
click at [492, 244] on div "Use JS to extract data from [URL][DOMAIN_NAME] and create a Plotly scatterplot …" at bounding box center [375, 234] width 253 height 47
click at [460, 206] on button "Use JS to extract data from [URL][DOMAIN_NAME] and create a Plotly scatterplot …" at bounding box center [375, 186] width 253 height 40
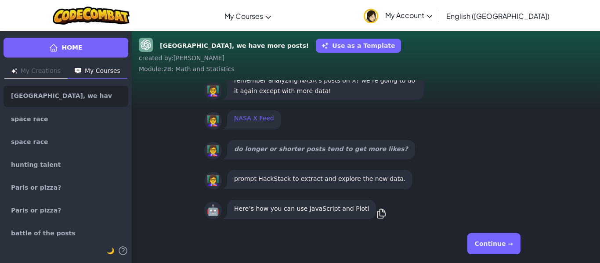
click at [445, 120] on div "👩‍🏫 NASA X Feed" at bounding box center [365, 120] width 323 height 23
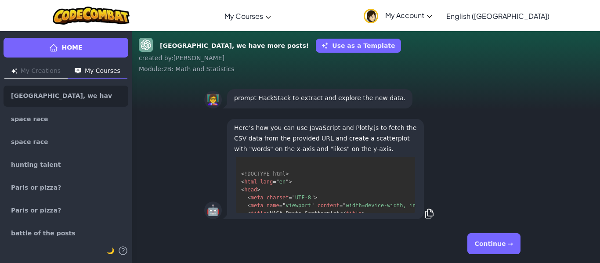
scroll to position [159, 0]
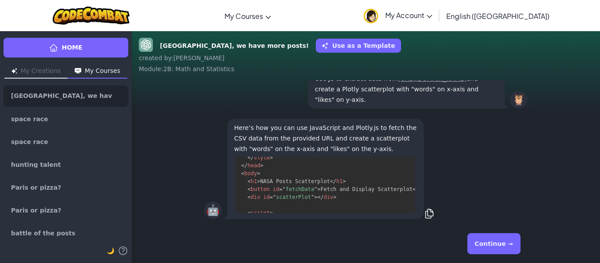
click at [487, 245] on button "Continue →" at bounding box center [493, 243] width 53 height 21
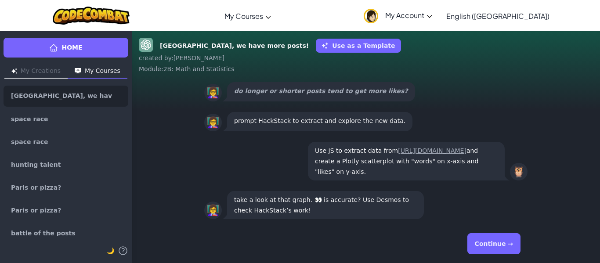
click at [487, 245] on button "Continue →" at bounding box center [493, 243] width 53 height 21
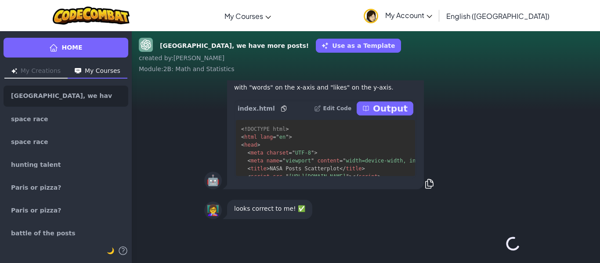
click at [487, 245] on div "Continue →" at bounding box center [365, 244] width 323 height 32
click at [487, 245] on button "Continue →" at bounding box center [493, 243] width 53 height 21
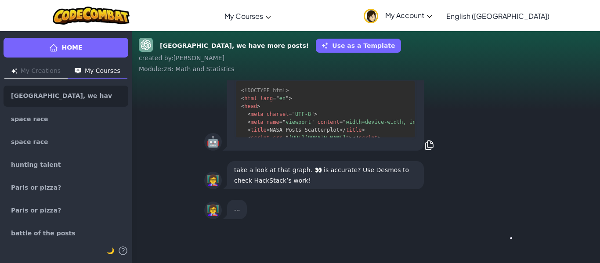
click at [487, 245] on div "Continue →" at bounding box center [365, 244] width 323 height 32
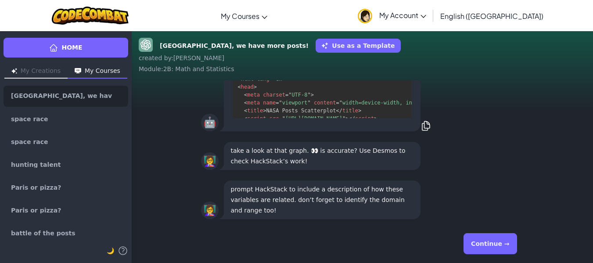
click at [487, 245] on button "Continue →" at bounding box center [490, 243] width 53 height 21
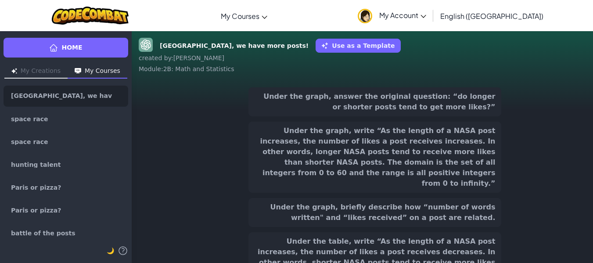
click at [435, 156] on button "Under the graph, write “As the length of a NASA post increases, the number of l…" at bounding box center [375, 157] width 253 height 71
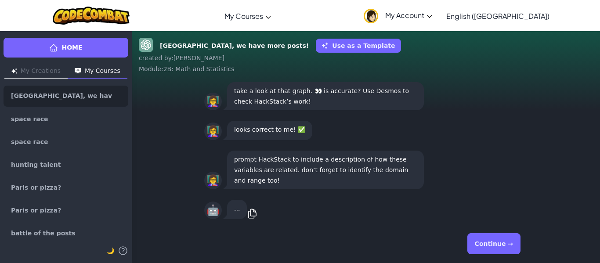
scroll to position [0, 0]
click at [504, 245] on button "Continue →" at bounding box center [493, 243] width 53 height 21
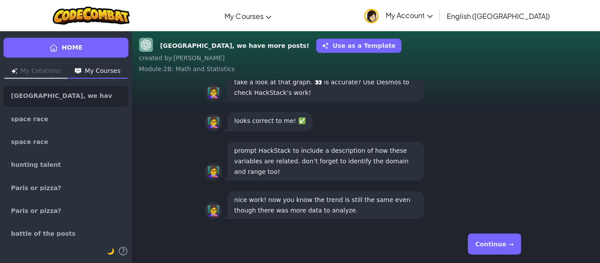
click at [504, 245] on button "Continue →" at bounding box center [493, 243] width 53 height 21
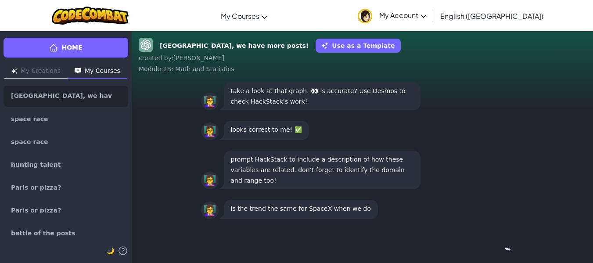
click at [504, 245] on div "Continue →" at bounding box center [362, 244] width 323 height 32
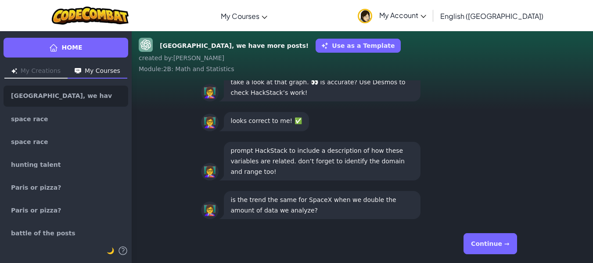
click at [504, 245] on button "Continue →" at bounding box center [490, 243] width 53 height 21
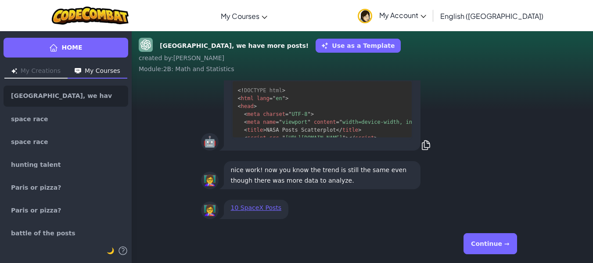
click at [504, 245] on button "Continue →" at bounding box center [490, 243] width 53 height 21
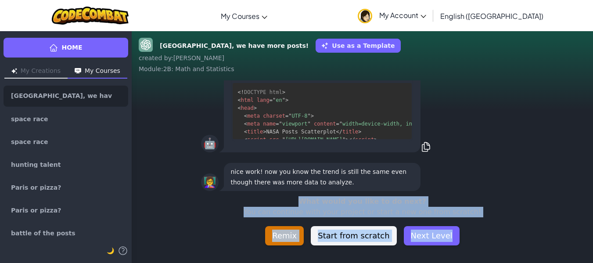
click at [504, 245] on div "What would you like to do next? You can continue with your project or start a n…" at bounding box center [363, 220] width 462 height 49
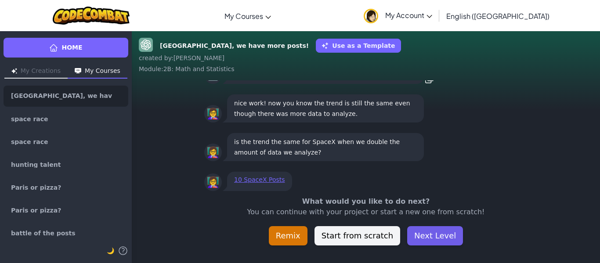
click at [435, 239] on button "Next Level" at bounding box center [435, 235] width 56 height 19
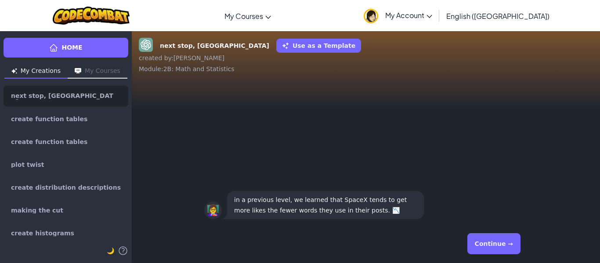
click at [491, 233] on button "Continue →" at bounding box center [493, 243] width 53 height 21
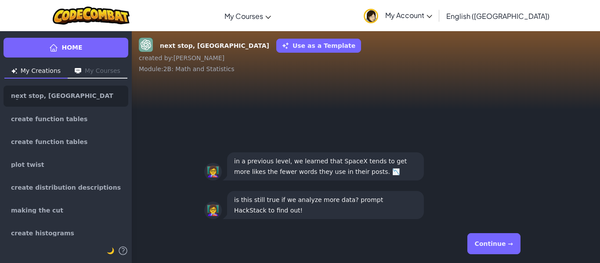
click at [490, 234] on button "Continue →" at bounding box center [493, 243] width 53 height 21
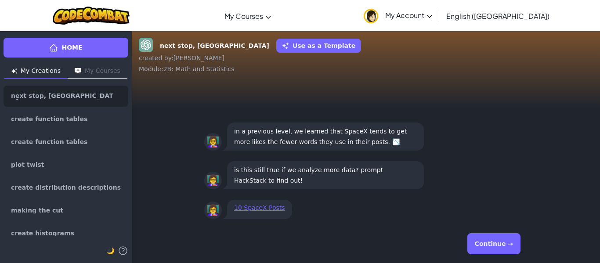
click at [490, 234] on button "Continue →" at bounding box center [493, 243] width 53 height 21
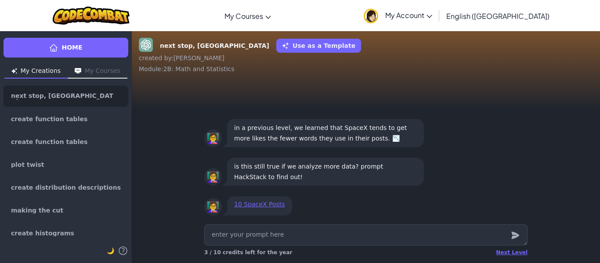
click at [517, 258] on div "Next Level 3 / 10 credits left for the year" at bounding box center [365, 253] width 323 height 14
click at [512, 252] on div "Next Level" at bounding box center [512, 252] width 32 height 7
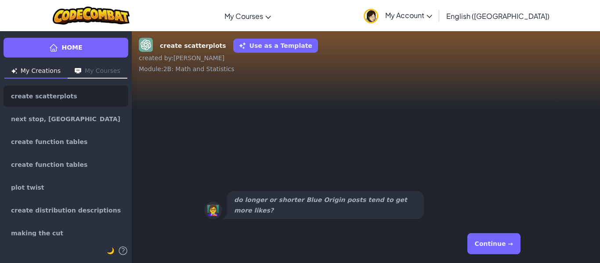
click at [509, 243] on button "Continue →" at bounding box center [493, 243] width 53 height 21
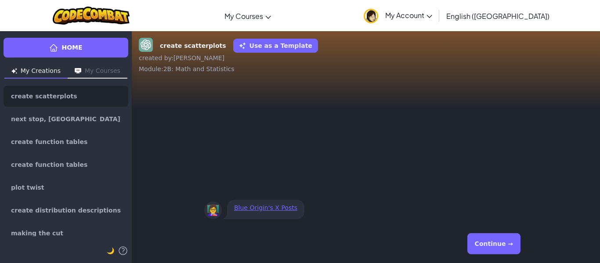
click at [493, 240] on button "Continue →" at bounding box center [493, 243] width 53 height 21
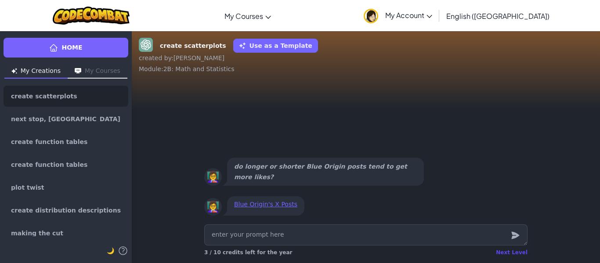
click at [525, 254] on div "Next Level" at bounding box center [512, 252] width 32 height 7
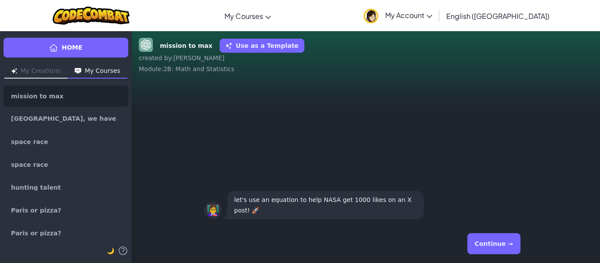
click at [493, 241] on button "Continue →" at bounding box center [493, 243] width 53 height 21
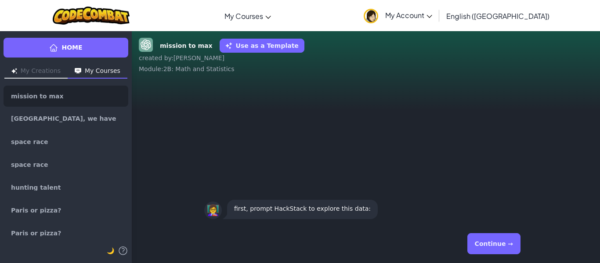
click at [493, 241] on button "Continue →" at bounding box center [493, 243] width 53 height 21
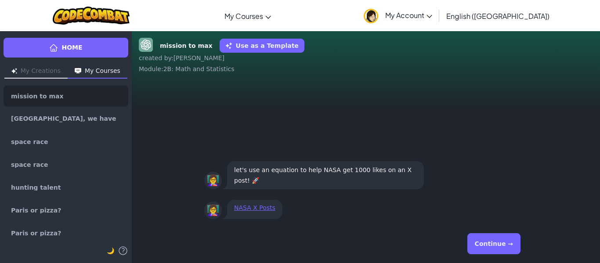
click at [493, 241] on button "Continue →" at bounding box center [493, 243] width 53 height 21
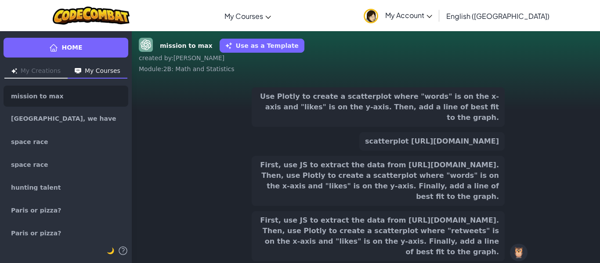
click at [420, 180] on button "First, use JS to extract the data from [URL][DOMAIN_NAME]. Then, use Plotly to …" at bounding box center [378, 181] width 253 height 50
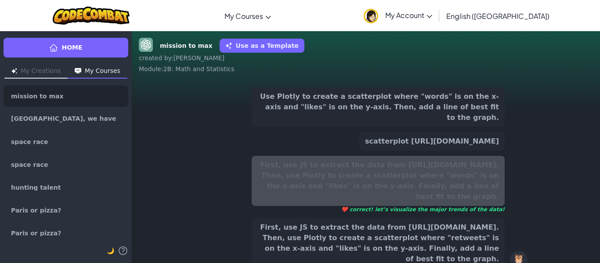
scroll to position [44, 0]
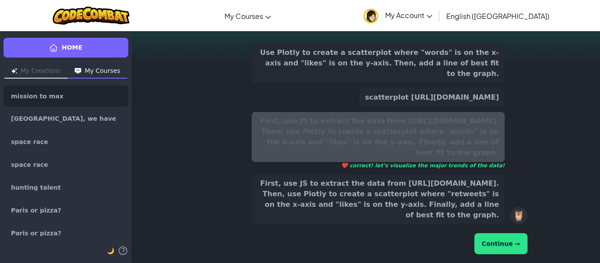
click at [503, 247] on button "Continue →" at bounding box center [500, 243] width 53 height 21
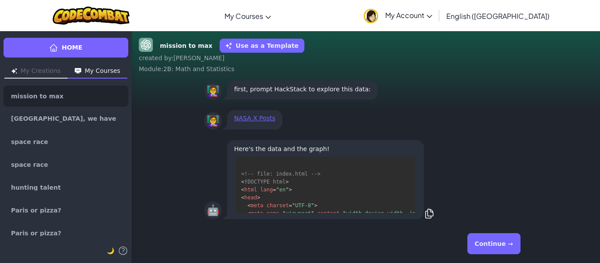
click at [503, 247] on button "Continue →" at bounding box center [493, 243] width 53 height 21
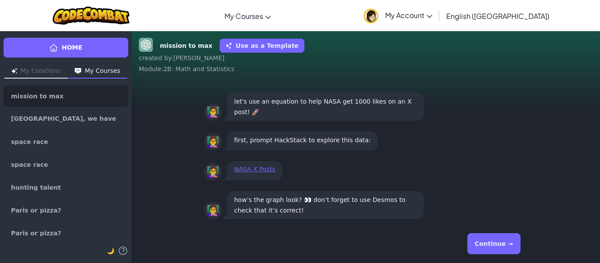
click at [503, 247] on button "Continue →" at bounding box center [493, 243] width 53 height 21
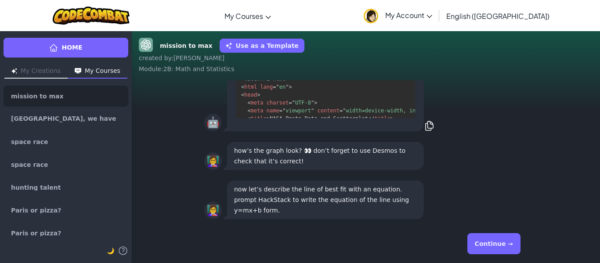
click at [503, 247] on button "Continue →" at bounding box center [493, 243] width 53 height 21
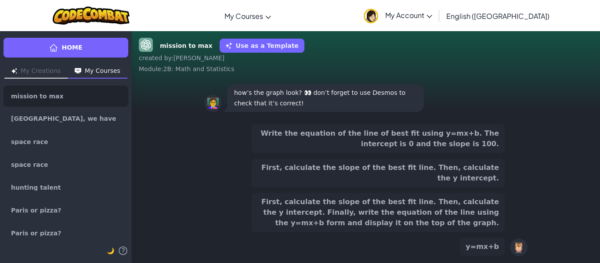
click at [471, 205] on button "First, calculate the slope of the best fit line. Then, calculate the y intercep…" at bounding box center [378, 213] width 253 height 40
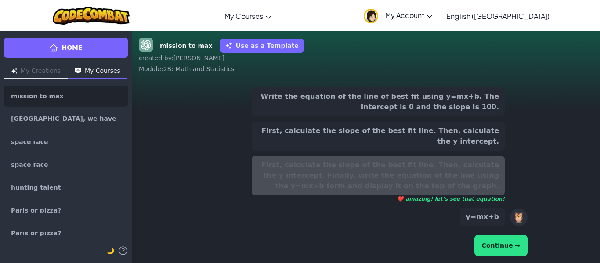
click at [507, 239] on button "Continue →" at bounding box center [500, 245] width 53 height 21
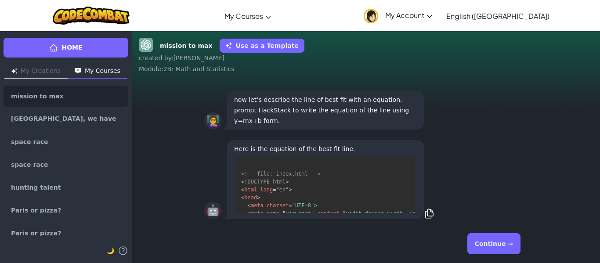
click at [507, 239] on button "Continue →" at bounding box center [493, 243] width 53 height 21
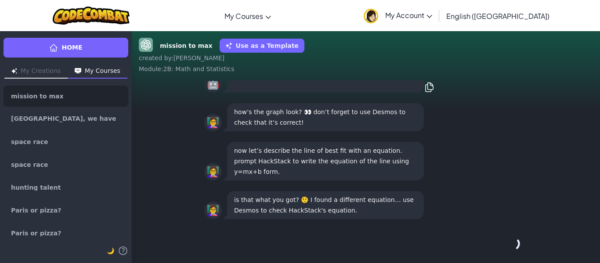
click at [507, 239] on div "Continue →" at bounding box center [365, 244] width 323 height 32
click at [507, 239] on button "Continue →" at bounding box center [493, 243] width 53 height 21
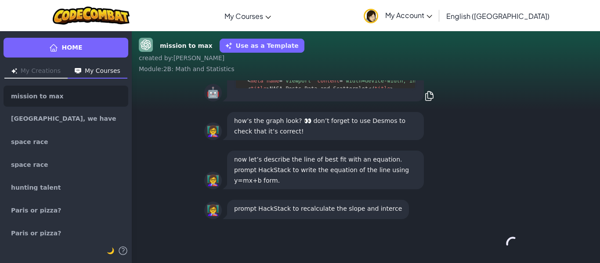
click at [507, 239] on div "Continue →" at bounding box center [365, 244] width 323 height 32
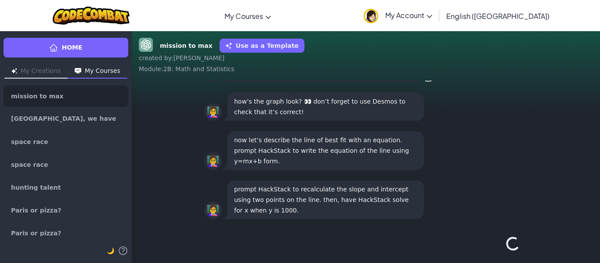
click at [507, 239] on div "Continue →" at bounding box center [365, 244] width 323 height 32
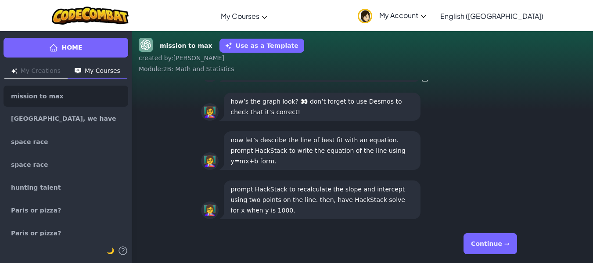
click at [507, 239] on button "Continue →" at bounding box center [490, 243] width 53 height 21
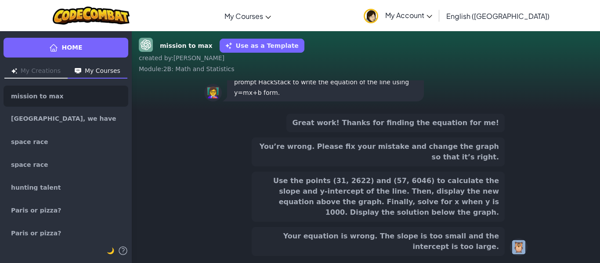
click at [507, 239] on div "Great work! Thanks for finding the equation for me! You’re wrong. Please fix yo…" at bounding box center [365, 185] width 323 height 142
click at [501, 228] on div at bounding box center [501, 228] width 0 height 0
click at [507, 239] on div "Great work! Thanks for finding the equation for me! You’re wrong. Please fix yo…" at bounding box center [365, 185] width 323 height 142
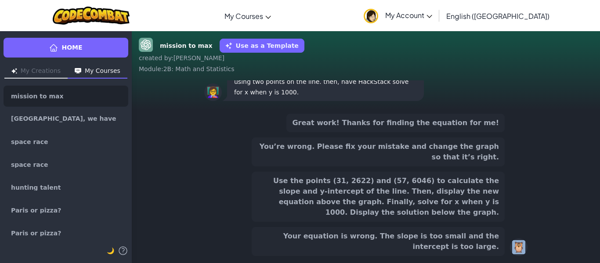
click at [507, 239] on div "Great work! Thanks for finding the equation for me! You’re wrong. Please fix yo…" at bounding box center [365, 185] width 323 height 142
click at [501, 228] on div at bounding box center [501, 228] width 0 height 0
click at [555, 234] on div "Great work! Thanks for finding the equation for me! You’re wrong. Please fix yo…" at bounding box center [366, 185] width 468 height 156
click at [480, 203] on button "Use the points (31, 2622) and (57, 6046) to calculate the slope and y-intercept…" at bounding box center [378, 197] width 253 height 50
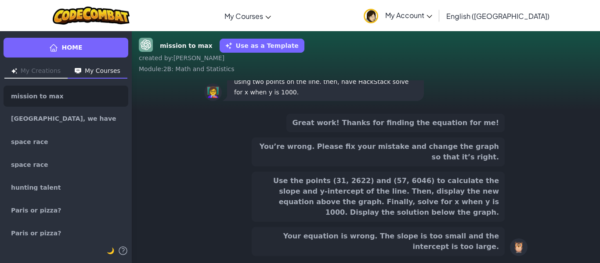
scroll to position [-36, 0]
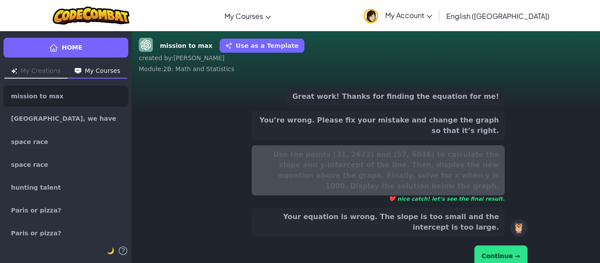
click at [485, 246] on button "Continue →" at bounding box center [500, 256] width 53 height 21
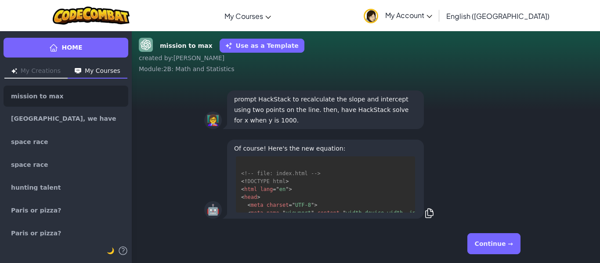
click at [485, 242] on button "Continue →" at bounding box center [493, 243] width 53 height 21
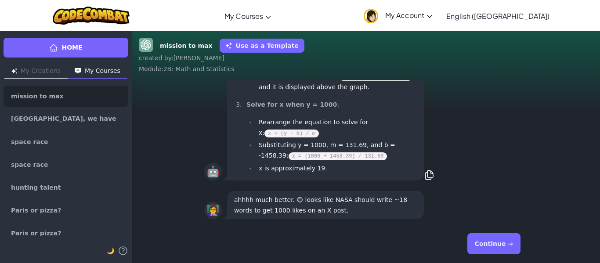
click at [485, 242] on button "Continue →" at bounding box center [493, 243] width 53 height 21
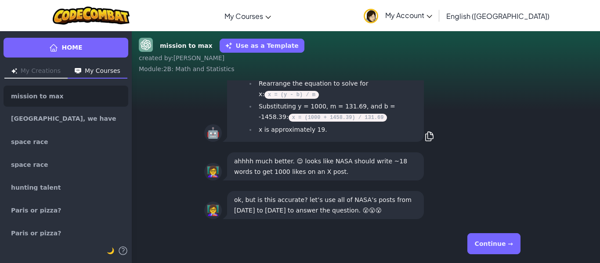
click at [479, 245] on button "Continue →" at bounding box center [493, 243] width 53 height 21
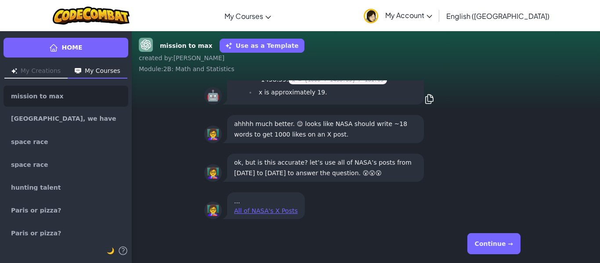
click at [488, 245] on button "Continue →" at bounding box center [493, 243] width 53 height 21
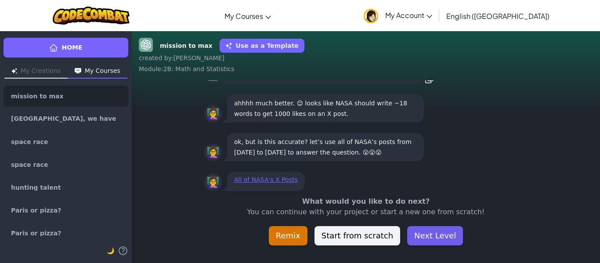
scroll to position [-20, 0]
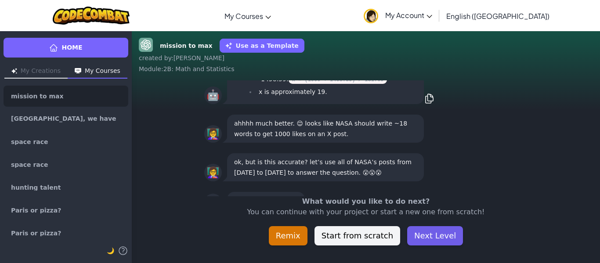
click at [443, 239] on button "Next Level" at bounding box center [435, 235] width 56 height 19
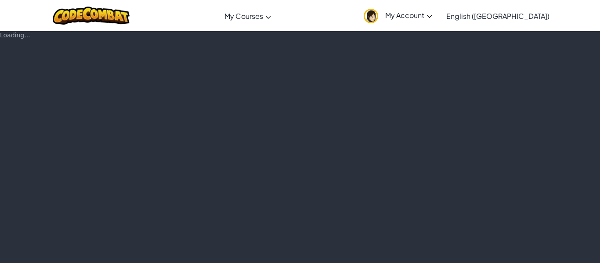
click at [443, 239] on div "Loading..." at bounding box center [300, 147] width 600 height 232
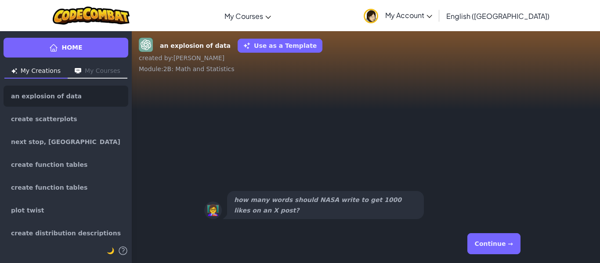
click at [482, 248] on button "Continue →" at bounding box center [493, 243] width 53 height 21
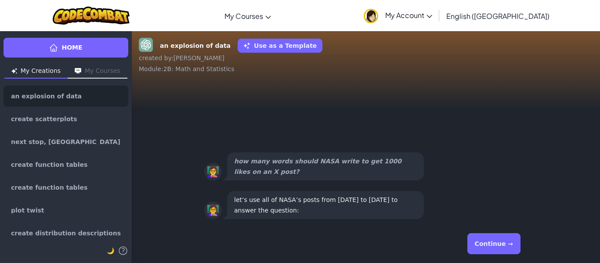
click at [482, 248] on button "Continue →" at bounding box center [493, 243] width 53 height 21
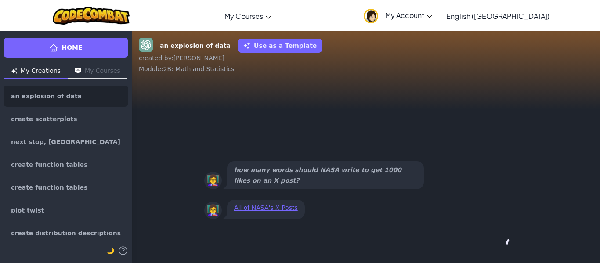
click at [482, 248] on div "Continue →" at bounding box center [365, 244] width 323 height 32
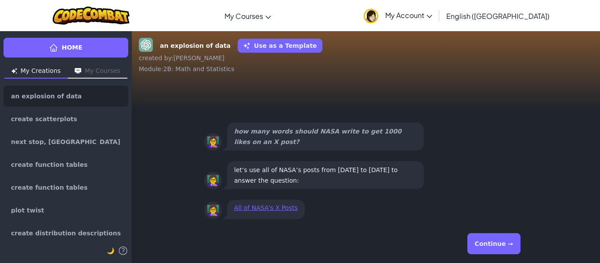
click at [482, 248] on button "Continue →" at bounding box center [493, 243] width 53 height 21
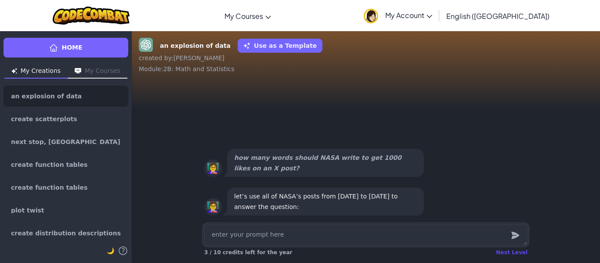
click at [503, 250] on div "Next Level 3 / 10 credits left for the year" at bounding box center [365, 253] width 323 height 14
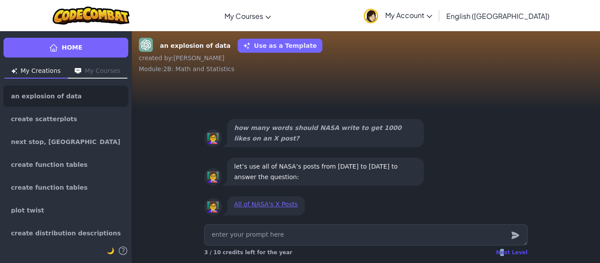
click at [508, 250] on div "Next Level" at bounding box center [512, 252] width 32 height 7
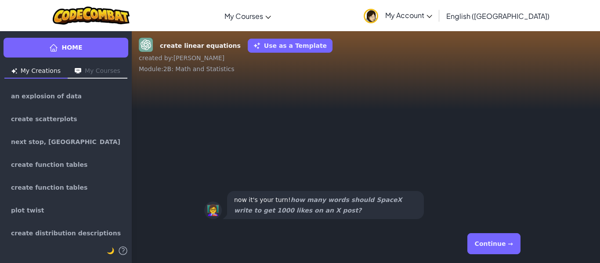
click at [500, 246] on button "Continue →" at bounding box center [493, 243] width 53 height 21
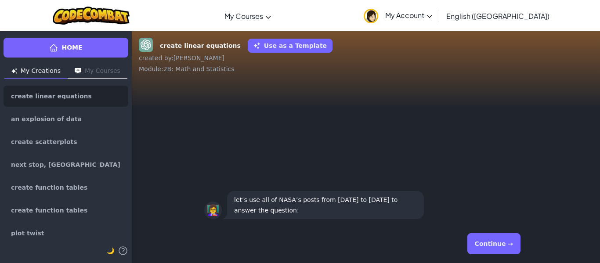
click at [500, 246] on button "Continue →" at bounding box center [493, 243] width 53 height 21
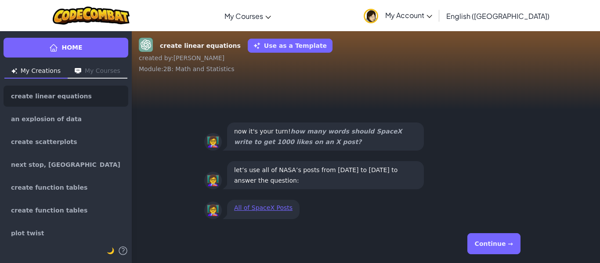
click at [500, 246] on button "Continue →" at bounding box center [493, 243] width 53 height 21
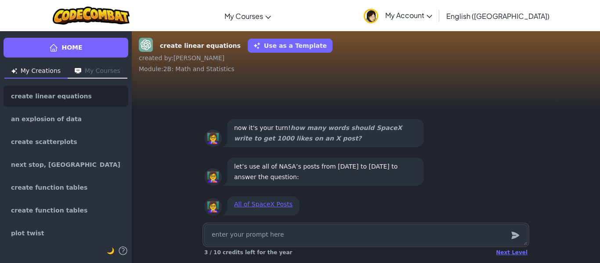
drag, startPoint x: 500, startPoint y: 246, endPoint x: 528, endPoint y: 258, distance: 29.5
click at [528, 258] on div "Next Level 3 / 10 credits left for the year" at bounding box center [365, 242] width 337 height 42
click at [521, 253] on div "Next Level" at bounding box center [512, 252] width 32 height 7
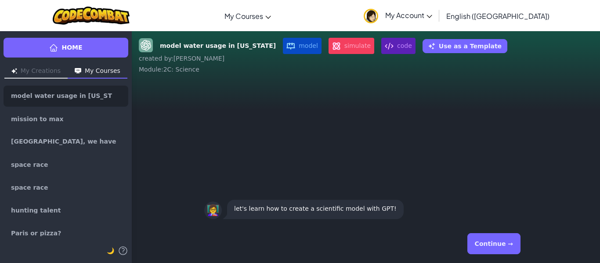
drag, startPoint x: 517, startPoint y: 251, endPoint x: 510, endPoint y: 249, distance: 7.1
click at [510, 249] on button "Continue →" at bounding box center [493, 243] width 53 height 21
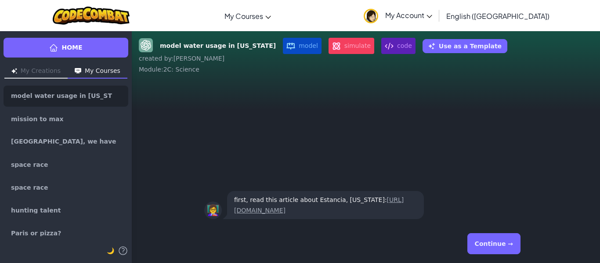
click at [510, 249] on button "Continue →" at bounding box center [493, 243] width 53 height 21
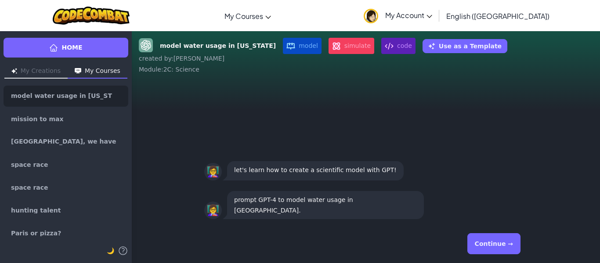
click at [510, 249] on div "Continue →" at bounding box center [365, 244] width 323 height 32
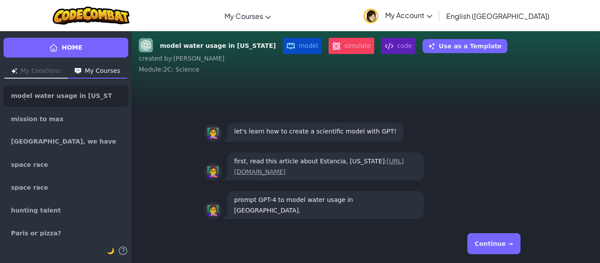
click at [510, 249] on button "Continue →" at bounding box center [493, 243] width 53 height 21
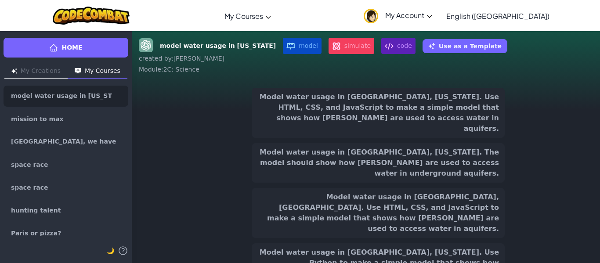
click at [461, 216] on button "Model water usage in [GEOGRAPHIC_DATA], [GEOGRAPHIC_DATA]. Use HTML, CSS, and J…" at bounding box center [378, 213] width 253 height 50
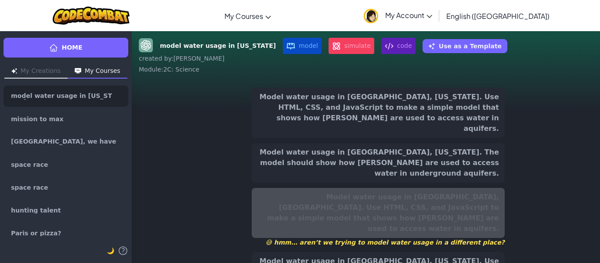
click at [443, 143] on button "Model water usage in [GEOGRAPHIC_DATA], [US_STATE]. The model should show how […" at bounding box center [378, 163] width 253 height 40
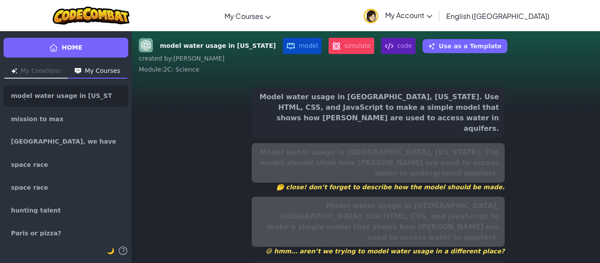
click at [445, 94] on button "Model water usage in [GEOGRAPHIC_DATA], [US_STATE]. Use HTML, CSS, and JavaScri…" at bounding box center [378, 113] width 253 height 50
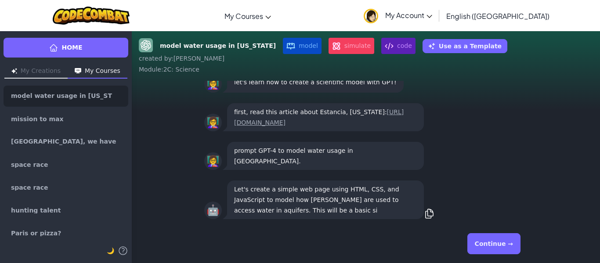
click at [509, 251] on button "Continue →" at bounding box center [493, 243] width 53 height 21
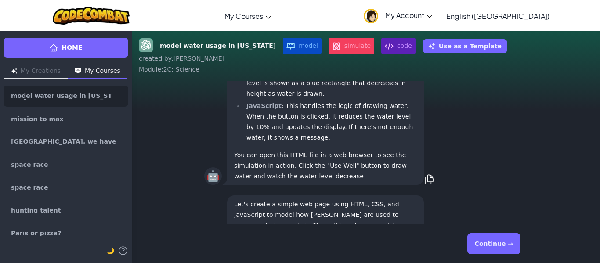
scroll to position [0, 0]
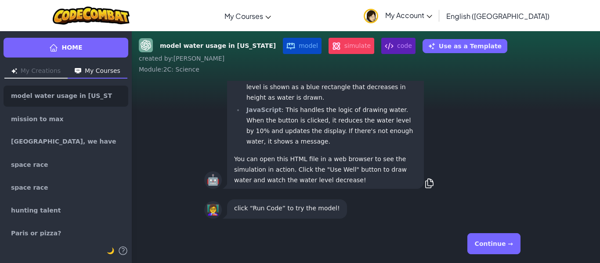
click at [509, 249] on button "Continue →" at bounding box center [493, 243] width 53 height 21
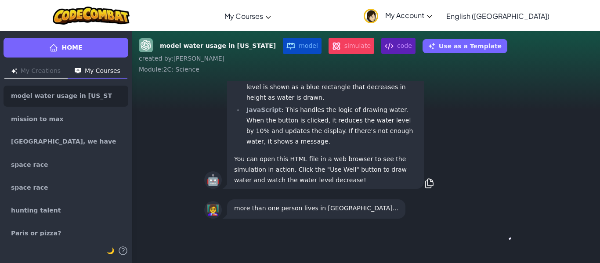
click at [509, 249] on button "Continue →" at bounding box center [513, 243] width 15 height 21
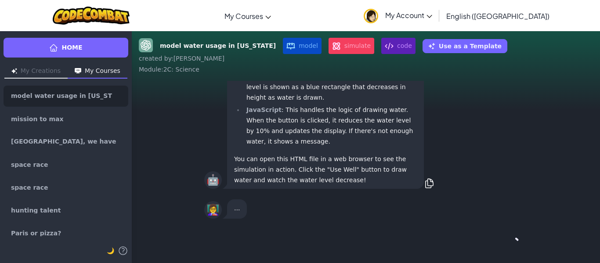
click at [509, 249] on div "Continue →" at bounding box center [365, 244] width 323 height 32
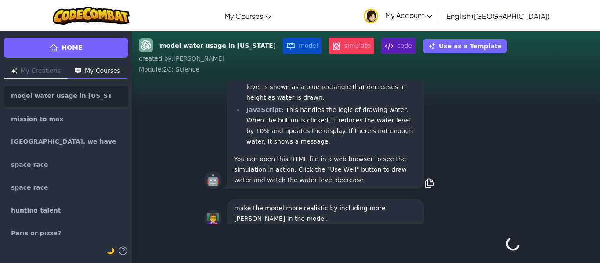
click at [509, 249] on div "Continue →" at bounding box center [365, 244] width 323 height 32
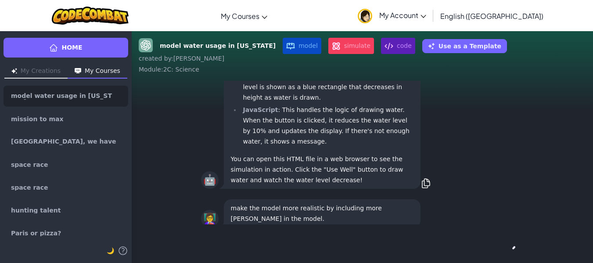
click at [509, 249] on div "Continue →" at bounding box center [362, 244] width 323 height 32
click at [509, 249] on button "Continue →" at bounding box center [490, 243] width 53 height 21
